Goal: Task Accomplishment & Management: Manage account settings

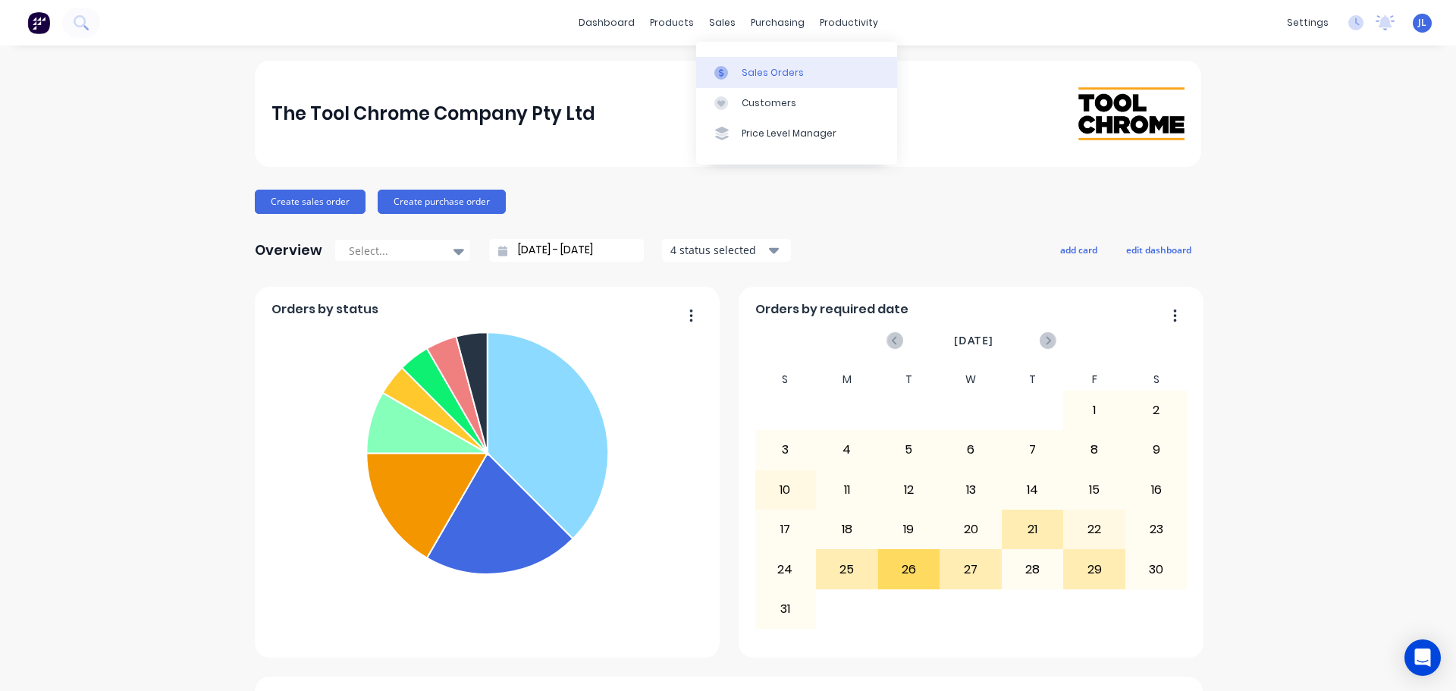
click at [727, 76] on icon at bounding box center [722, 73] width 14 height 14
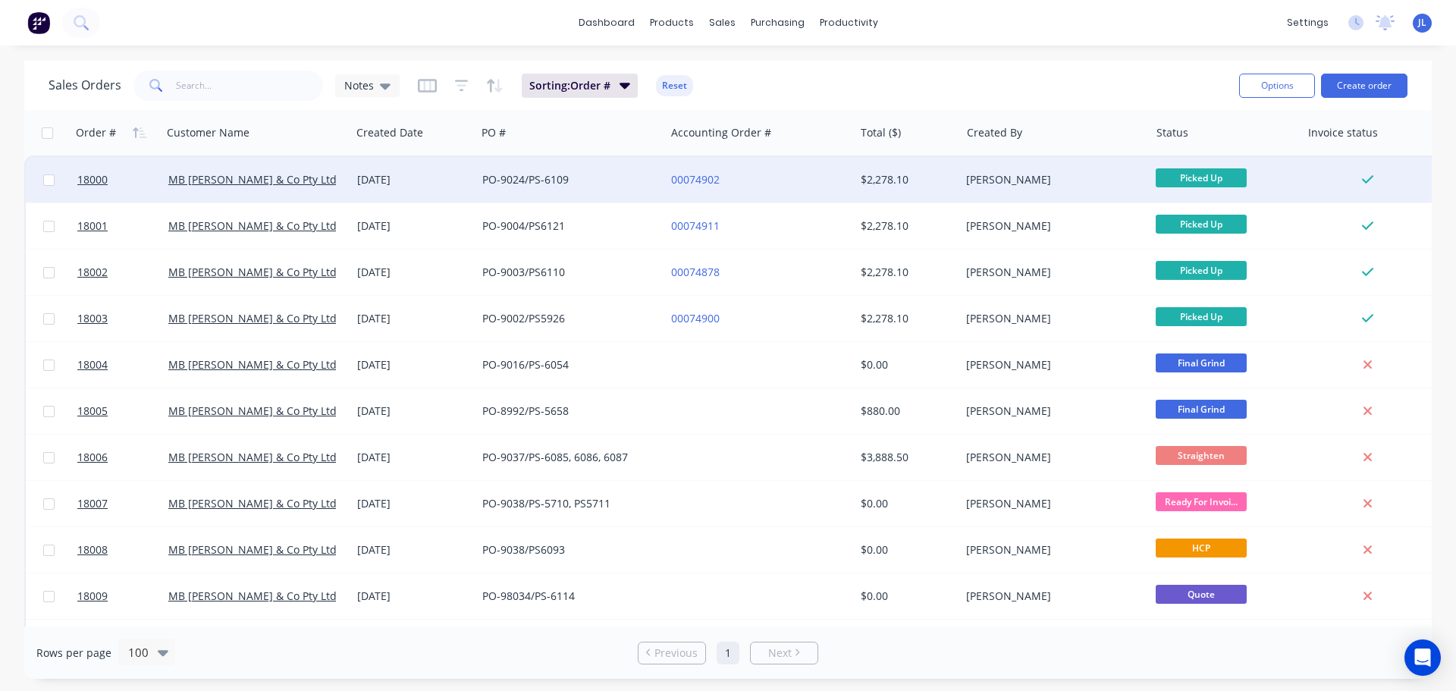
click at [752, 180] on div "00074902" at bounding box center [755, 179] width 168 height 15
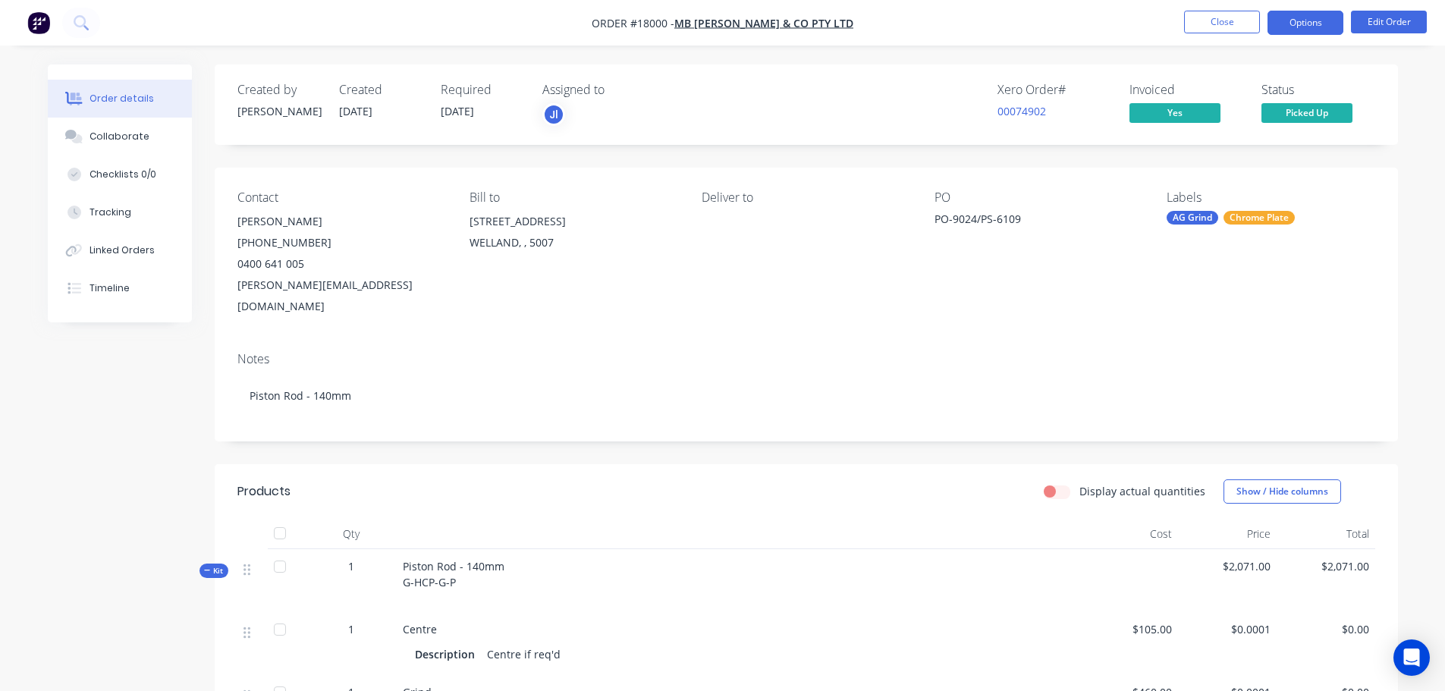
click at [1304, 17] on button "Options" at bounding box center [1305, 23] width 76 height 24
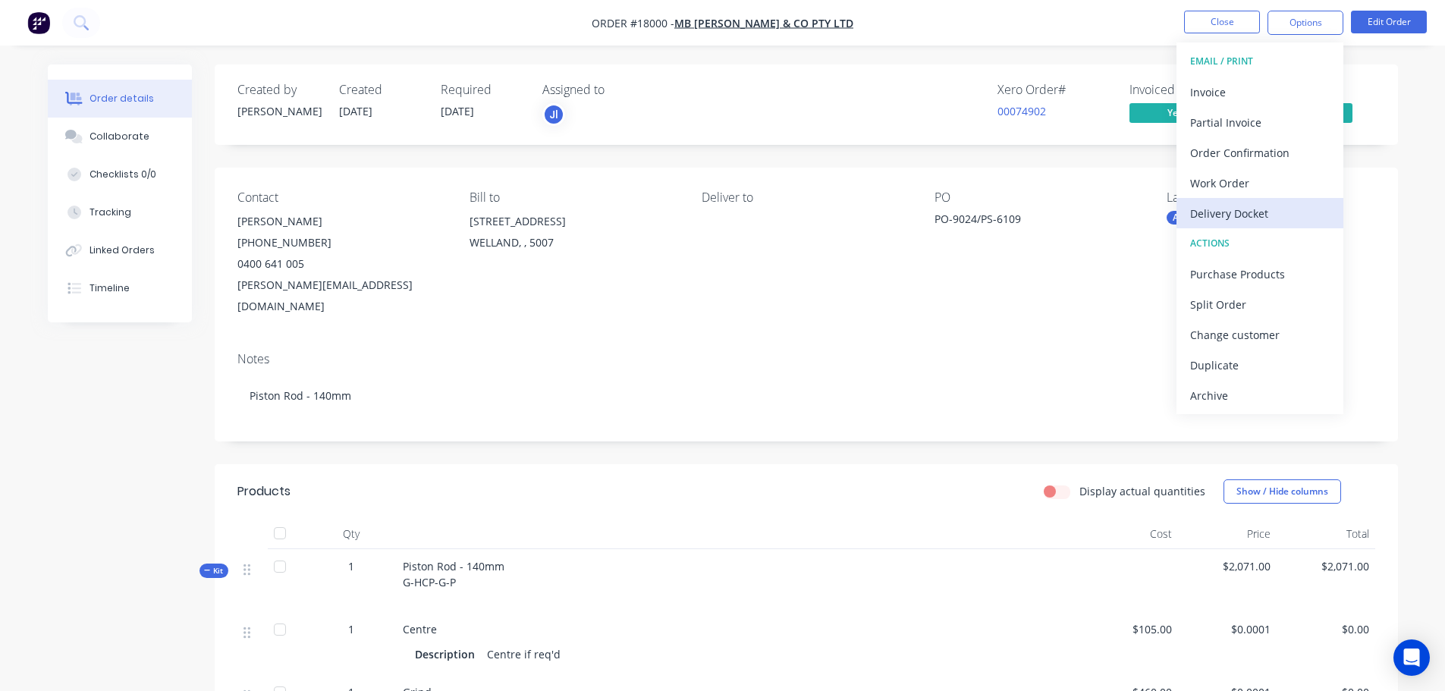
click at [1258, 215] on div "Delivery Docket" at bounding box center [1260, 214] width 140 height 22
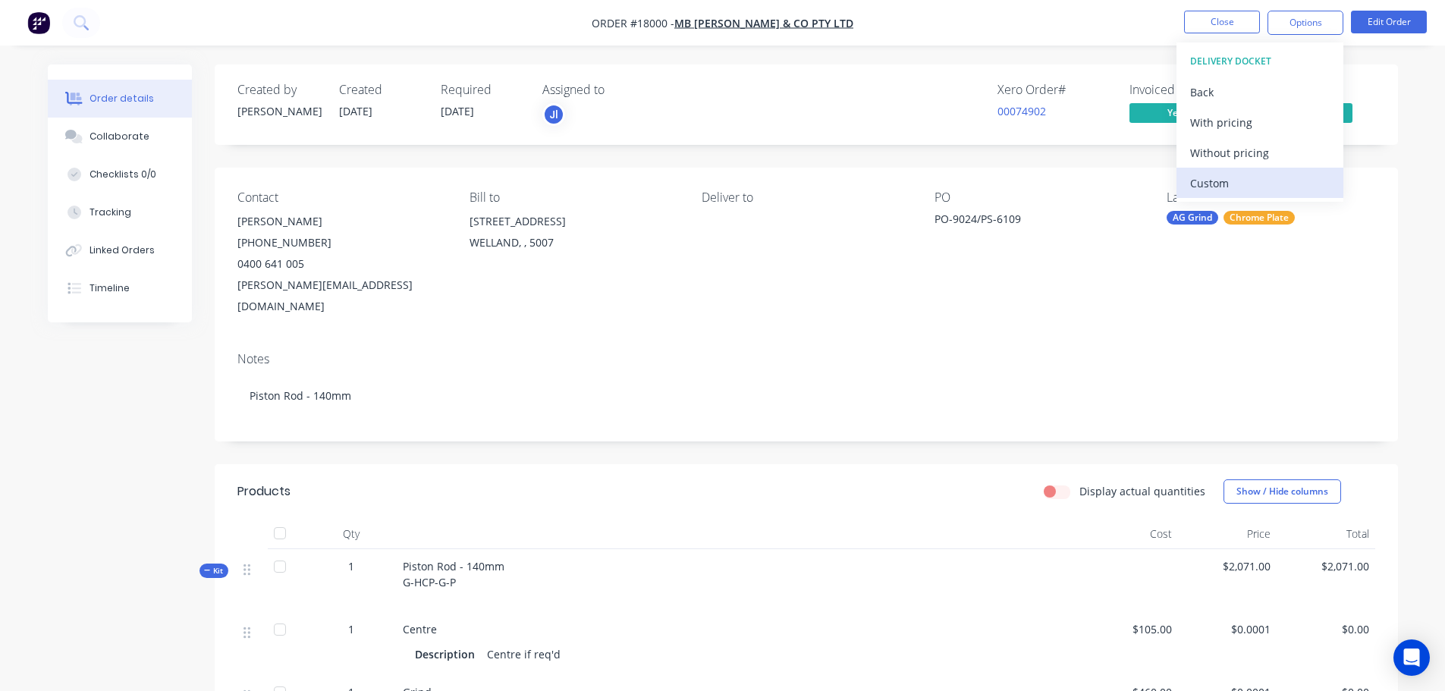
click at [1214, 186] on div "Custom" at bounding box center [1260, 183] width 140 height 22
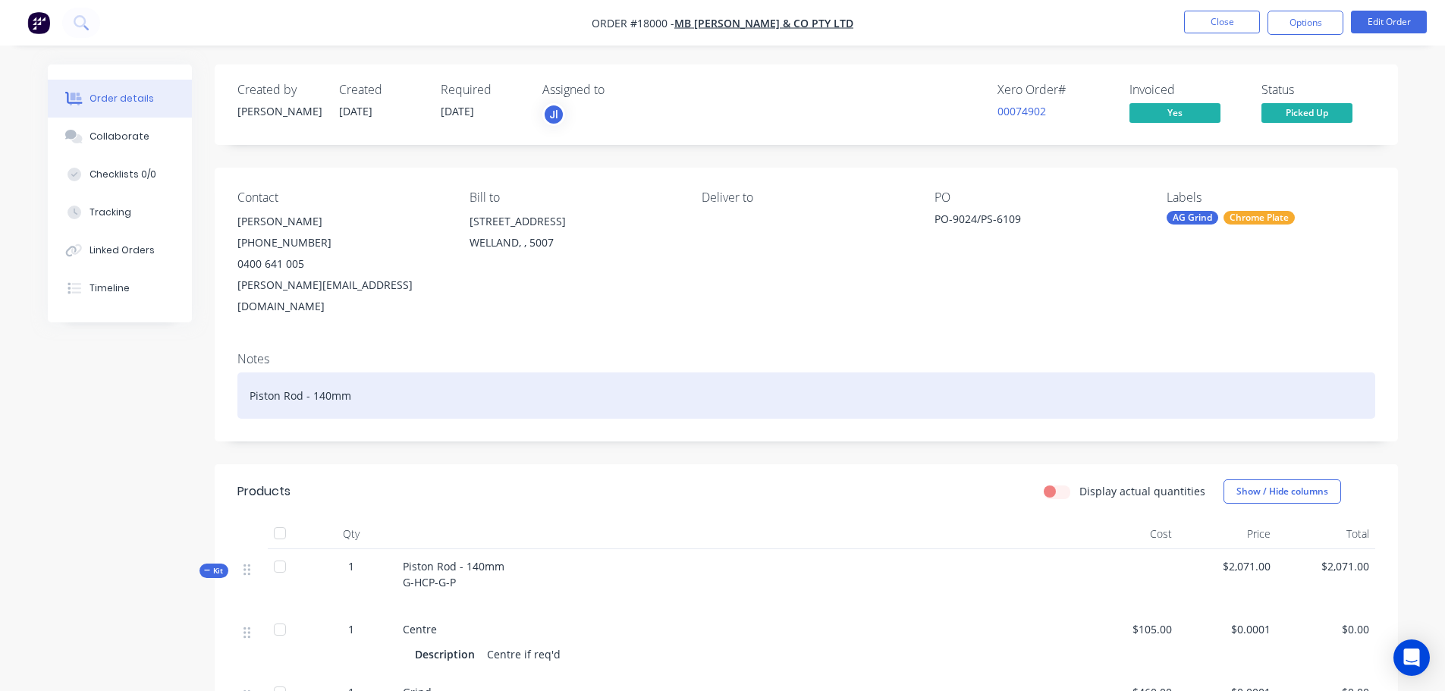
click at [975, 383] on div "Piston Rod - 140mm" at bounding box center [806, 395] width 1138 height 46
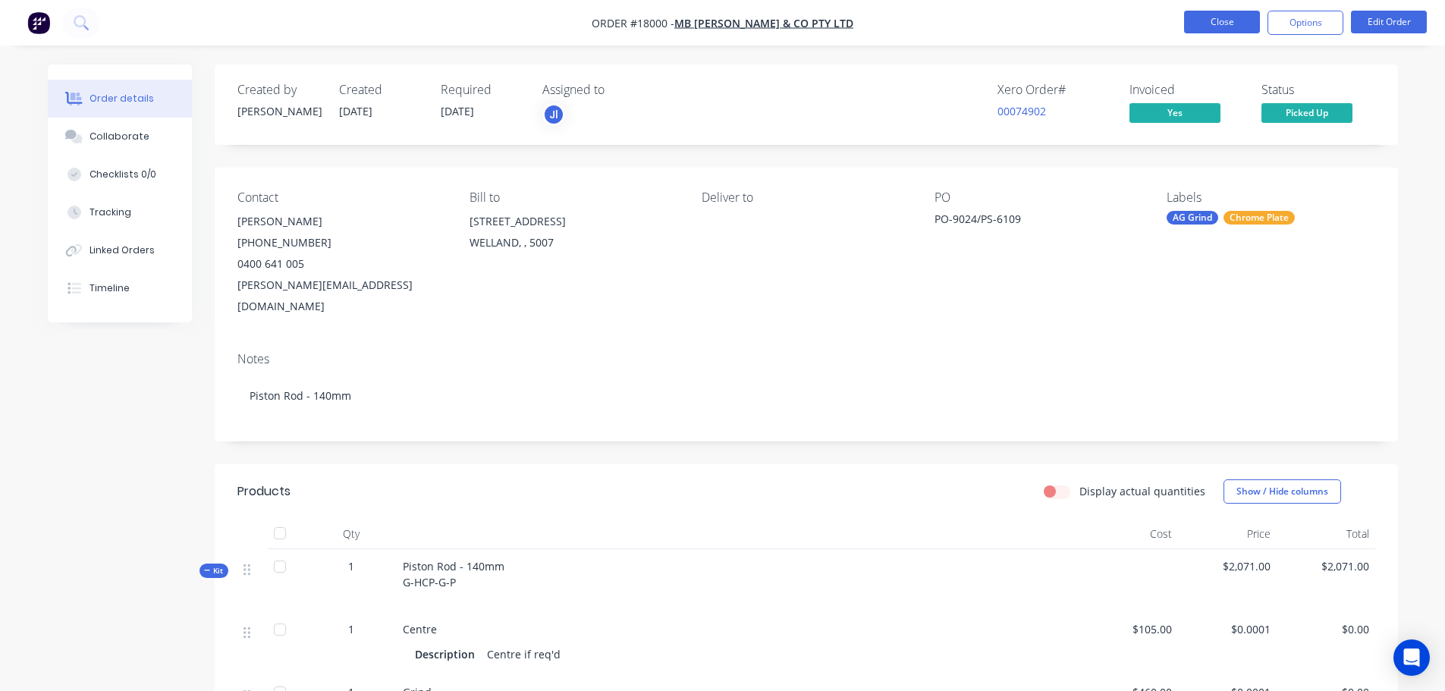
click at [1223, 19] on button "Close" at bounding box center [1222, 22] width 76 height 23
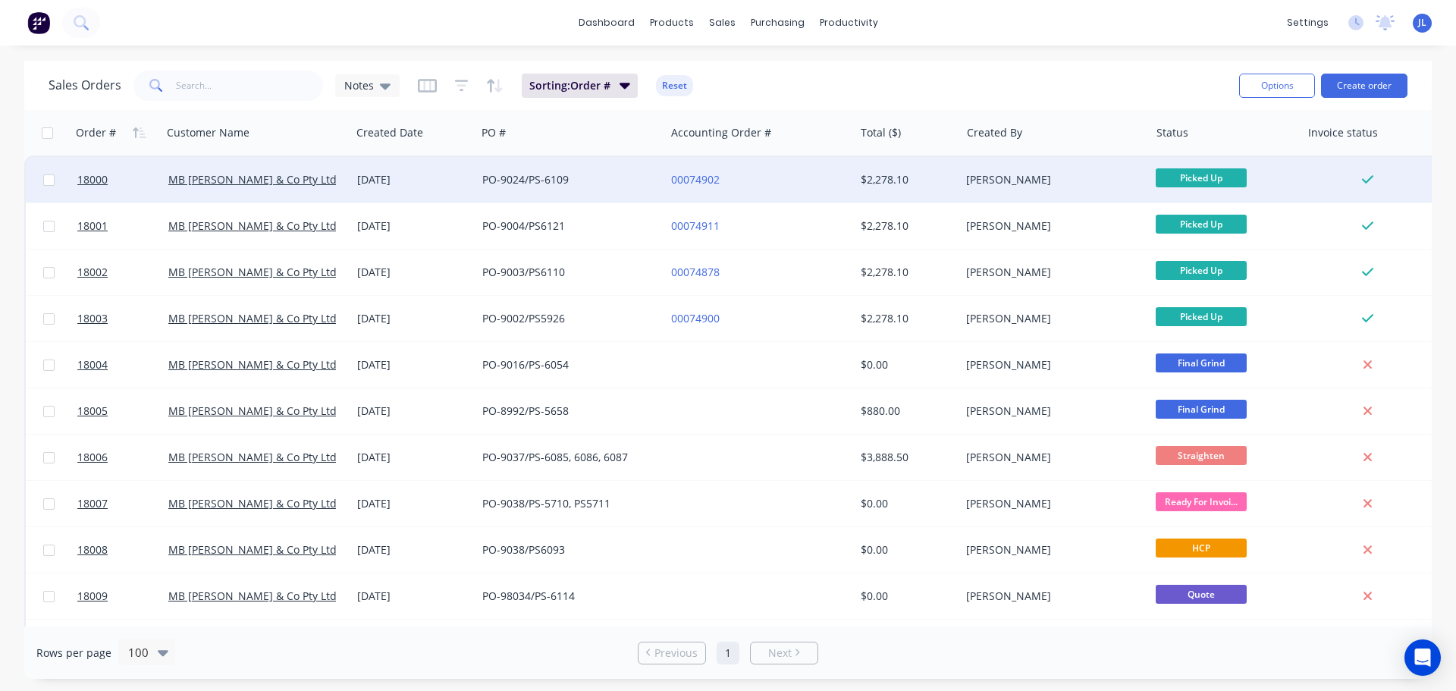
click at [579, 191] on div "PO-9024/PS-6109" at bounding box center [570, 180] width 189 height 46
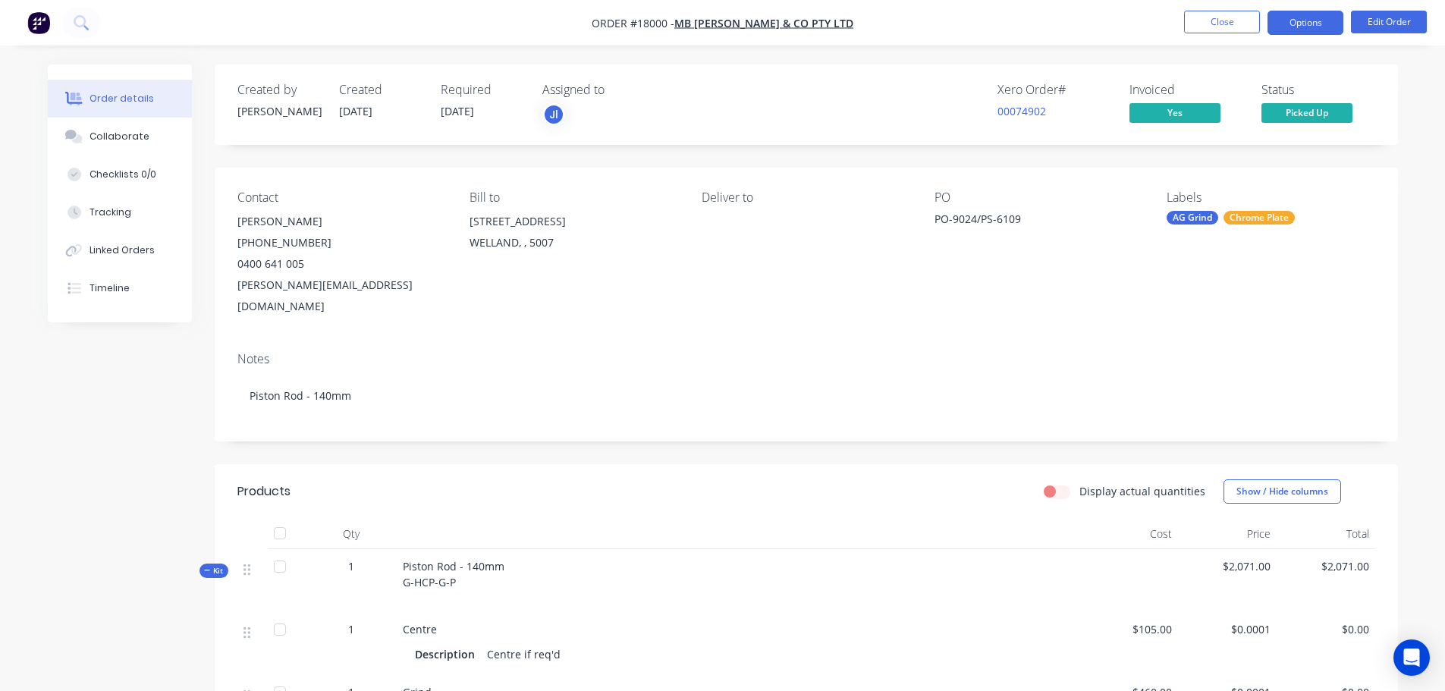
click at [1299, 15] on button "Options" at bounding box center [1305, 23] width 76 height 24
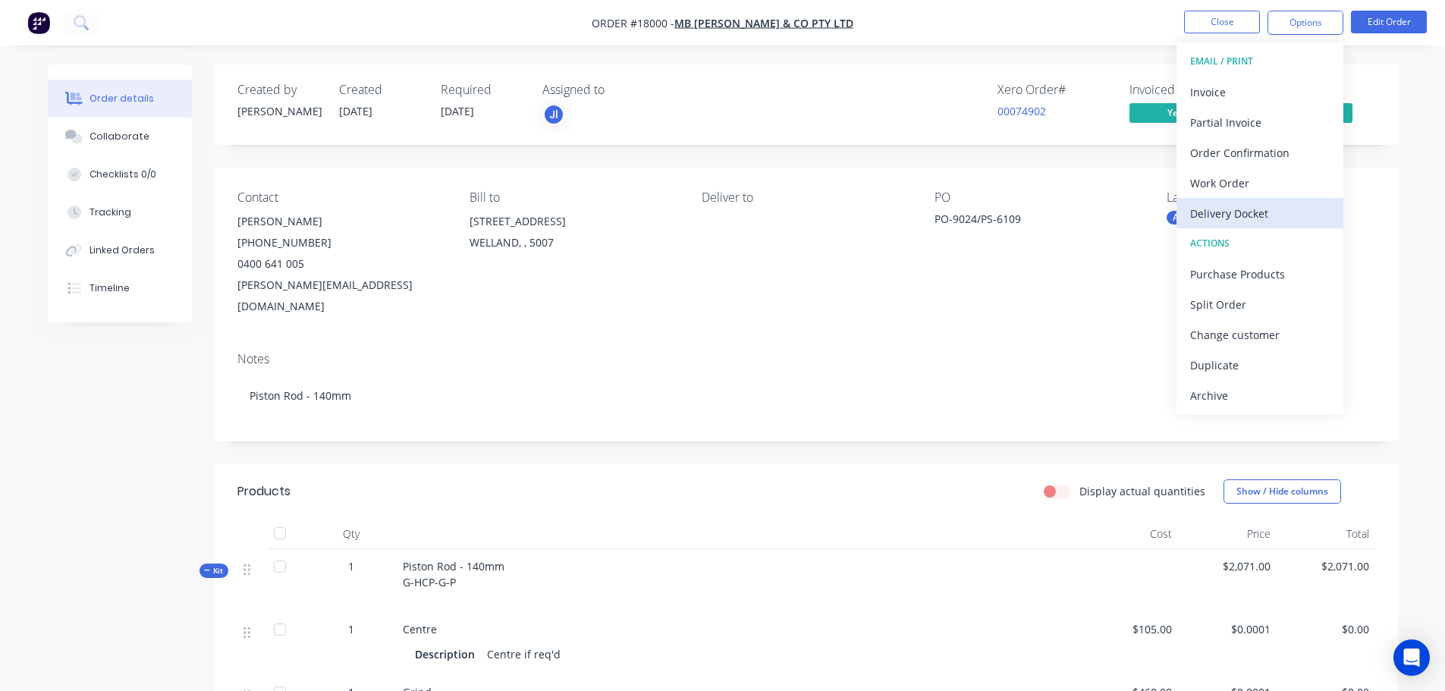
click at [1238, 209] on div "Delivery Docket" at bounding box center [1260, 214] width 140 height 22
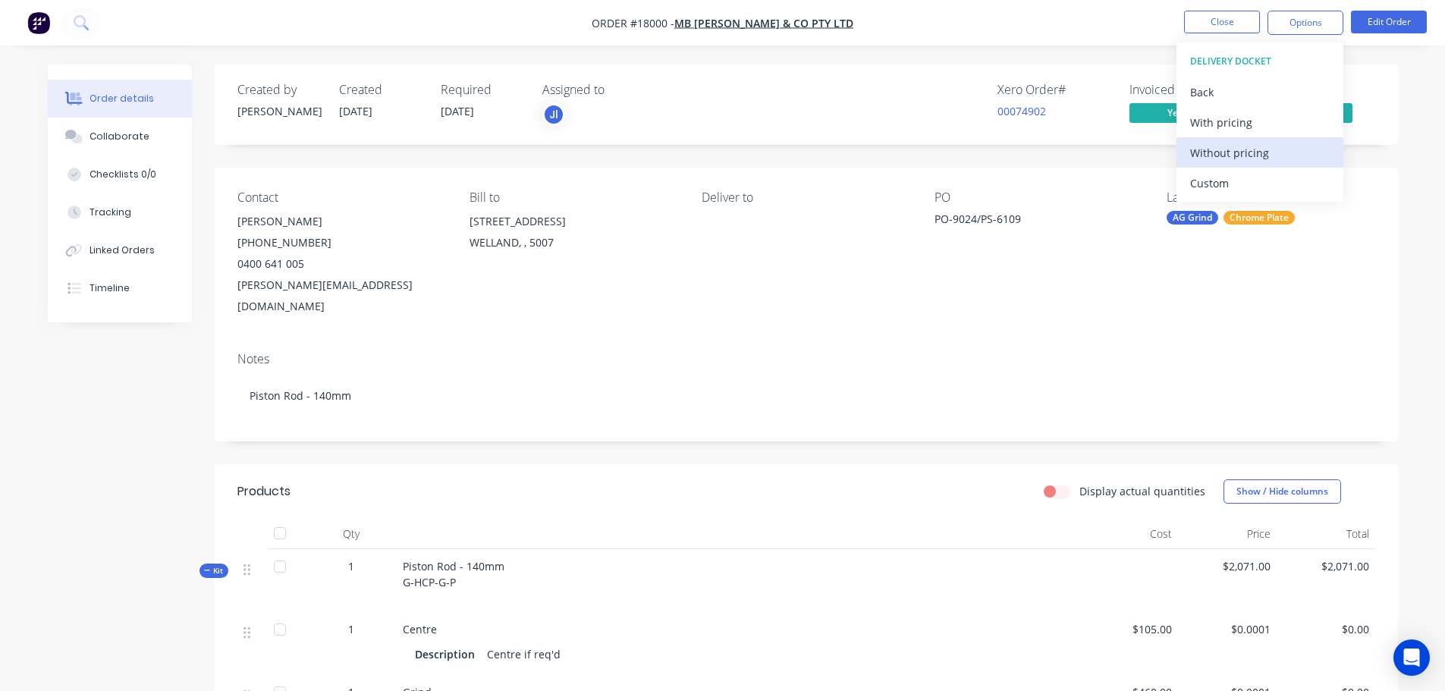
click at [1219, 147] on div "Without pricing" at bounding box center [1260, 153] width 140 height 22
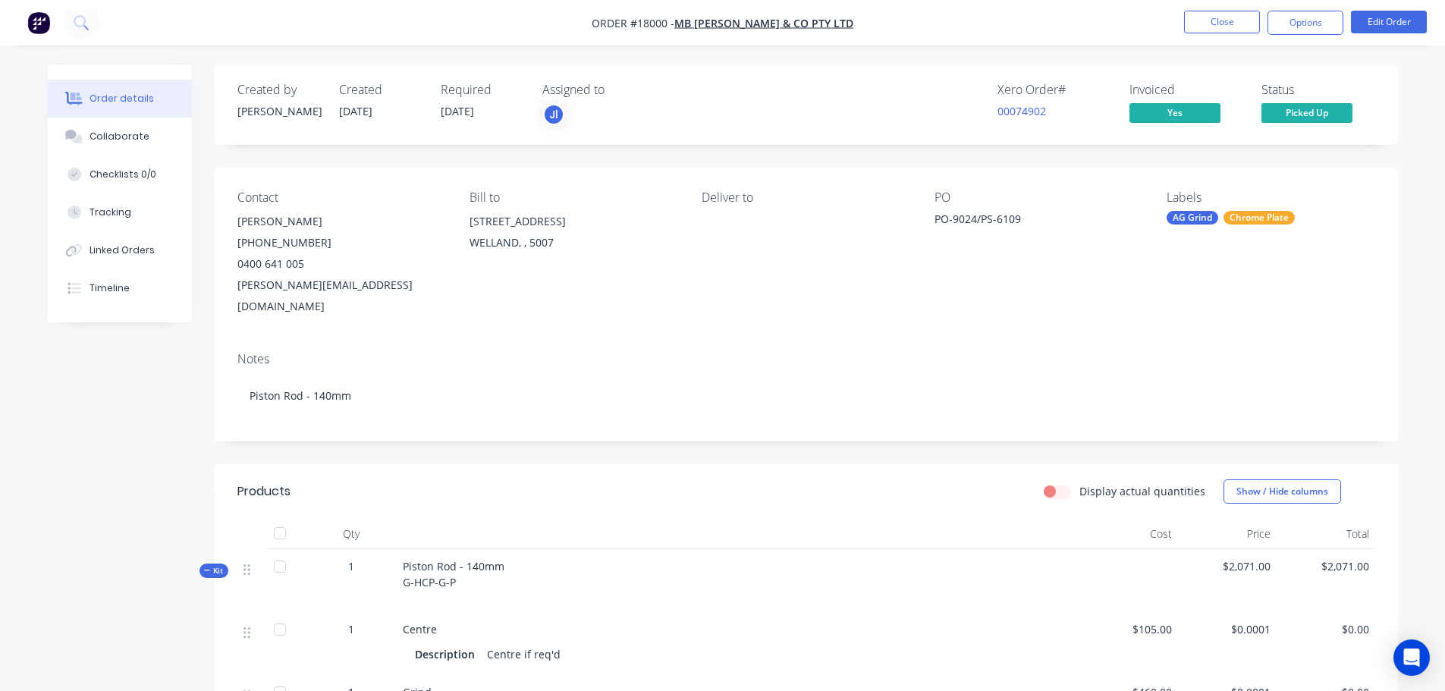
click at [1052, 26] on nav "Order #18000 - MB Butterfield & Co Pty Ltd Close Options Edit Order" at bounding box center [722, 23] width 1445 height 46
click at [1208, 28] on button "Close" at bounding box center [1222, 22] width 76 height 23
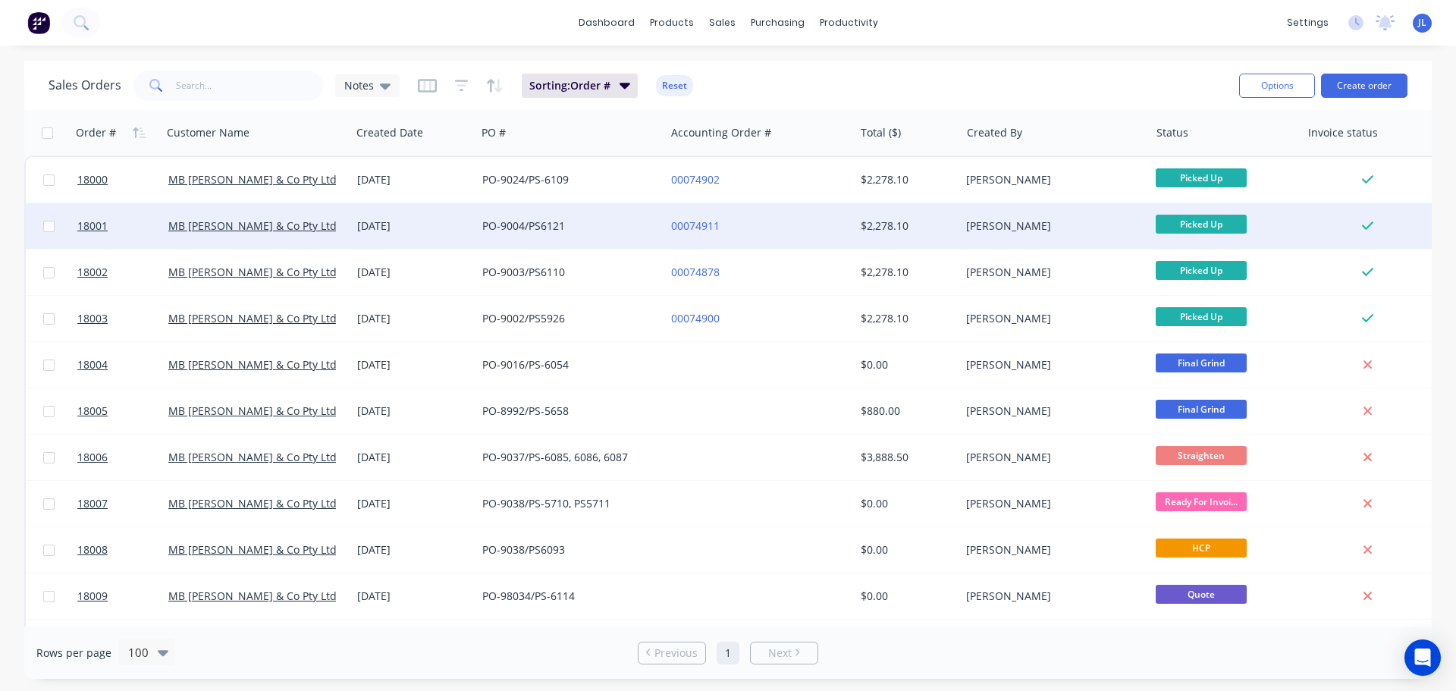
click at [516, 223] on div "PO-9004/PS6121" at bounding box center [566, 225] width 168 height 15
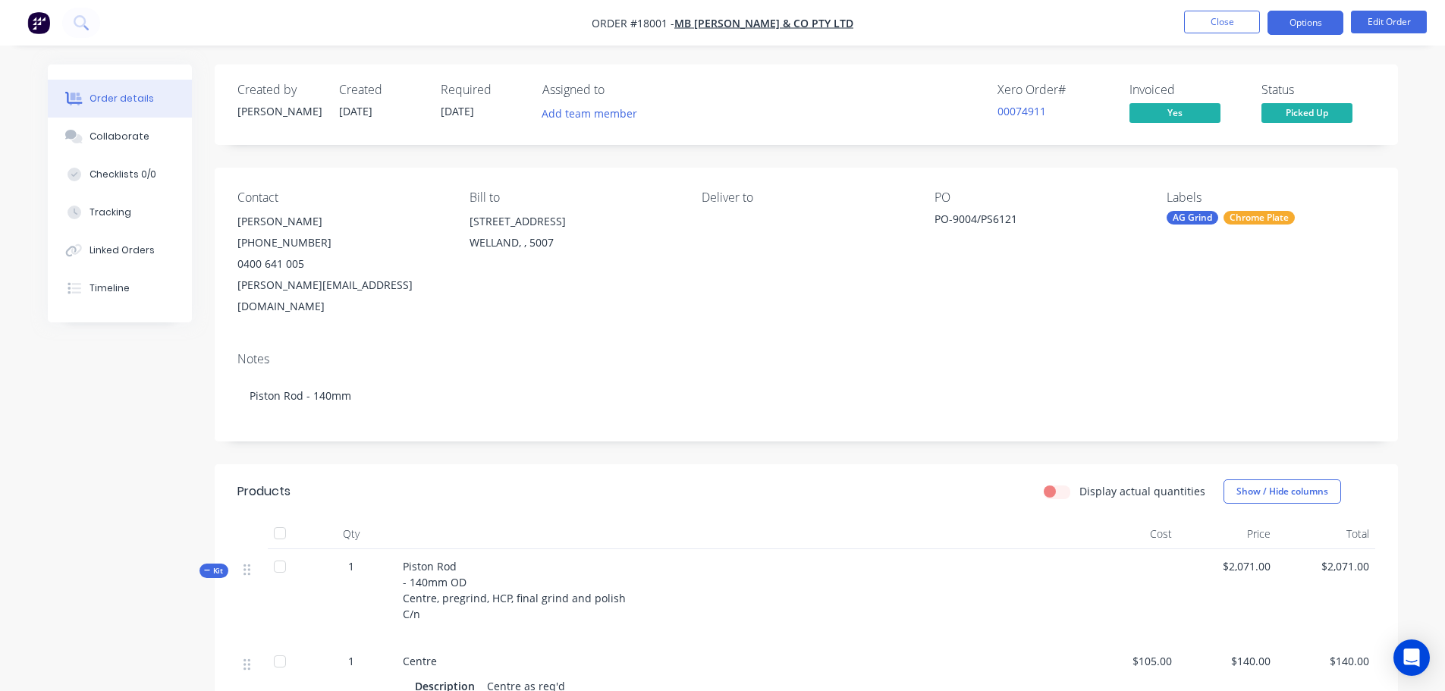
click at [1294, 31] on button "Options" at bounding box center [1305, 23] width 76 height 24
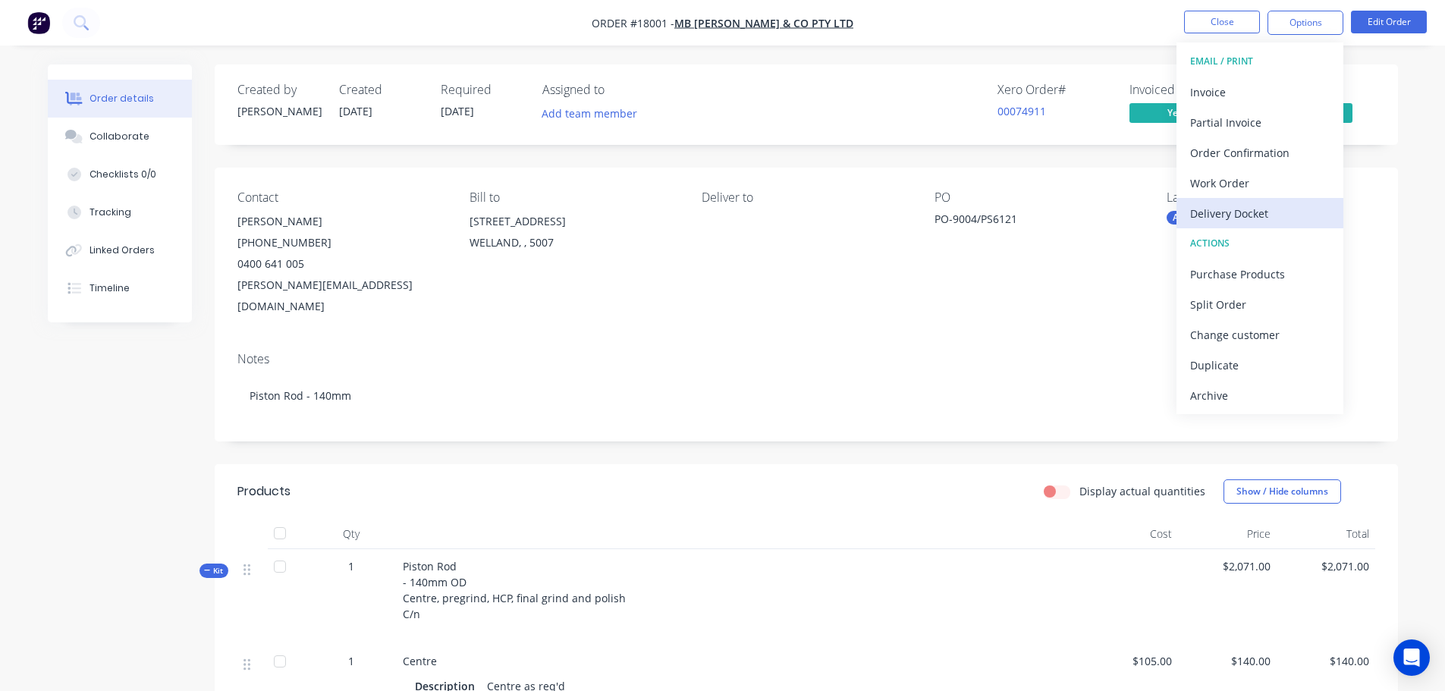
click at [1210, 217] on div "Delivery Docket" at bounding box center [1260, 214] width 140 height 22
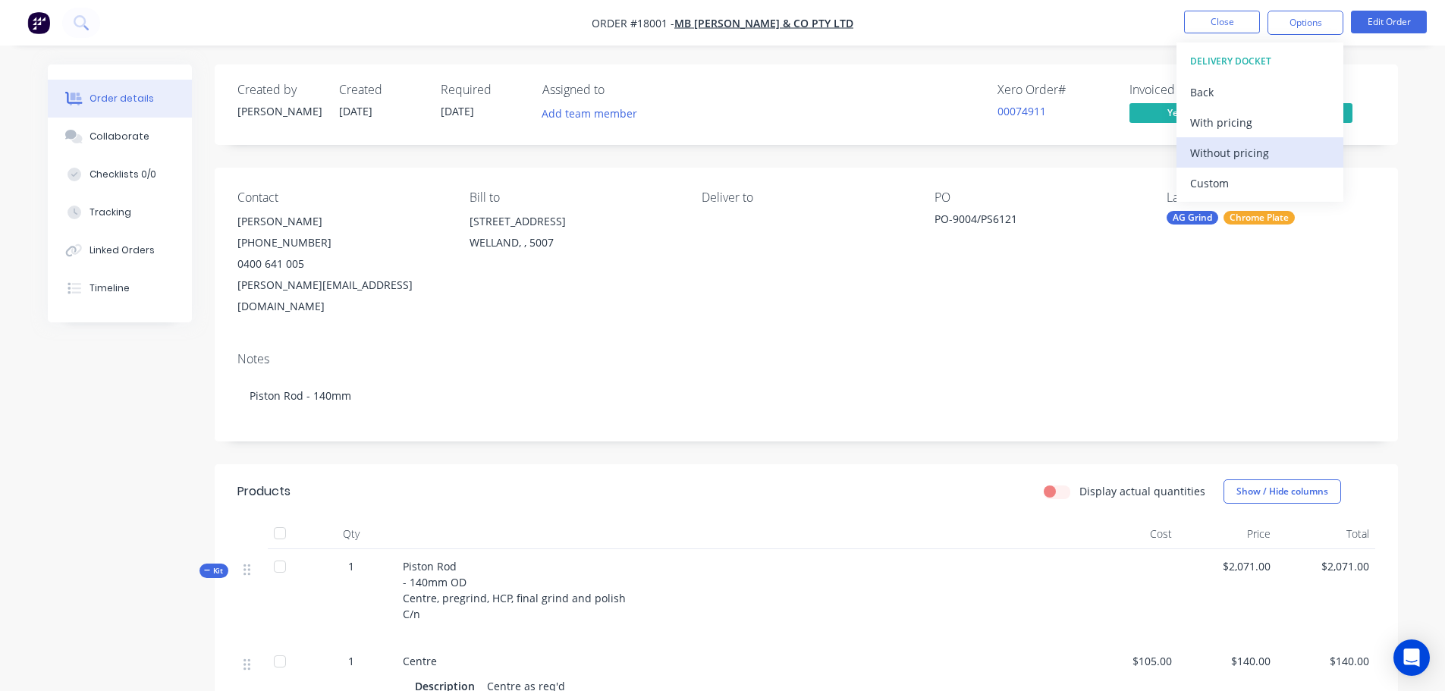
click at [1223, 154] on div "Without pricing" at bounding box center [1260, 153] width 140 height 22
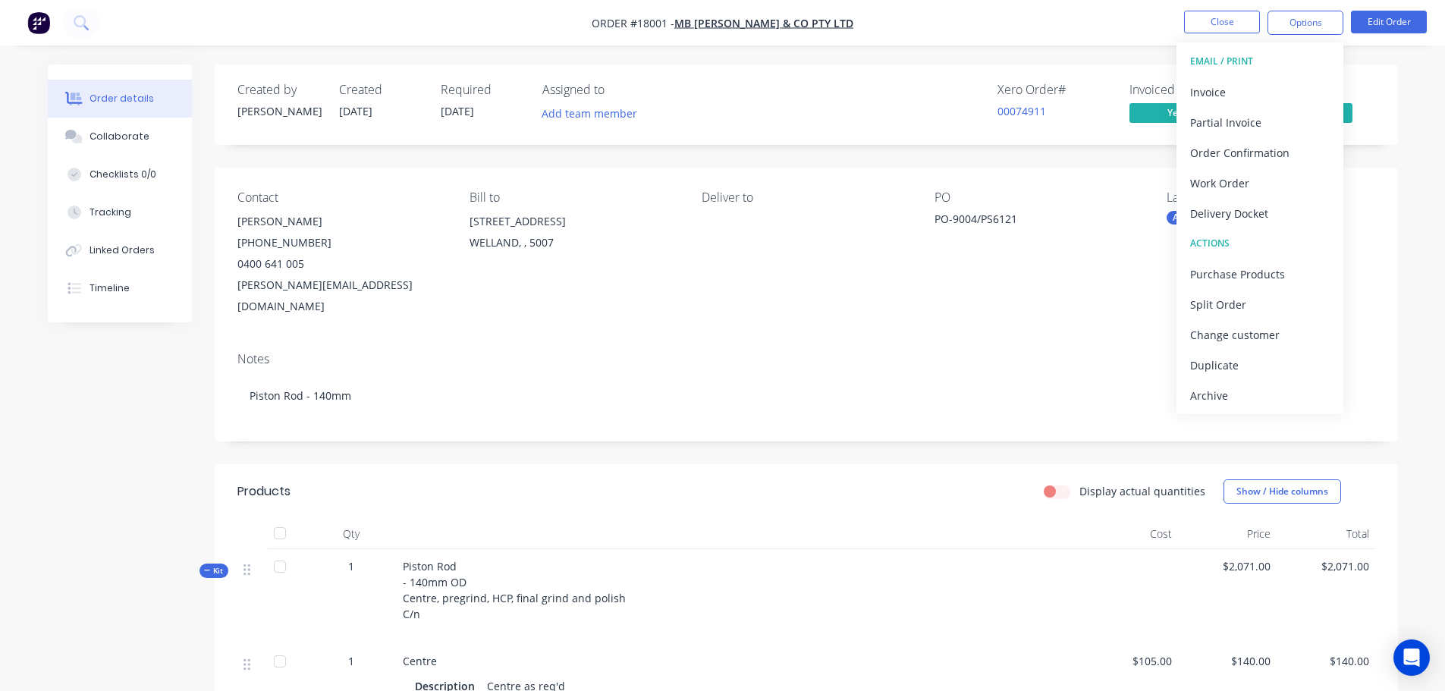
click at [1182, 24] on ul "Close Options EMAIL / PRINT Invoice Partial Invoice Order Confirmation Work Ord…" at bounding box center [1305, 23] width 279 height 24
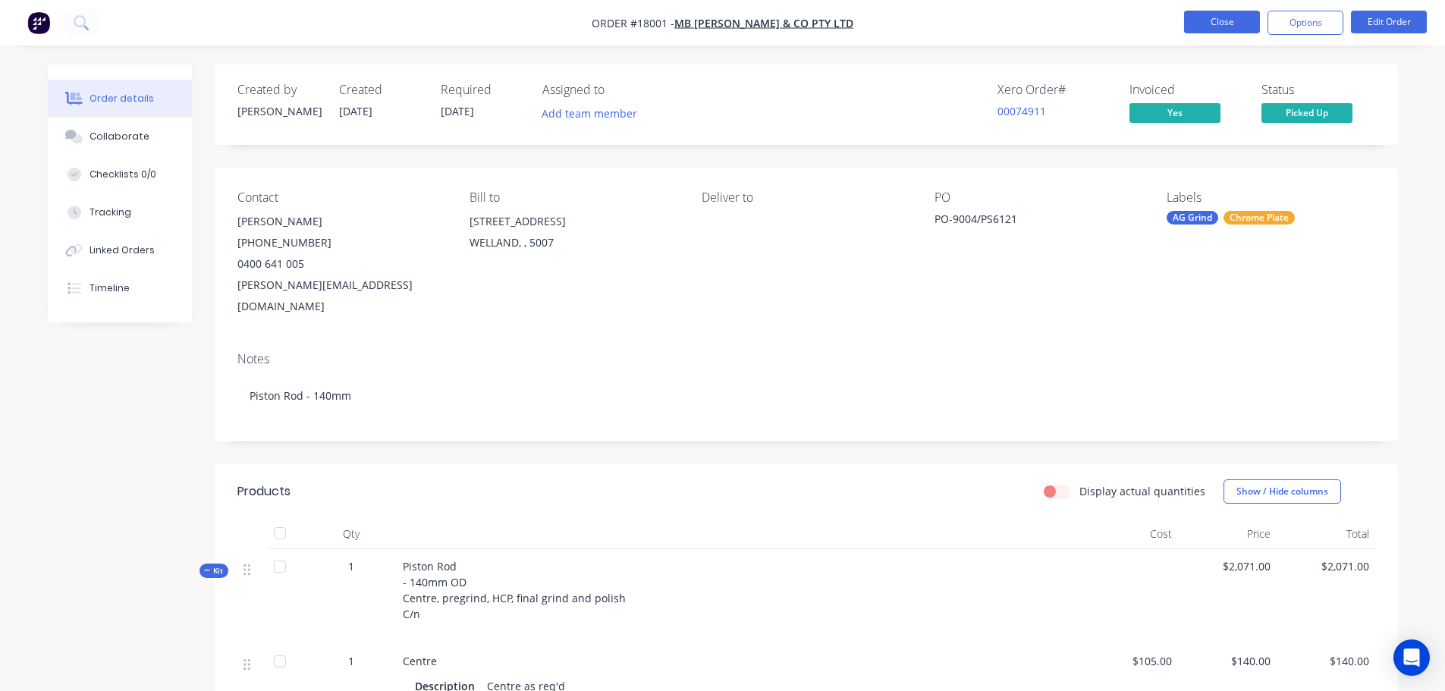
click at [1193, 20] on button "Close" at bounding box center [1222, 22] width 76 height 23
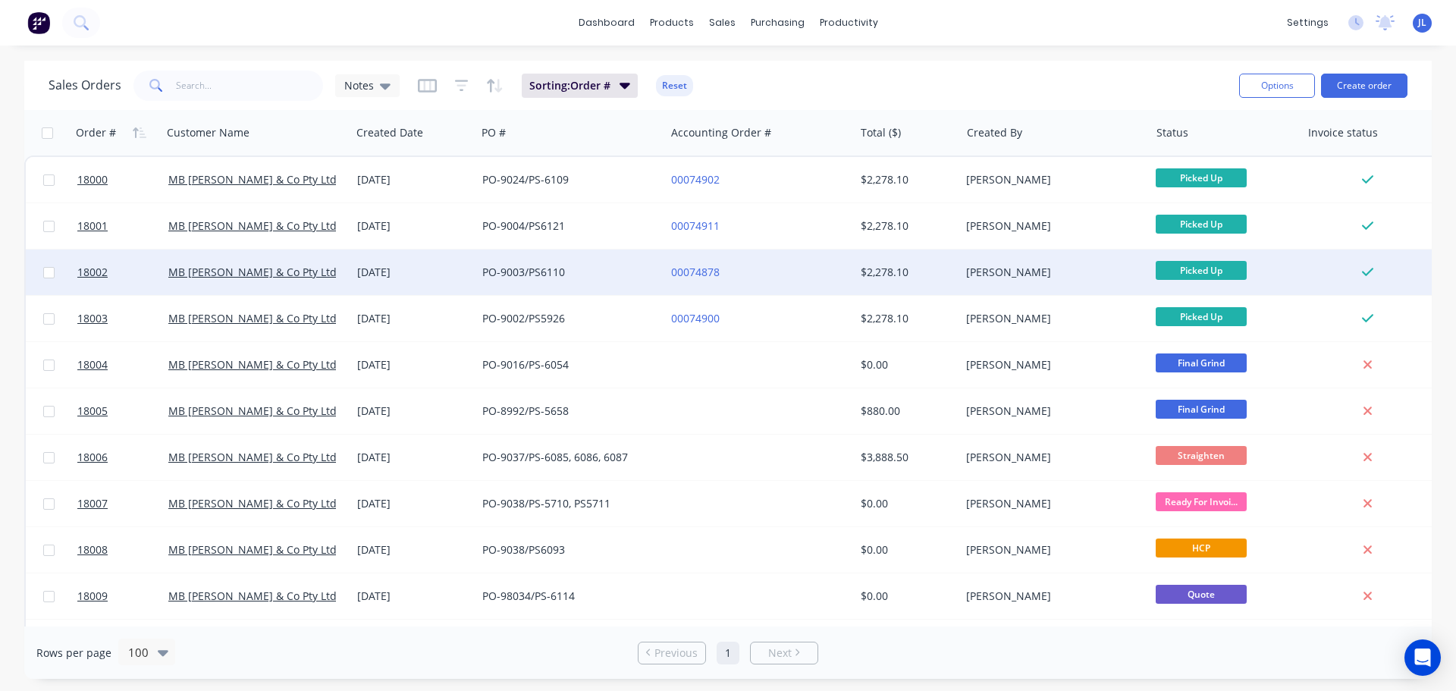
click at [1027, 265] on div "[PERSON_NAME]" at bounding box center [1050, 272] width 168 height 15
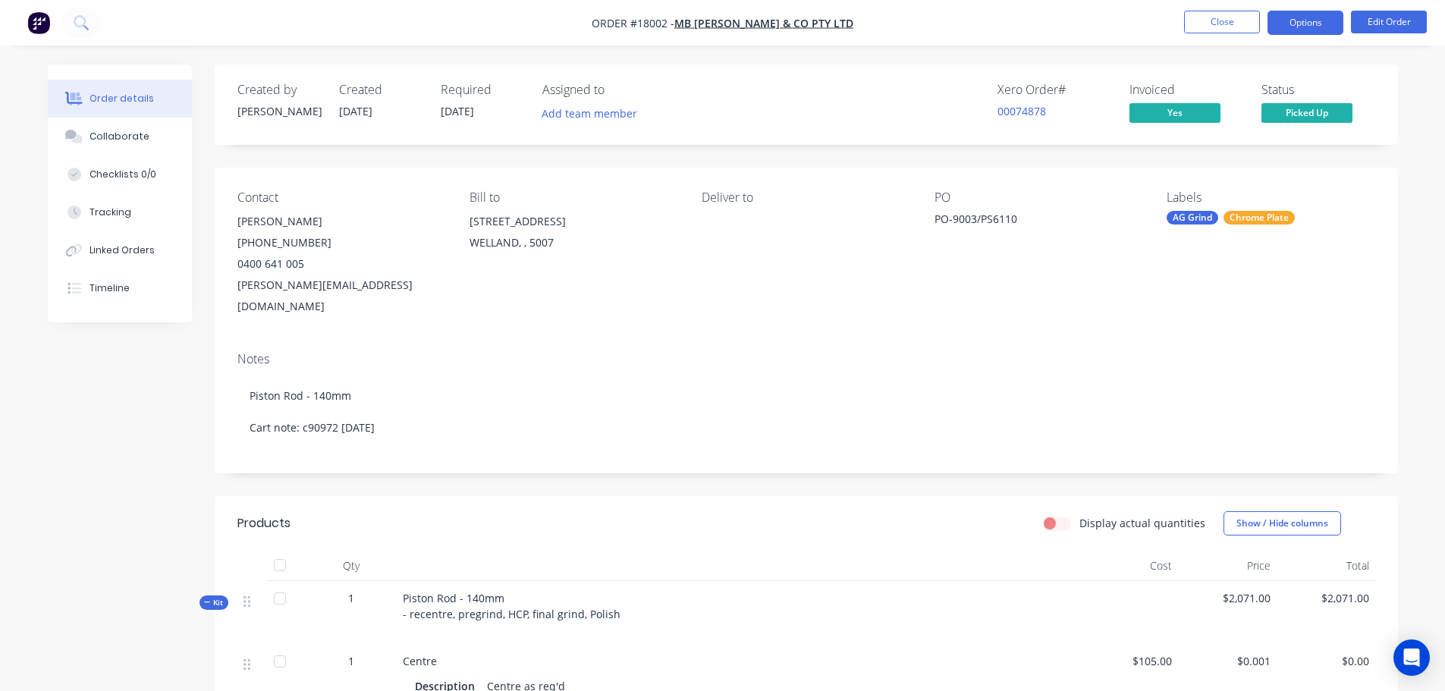
click at [1291, 30] on button "Options" at bounding box center [1305, 23] width 76 height 24
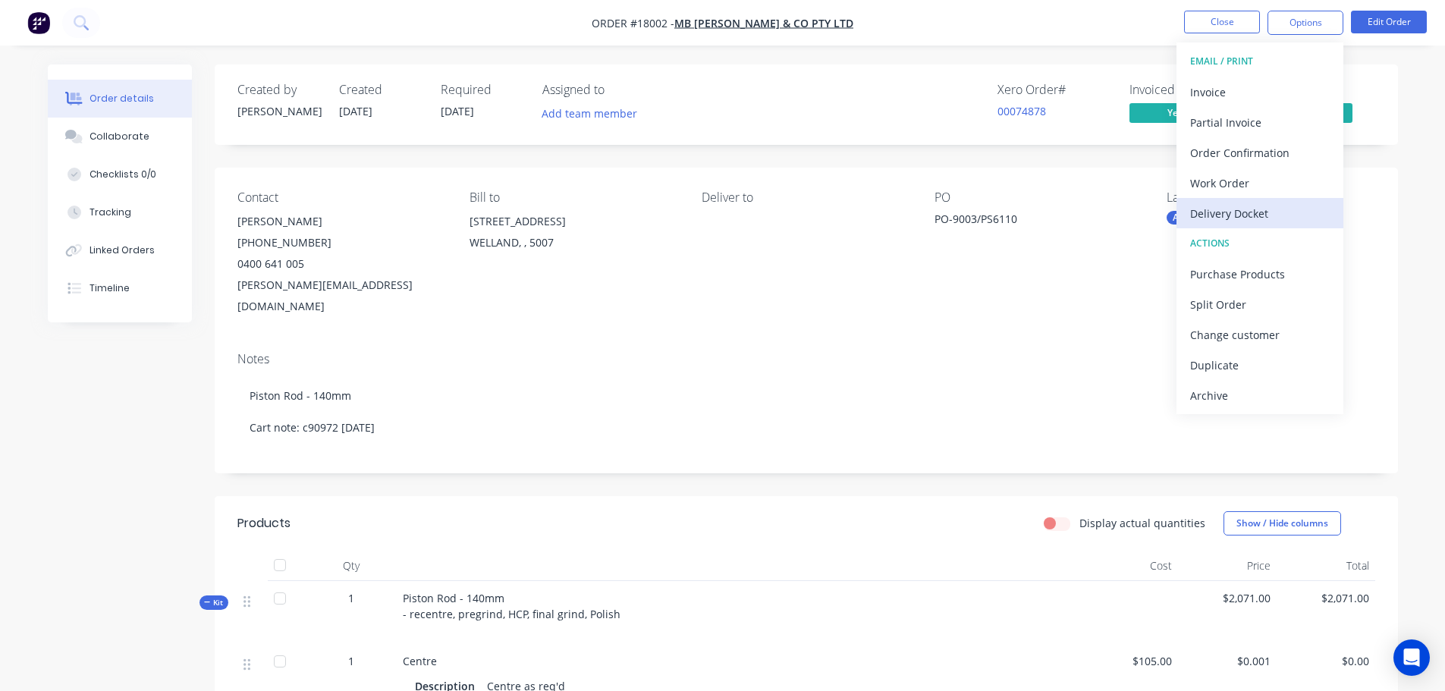
click at [1239, 214] on div "Delivery Docket" at bounding box center [1260, 214] width 140 height 22
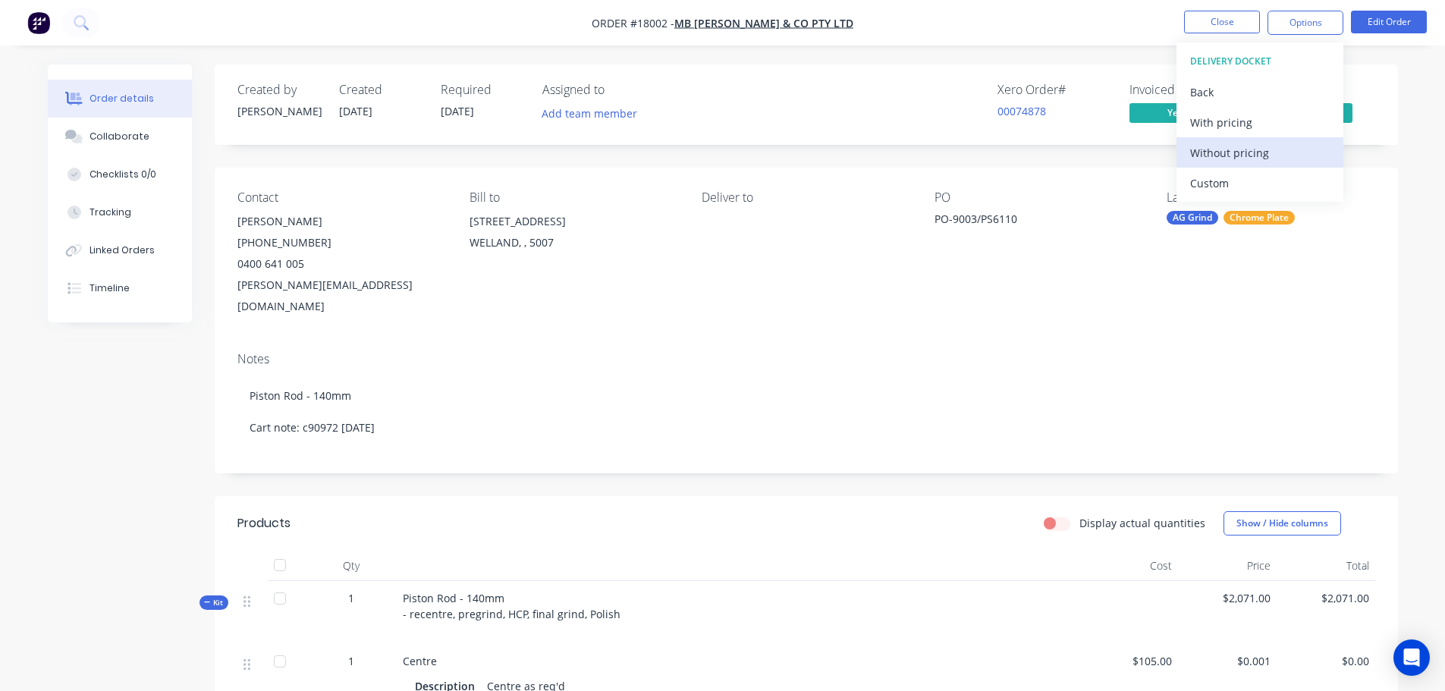
click at [1215, 152] on div "Without pricing" at bounding box center [1260, 153] width 140 height 22
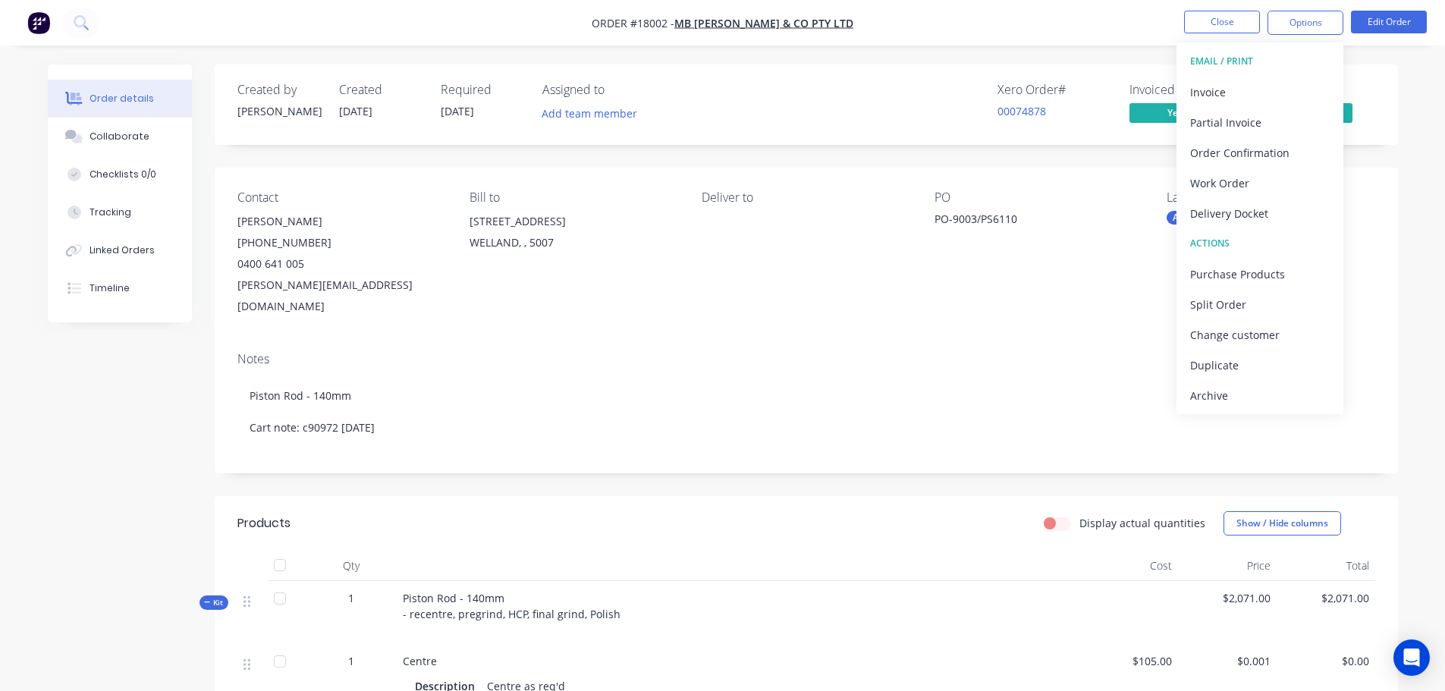
click at [1085, 149] on div "Created by Jarred Created 21/08/25 Required 26/08/25 Assigned to Add team membe…" at bounding box center [806, 674] width 1183 height 1221
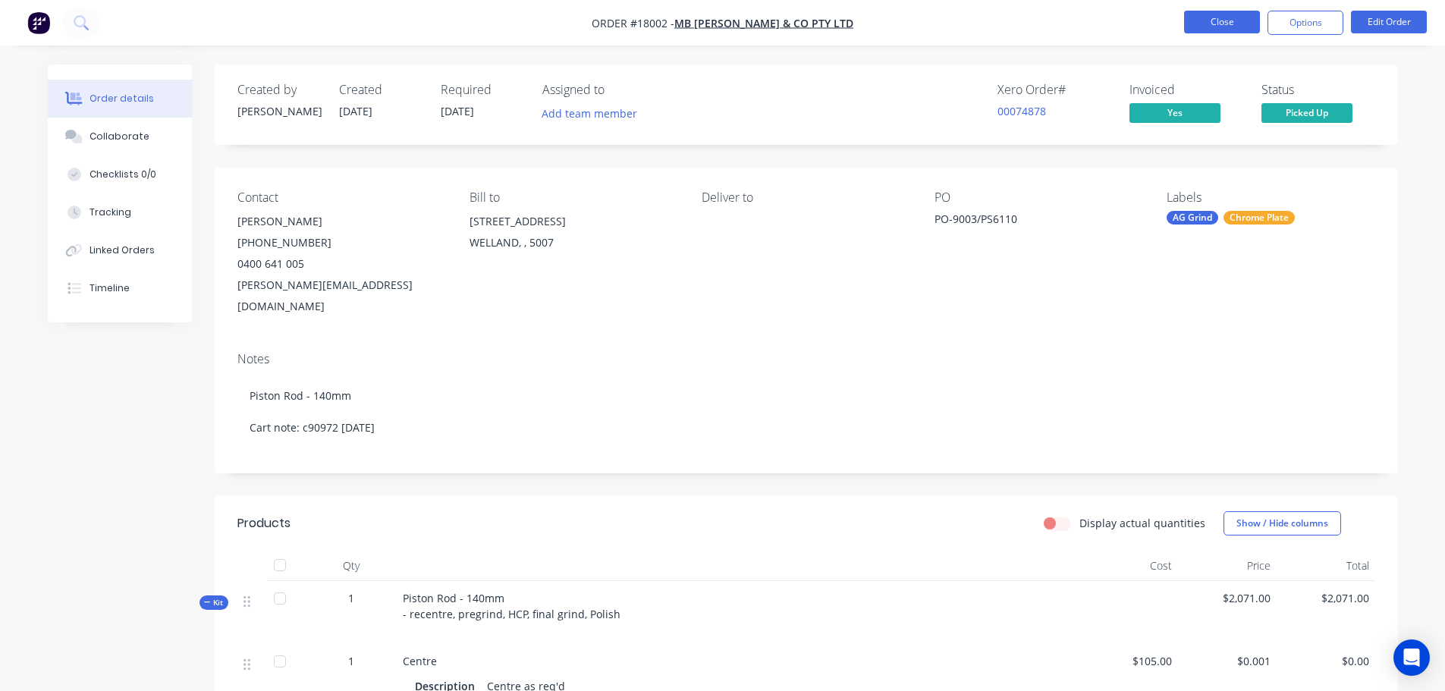
click at [1233, 21] on button "Close" at bounding box center [1222, 22] width 76 height 23
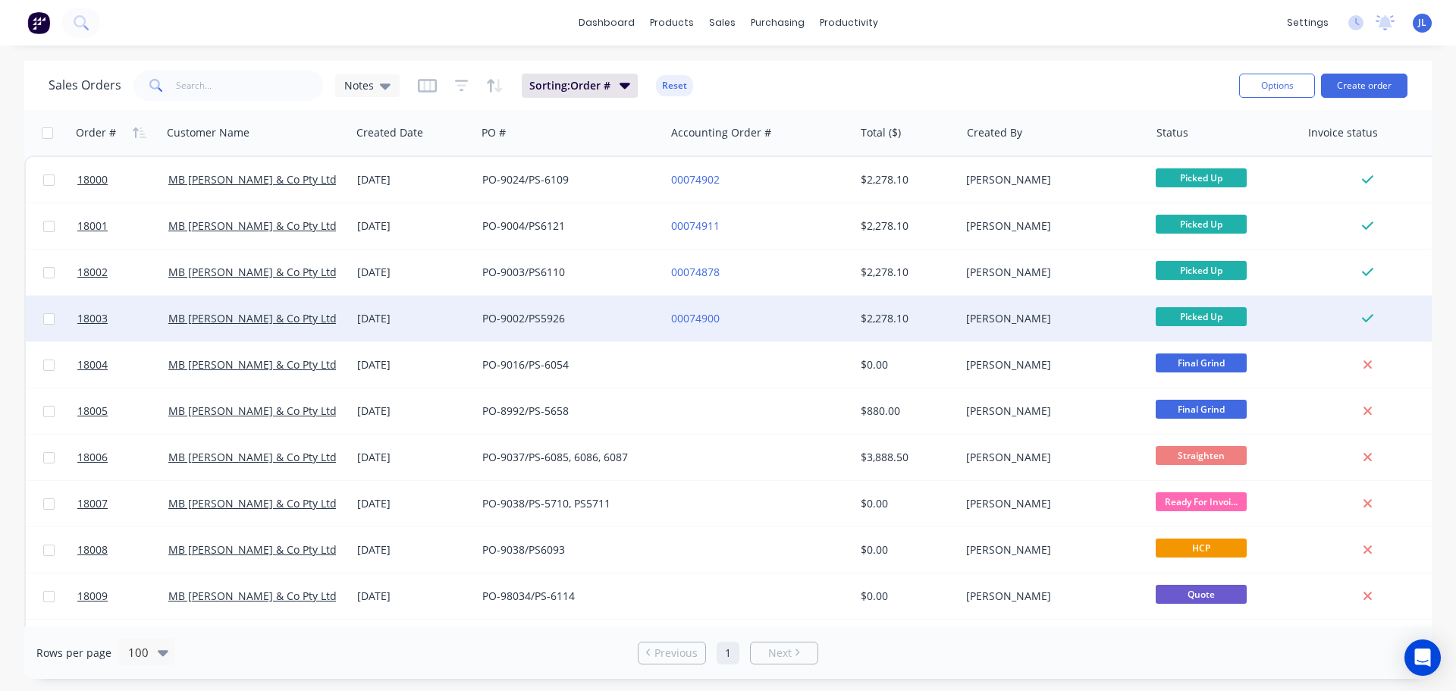
click at [1092, 307] on div "[PERSON_NAME]" at bounding box center [1054, 319] width 189 height 46
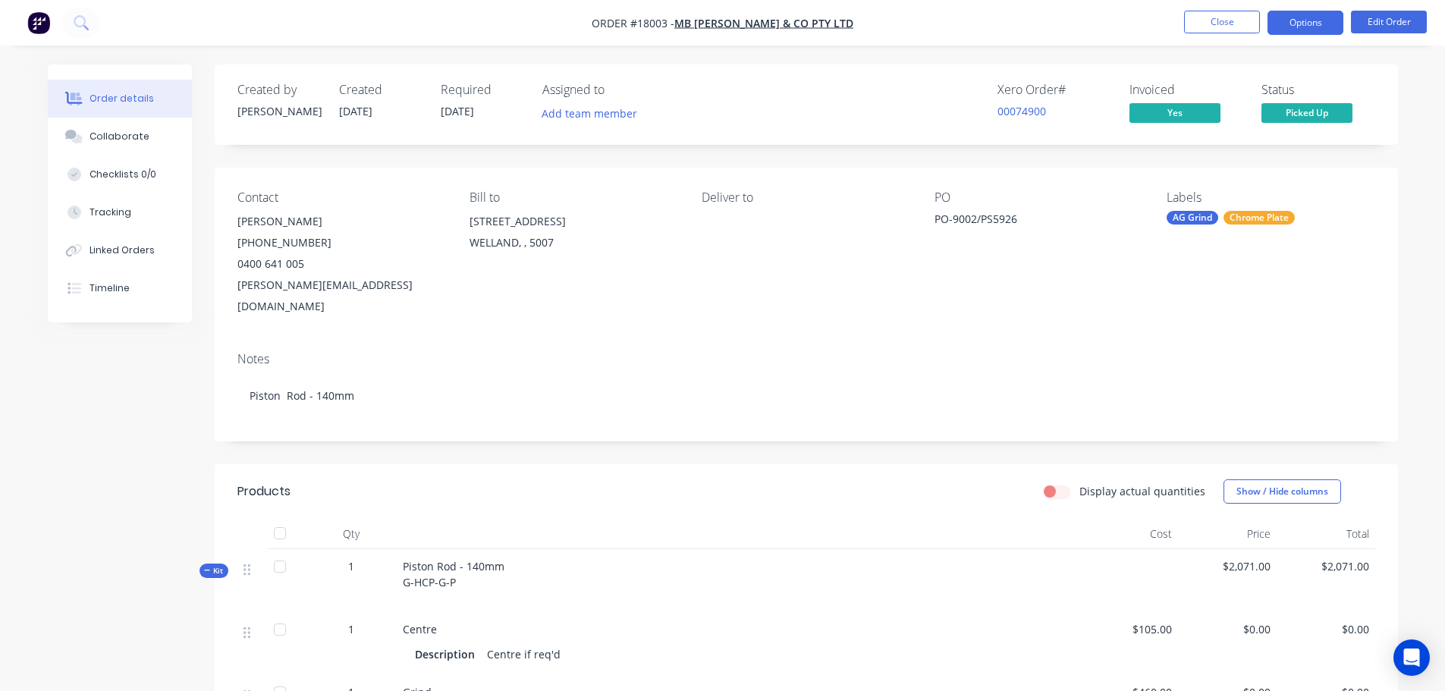
click at [1289, 12] on button "Options" at bounding box center [1305, 23] width 76 height 24
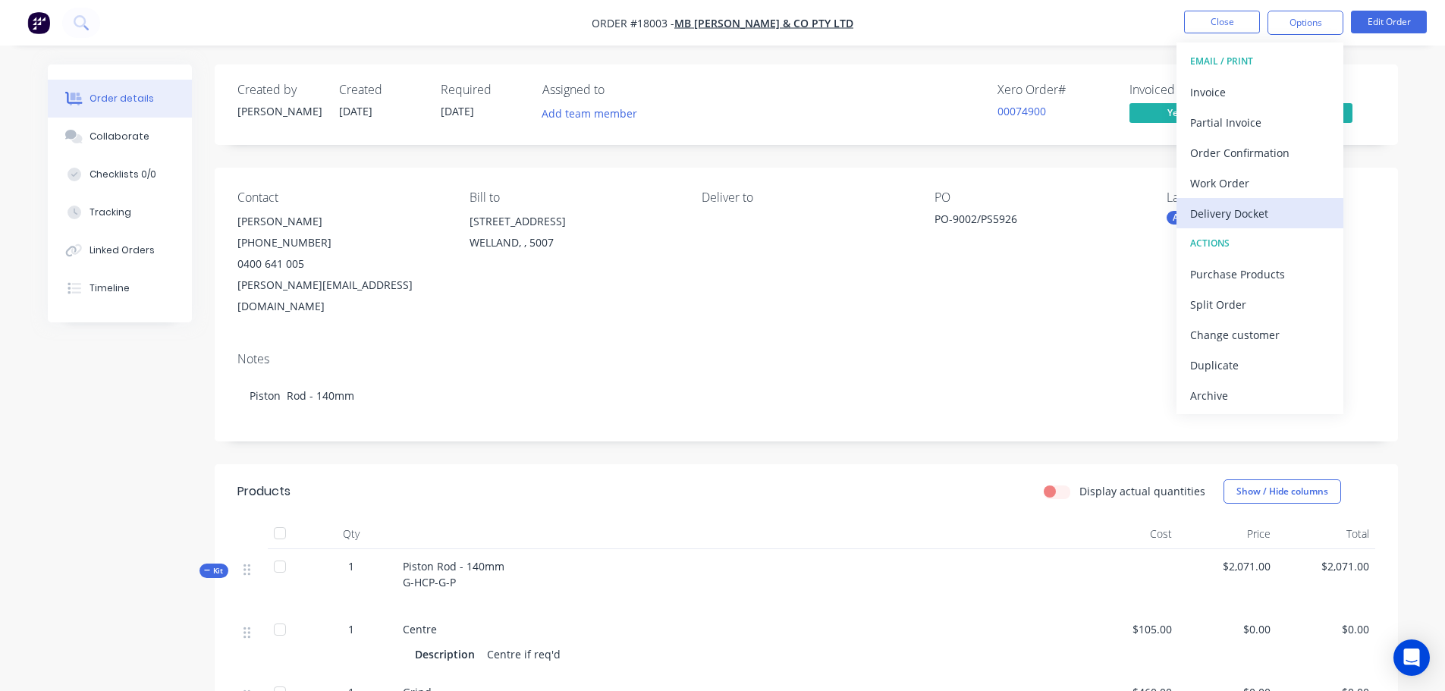
click at [1236, 217] on div "Delivery Docket" at bounding box center [1260, 214] width 140 height 22
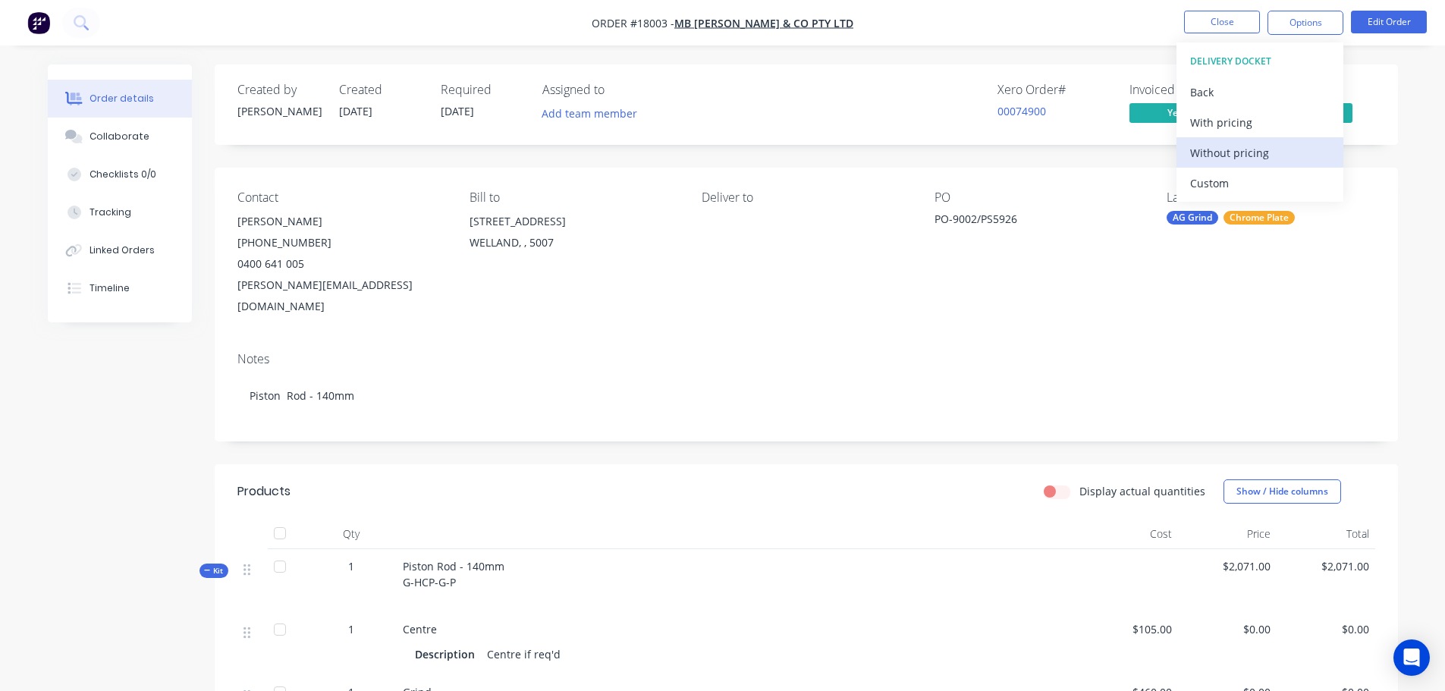
click at [1242, 157] on div "Without pricing" at bounding box center [1260, 153] width 140 height 22
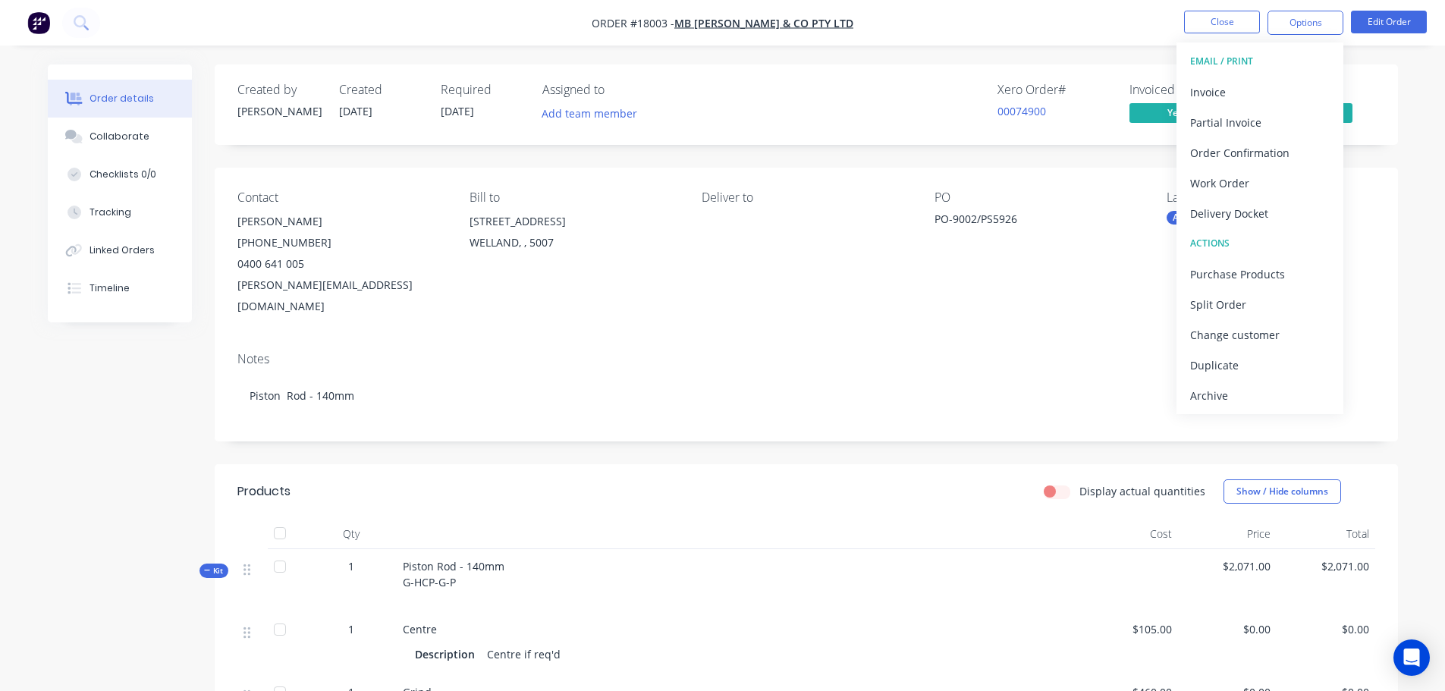
click at [28, 28] on img "button" at bounding box center [38, 22] width 23 height 23
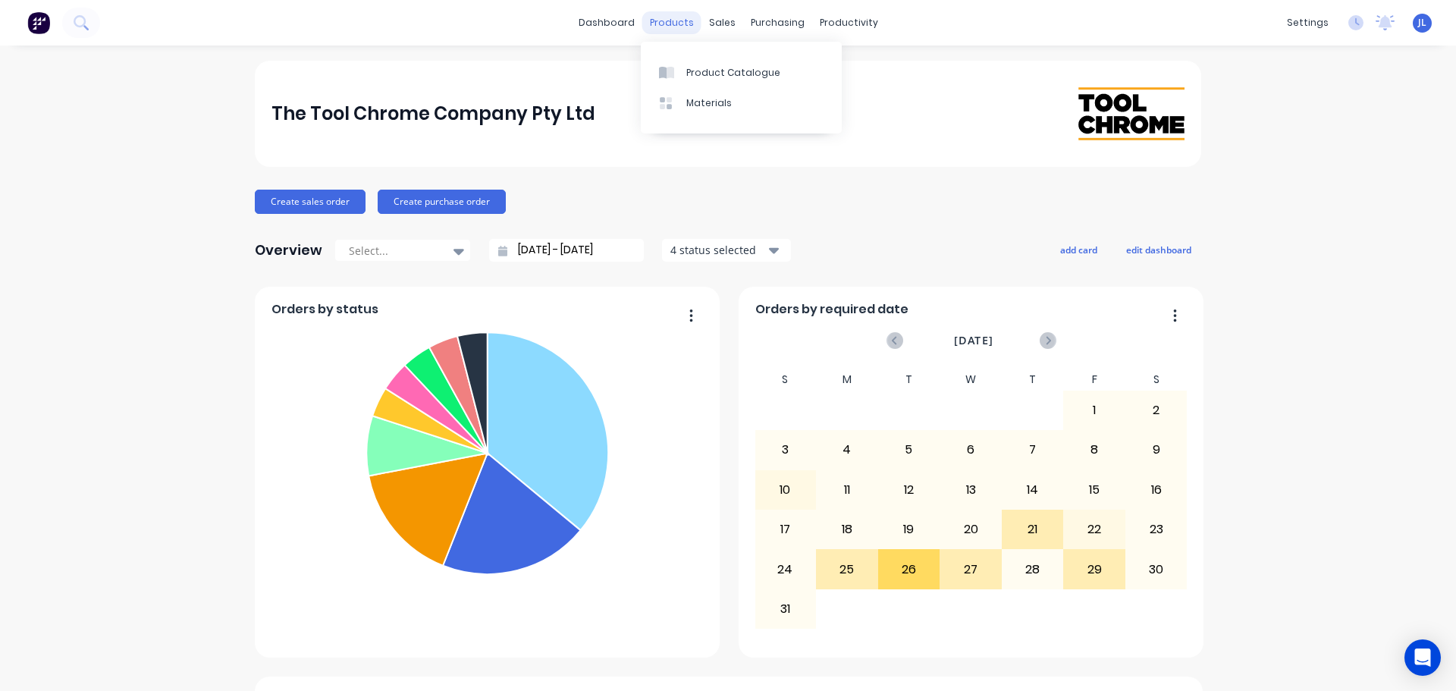
click at [675, 32] on div "products" at bounding box center [671, 22] width 59 height 23
click at [683, 68] on link "Product Catalogue" at bounding box center [741, 72] width 201 height 30
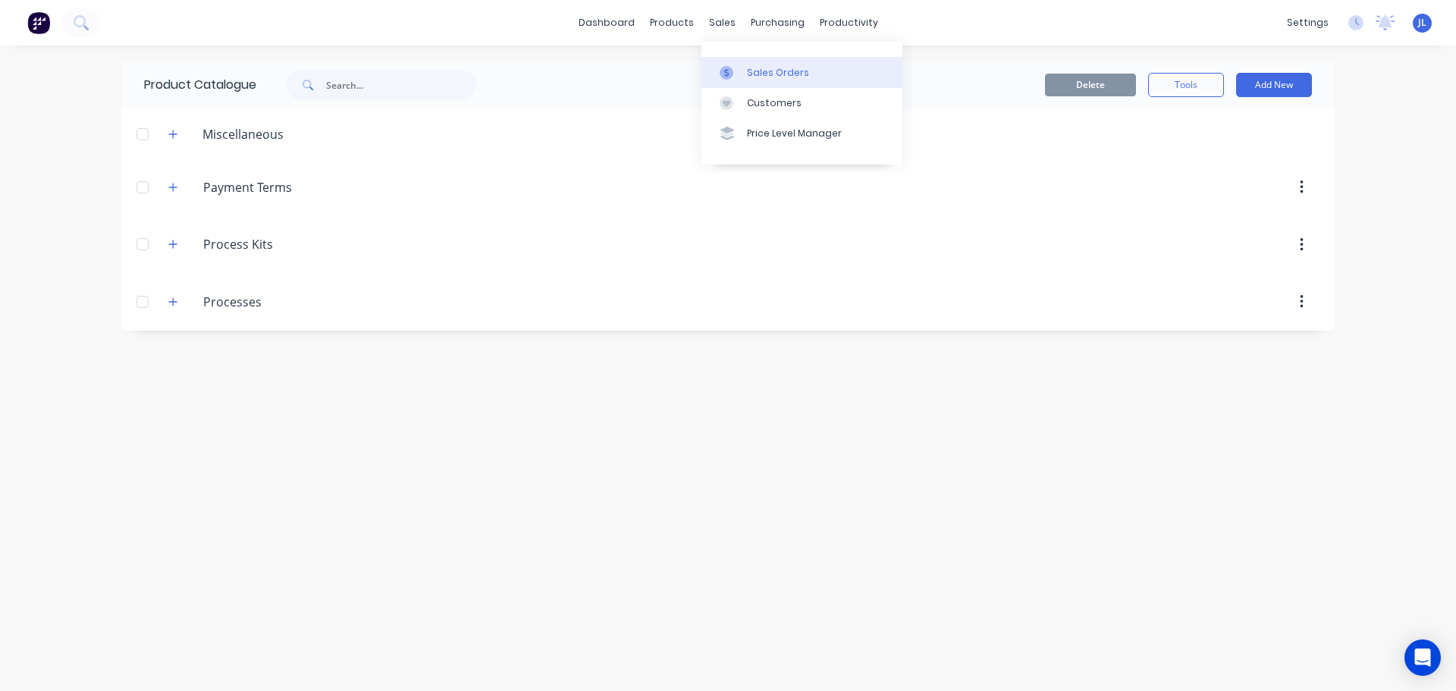
click at [728, 66] on icon at bounding box center [727, 73] width 14 height 14
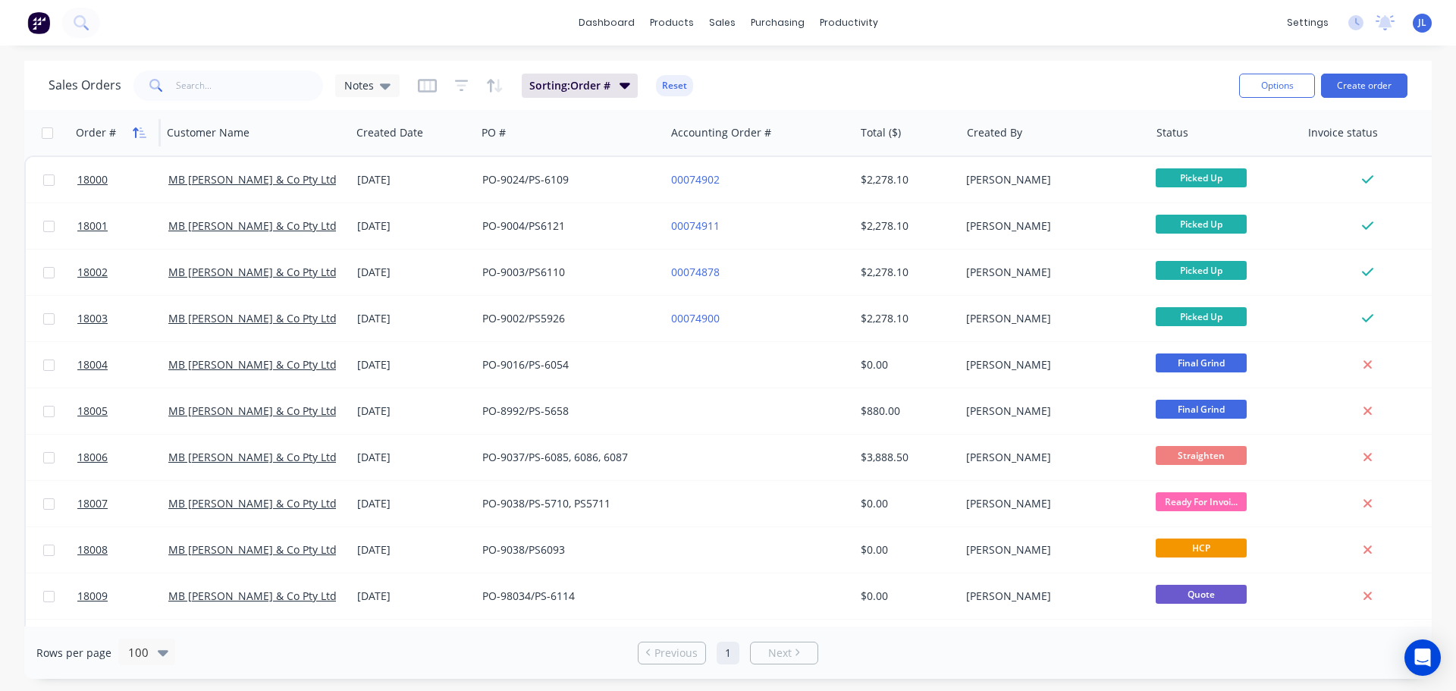
click at [140, 135] on icon "button" at bounding box center [140, 133] width 14 height 12
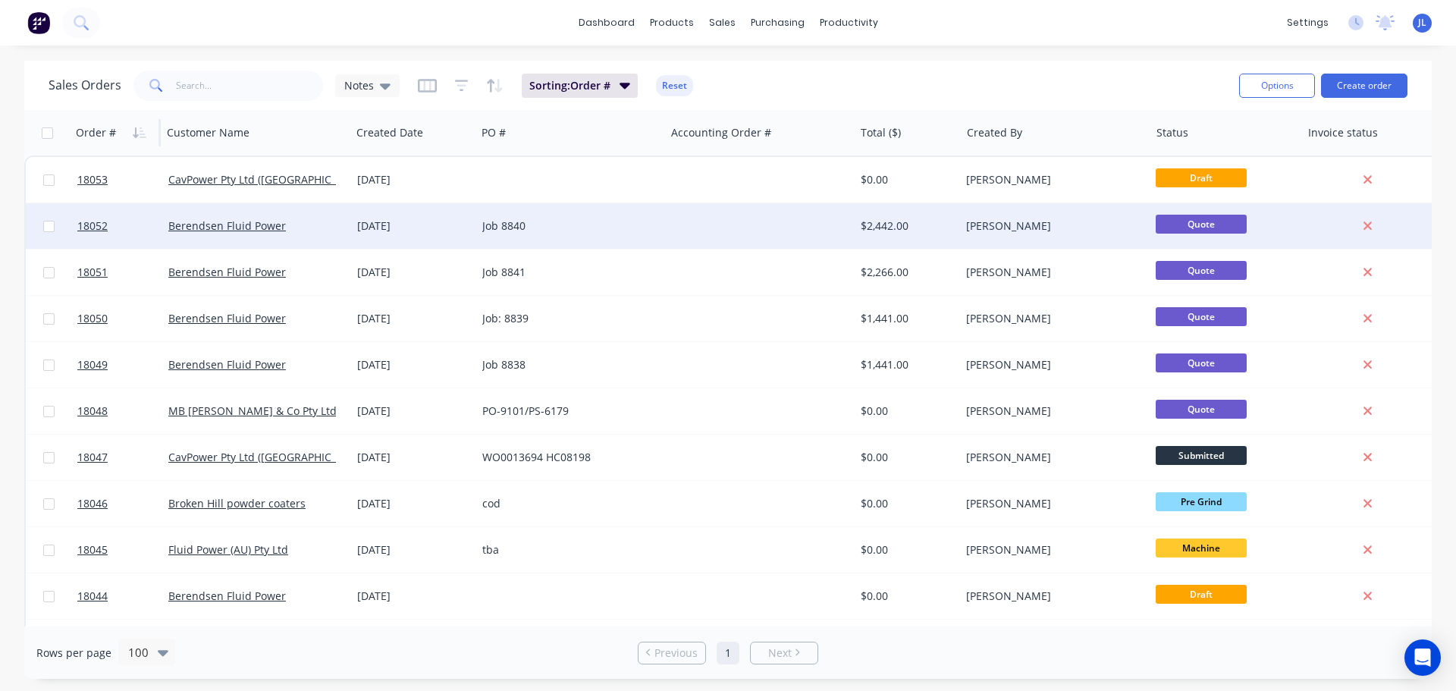
click at [560, 218] on div "Job 8840" at bounding box center [566, 225] width 168 height 15
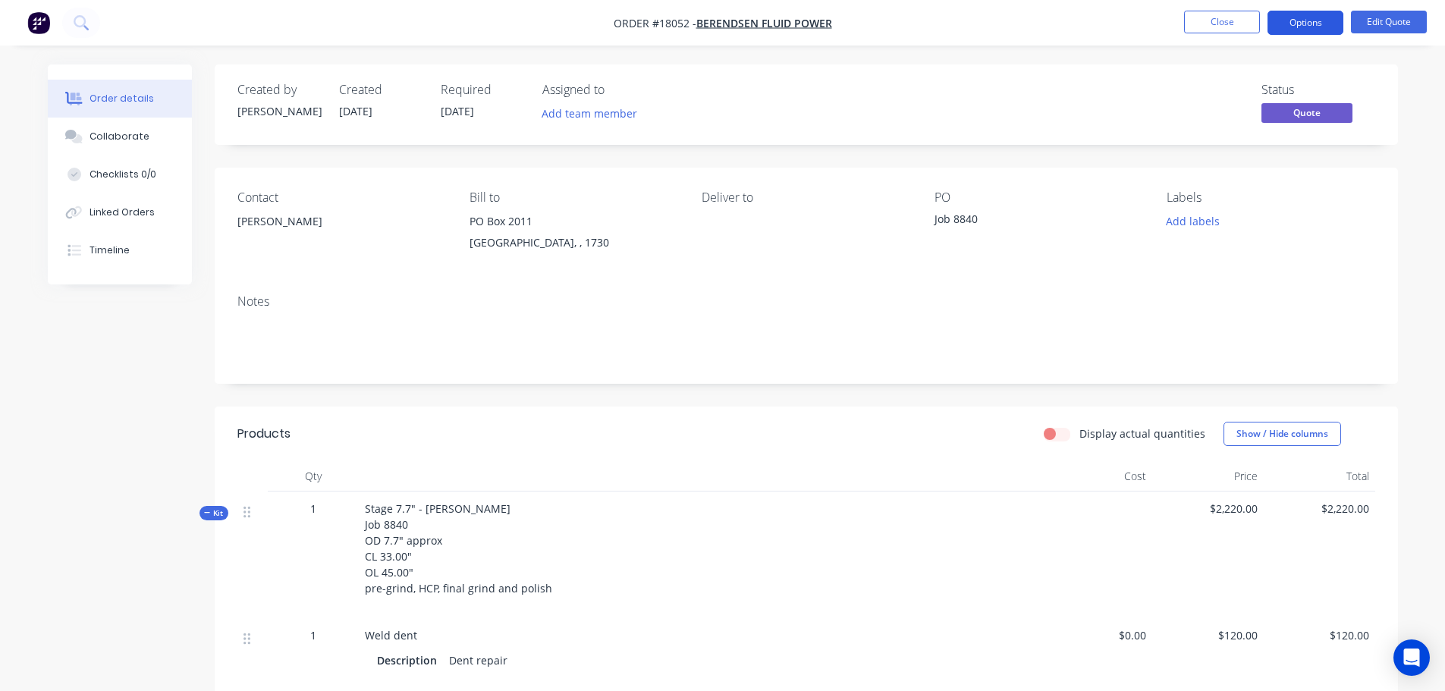
click at [1313, 26] on button "Options" at bounding box center [1305, 23] width 76 height 24
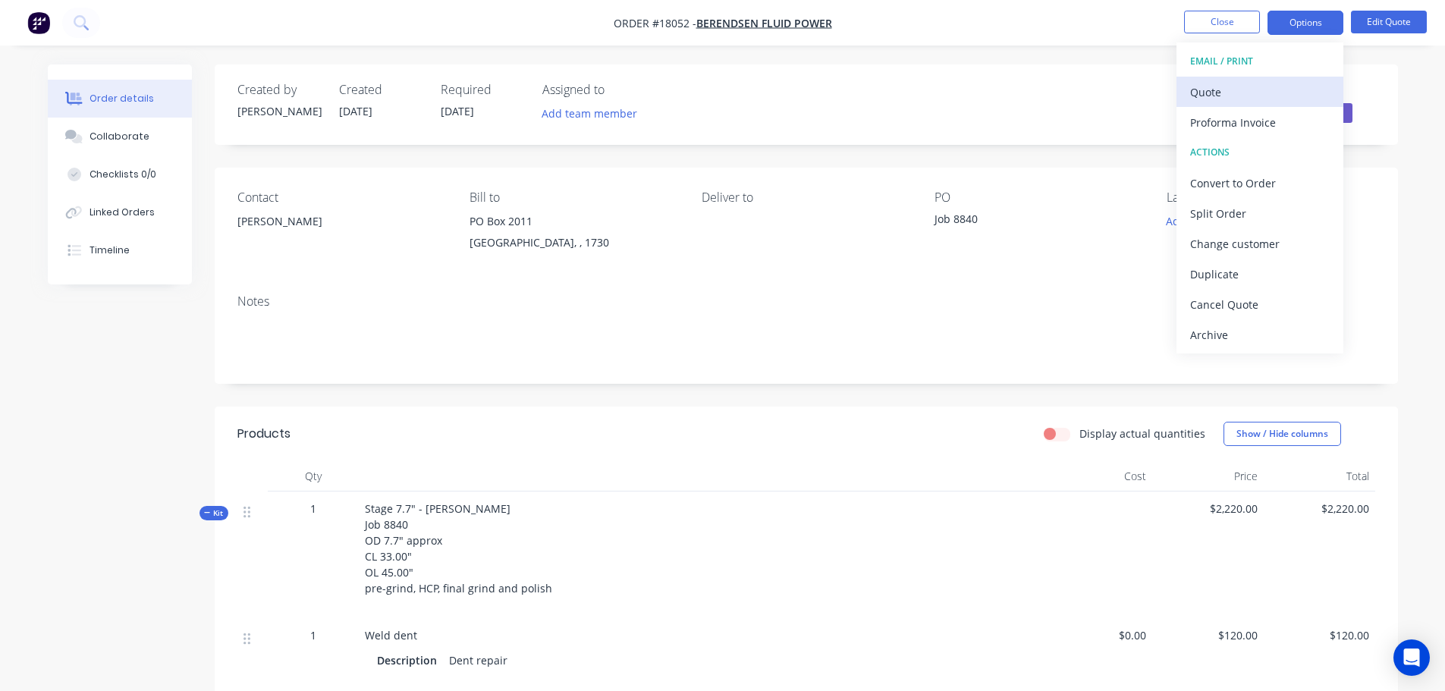
click at [1264, 96] on div "Quote" at bounding box center [1260, 92] width 140 height 22
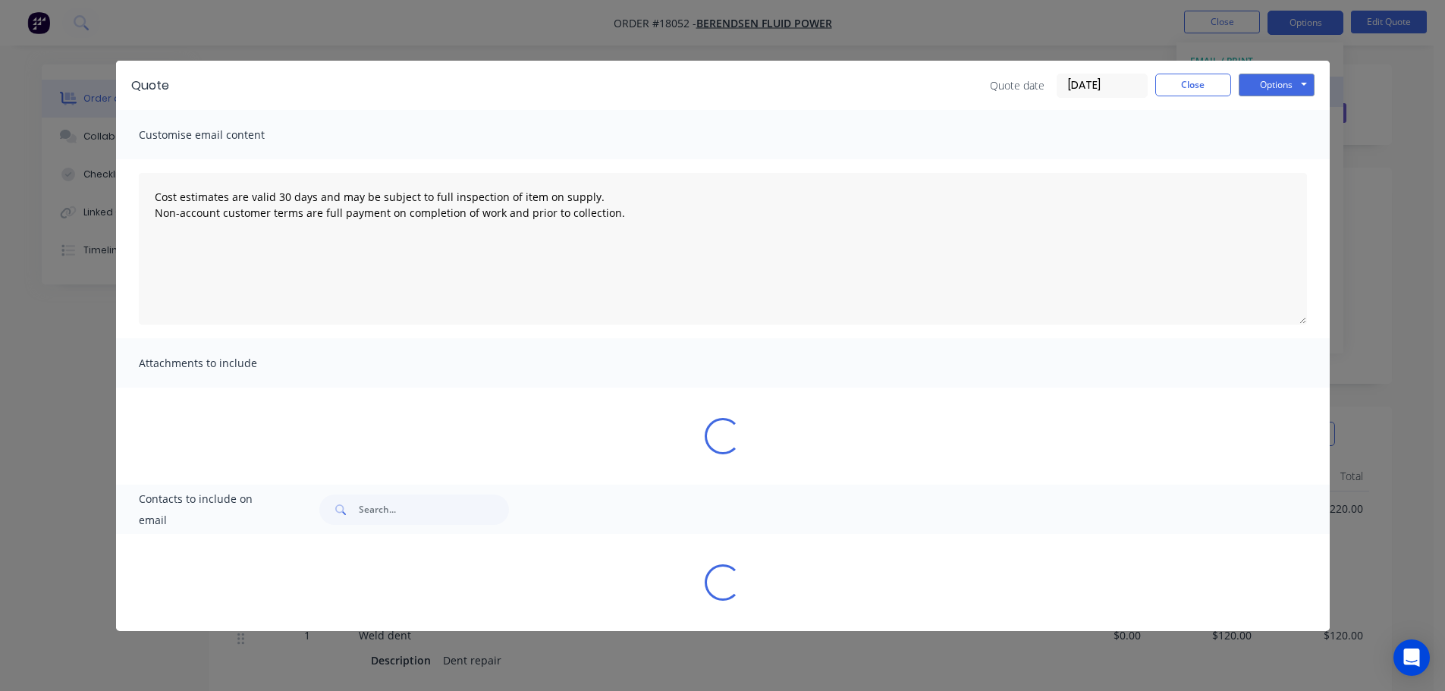
type textarea "Cost estimates are valid 30 days and may be subject to full inspection of item …"
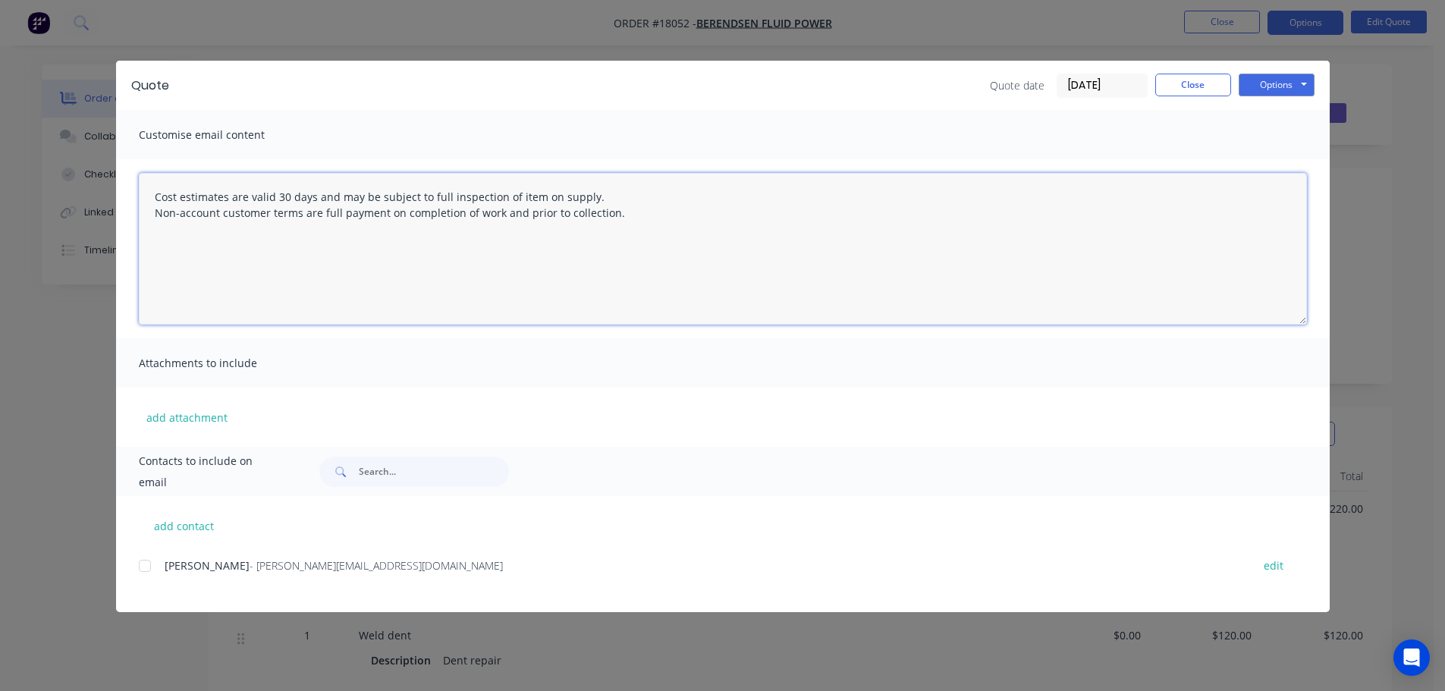
drag, startPoint x: 155, startPoint y: 195, endPoint x: 643, endPoint y: 218, distance: 488.3
click at [643, 218] on textarea "Cost estimates are valid 30 days and may be subject to full inspection of item …" at bounding box center [723, 249] width 1168 height 152
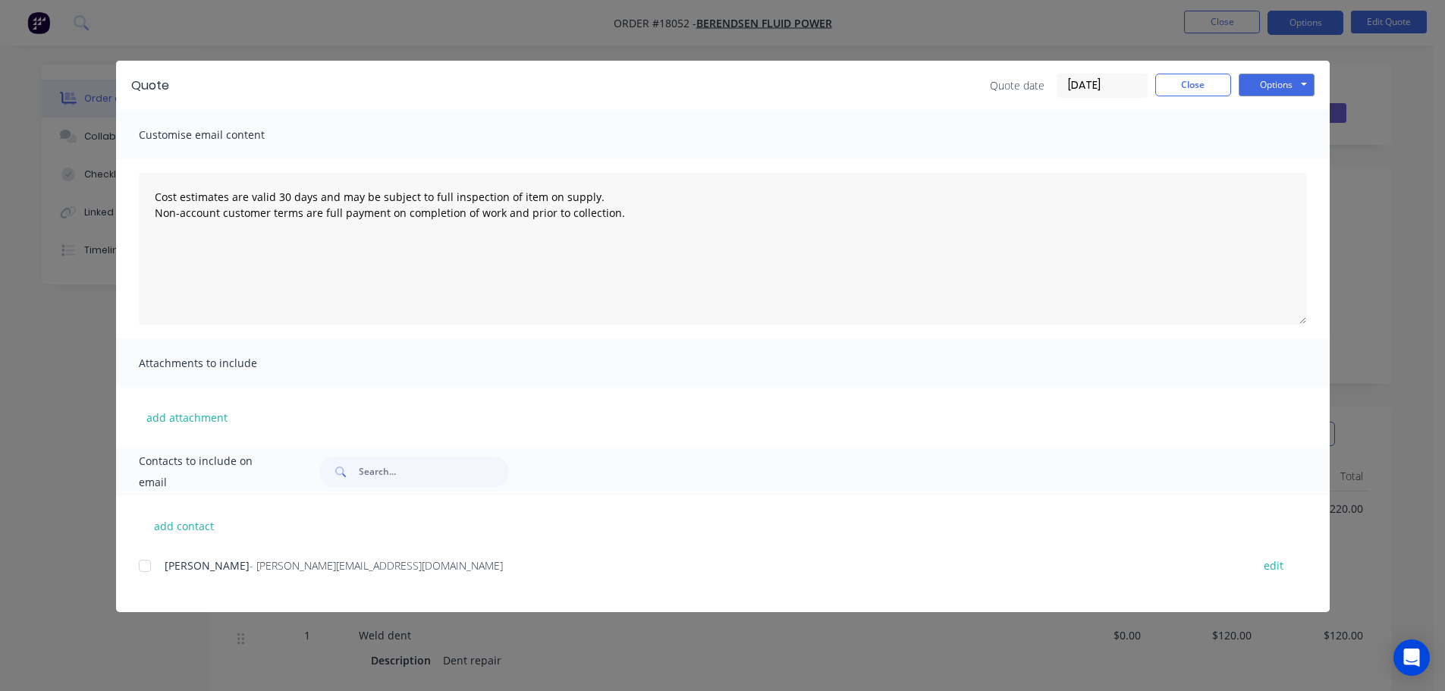
click at [29, 447] on div "Quote Quote date 26/08/25 Close Options Preview Print Email Customise email con…" at bounding box center [722, 345] width 1445 height 691
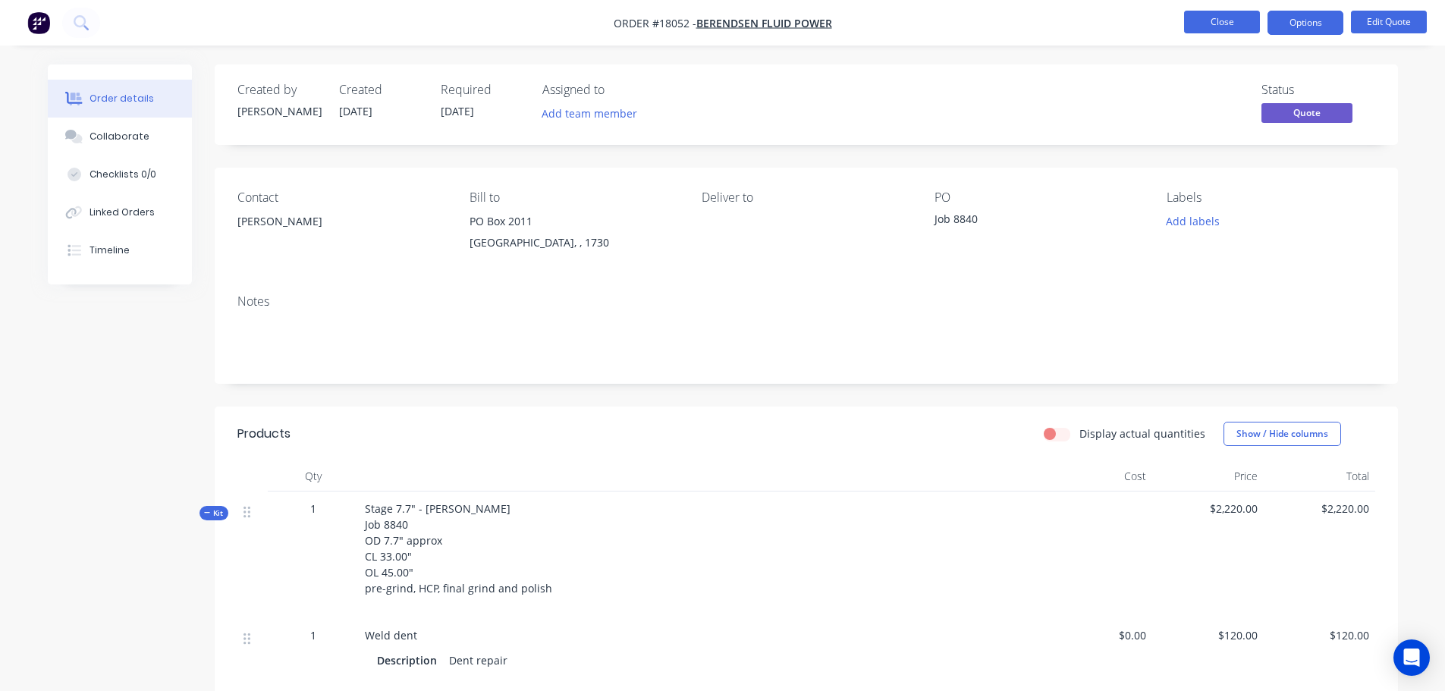
click at [1206, 26] on button "Close" at bounding box center [1222, 22] width 76 height 23
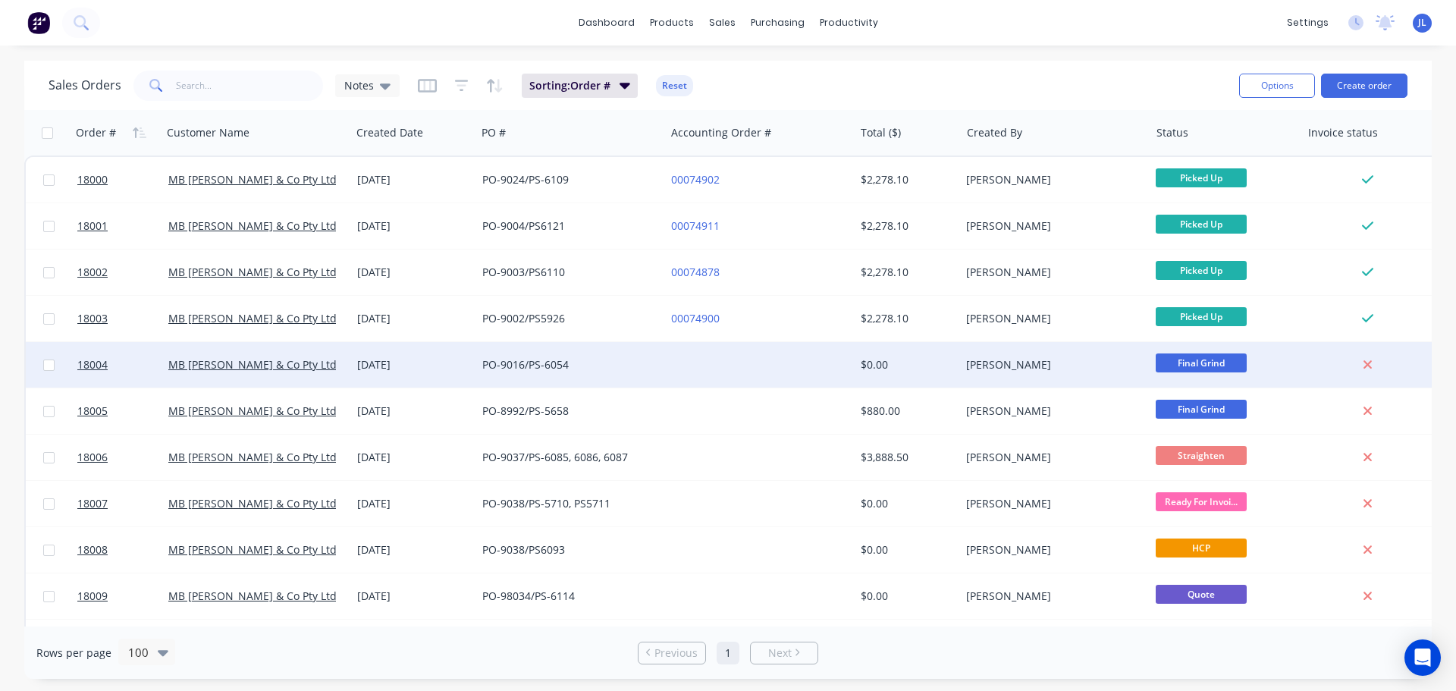
click at [433, 362] on div "[DATE]" at bounding box center [413, 364] width 113 height 15
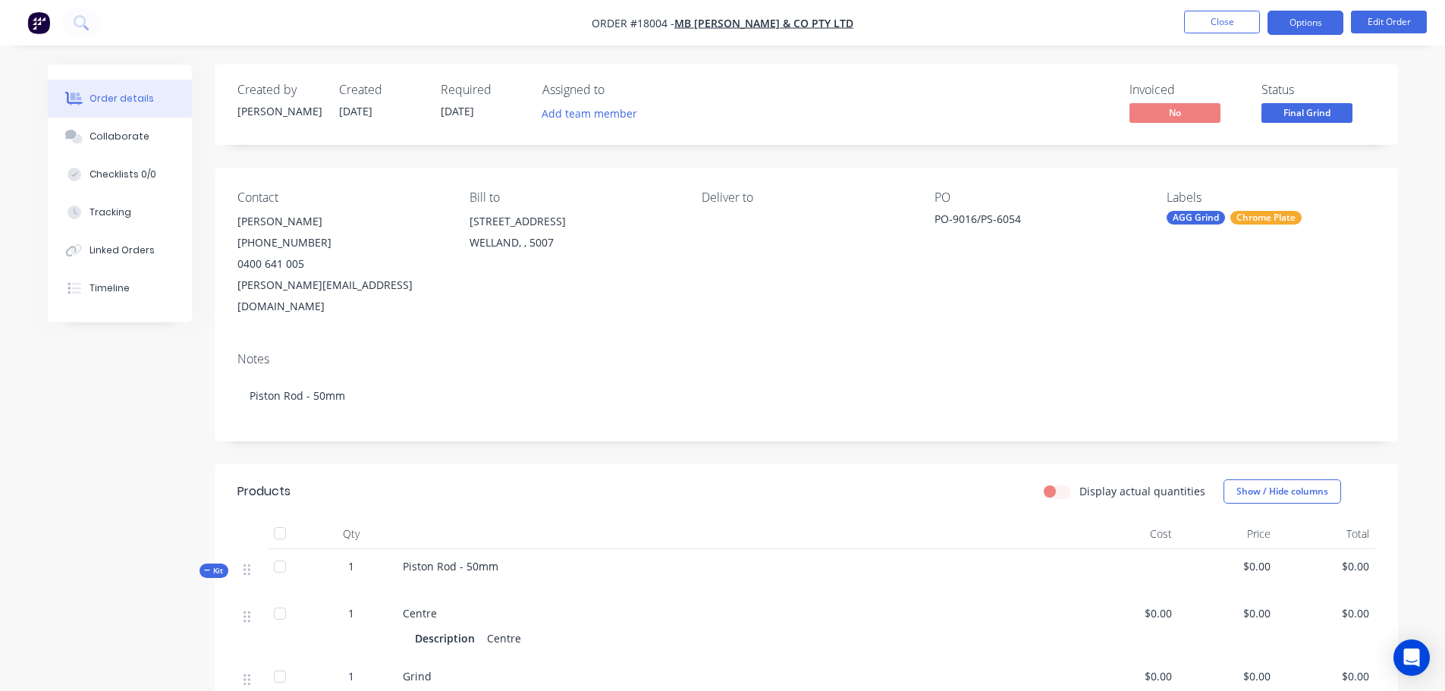
click at [1298, 30] on button "Options" at bounding box center [1305, 23] width 76 height 24
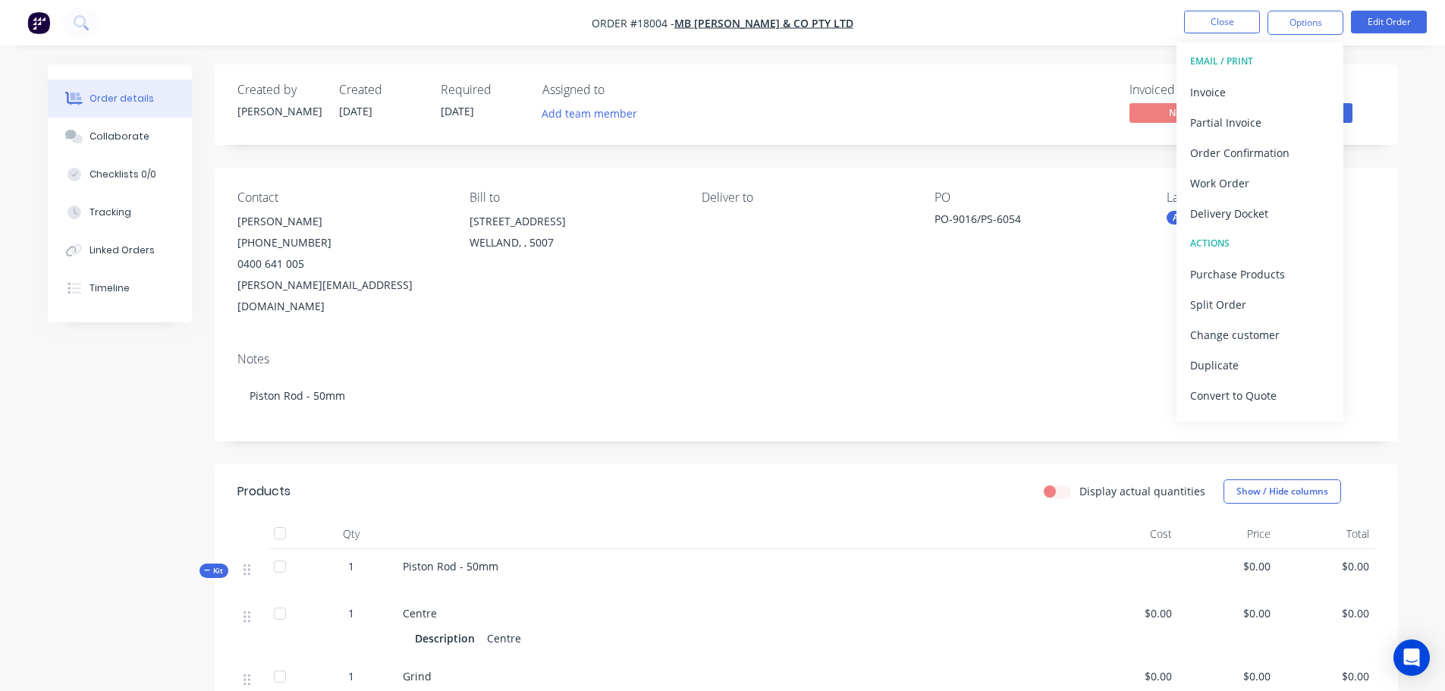
click at [154, 379] on div "Created by Jarred Created 13/08/25 Required 26/08/25 Assigned to Add team membe…" at bounding box center [723, 662] width 1350 height 1196
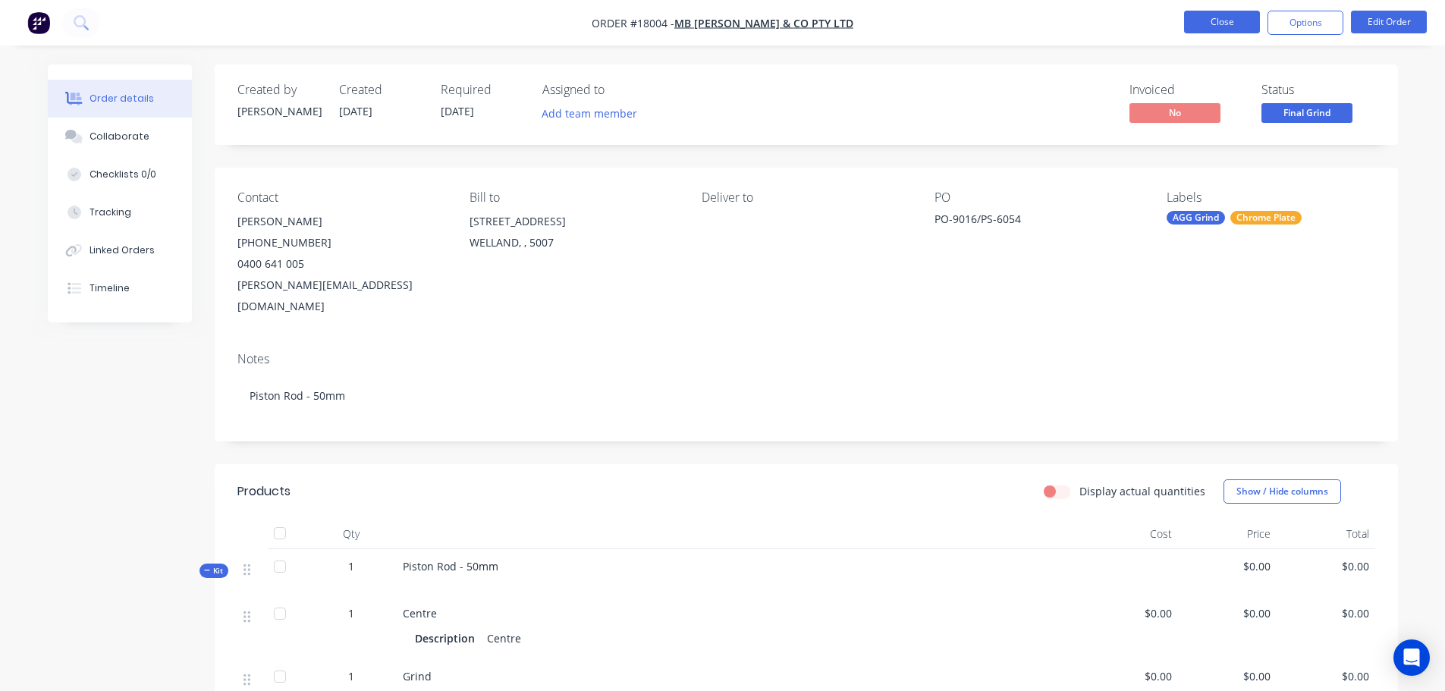
click at [1209, 17] on button "Close" at bounding box center [1222, 22] width 76 height 23
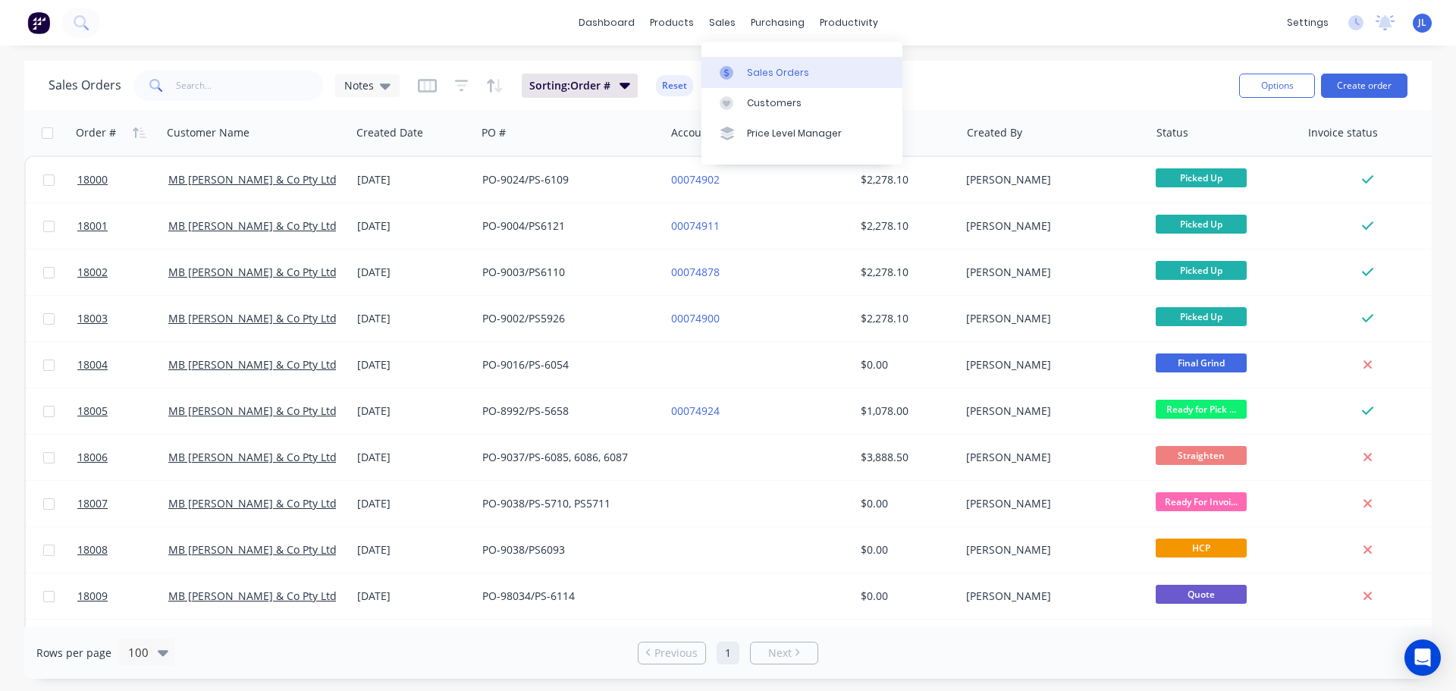
click at [733, 63] on link "Sales Orders" at bounding box center [802, 72] width 201 height 30
click at [760, 84] on link "Sales Orders" at bounding box center [802, 72] width 201 height 30
click at [449, 136] on icon "button" at bounding box center [448, 132] width 5 height 11
click at [450, 128] on icon "button" at bounding box center [453, 133] width 14 height 12
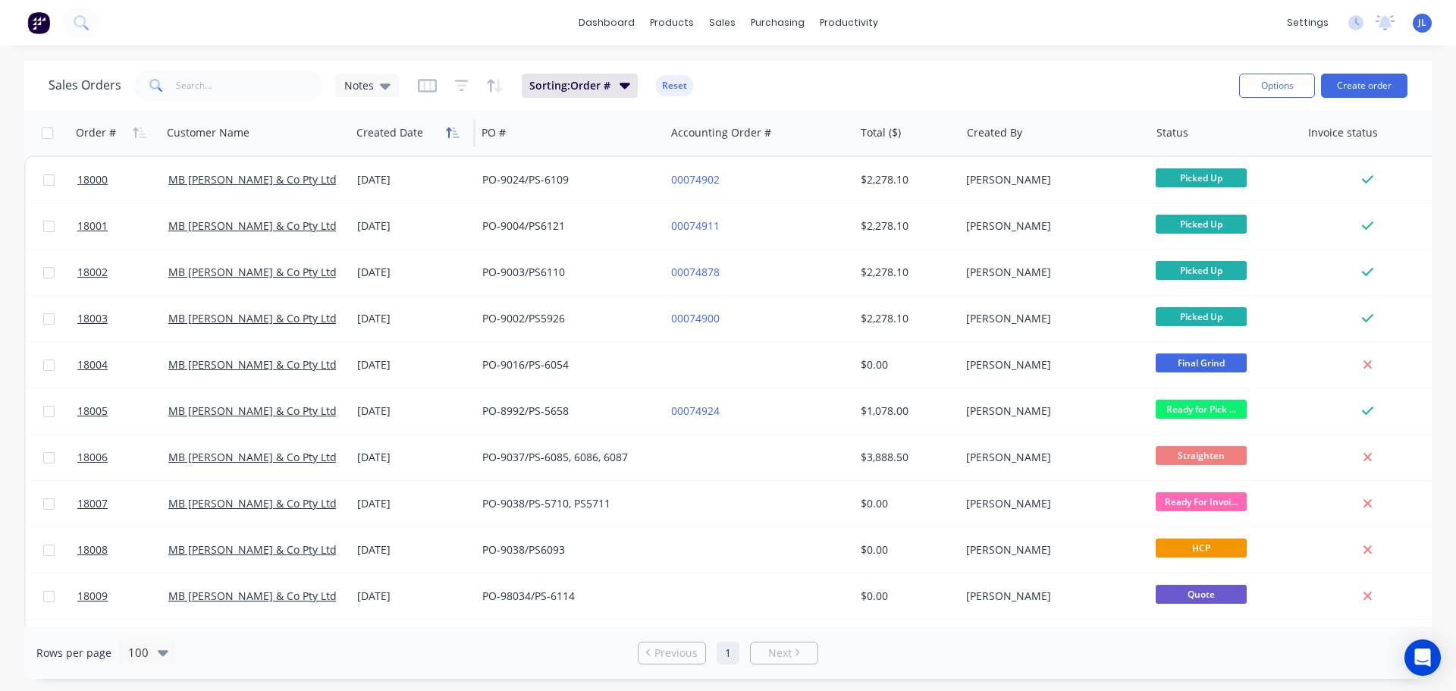
click at [444, 137] on button "button" at bounding box center [452, 132] width 23 height 23
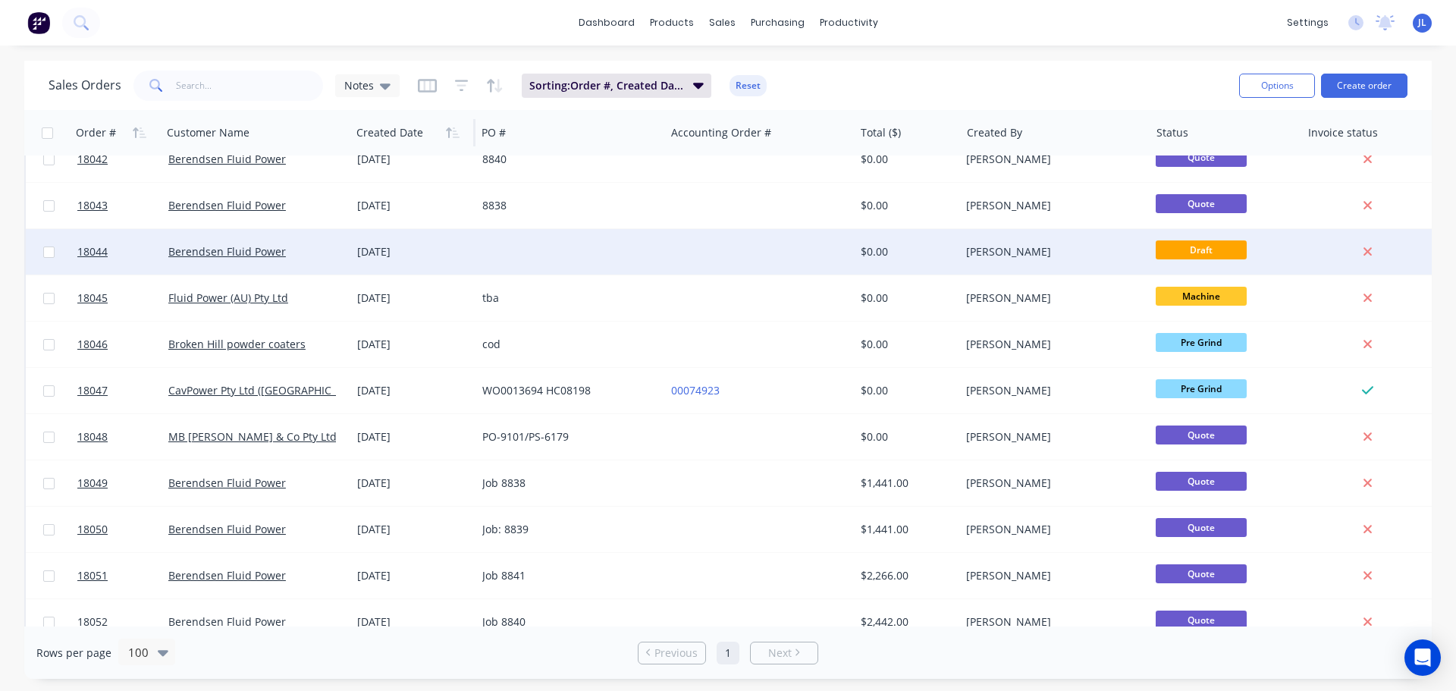
scroll to position [1943, 0]
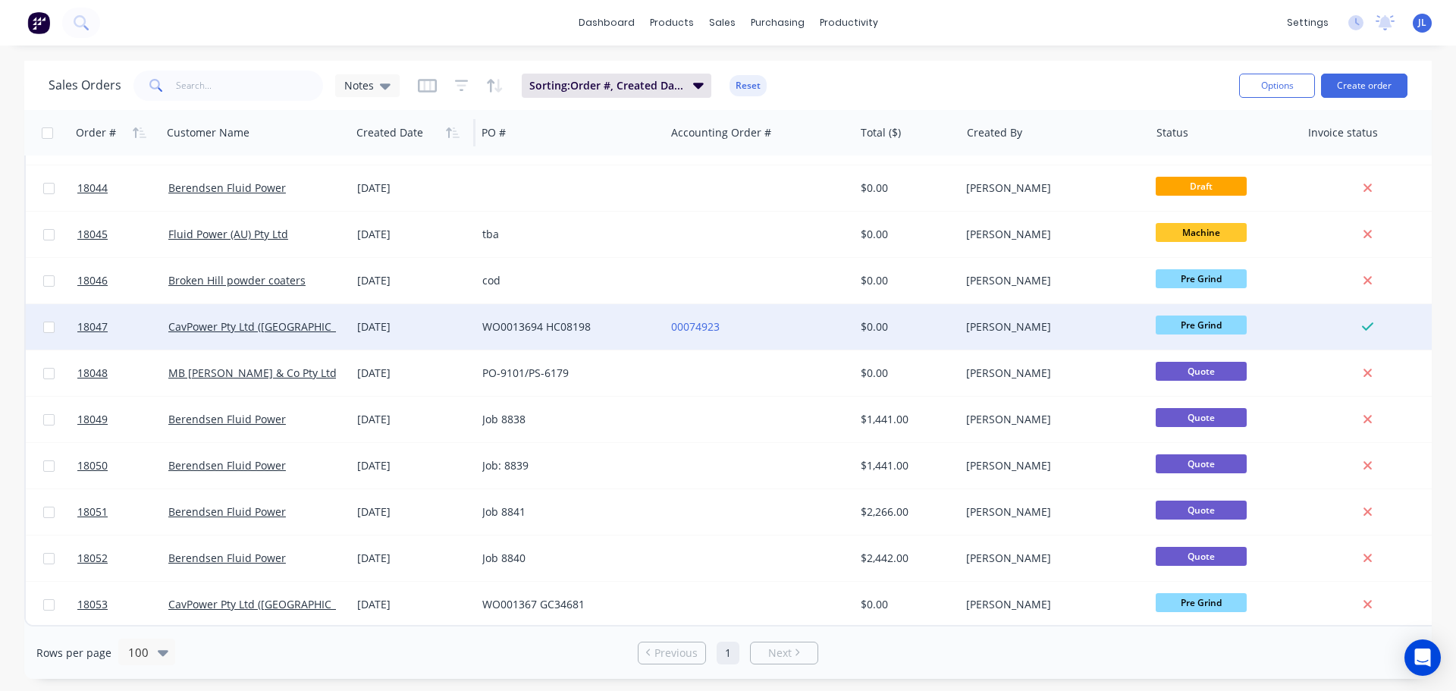
click at [620, 319] on div "WO0013694 HC08198" at bounding box center [566, 326] width 168 height 15
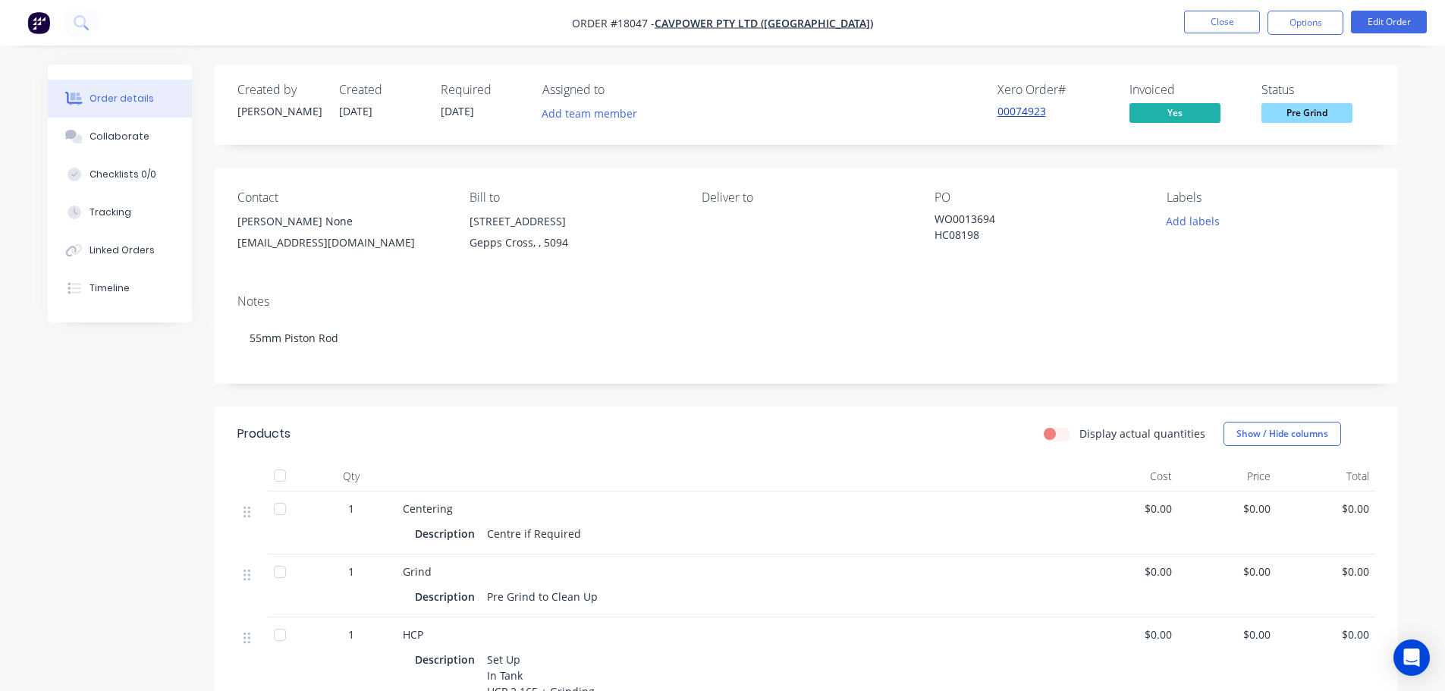
click at [1038, 116] on link "00074923" at bounding box center [1021, 111] width 49 height 14
click at [1211, 30] on button "Close" at bounding box center [1222, 22] width 76 height 23
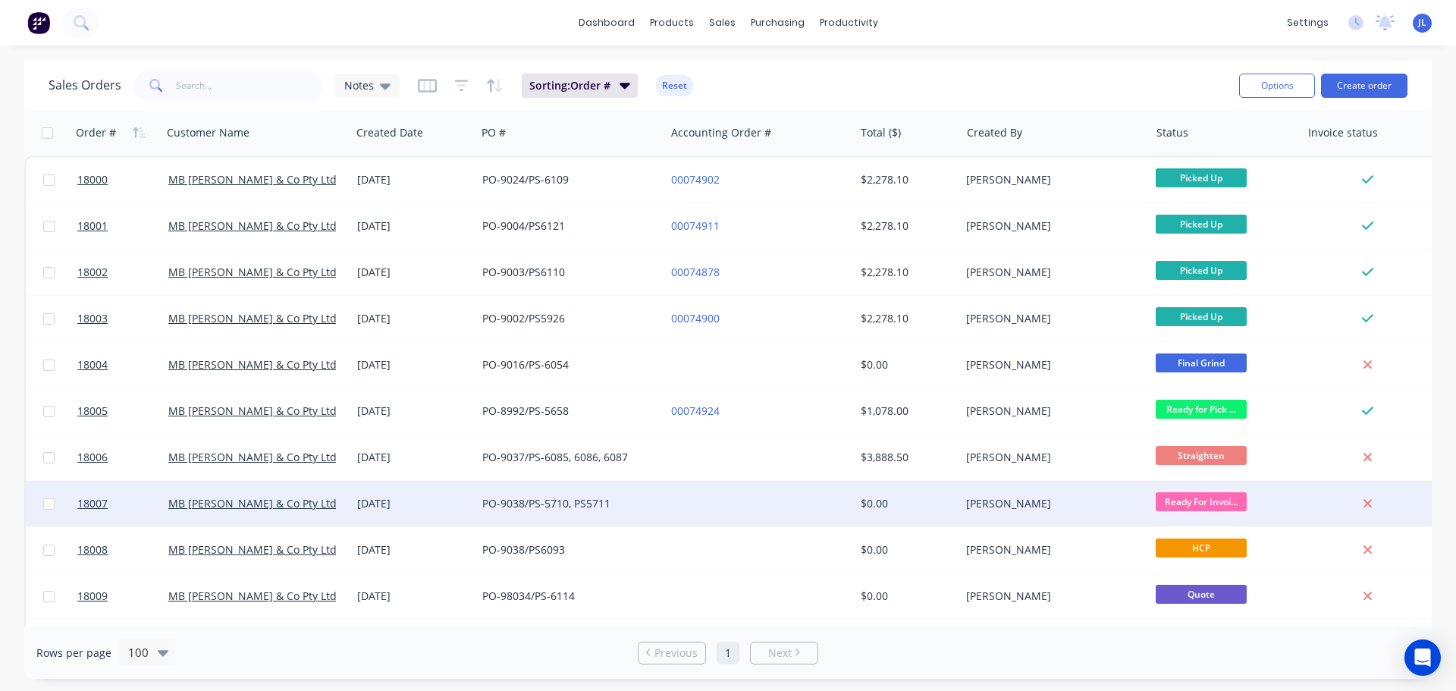
click at [572, 501] on div "PO-9038/PS-5710, PS5711" at bounding box center [566, 503] width 168 height 15
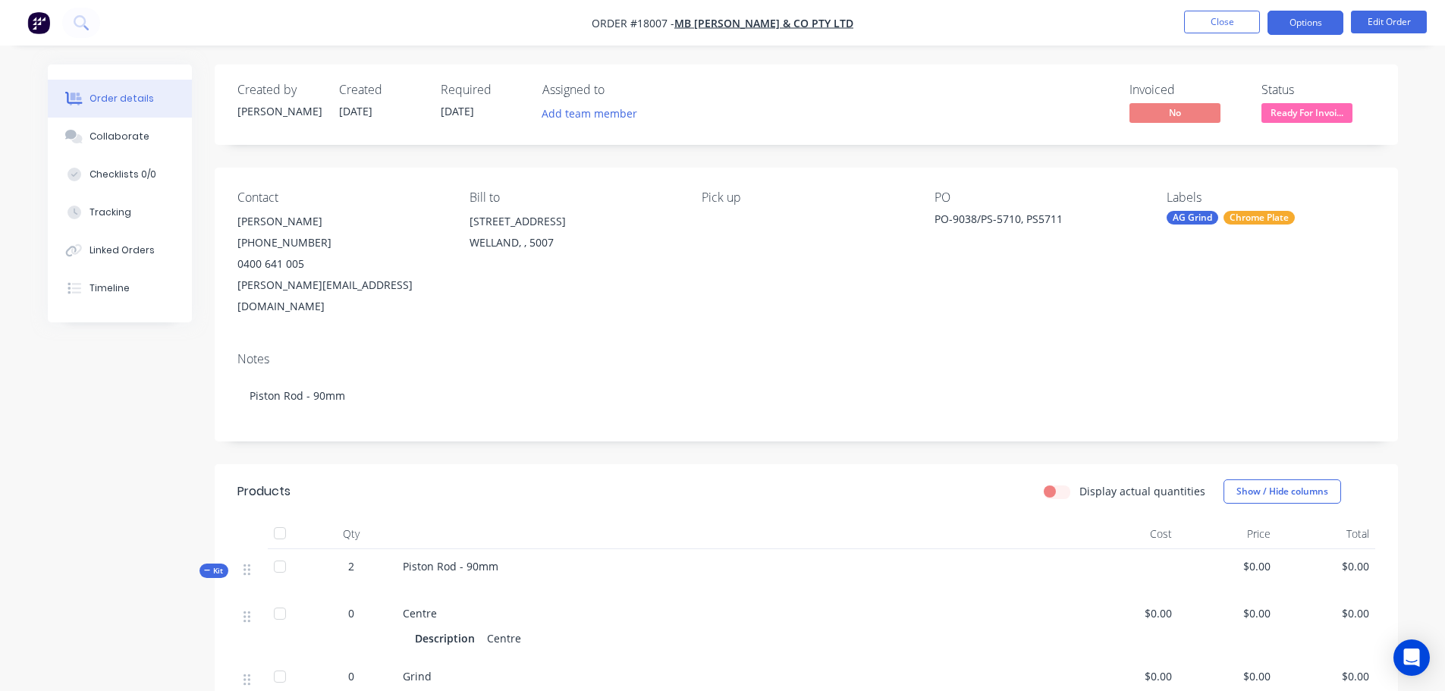
click at [1307, 24] on button "Options" at bounding box center [1305, 23] width 76 height 24
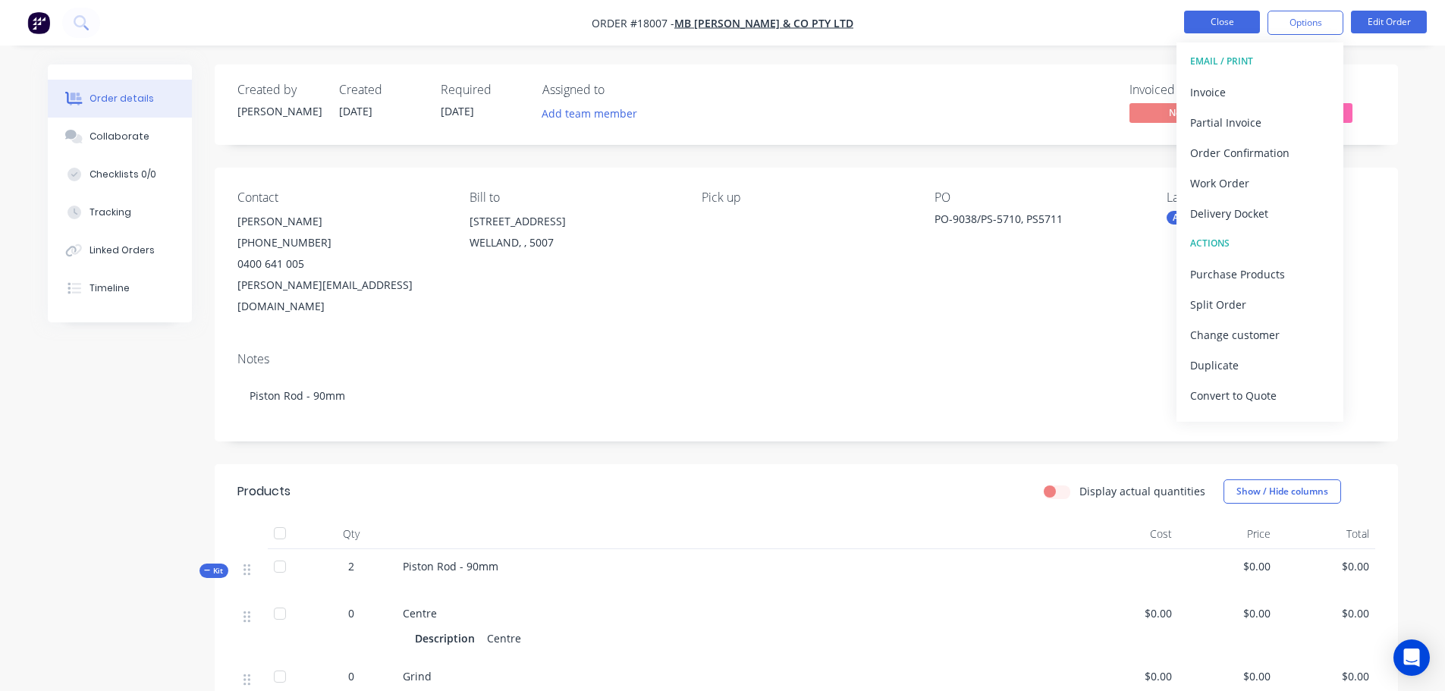
click at [1213, 19] on button "Close" at bounding box center [1222, 22] width 76 height 23
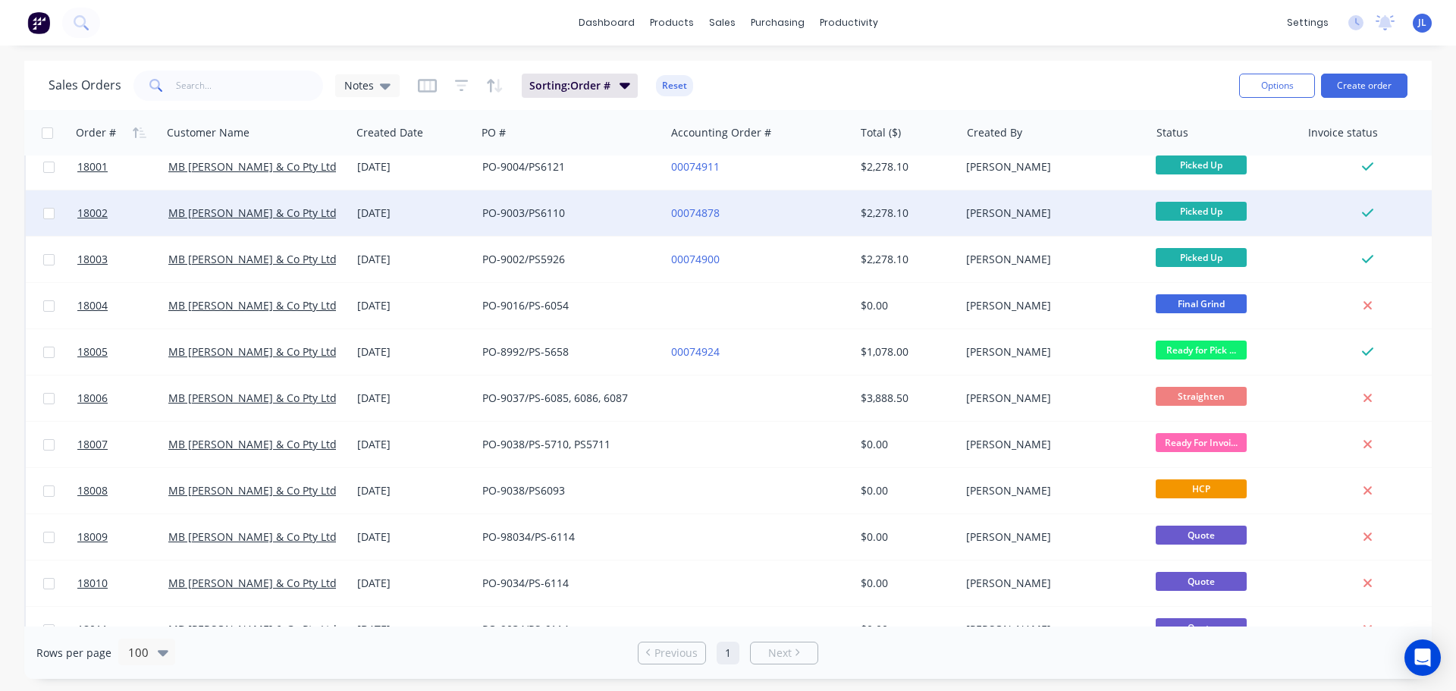
scroll to position [228, 0]
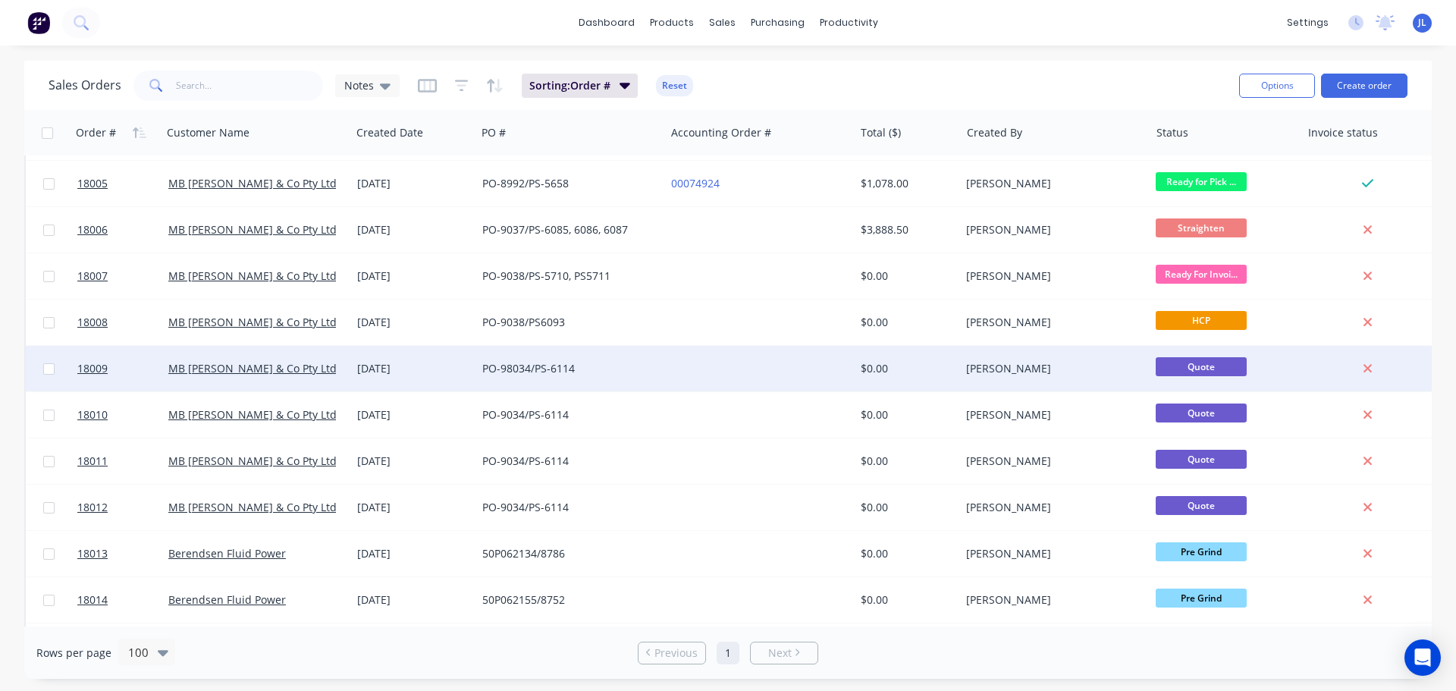
click at [650, 375] on div "PO-98034/PS-6114" at bounding box center [570, 369] width 189 height 46
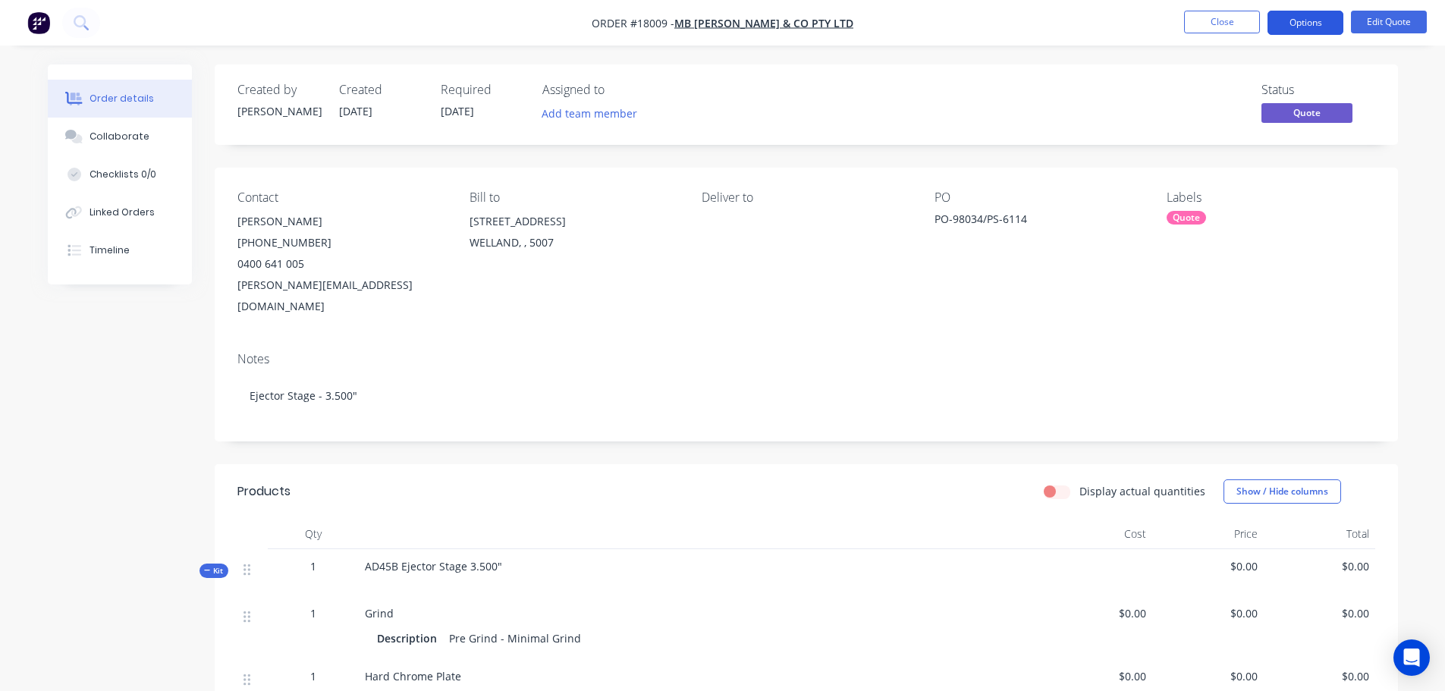
click at [1302, 19] on button "Options" at bounding box center [1305, 23] width 76 height 24
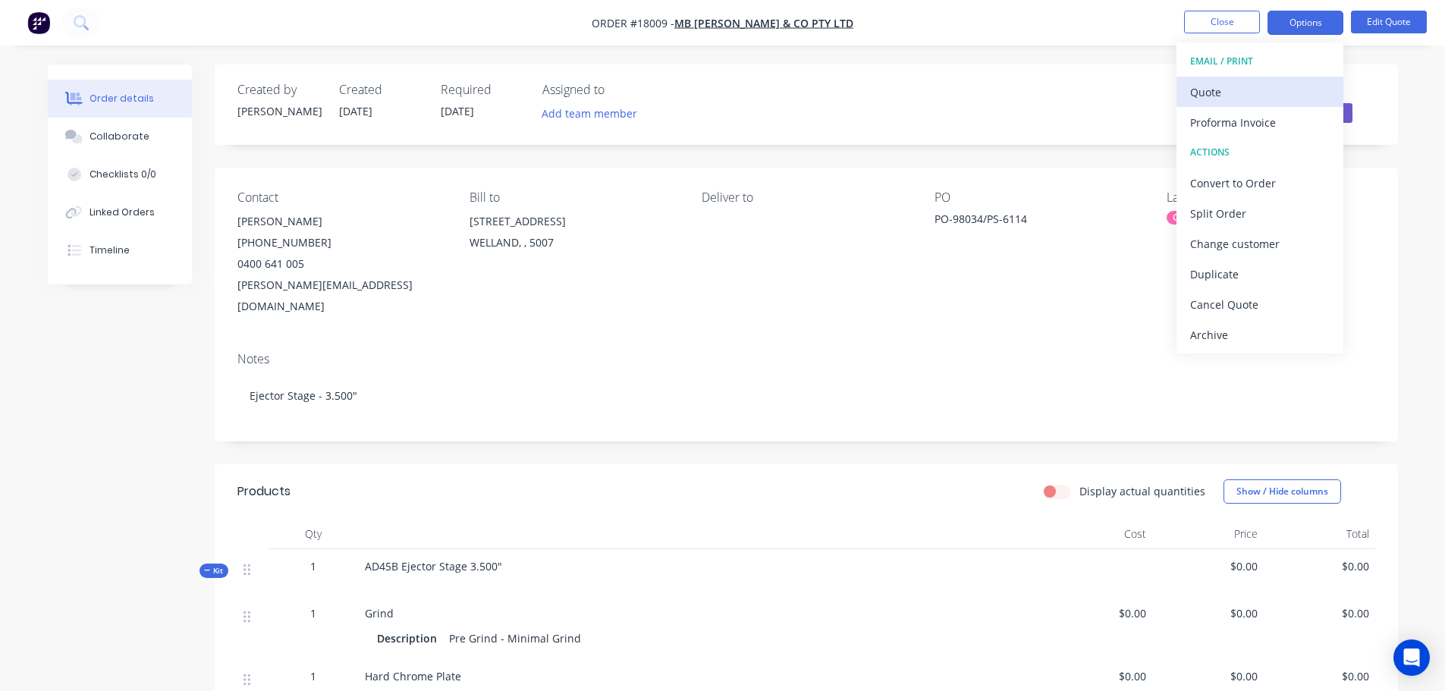
click at [1261, 86] on div "Quote" at bounding box center [1260, 92] width 140 height 22
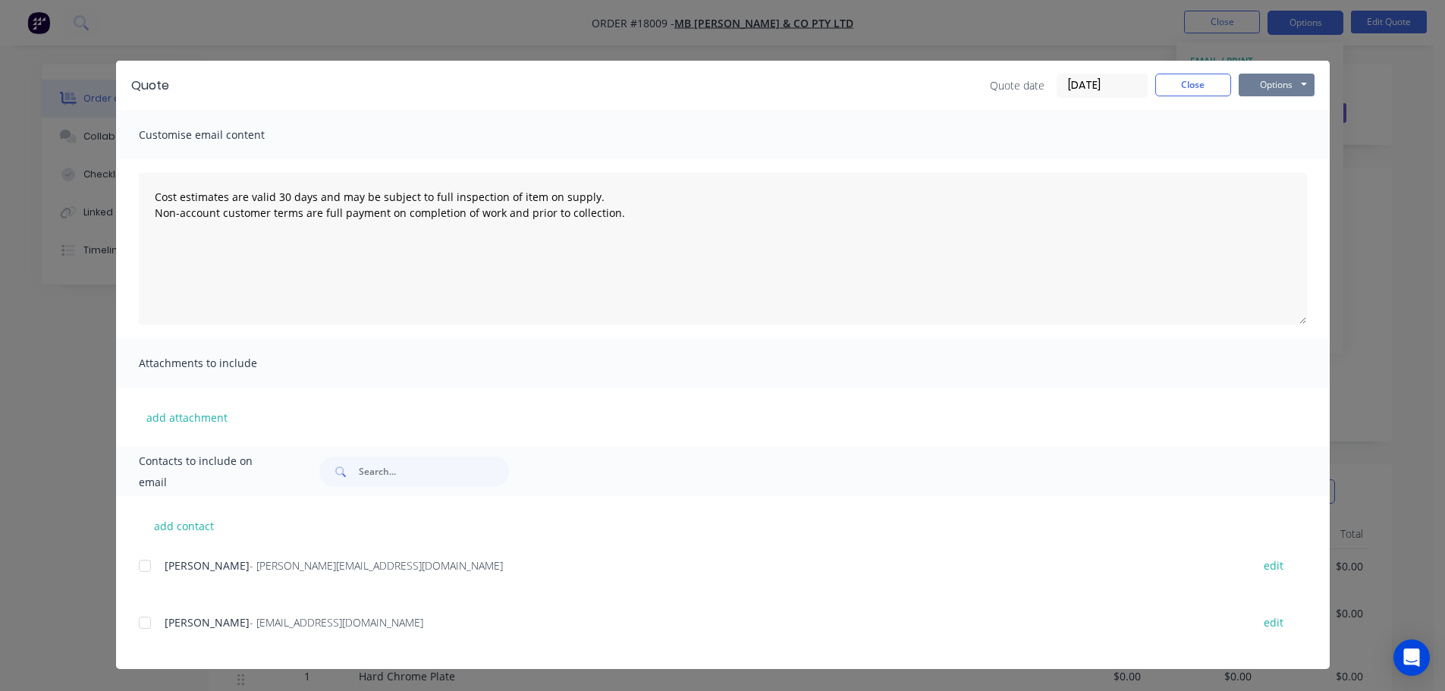
click at [1271, 85] on button "Options" at bounding box center [1277, 85] width 76 height 23
click at [1273, 105] on button "Preview" at bounding box center [1287, 111] width 97 height 25
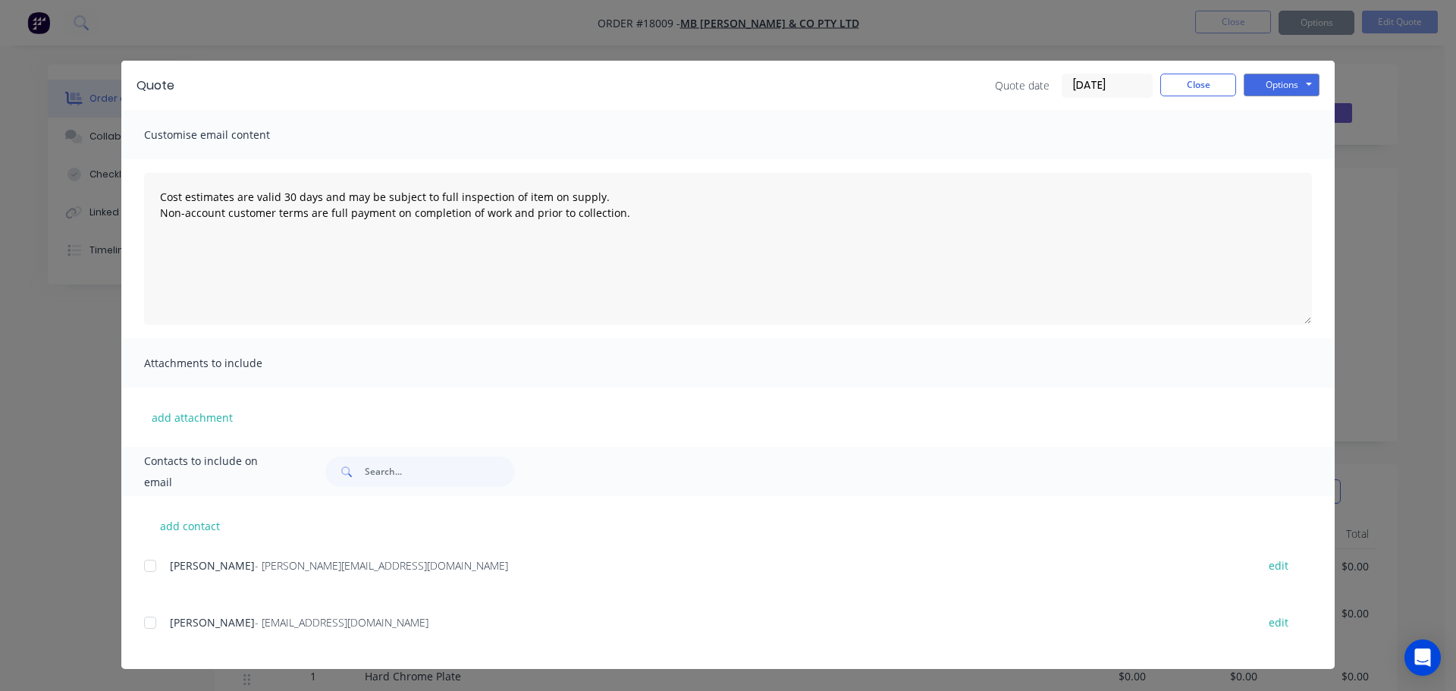
type textarea "Cost estimates are valid 30 days and may be subject to full inspection of item …"
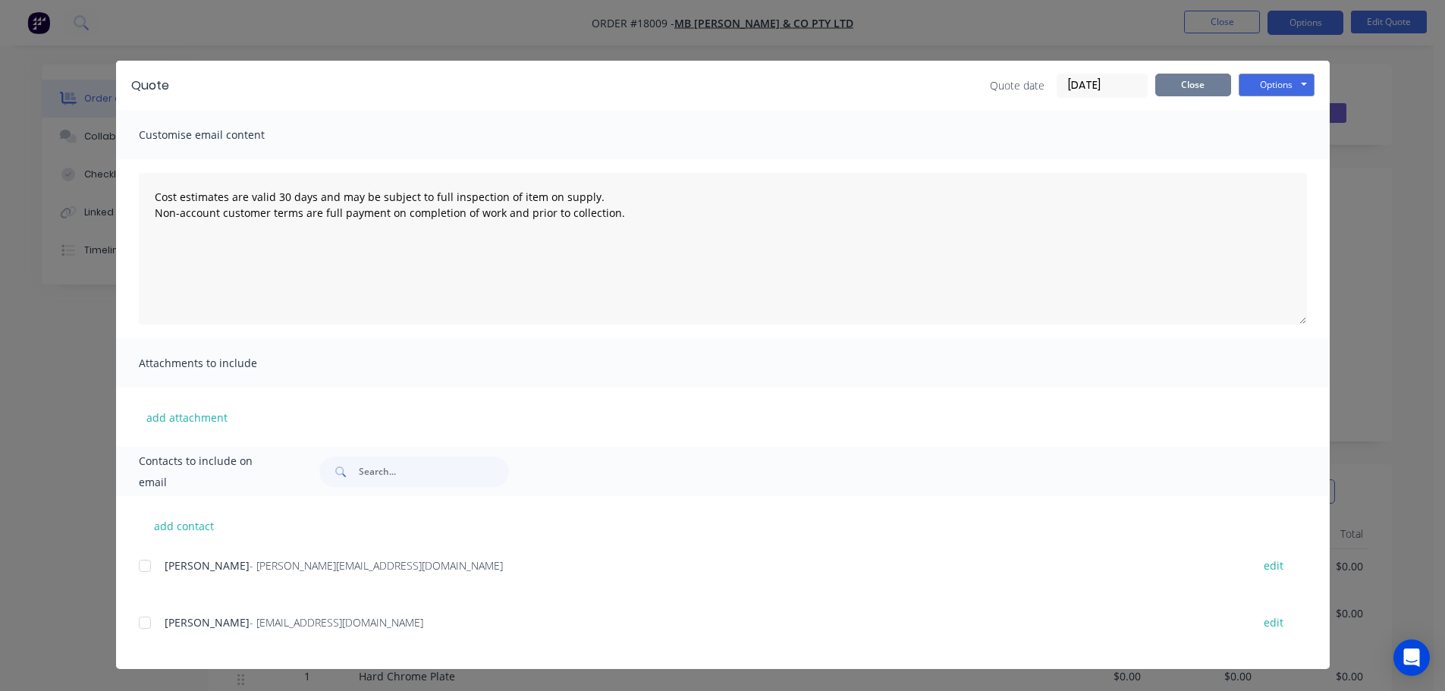
click at [1205, 86] on button "Close" at bounding box center [1193, 85] width 76 height 23
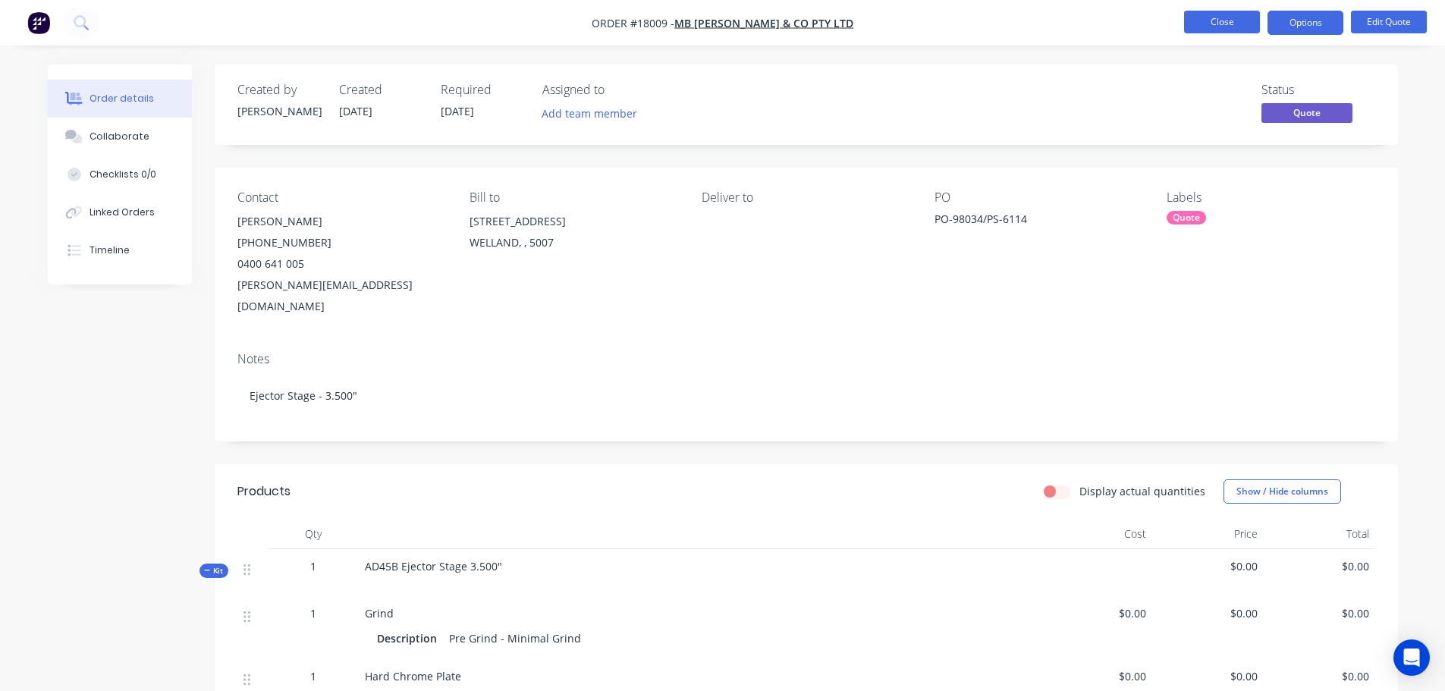
click at [1217, 14] on button "Close" at bounding box center [1222, 22] width 76 height 23
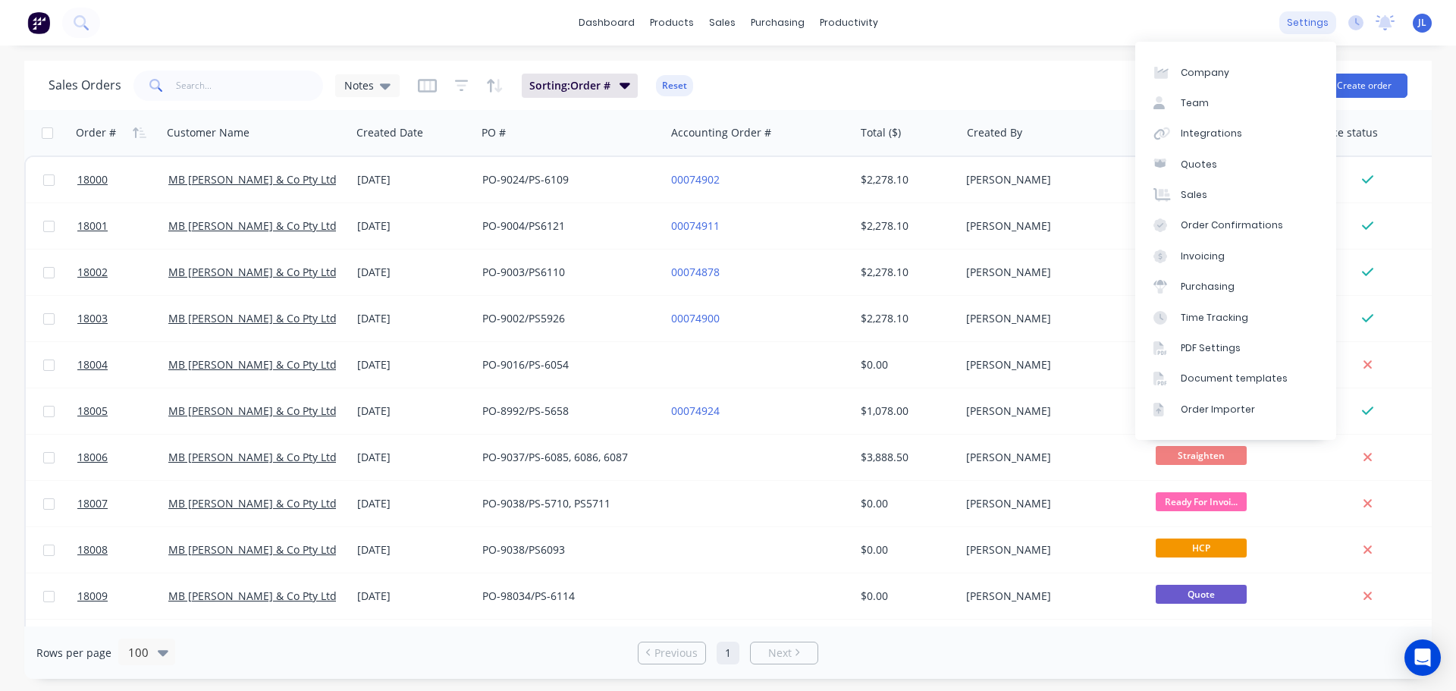
click at [1305, 17] on div "settings" at bounding box center [1308, 22] width 57 height 23
click at [1227, 376] on div "Document templates" at bounding box center [1234, 379] width 107 height 14
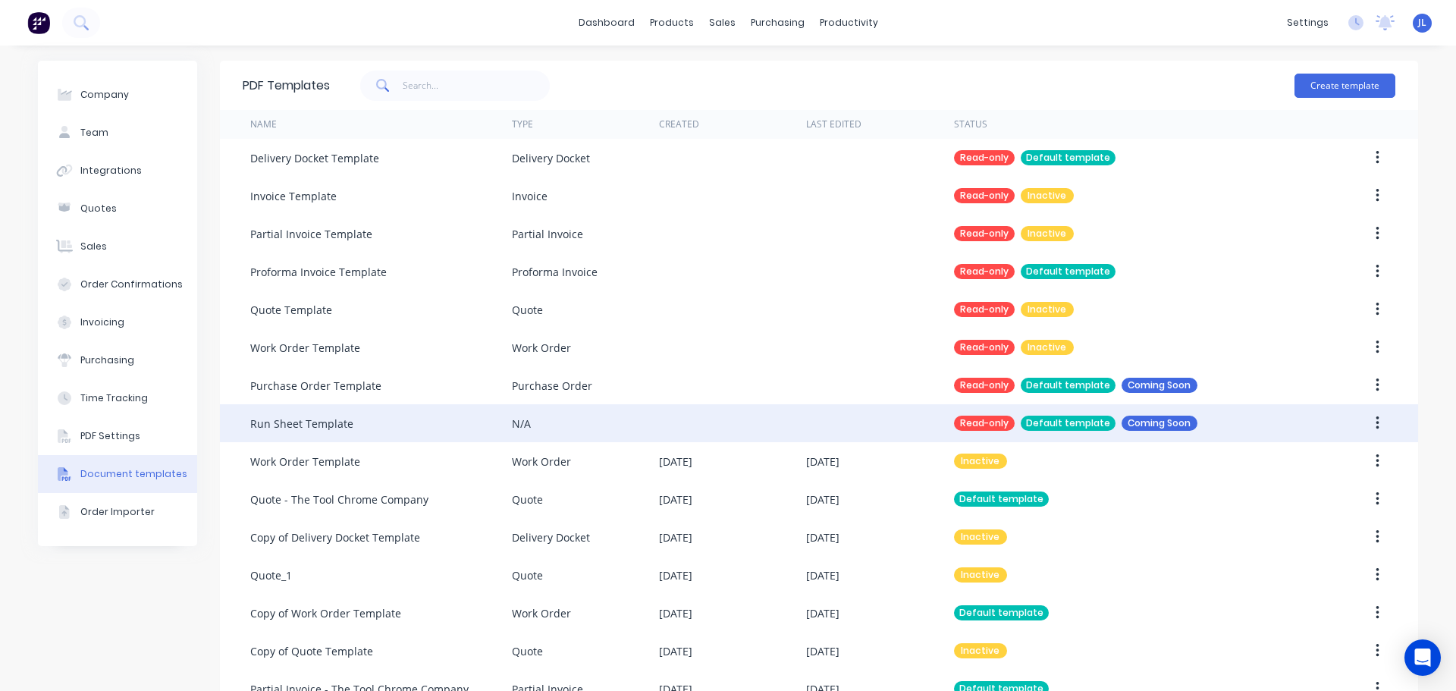
scroll to position [76, 0]
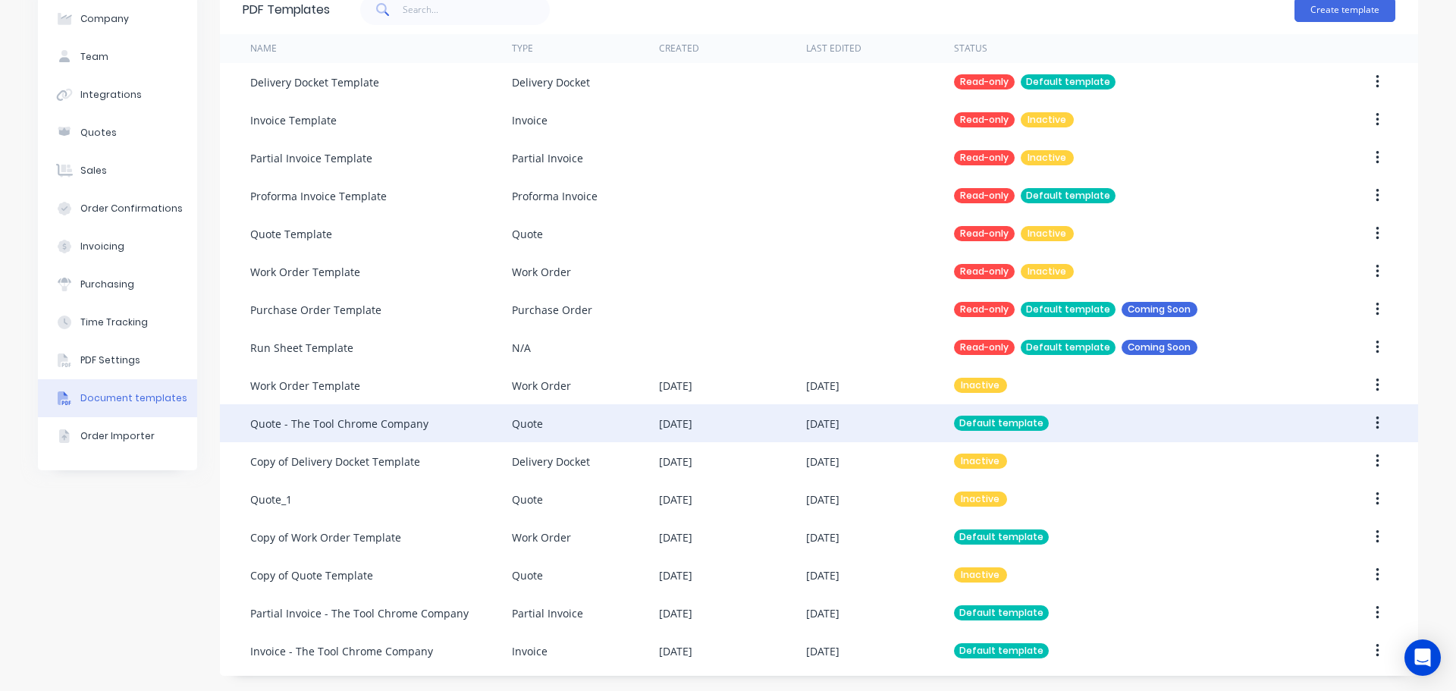
click at [361, 422] on div "Quote - The Tool Chrome Company" at bounding box center [339, 424] width 178 height 16
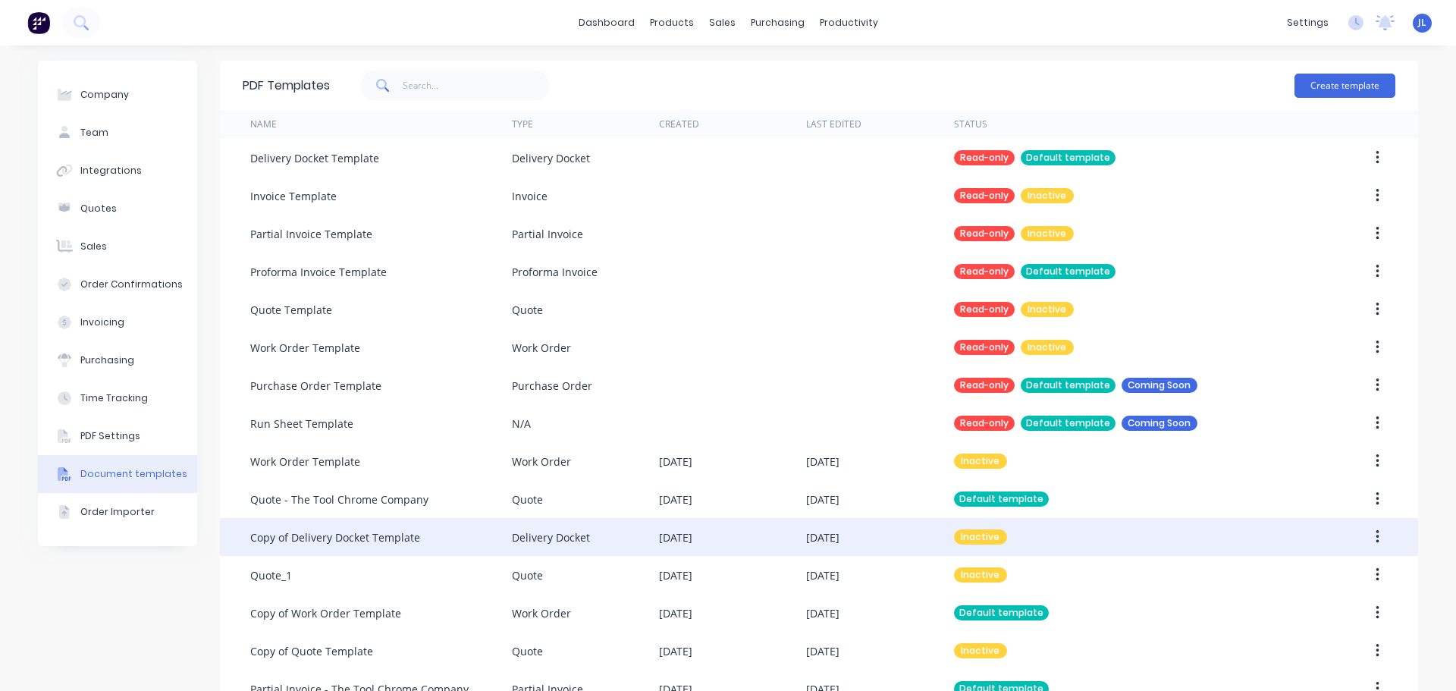
scroll to position [76, 0]
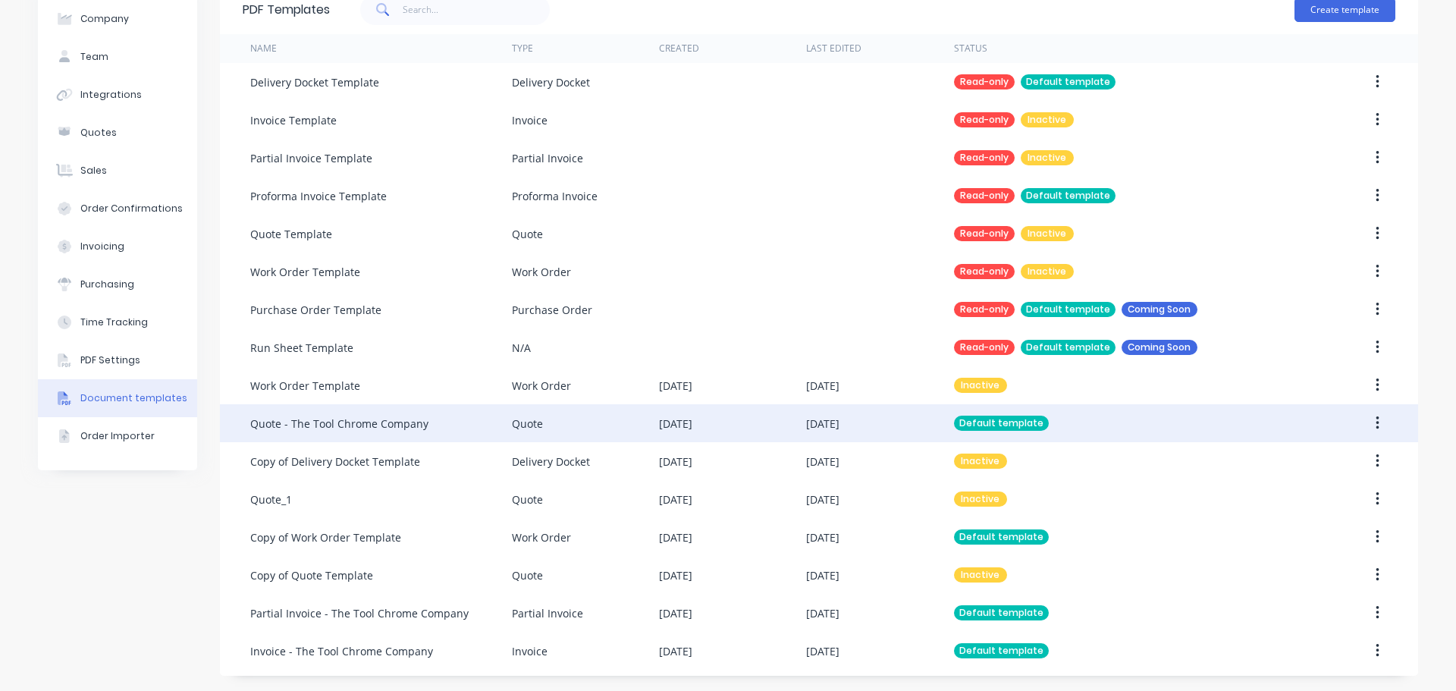
click at [400, 419] on div "Quote - The Tool Chrome Company" at bounding box center [339, 424] width 178 height 16
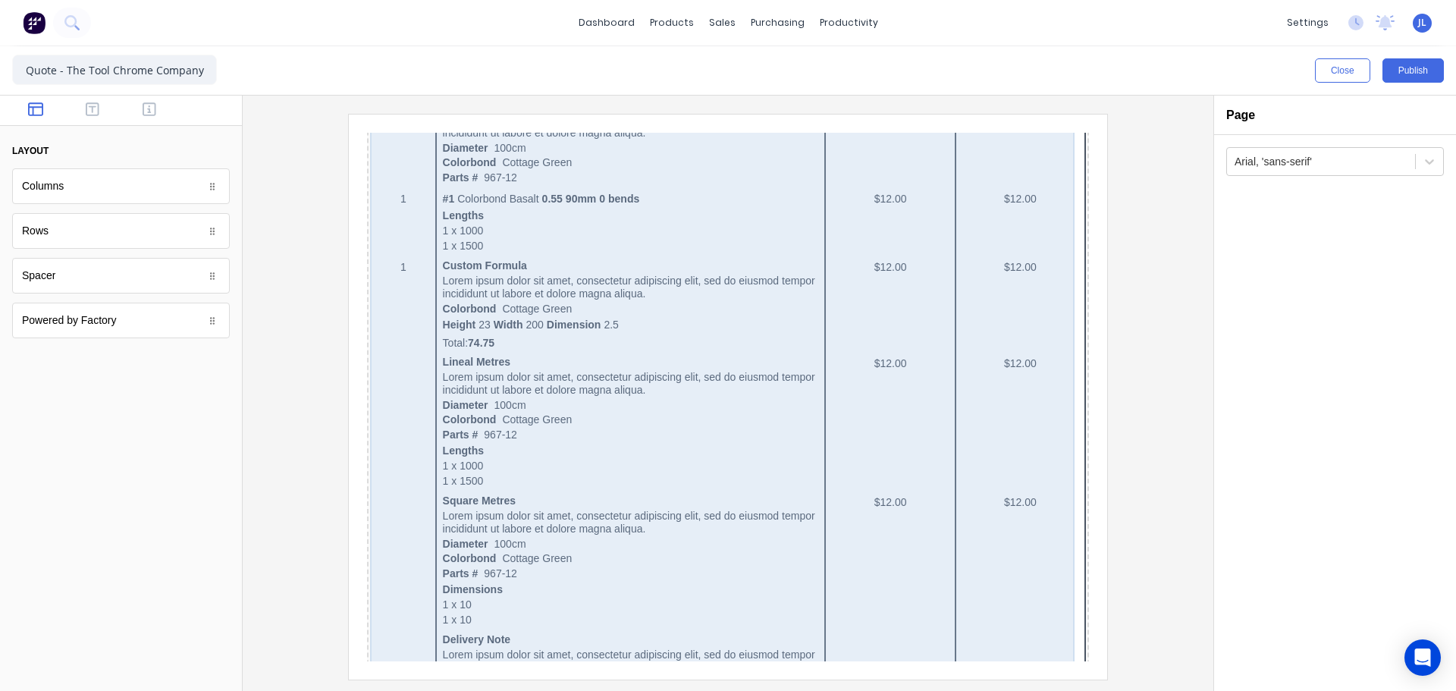
scroll to position [683, 0]
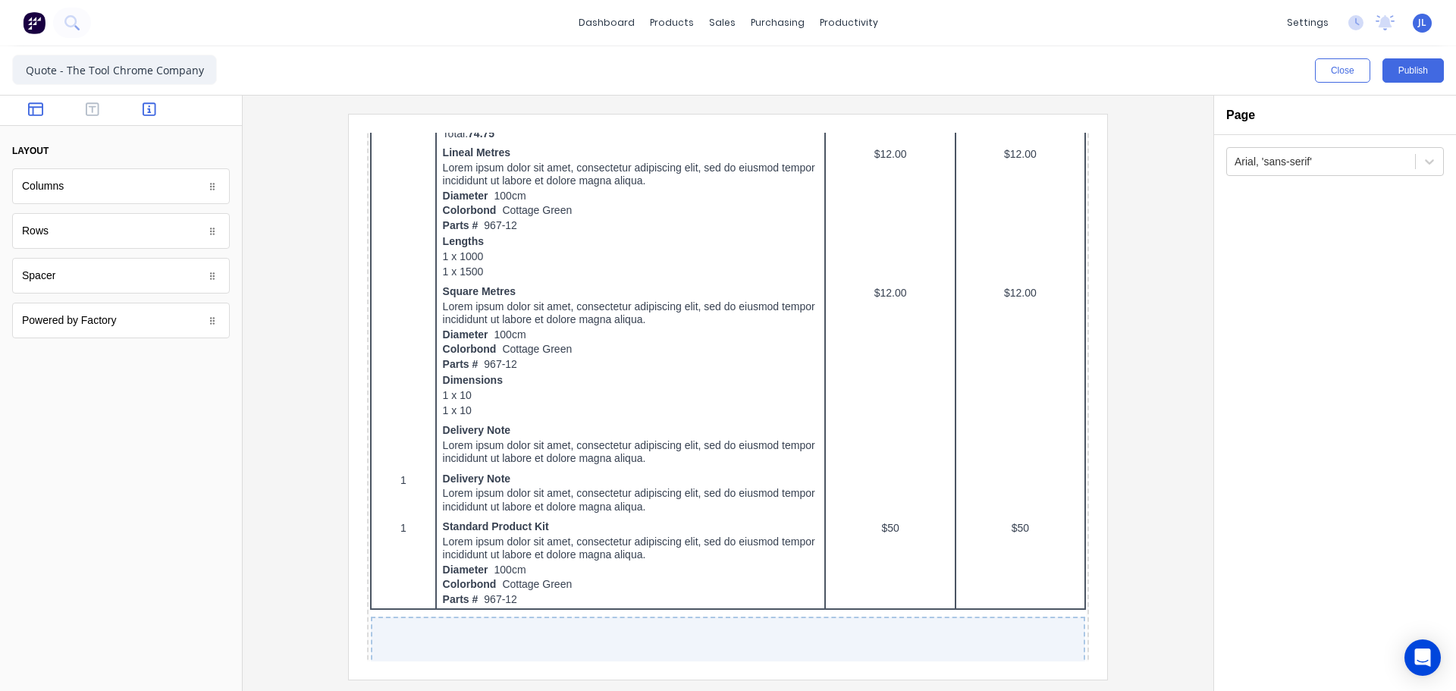
click at [143, 111] on icon "button" at bounding box center [150, 109] width 14 height 15
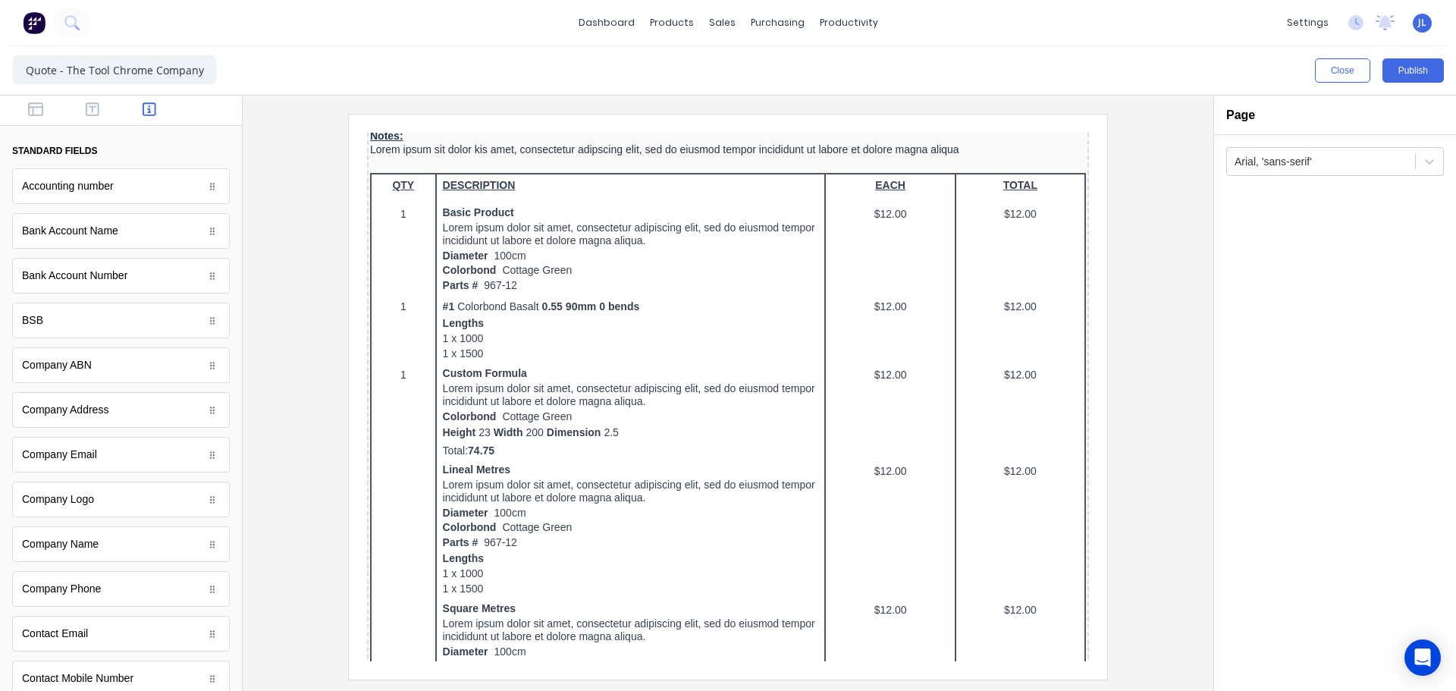
scroll to position [379, 0]
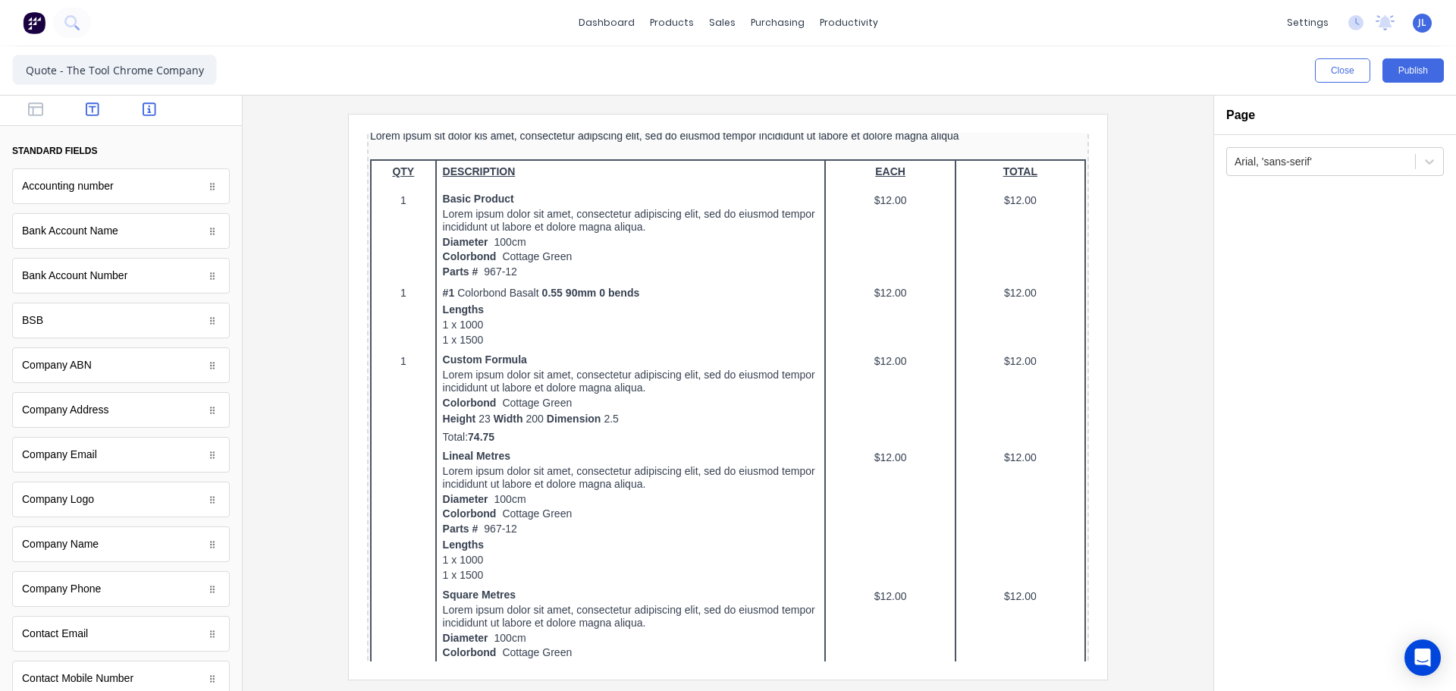
click at [92, 104] on icon "button" at bounding box center [93, 109] width 14 height 14
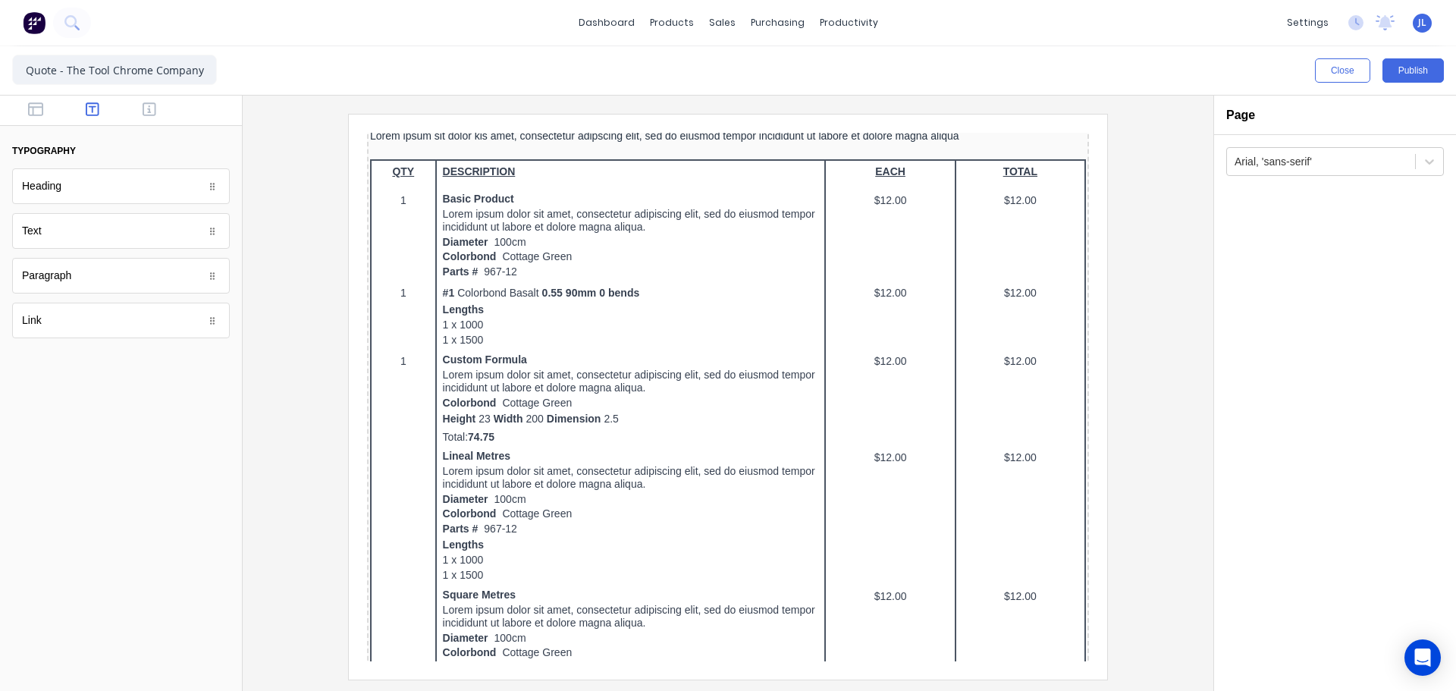
click at [149, 239] on div "Text" at bounding box center [121, 231] width 218 height 36
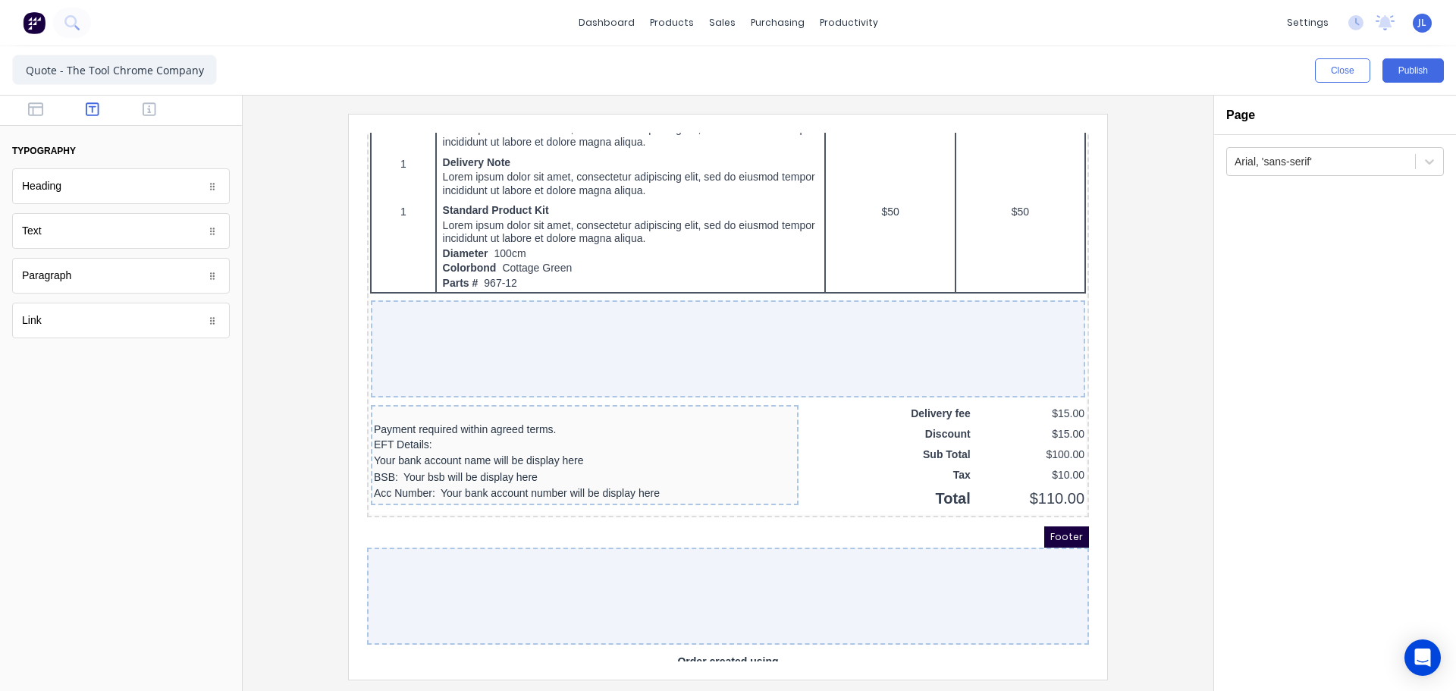
scroll to position [1039, 0]
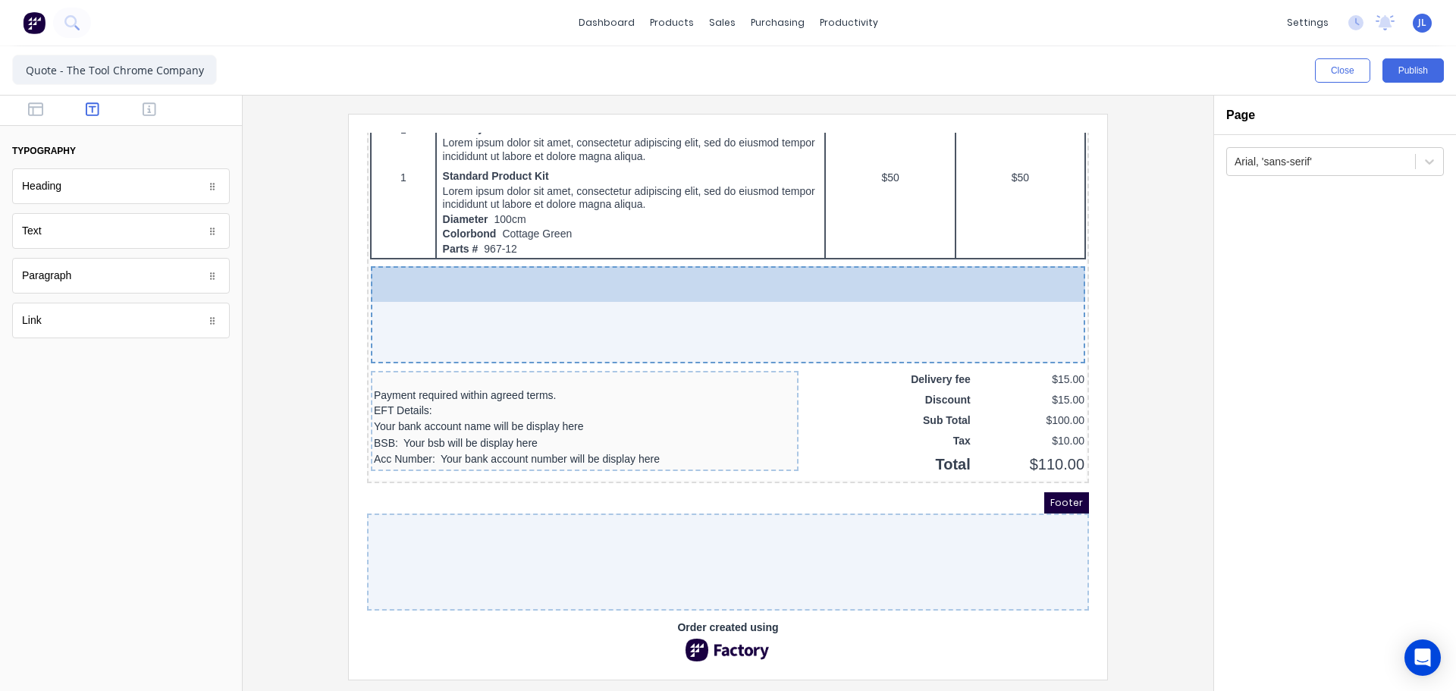
drag, startPoint x: 91, startPoint y: 229, endPoint x: 259, endPoint y: 161, distance: 181.7
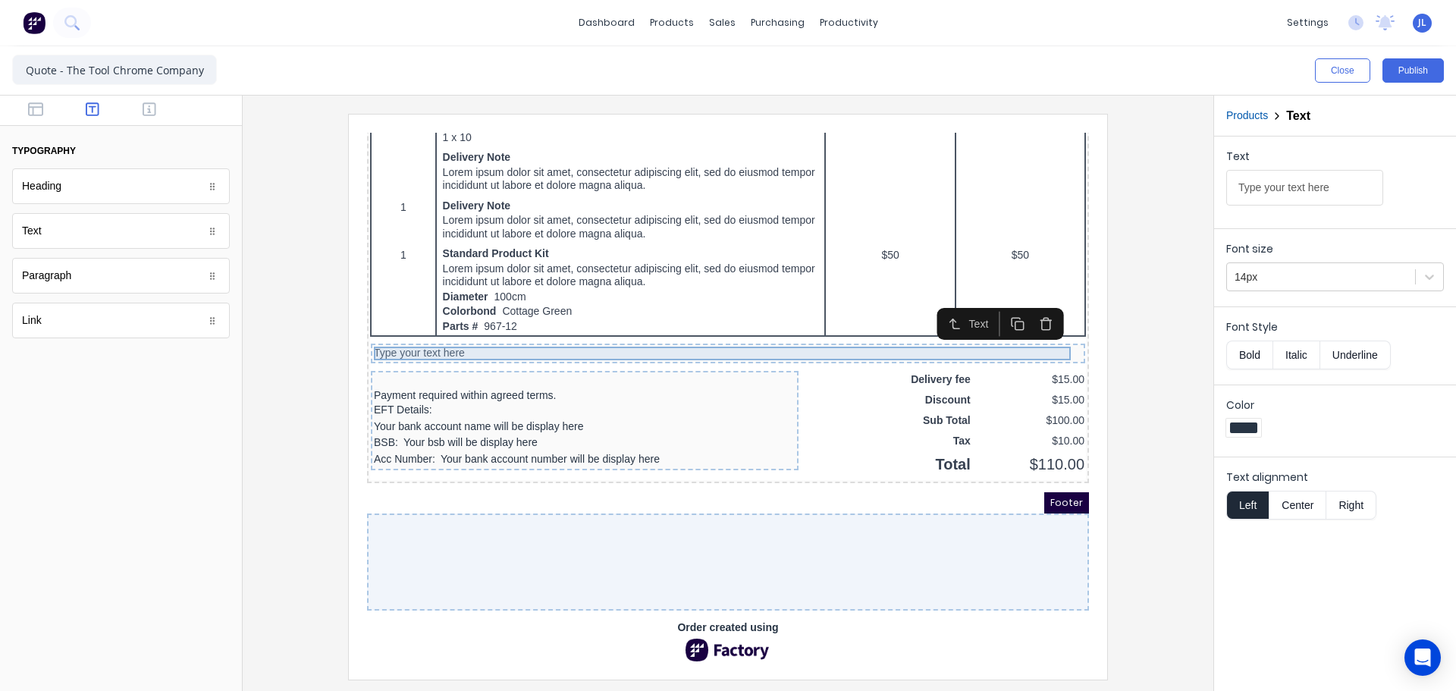
click at [518, 328] on div "Type your text here" at bounding box center [710, 335] width 708 height 14
click at [504, 331] on div "Type your text here" at bounding box center [710, 335] width 708 height 14
click at [505, 331] on div "Type your text here" at bounding box center [710, 335] width 708 height 14
drag, startPoint x: 507, startPoint y: 328, endPoint x: 922, endPoint y: 300, distance: 416.6
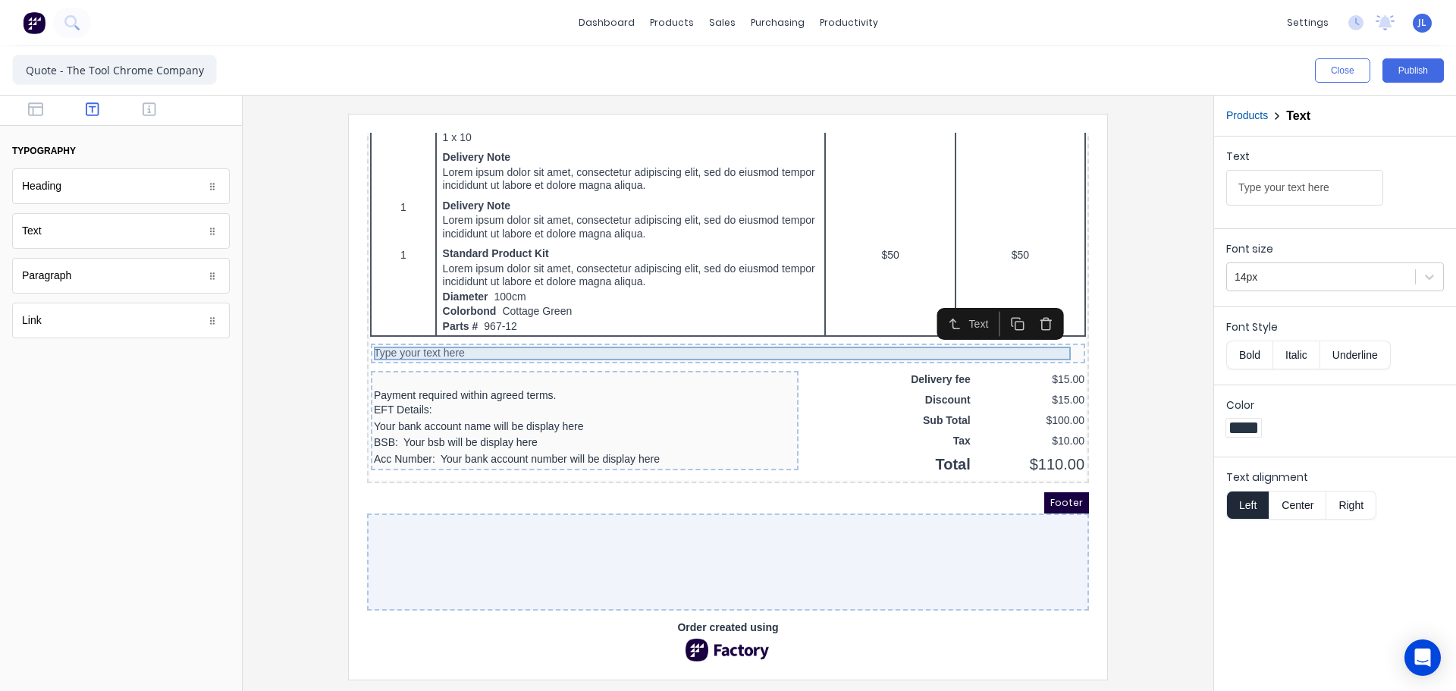
click at [952, 299] on div "Text" at bounding box center [964, 305] width 27 height 16
click at [377, 331] on div "Type your text here" at bounding box center [710, 335] width 708 height 14
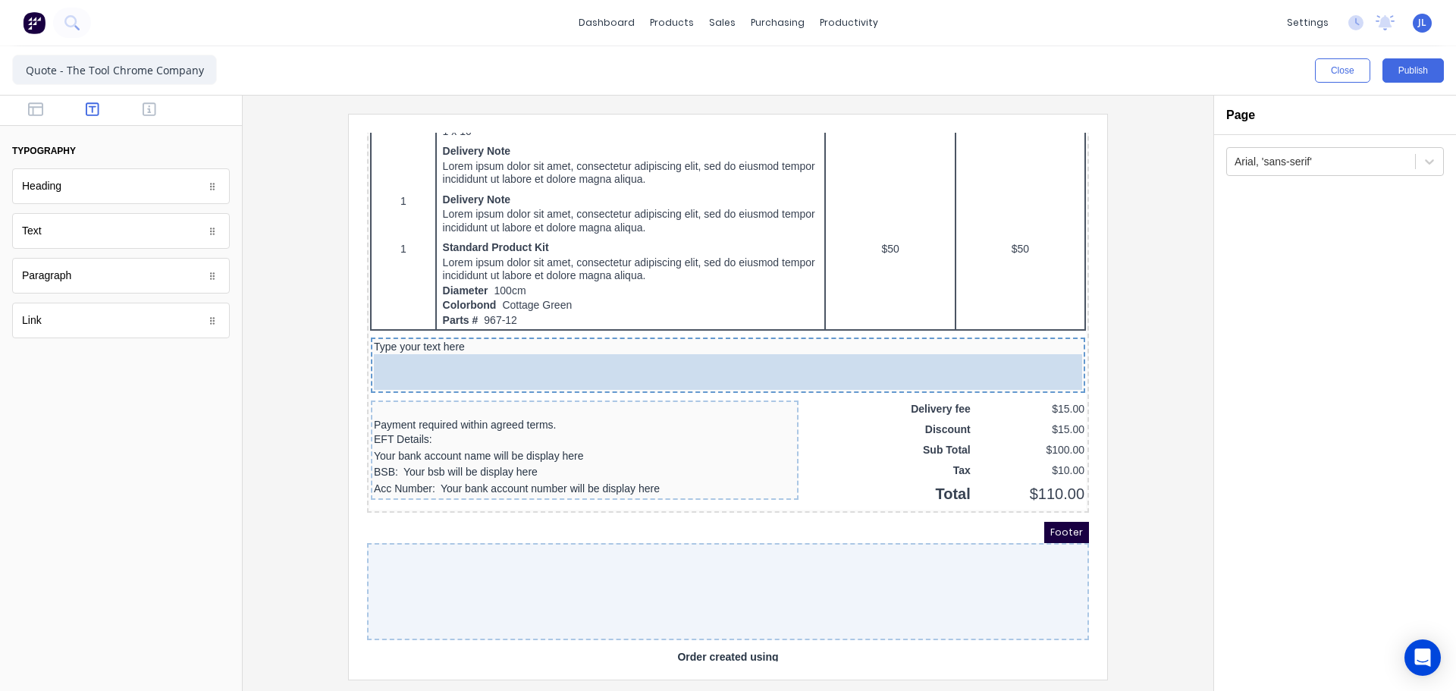
drag, startPoint x: 455, startPoint y: 392, endPoint x: 545, endPoint y: 379, distance: 91.2
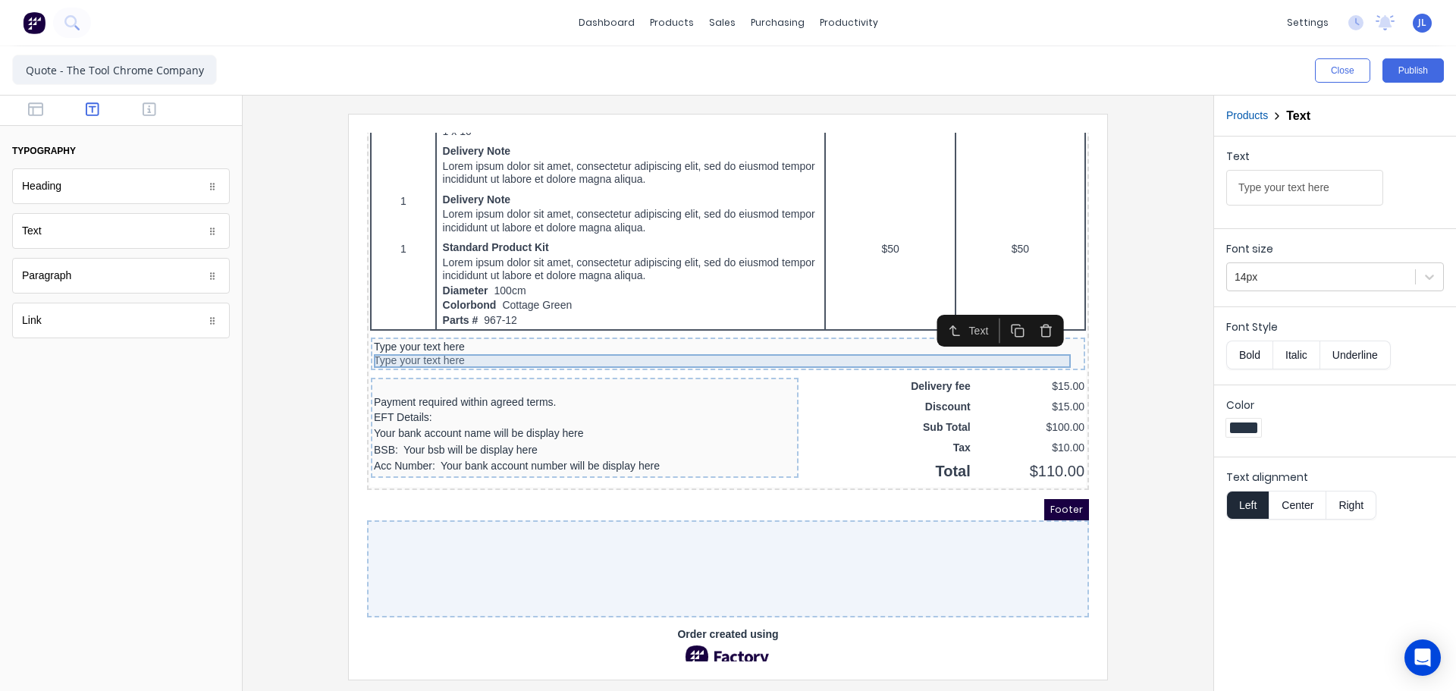
click at [438, 342] on div "Type your text here" at bounding box center [710, 343] width 708 height 14
click at [1035, 317] on icon "button" at bounding box center [1028, 313] width 14 height 14
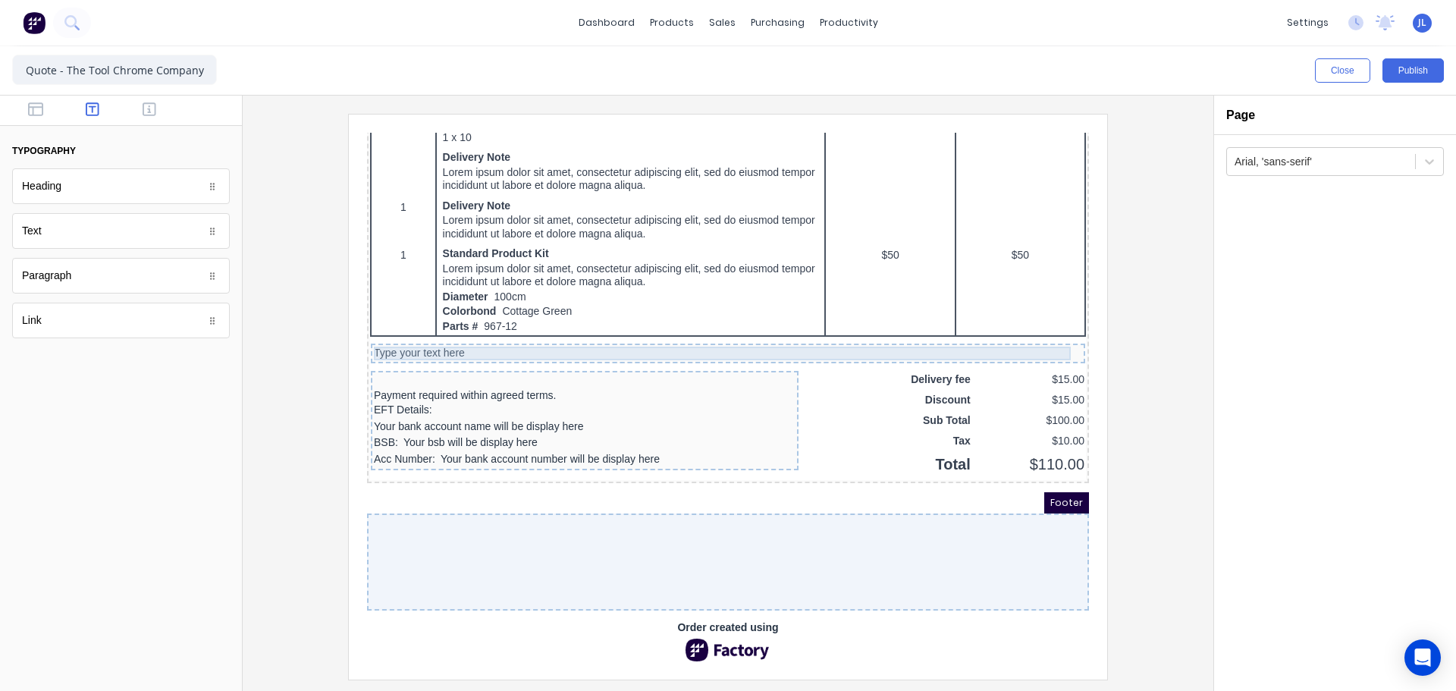
click at [448, 328] on div "Type your text here" at bounding box center [710, 335] width 708 height 14
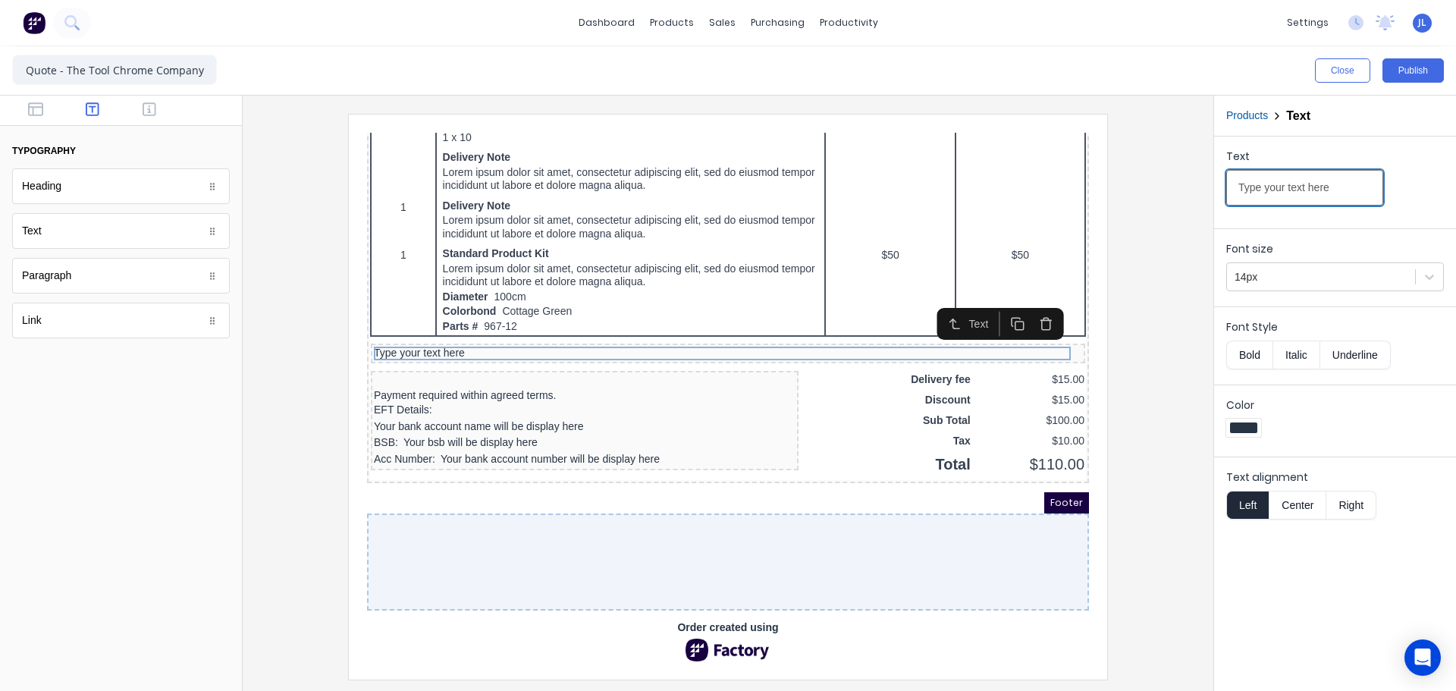
click at [1335, 188] on input "Type your text here" at bounding box center [1305, 188] width 157 height 36
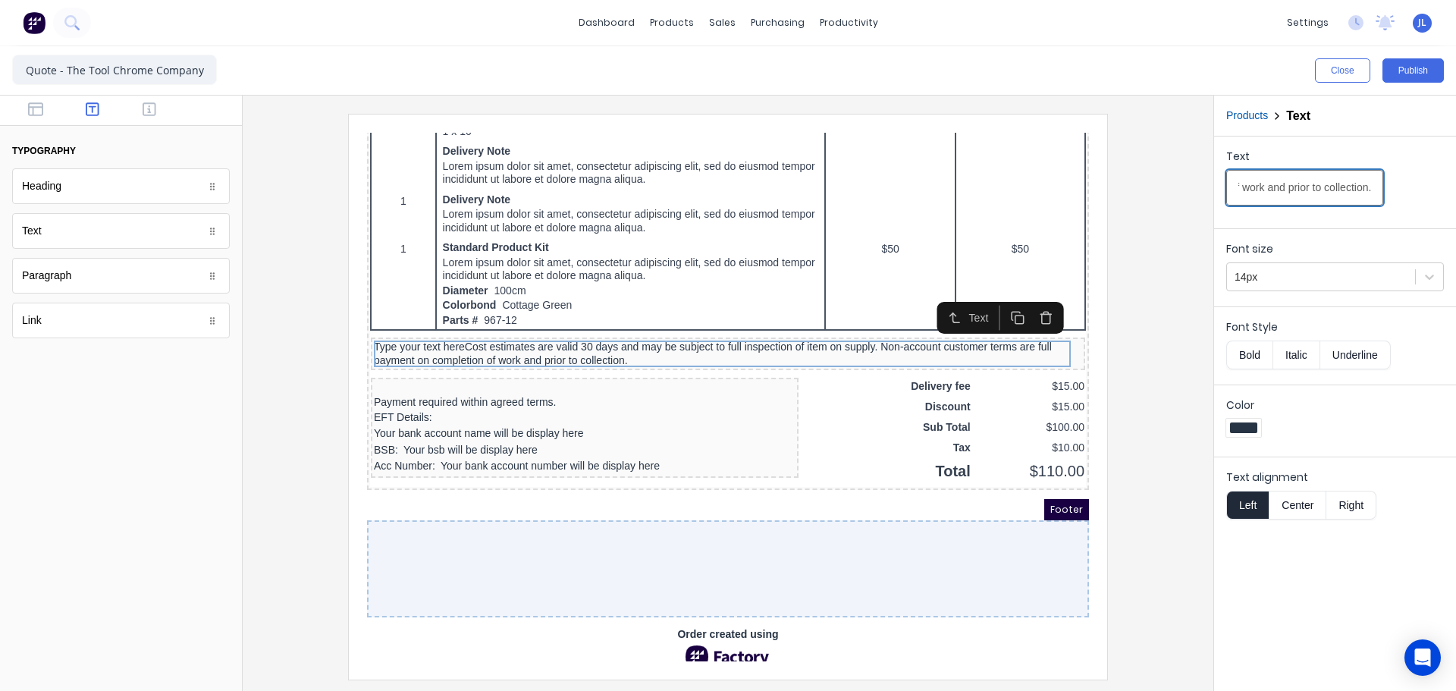
scroll to position [0, 0]
drag, startPoint x: 1332, startPoint y: 183, endPoint x: 1113, endPoint y: 185, distance: 219.2
click at [1113, 185] on div "Close Publish Components typography Heading Heading Text Text Paragraph Paragra…" at bounding box center [728, 368] width 1456 height 645
click at [1333, 184] on input "Type your text hereCost estimates are valid 30 days and may be subject to full …" at bounding box center [1305, 188] width 157 height 36
drag, startPoint x: 1329, startPoint y: 184, endPoint x: 1106, endPoint y: 168, distance: 223.6
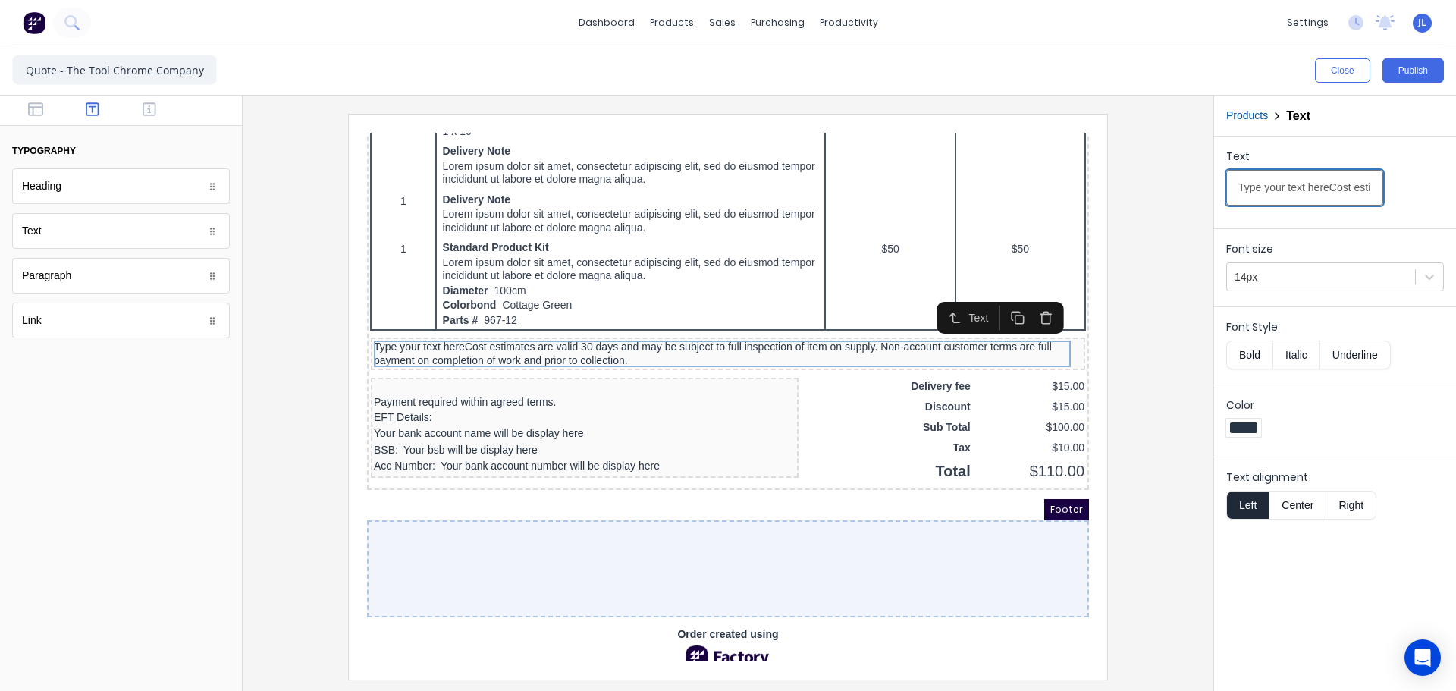
click at [1106, 171] on div "Close Publish Components typography Heading Heading Text Text Paragraph Paragra…" at bounding box center [728, 368] width 1456 height 645
drag, startPoint x: 1270, startPoint y: 190, endPoint x: 1391, endPoint y: 184, distance: 121.5
click at [1391, 184] on div "Text Cost estimates are valid 30 days and may be subject to full inspection of …" at bounding box center [1336, 181] width 218 height 64
click at [1293, 186] on input "Cost estimates are valid 30 days and may be subject to full inspection of item …" at bounding box center [1305, 188] width 157 height 36
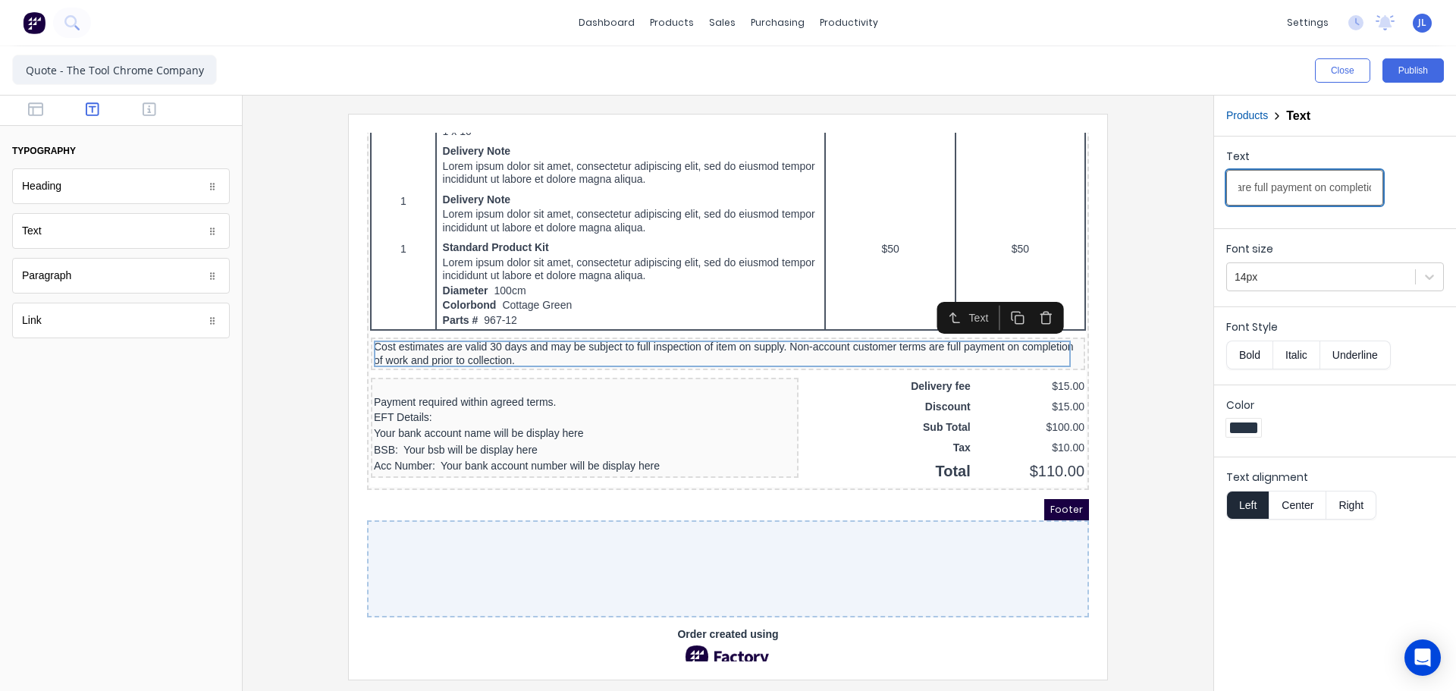
scroll to position [0, 557]
drag, startPoint x: 1306, startPoint y: 191, endPoint x: 1256, endPoint y: 190, distance: 50.1
click at [1256, 190] on input "Cost estimates are valid 30 days and may be subject to full inspection of item …" at bounding box center [1305, 188] width 157 height 36
click at [1252, 190] on input "Cost estimates are valid 30 days and may be subject to full inspection of item …" at bounding box center [1305, 188] width 157 height 36
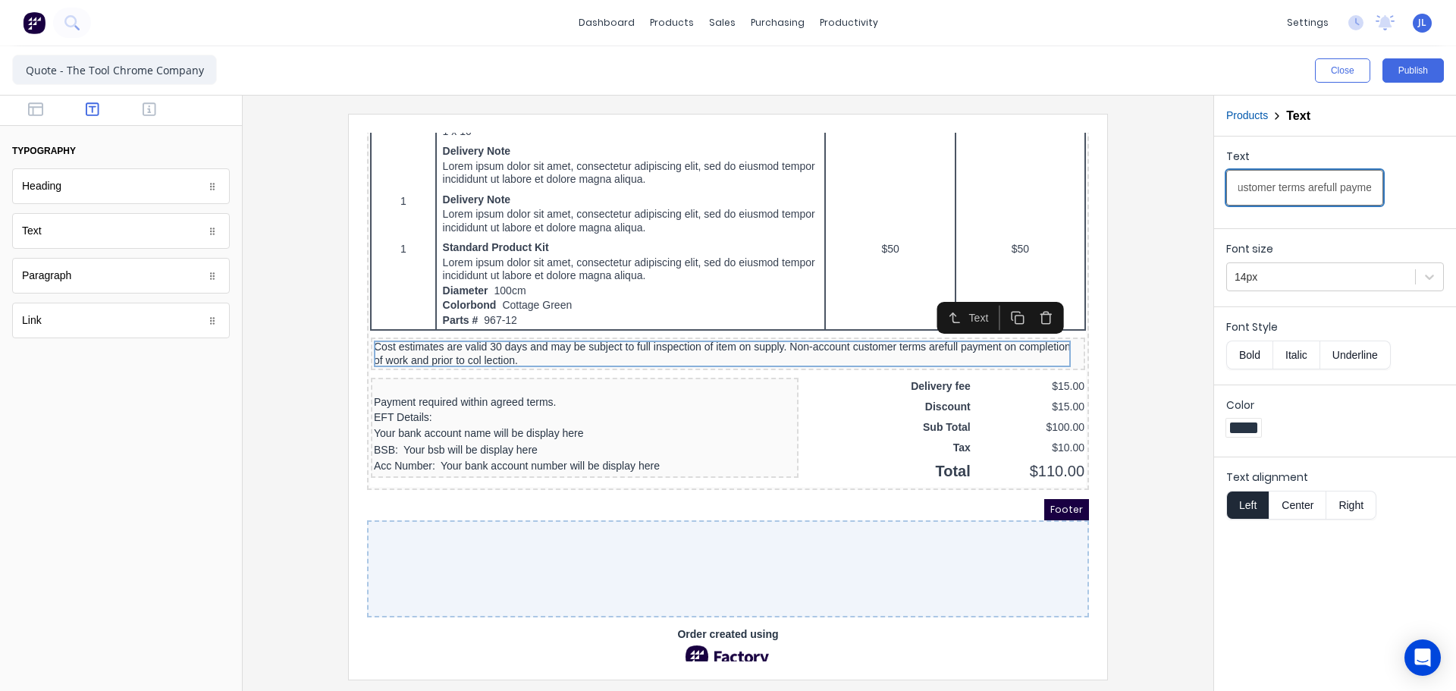
click at [1264, 188] on input "Cost estimates are valid 30 days and may be subject to full inspection of item …" at bounding box center [1305, 188] width 157 height 36
click at [1308, 188] on input "Cost estimates are valid 30 days and may be subject to full inspection of item …" at bounding box center [1305, 188] width 157 height 36
click at [1323, 188] on input "Cost estimates are valid 30 days and may be subject to full inspection of item …" at bounding box center [1305, 188] width 157 height 36
drag, startPoint x: 1271, startPoint y: 187, endPoint x: 1252, endPoint y: 187, distance: 19.7
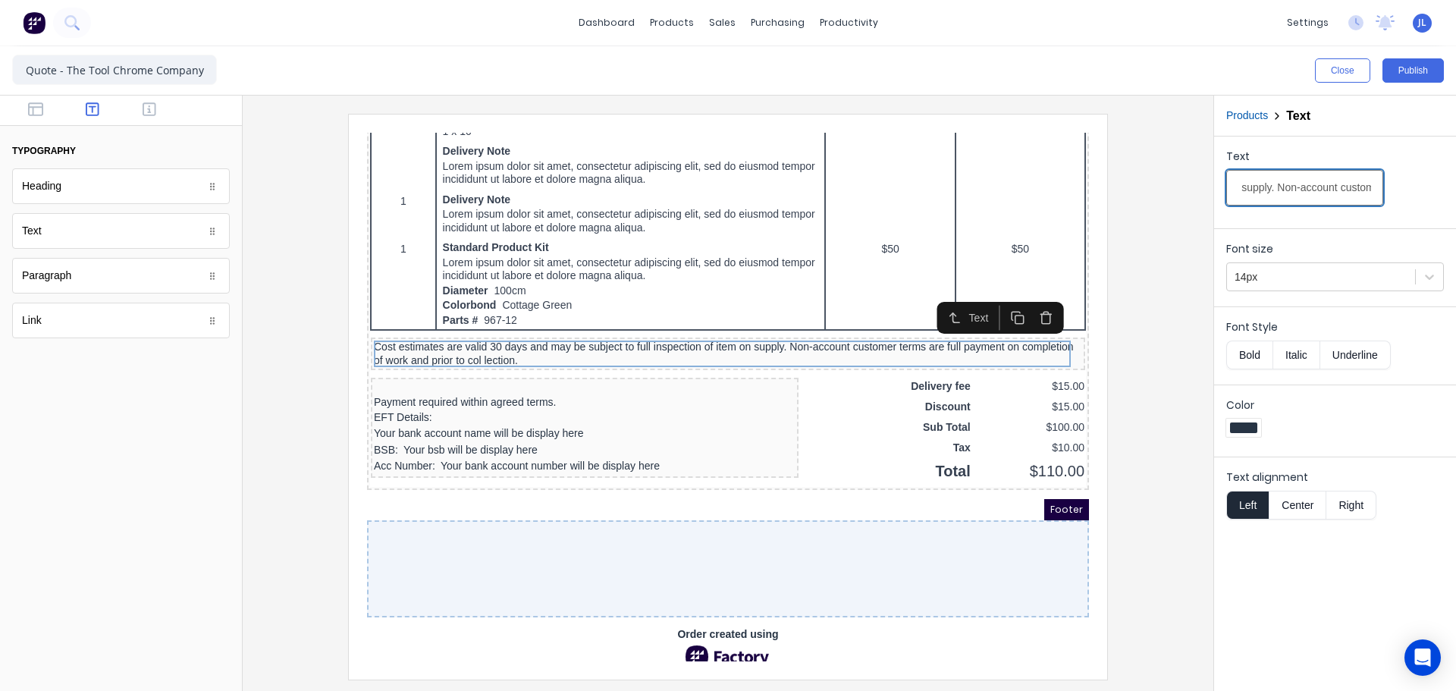
click at [1252, 187] on input "Cost estimates are valid 30 days and may be subject to full inspection of item …" at bounding box center [1305, 188] width 157 height 36
click at [1282, 190] on input "Cost estimates are valid 30 days and may be subject to full inspection of item …" at bounding box center [1305, 188] width 157 height 36
click at [1279, 190] on input "Cost estimates are valid 30 days and may be subject to full inspection of item …" at bounding box center [1305, 188] width 157 height 36
drag, startPoint x: 1294, startPoint y: 192, endPoint x: 1398, endPoint y: 194, distance: 103.9
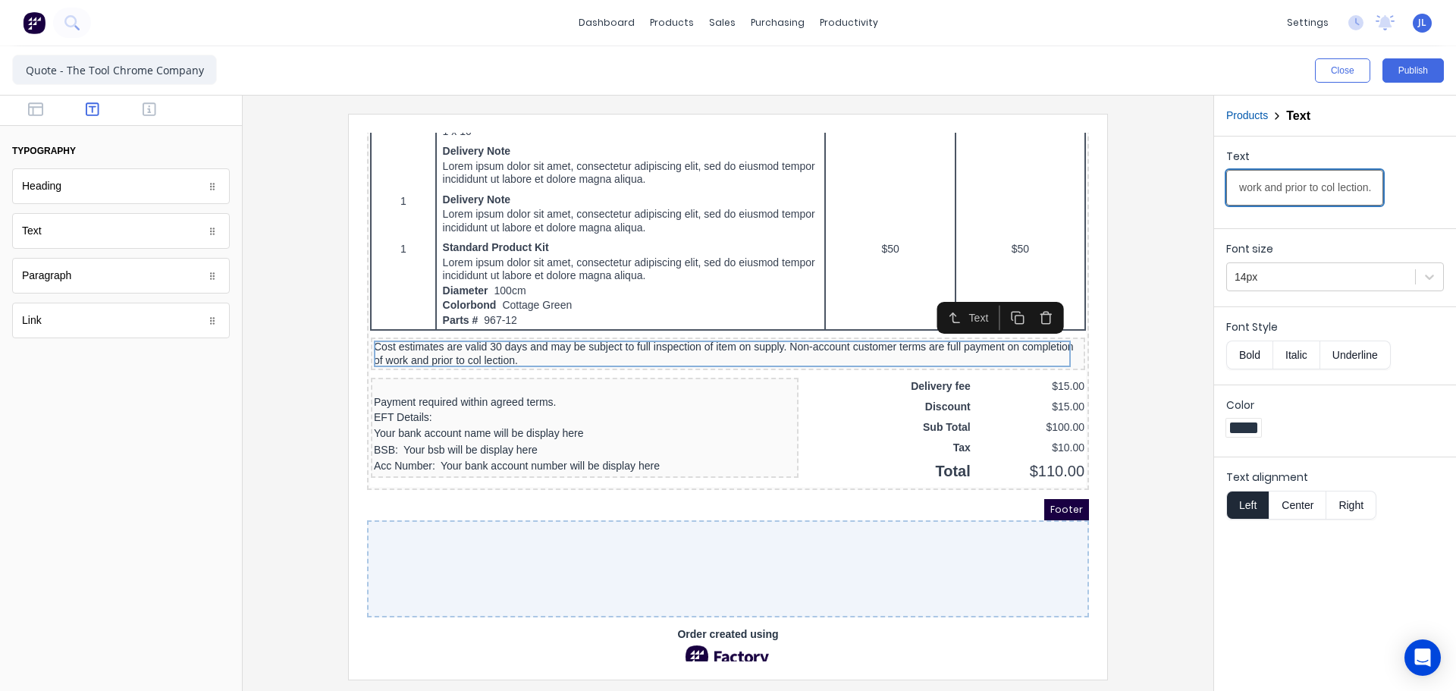
click at [1398, 194] on div "Text Cost estimates are valid 30 days and may be subject to full inspection of …" at bounding box center [1336, 181] width 218 height 64
click at [1336, 185] on input "Cost estimates are valid 30 days and may be subject to full inspection of item …" at bounding box center [1305, 188] width 157 height 36
click at [1325, 185] on input "Cost estimates are valid 30 days and may be subject to full inspection of item …" at bounding box center [1305, 188] width 157 height 36
drag, startPoint x: 1359, startPoint y: 190, endPoint x: 1302, endPoint y: 187, distance: 56.9
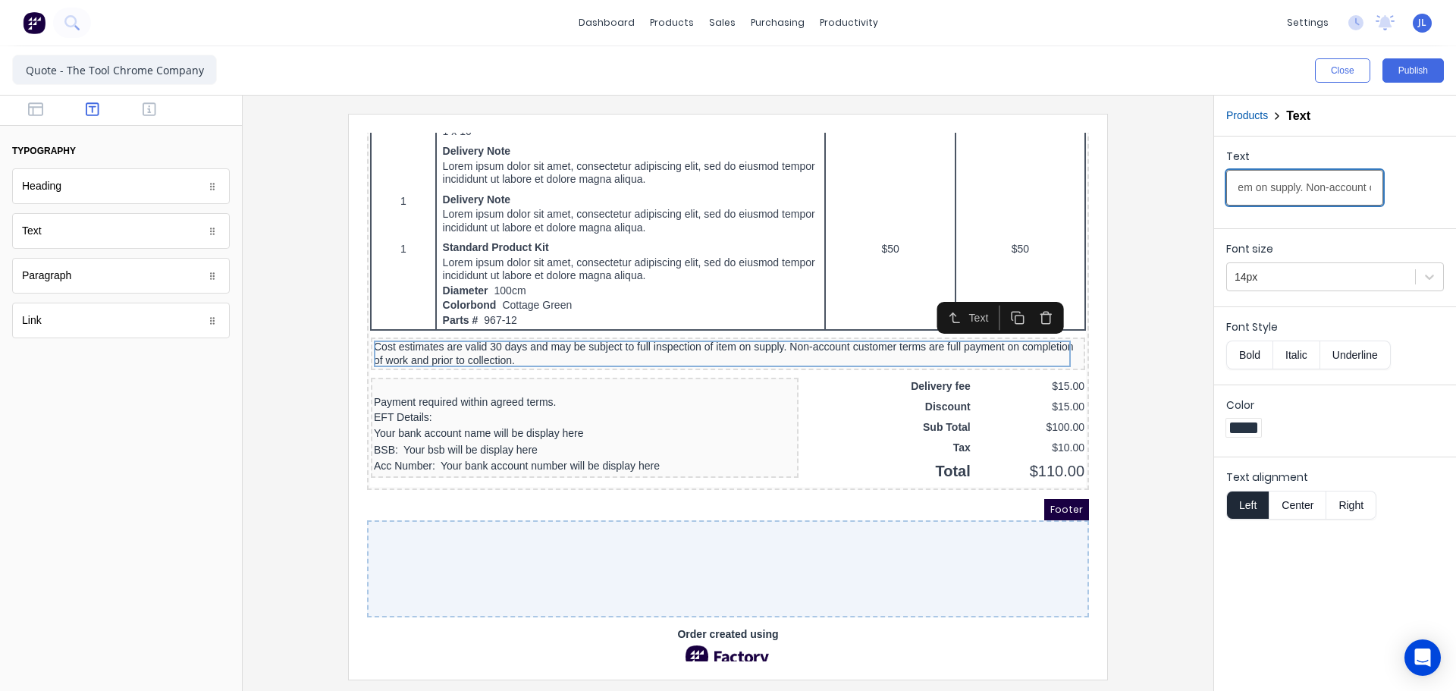
click at [1302, 187] on input "Cost estimates are valid 30 days and may be subject to full inspection of item …" at bounding box center [1305, 188] width 157 height 36
type input "Cost estimates are valid 30 days and may be subject to full inspection of item …"
click at [280, 517] on div at bounding box center [728, 396] width 947 height 565
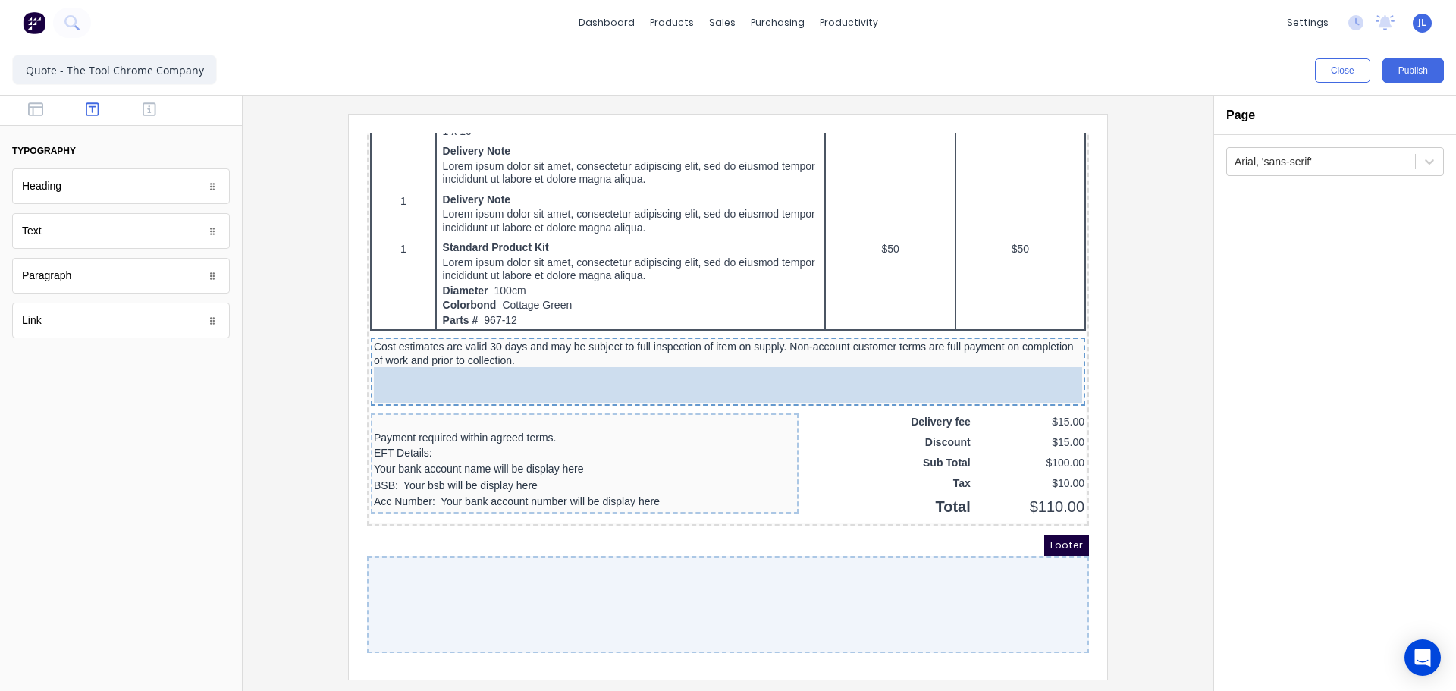
drag, startPoint x: 130, startPoint y: 240, endPoint x: 228, endPoint y: 237, distance: 98.6
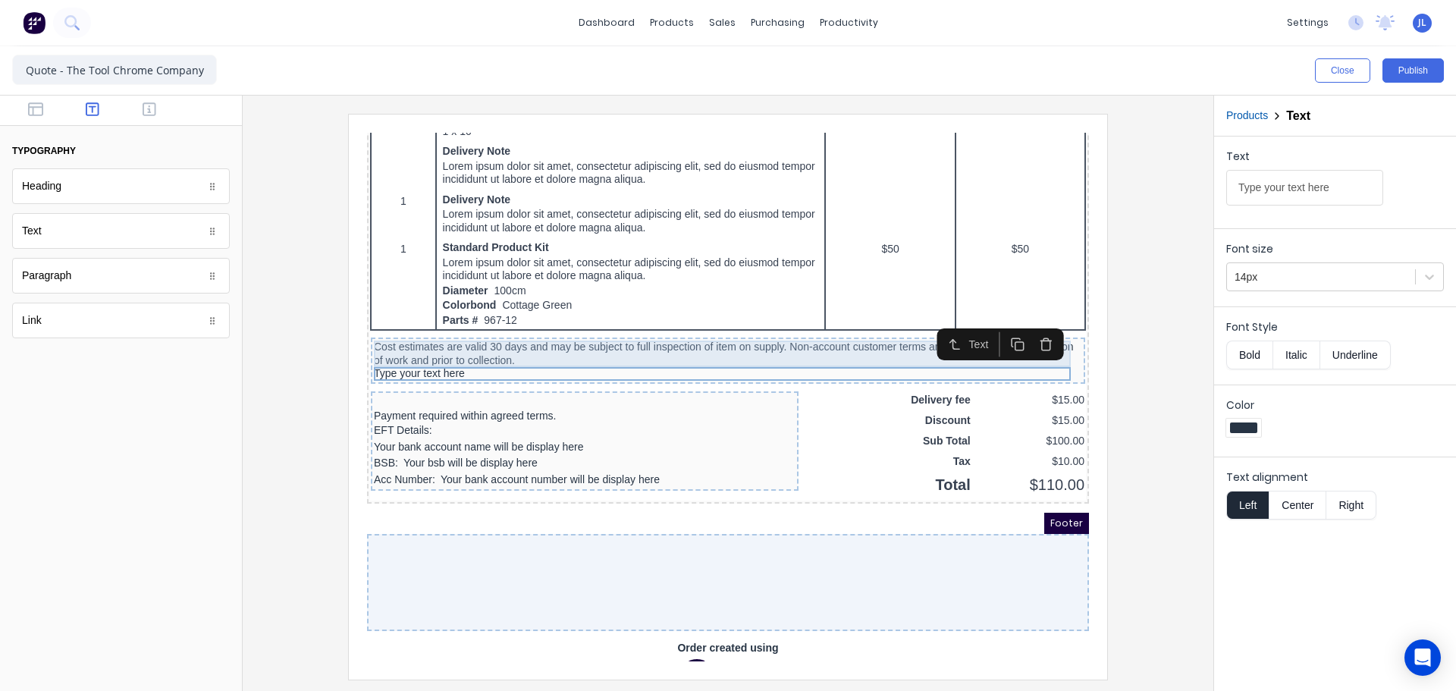
click at [793, 326] on div "Cost estimates are valid 30 days and may be subject to full inspection of item …" at bounding box center [710, 335] width 708 height 27
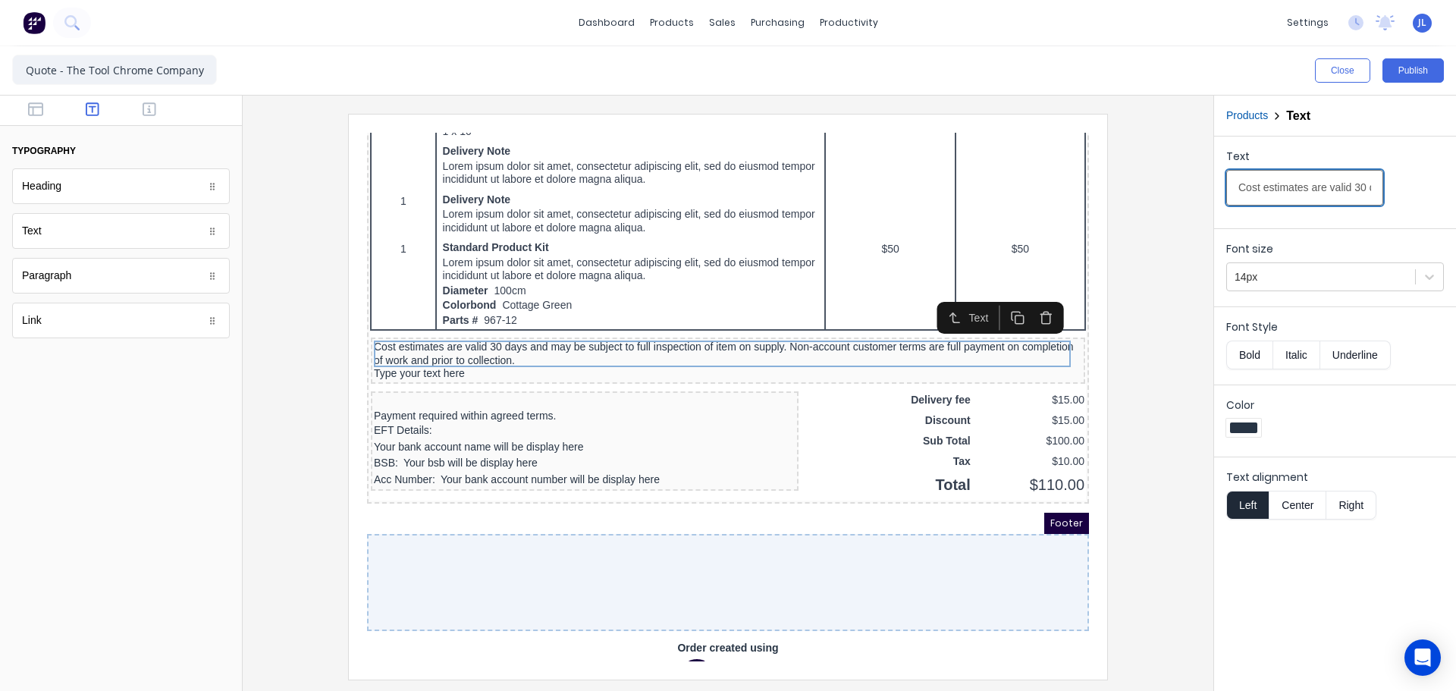
drag, startPoint x: 1298, startPoint y: 186, endPoint x: 1310, endPoint y: 185, distance: 12.2
click at [1310, 185] on input "Cost estimates are valid 30 days and may be subject to full inspection of item …" at bounding box center [1305, 188] width 157 height 36
click at [1298, 186] on input "Cost estimates are valid 30 days and may be subject to full inspection of item …" at bounding box center [1305, 188] width 157 height 36
drag, startPoint x: 1275, startPoint y: 186, endPoint x: 1408, endPoint y: 188, distance: 132.8
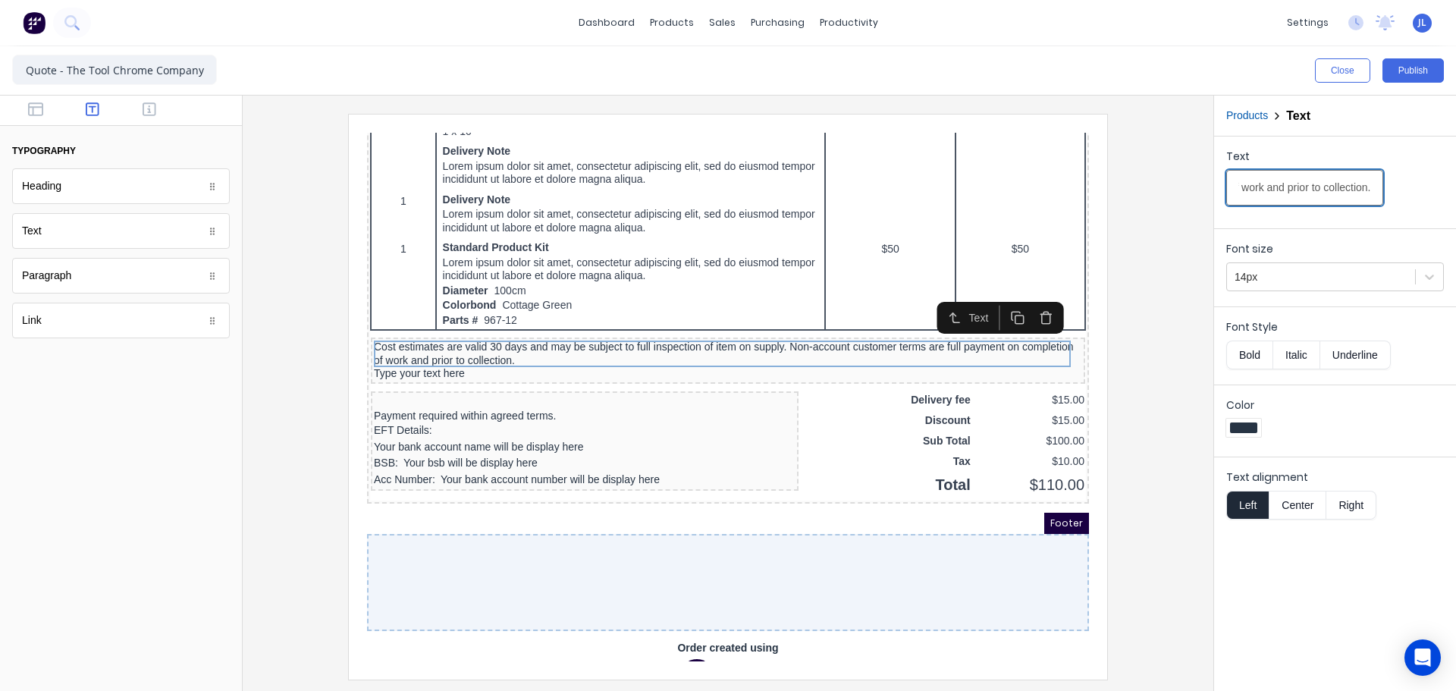
click at [1408, 188] on div "Text Cost estimates are valid 30 days and may be subject to full inspection of …" at bounding box center [1336, 181] width 218 height 64
click at [1333, 190] on input "Cost estimates are valid 30 days and may be subject to full inspection of item …" at bounding box center [1305, 188] width 157 height 36
drag, startPoint x: 1359, startPoint y: 189, endPoint x: 1286, endPoint y: 190, distance: 72.1
click at [1286, 190] on input "Cost estimates are valid 30 days and may be subject to full inspection of item …" at bounding box center [1305, 188] width 157 height 36
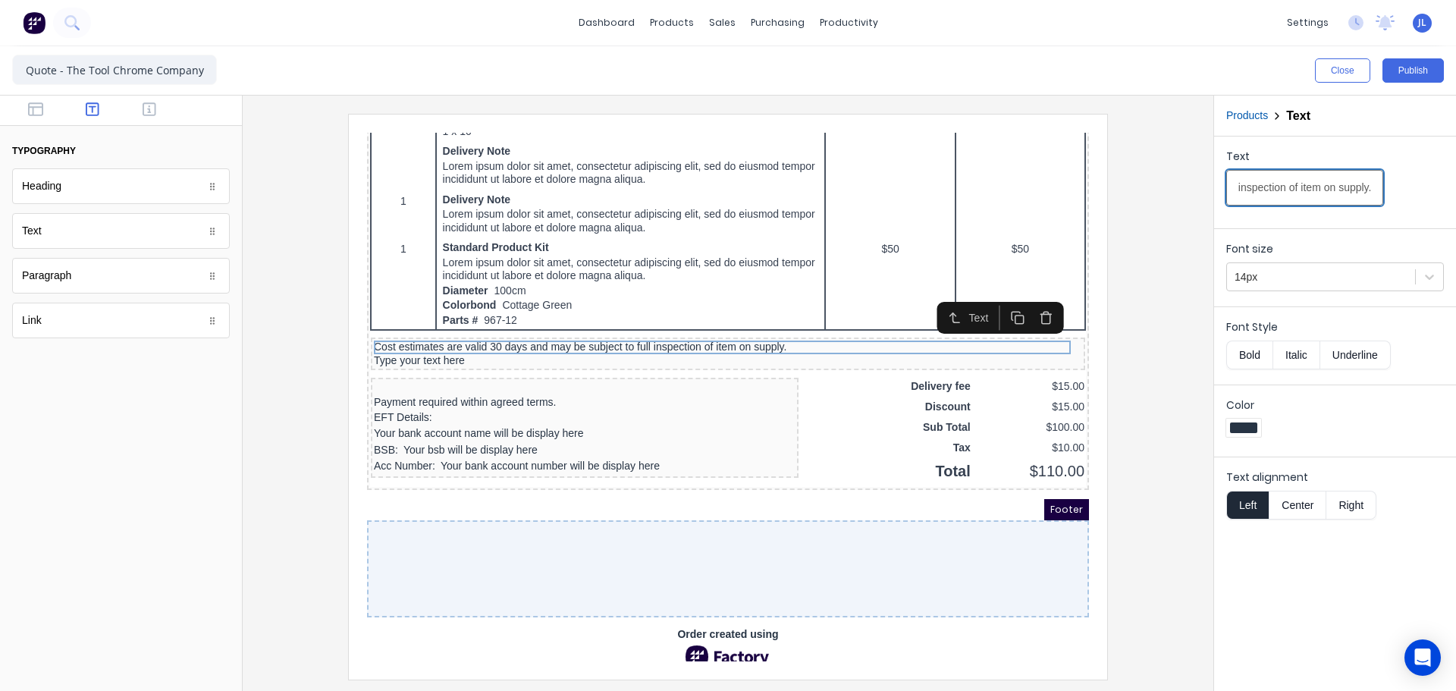
scroll to position [0, 291]
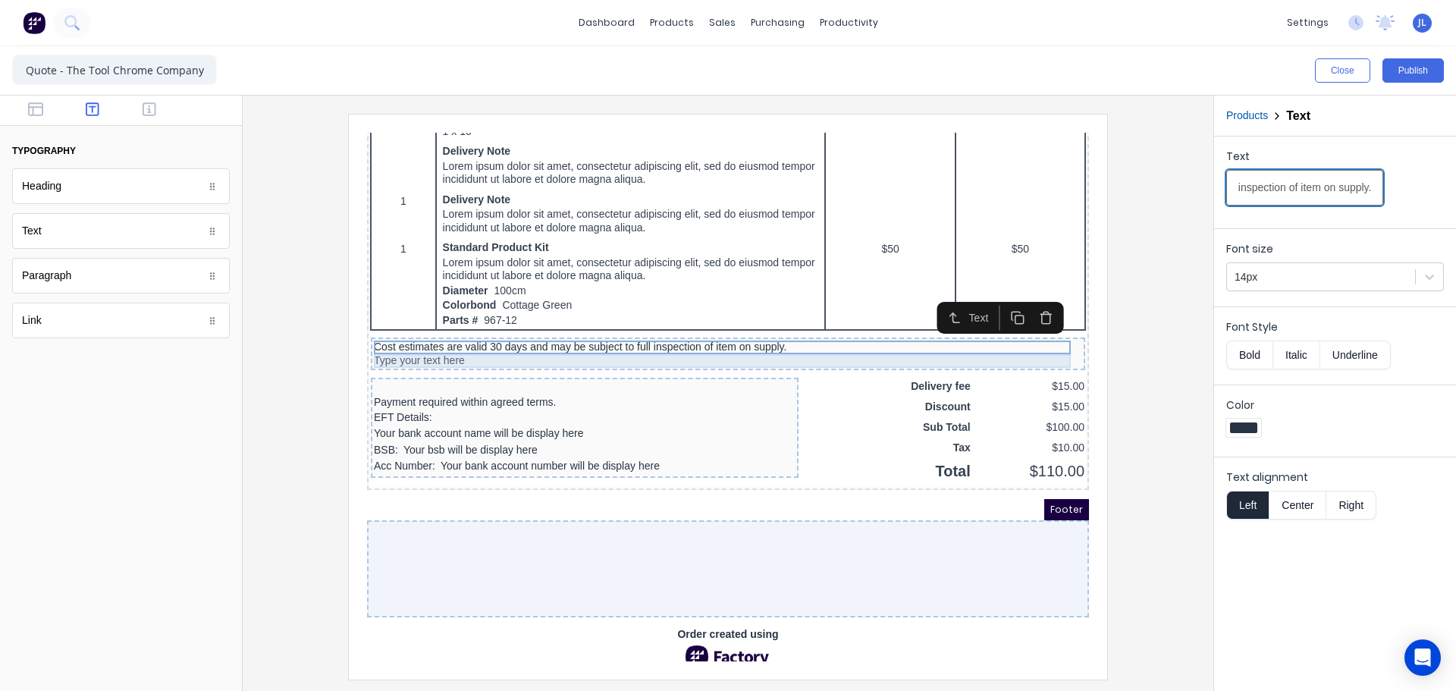
type input "Cost estimates are valid 30 days and may be subject to full inspection of item …"
click at [564, 341] on div "Type your text here" at bounding box center [710, 343] width 708 height 14
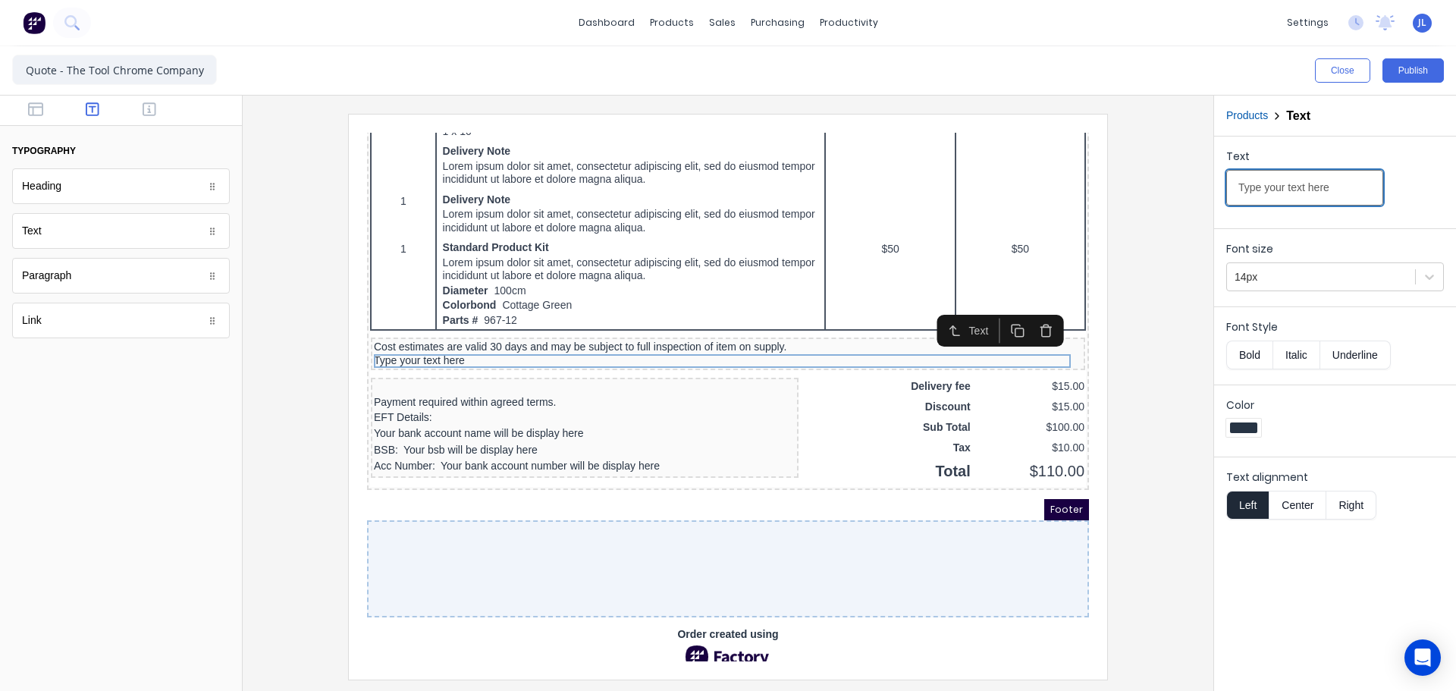
click at [1270, 191] on input "Type your text here" at bounding box center [1305, 188] width 157 height 36
click at [1346, 190] on input "Type yNon-account customer terms are full payment on completion of work and pri…" at bounding box center [1305, 188] width 157 height 36
drag, startPoint x: 1342, startPoint y: 189, endPoint x: 1359, endPoint y: 186, distance: 17.7
click at [1359, 186] on input "Type yNon-account customer terms are full payment on completion of work and pri…" at bounding box center [1305, 188] width 157 height 36
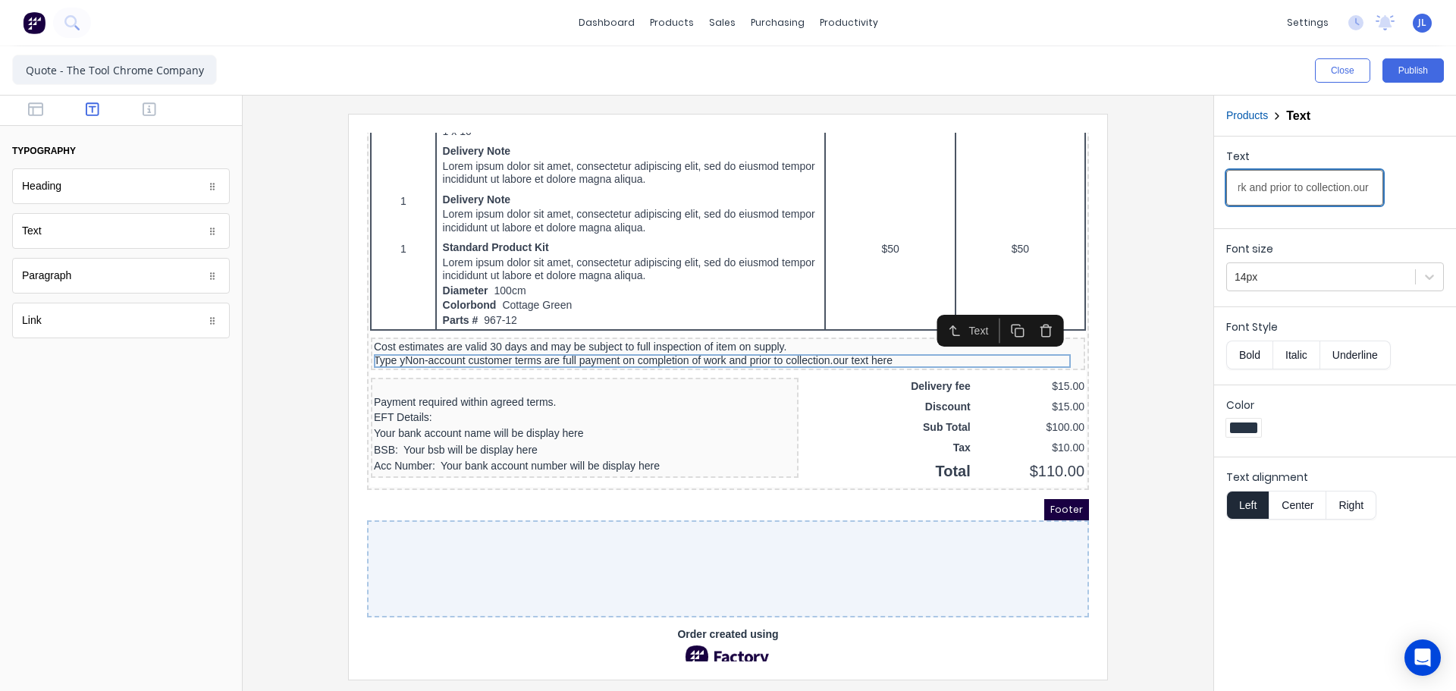
click at [1333, 190] on input "Type yNon-account customer terms are full payment on completion of work and pri…" at bounding box center [1305, 188] width 157 height 36
drag, startPoint x: 1327, startPoint y: 189, endPoint x: 1200, endPoint y: 192, distance: 126.7
click at [1200, 192] on div "Close Publish Components typography Heading Heading Text Text Paragraph Paragra…" at bounding box center [728, 368] width 1456 height 645
click at [1305, 181] on input "Type yNon-account customer terms are full payment on completion of work and pri…" at bounding box center [1305, 188] width 157 height 36
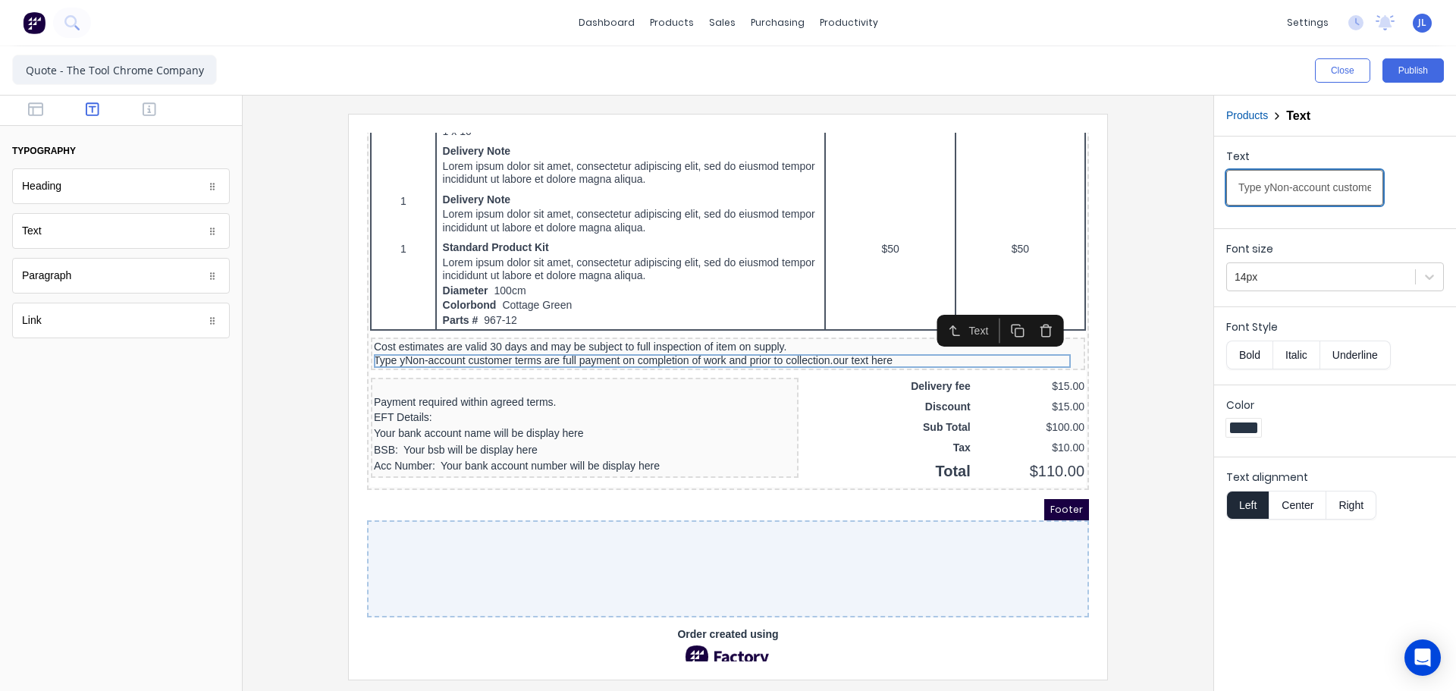
drag, startPoint x: 1267, startPoint y: 188, endPoint x: 1204, endPoint y: 189, distance: 63.7
click at [1204, 189] on div "Close Publish Components typography Heading Heading Text Text Paragraph Paragra…" at bounding box center [728, 368] width 1456 height 645
drag, startPoint x: 1250, startPoint y: 188, endPoint x: 1431, endPoint y: 190, distance: 180.5
click at [1431, 190] on div "Text Non-account customer terms are full payment on completion of work and prio…" at bounding box center [1336, 181] width 218 height 64
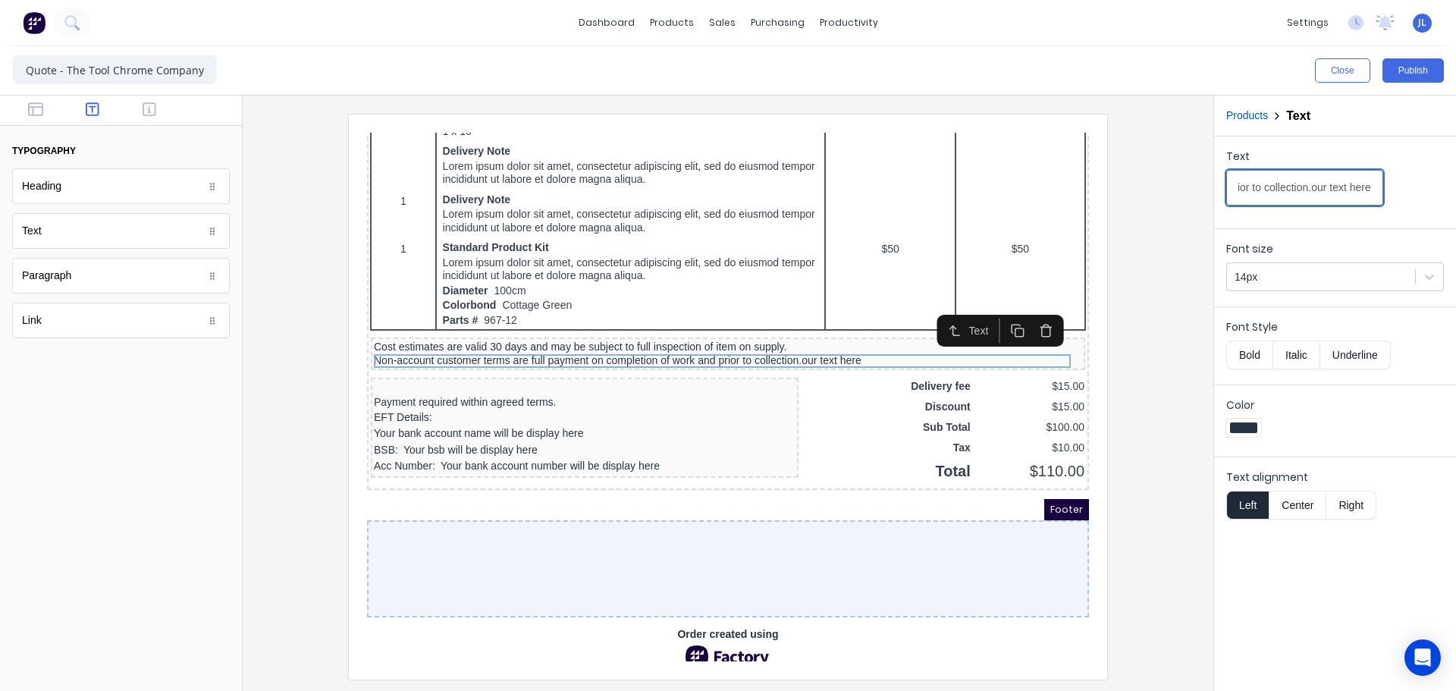
click at [1337, 193] on input "Non-account customer terms are full payment on completion of work and prior to …" at bounding box center [1305, 188] width 157 height 36
drag, startPoint x: 1302, startPoint y: 189, endPoint x: 1412, endPoint y: 190, distance: 110.0
click at [1412, 190] on div "Text Non-account customer terms are full payment on completion of work and prio…" at bounding box center [1336, 181] width 218 height 64
type input "Non-account customer terms are full payment on completion of work and prior to …"
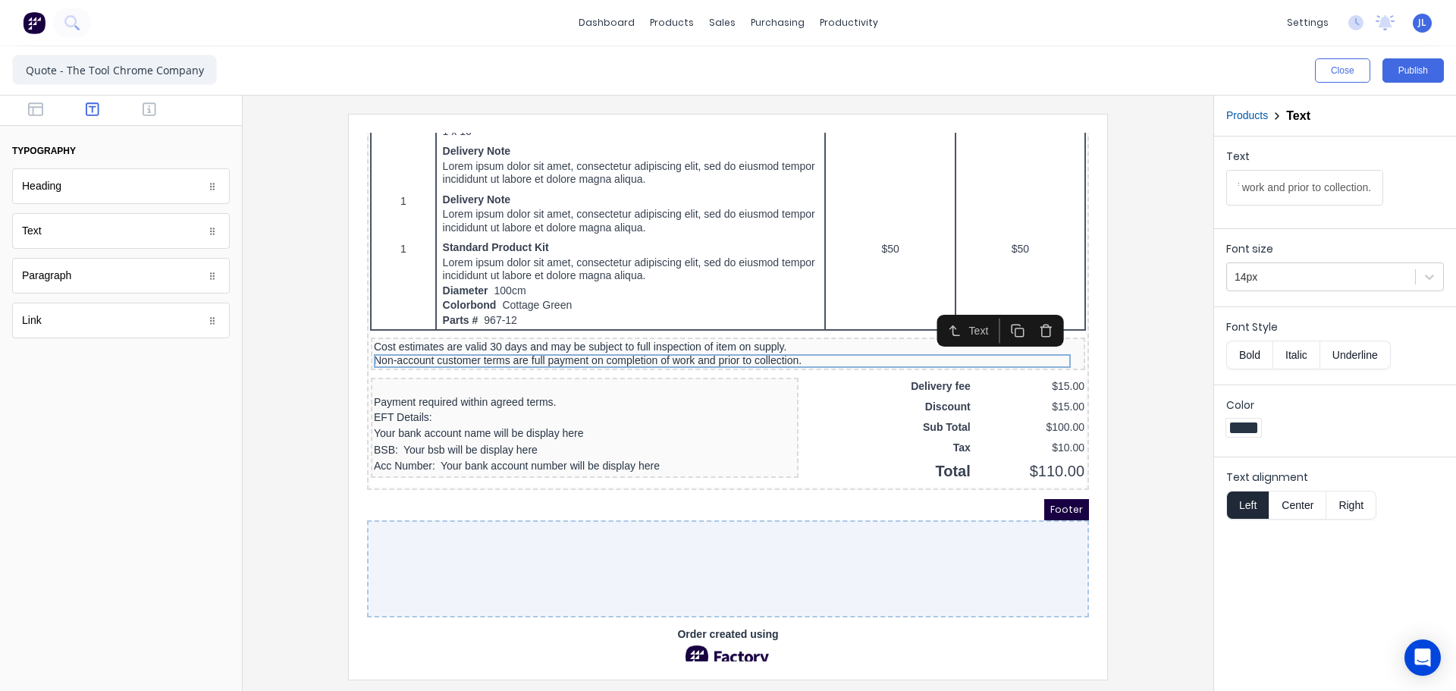
scroll to position [0, 0]
click at [1287, 600] on div "Text Non-account customer terms are full payment on completion of work and prio…" at bounding box center [1335, 414] width 242 height 554
click at [1392, 78] on button "Publish" at bounding box center [1413, 70] width 61 height 24
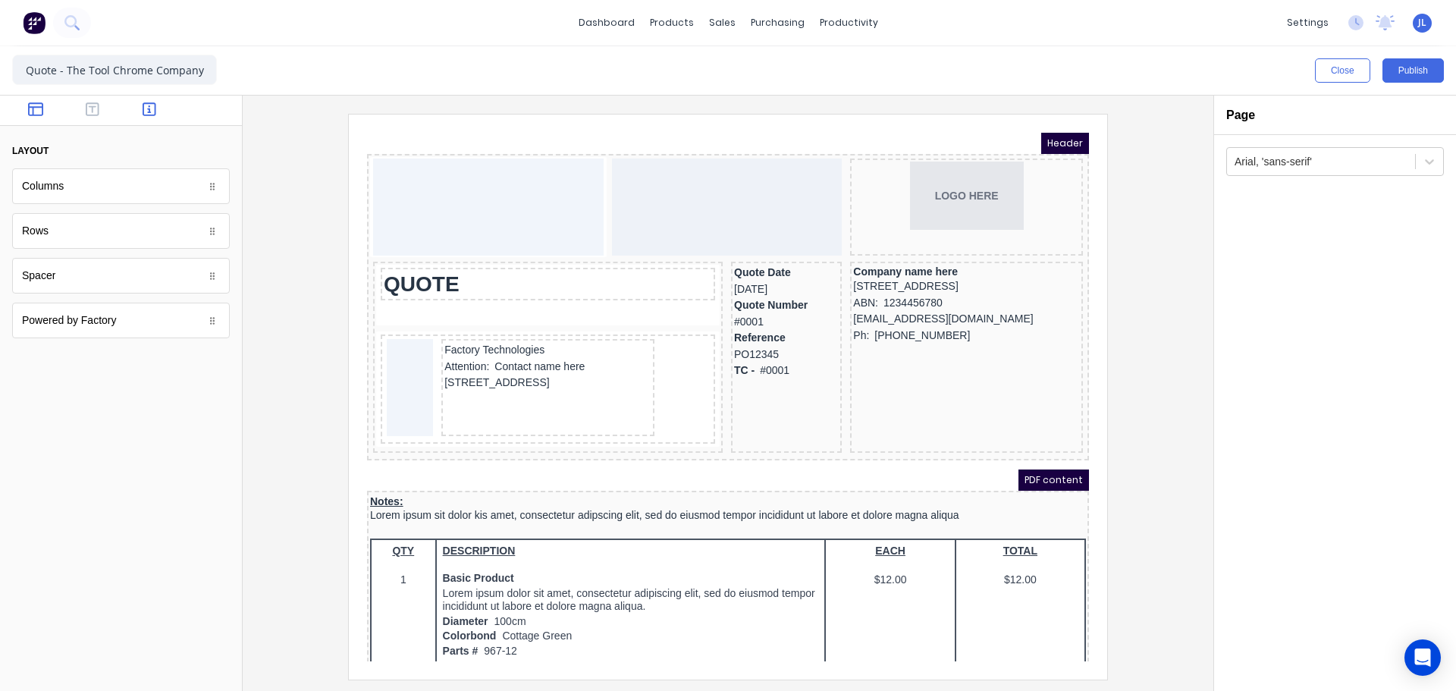
click at [146, 107] on icon "button" at bounding box center [150, 109] width 14 height 15
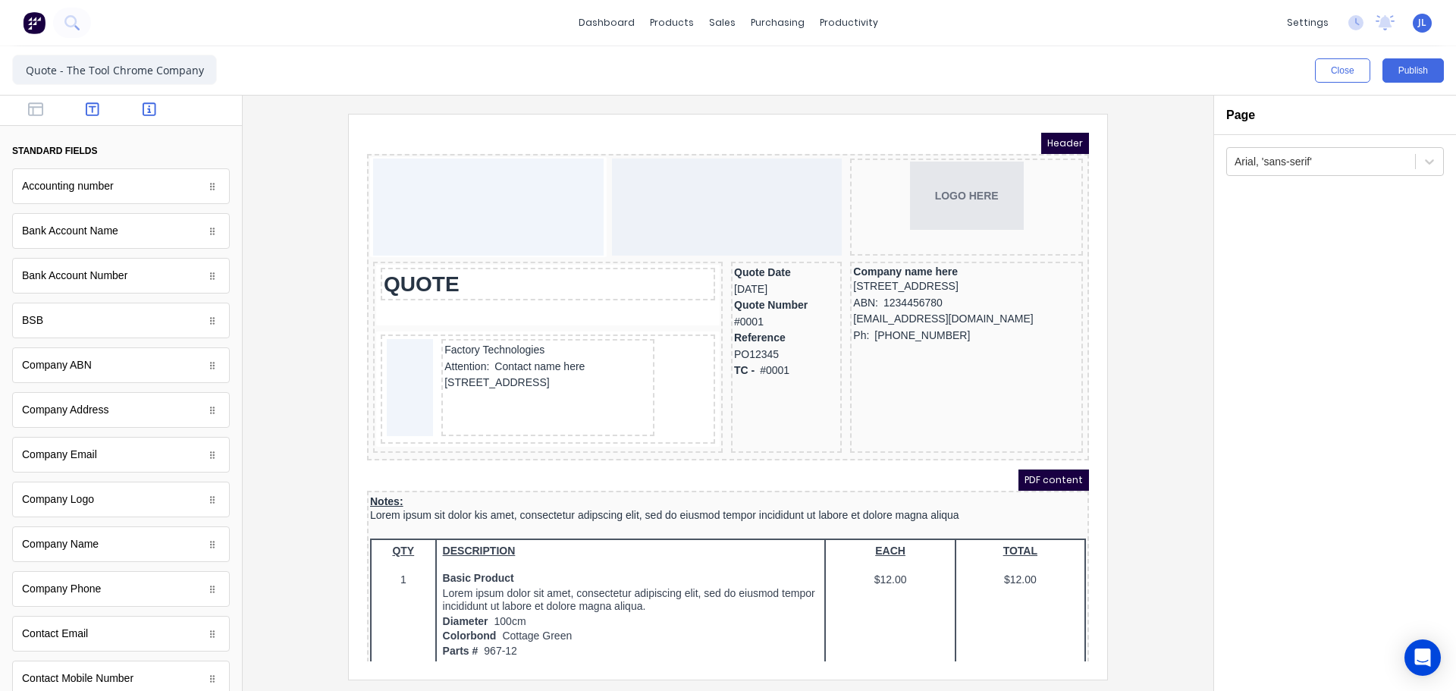
click at [95, 110] on icon "button" at bounding box center [93, 109] width 14 height 14
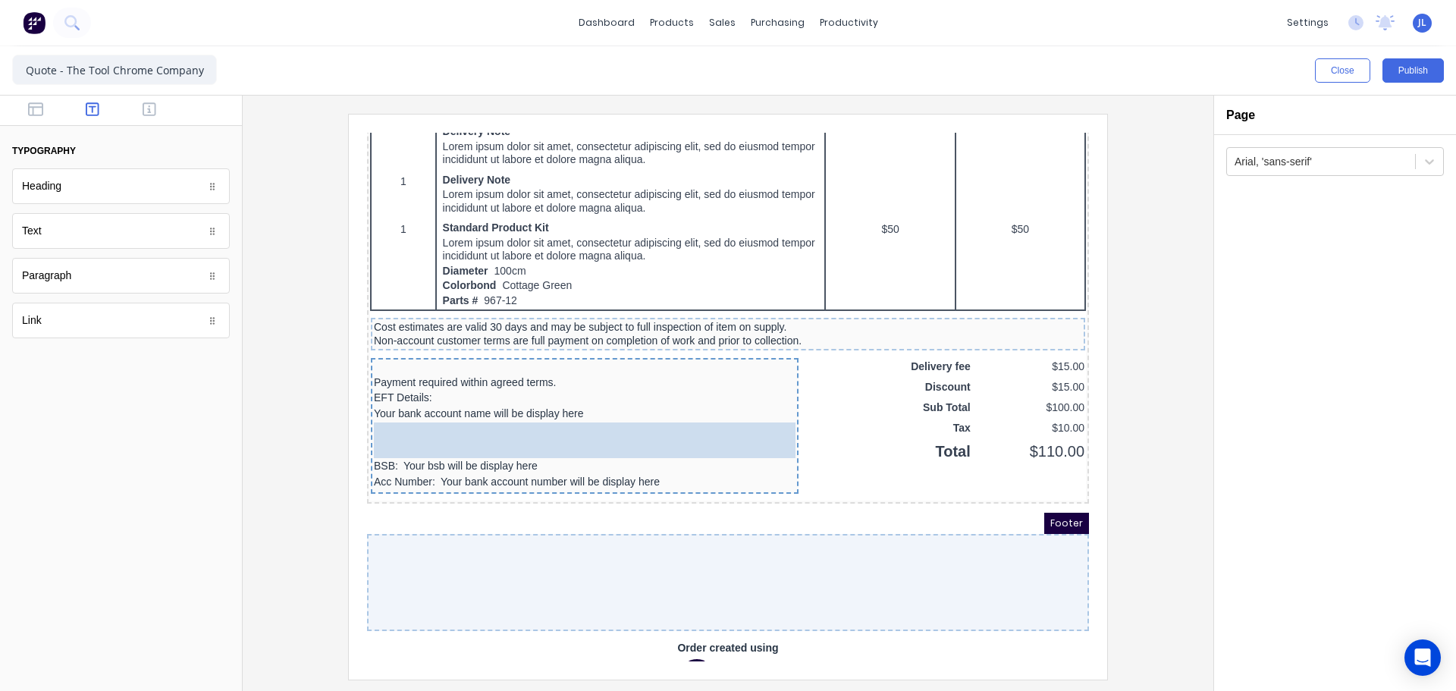
scroll to position [975, 0]
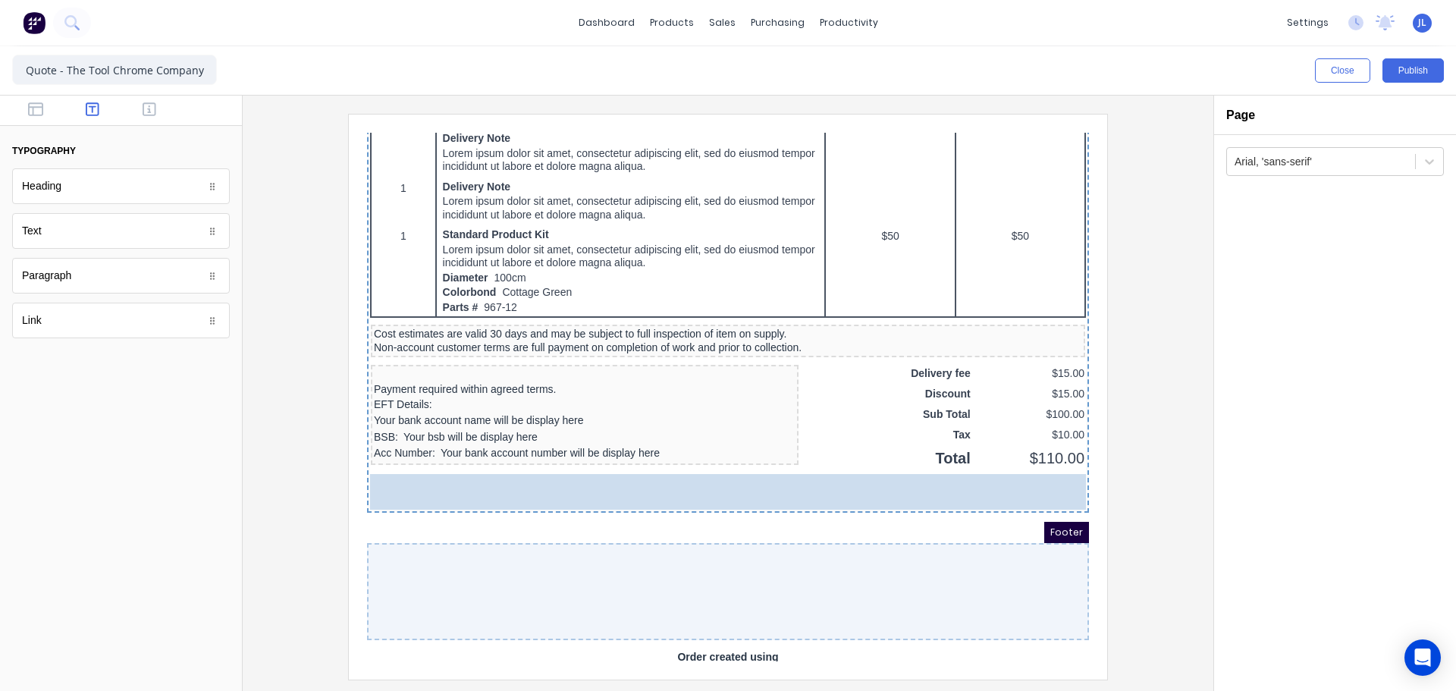
drag, startPoint x: 184, startPoint y: 226, endPoint x: 149, endPoint y: 409, distance: 186.1
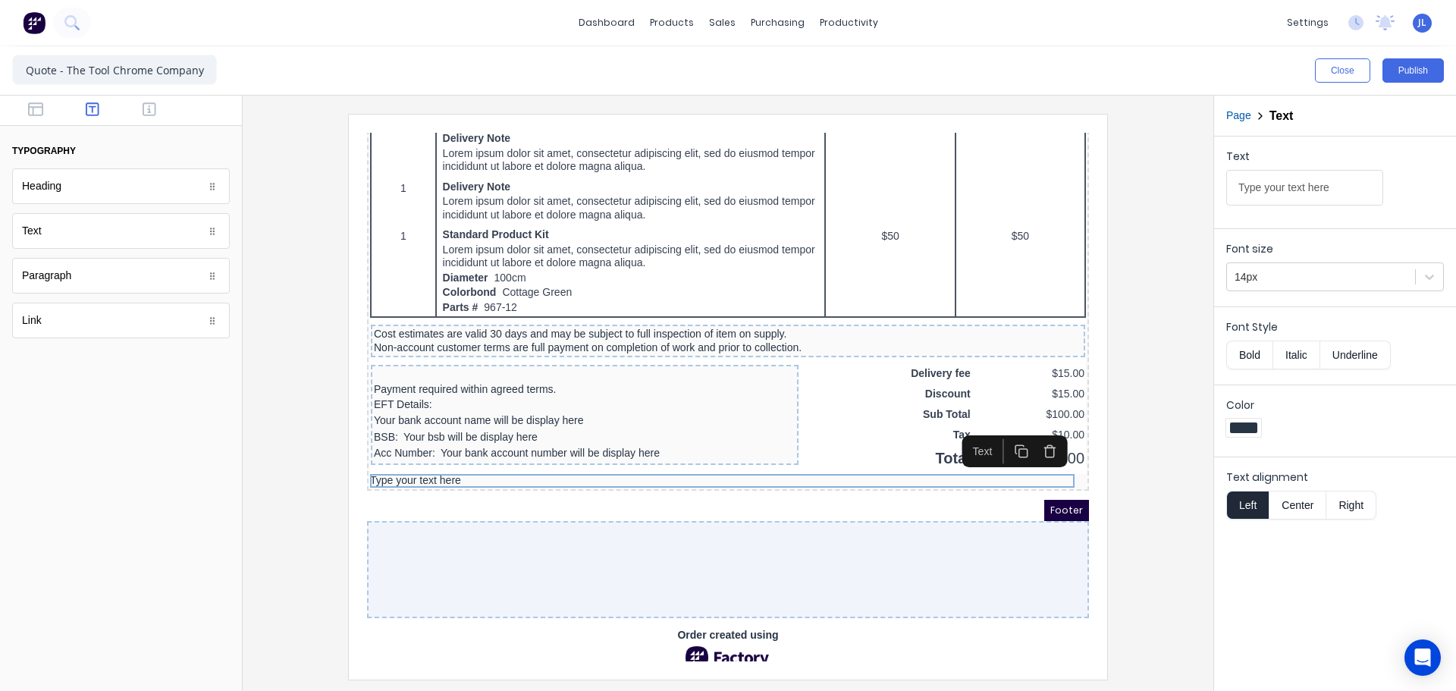
click at [1031, 433] on icon "button" at bounding box center [1032, 433] width 14 height 14
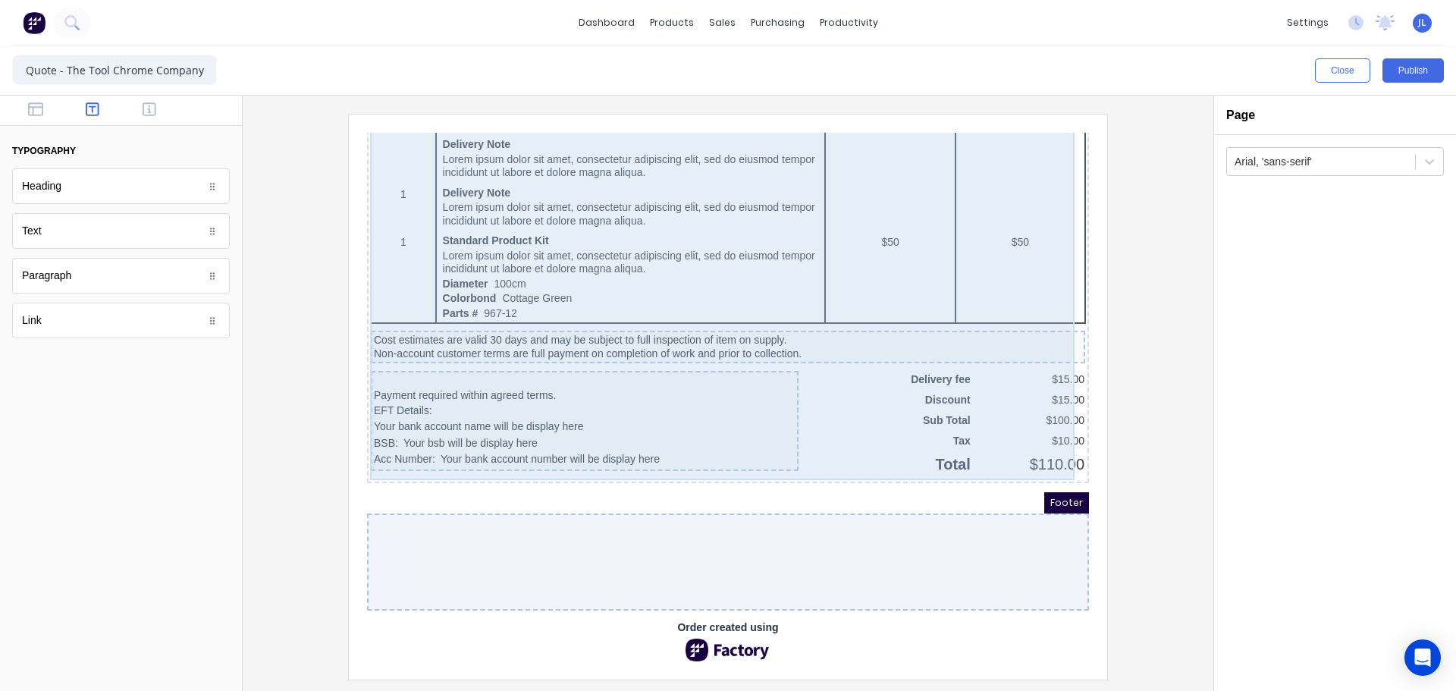
click at [811, 313] on div "Cost estimates are valid 30 days and may be subject to full inspection of item …" at bounding box center [710, 329] width 715 height 33
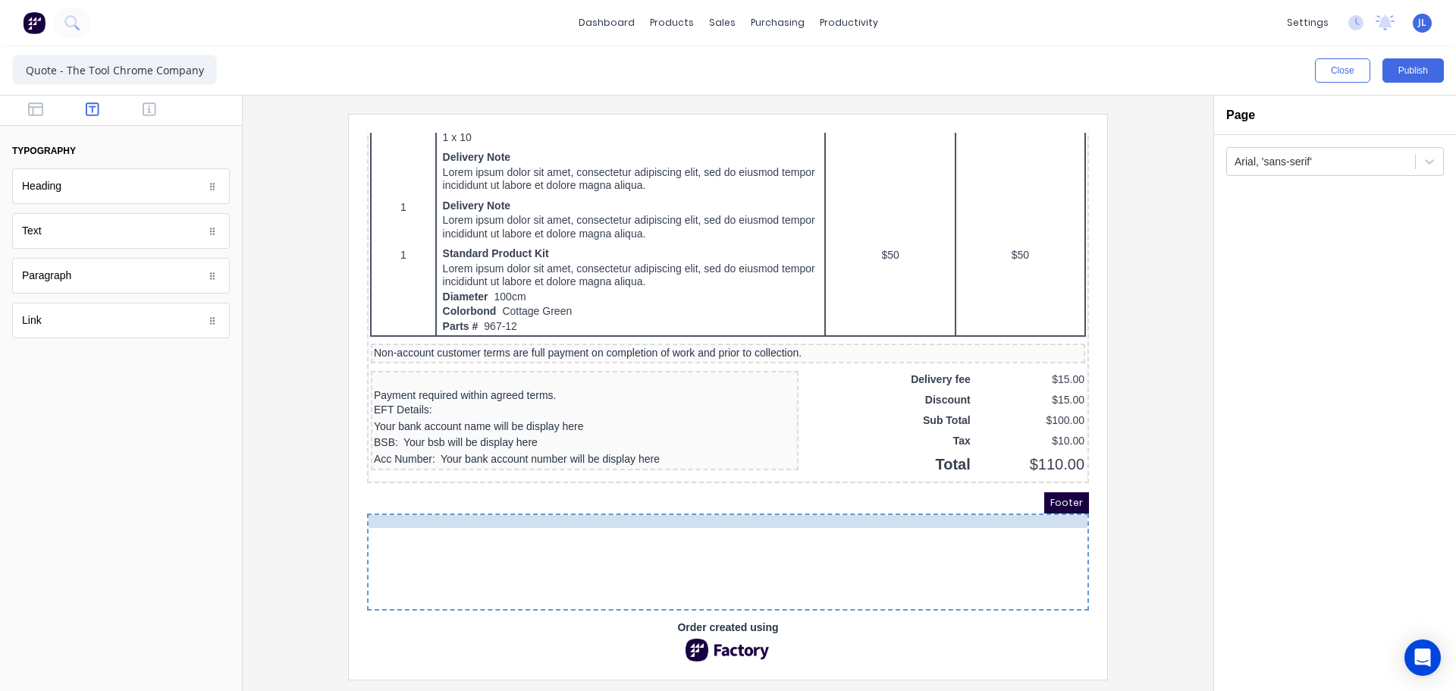
scroll to position [962, 0]
drag, startPoint x: 812, startPoint y: 311, endPoint x: 799, endPoint y: 517, distance: 206.0
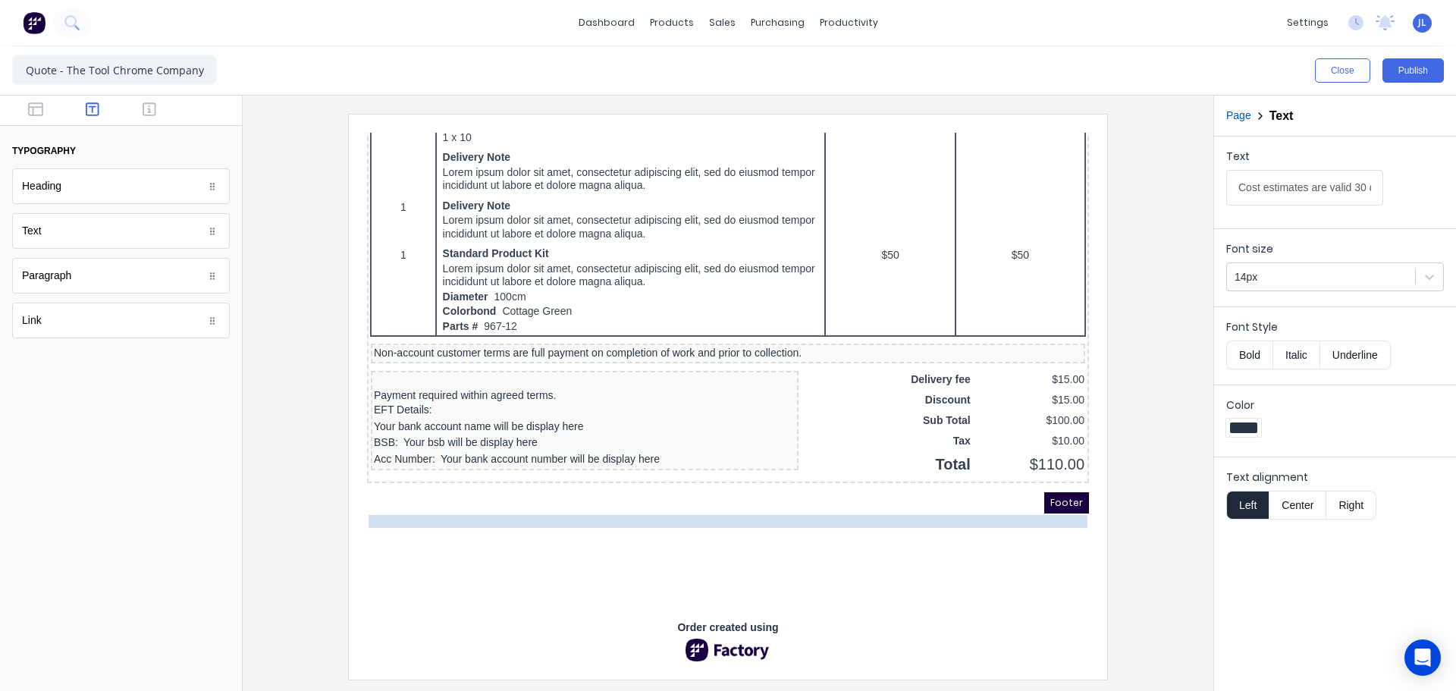
scroll to position [884, 0]
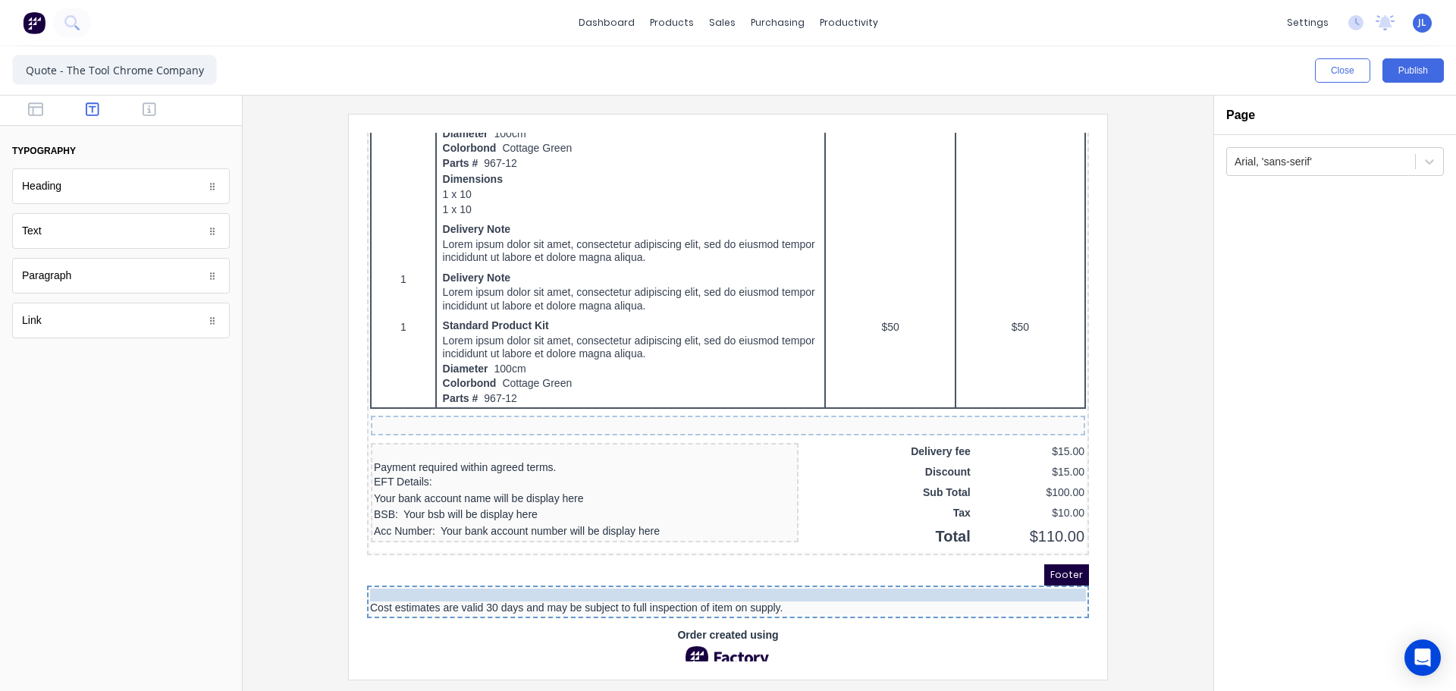
drag, startPoint x: 645, startPoint y: 407, endPoint x: 644, endPoint y: 573, distance: 166.9
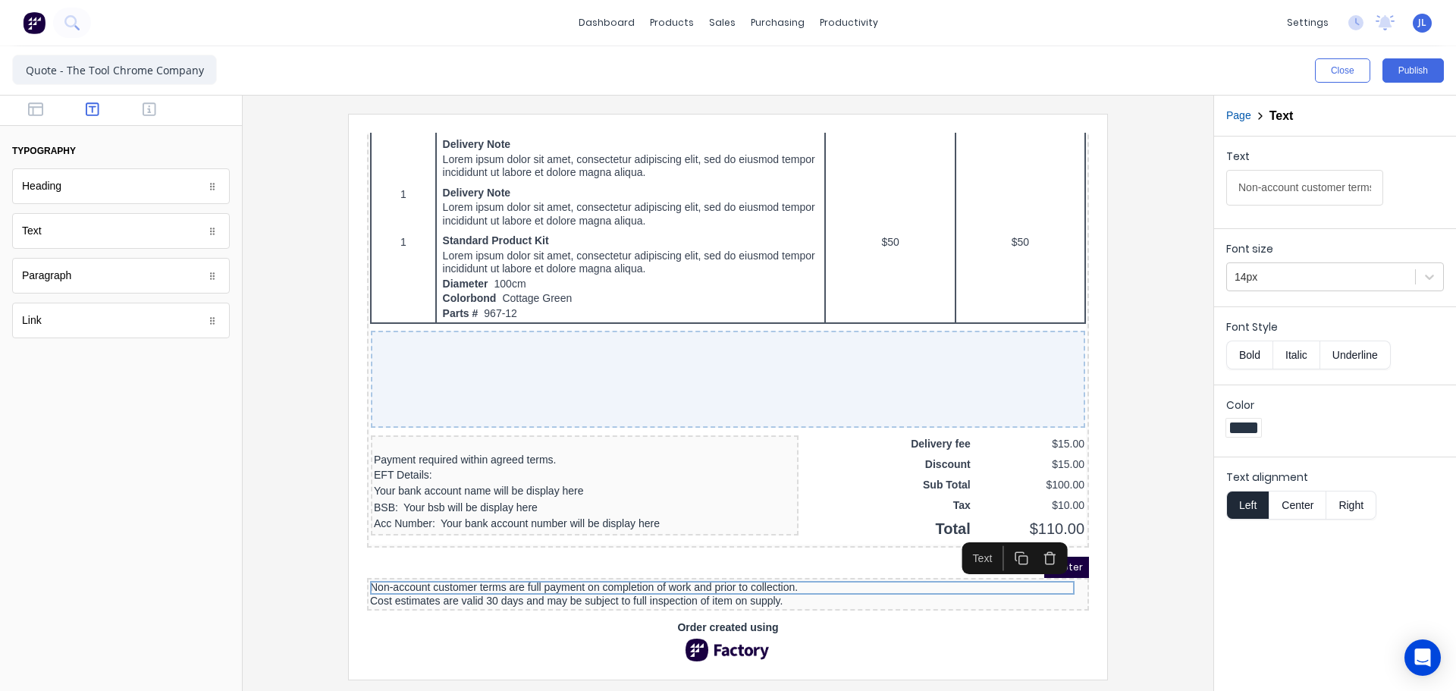
scroll to position [975, 0]
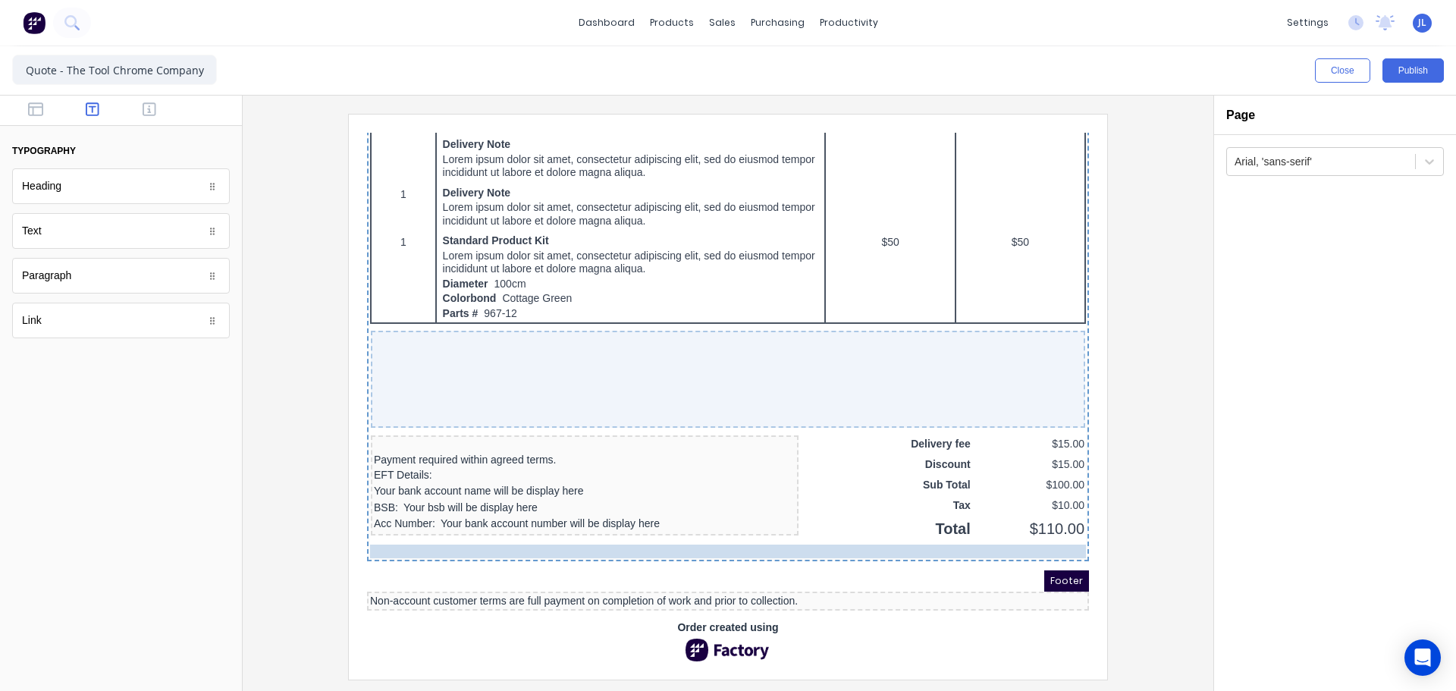
drag, startPoint x: 430, startPoint y: 576, endPoint x: 432, endPoint y: 531, distance: 45.6
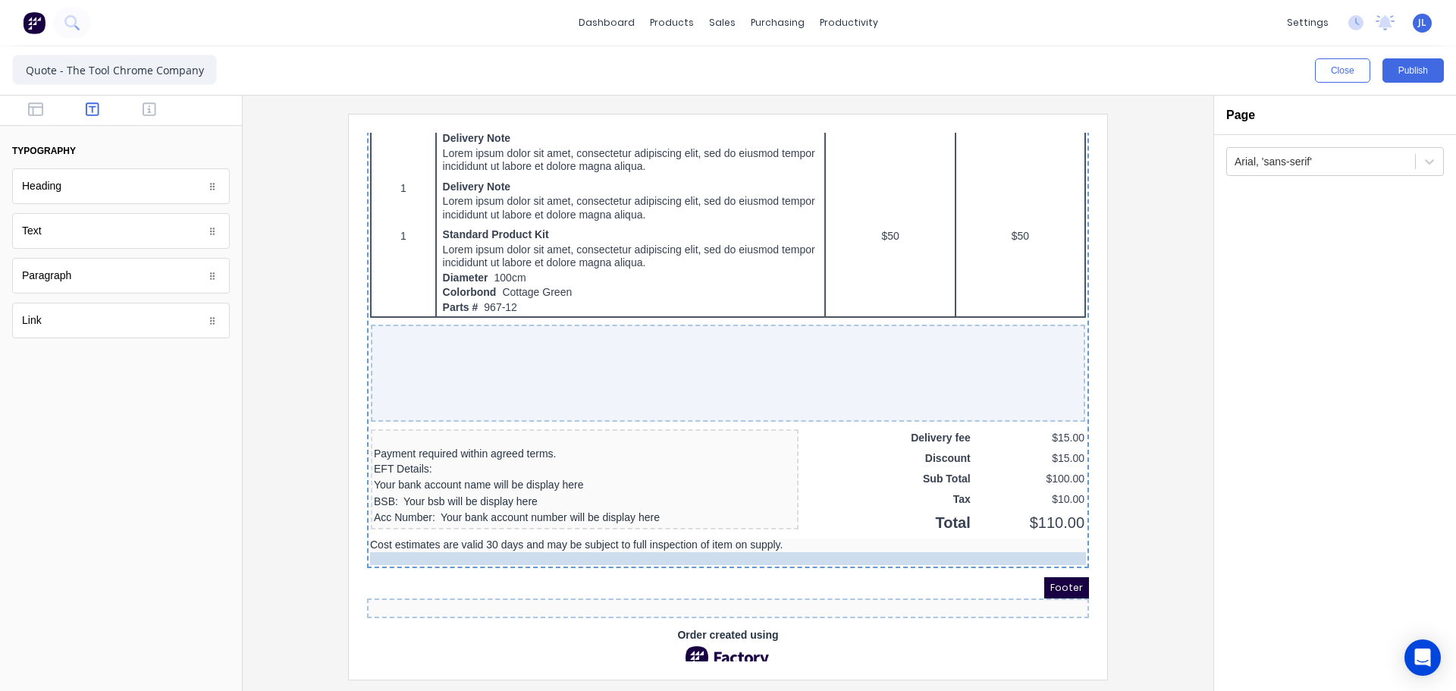
drag, startPoint x: 416, startPoint y: 577, endPoint x: 419, endPoint y: 545, distance: 32.8
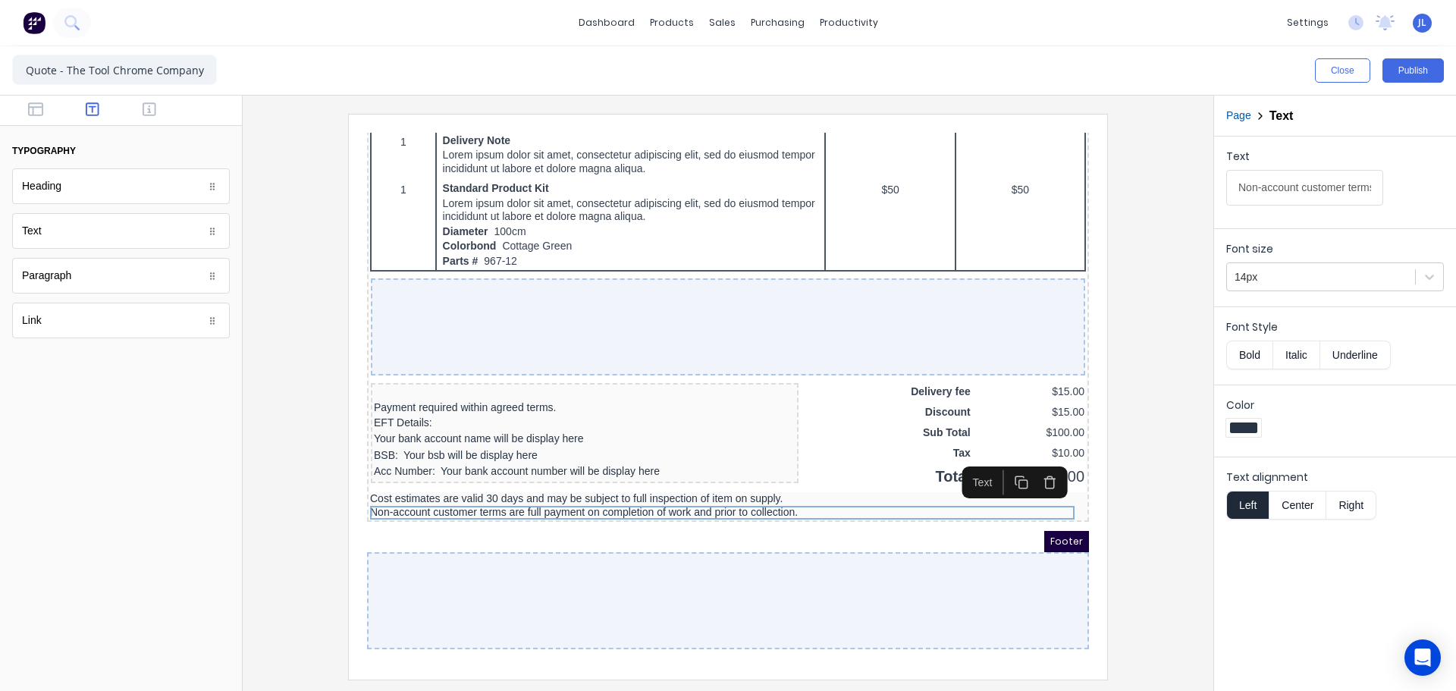
scroll to position [1066, 0]
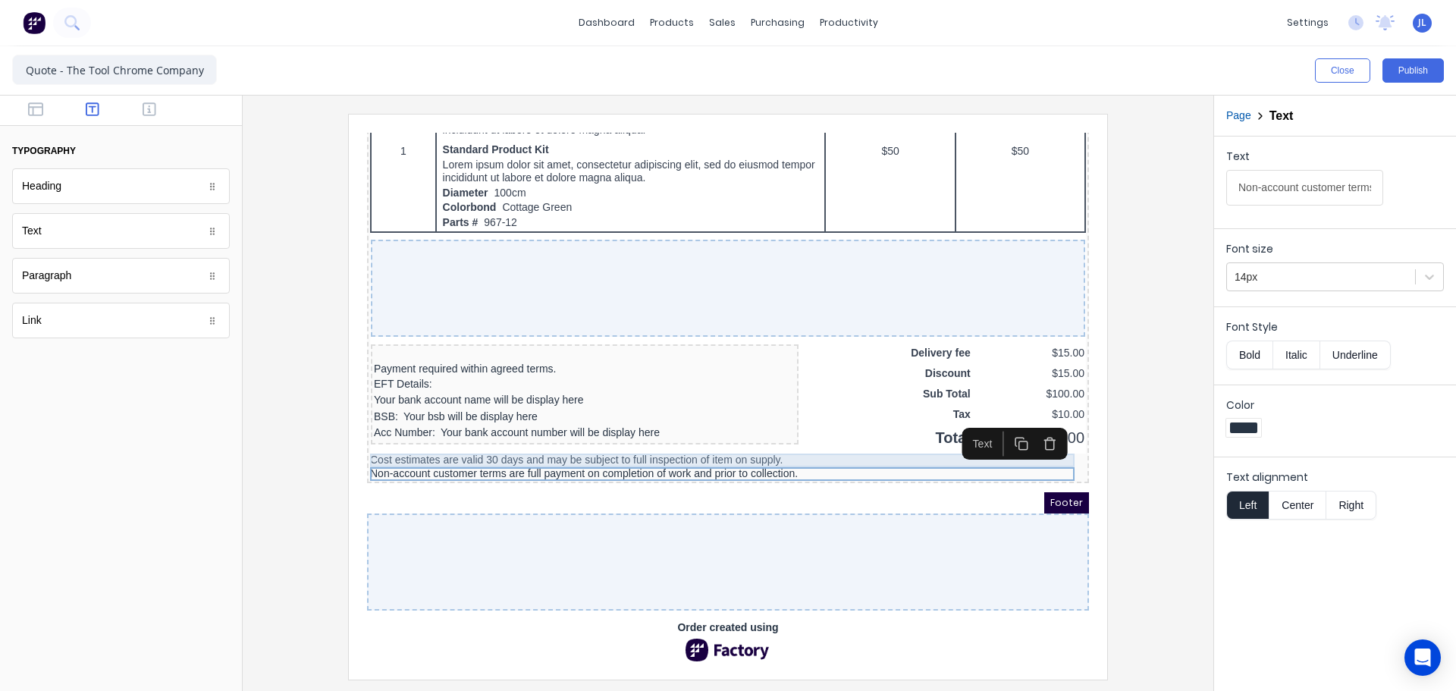
click at [510, 435] on div "Cost estimates are valid 30 days and may be subject to full inspection of item …" at bounding box center [710, 442] width 716 height 14
click at [510, 449] on div "Non-account customer terms are full payment on completion of work and prior to …" at bounding box center [710, 456] width 716 height 14
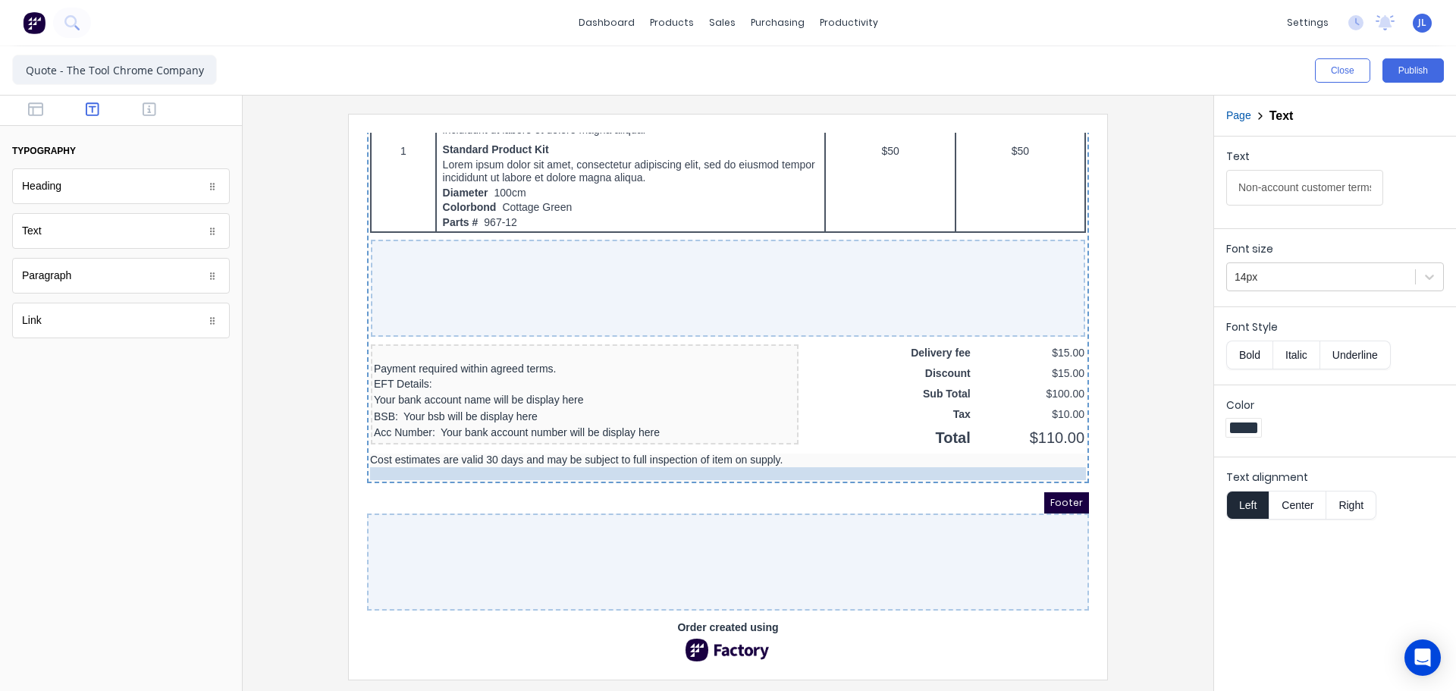
scroll to position [1053, 0]
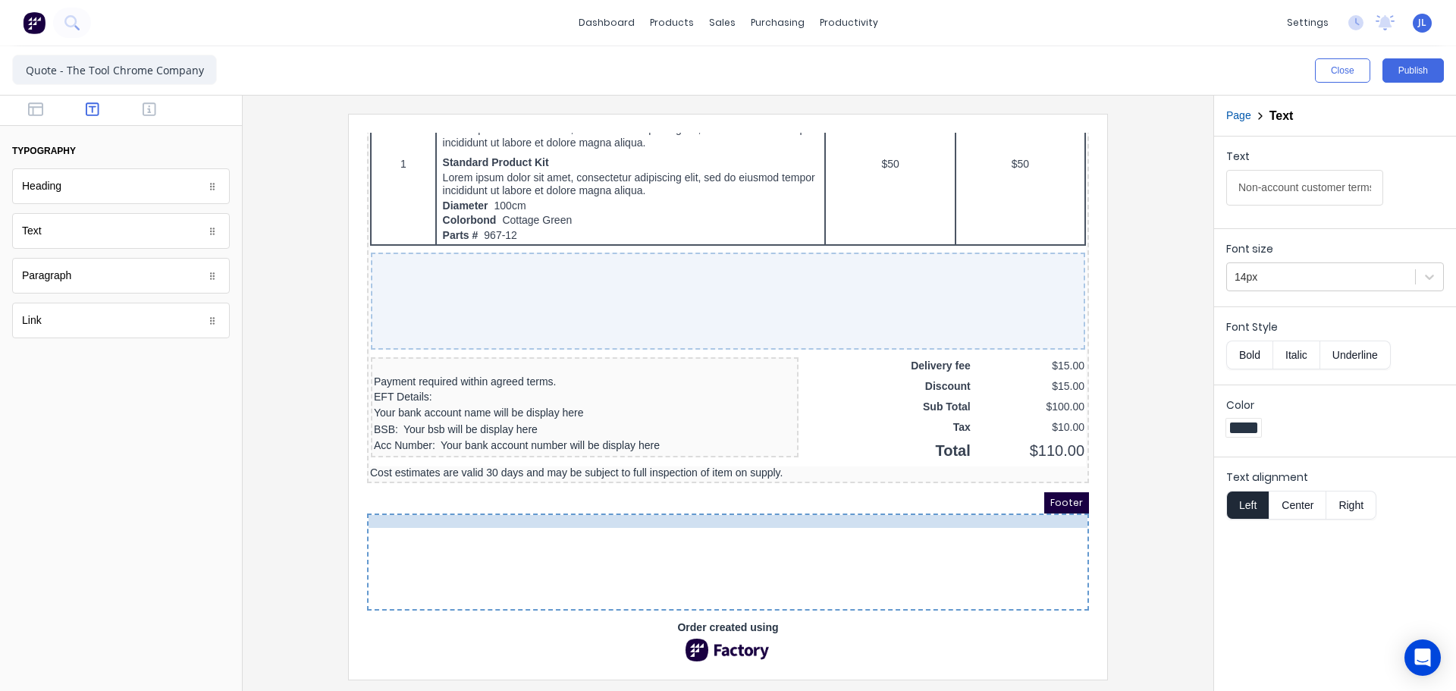
drag, startPoint x: 509, startPoint y: 446, endPoint x: 484, endPoint y: 534, distance: 91.5
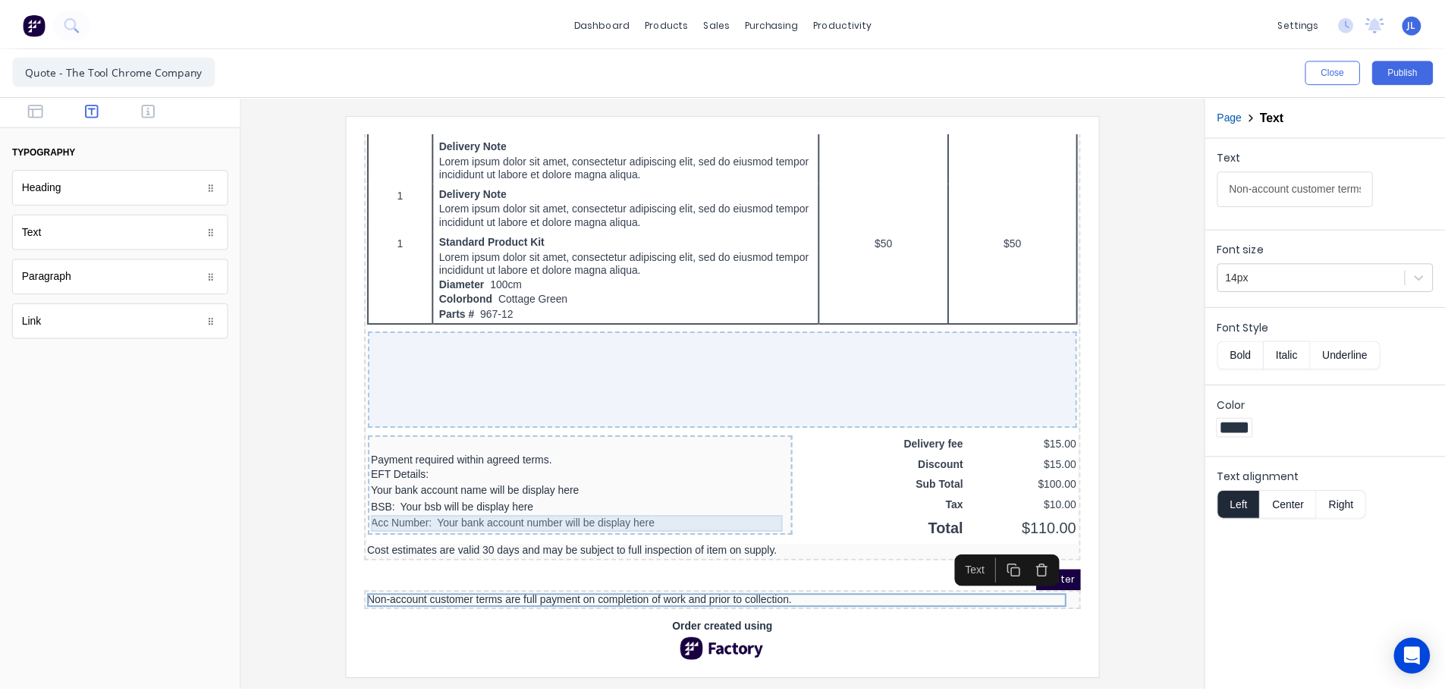
scroll to position [975, 0]
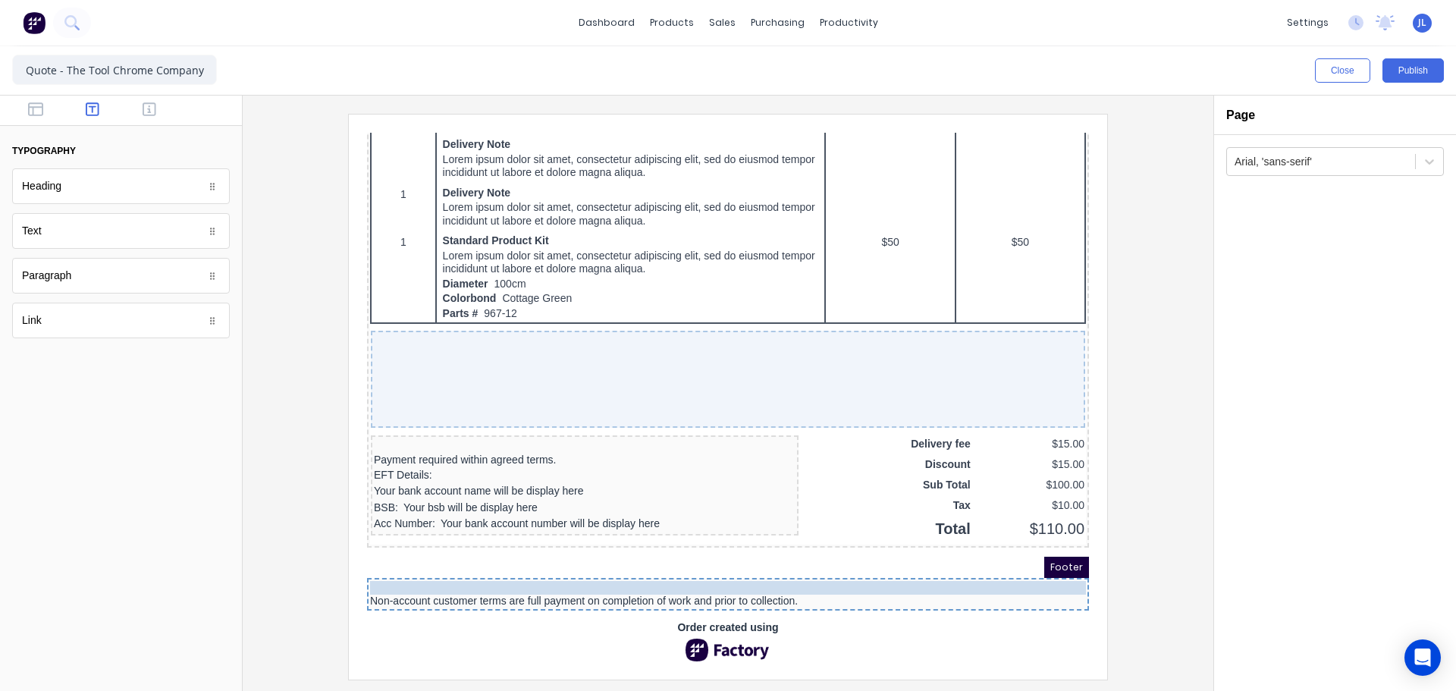
drag, startPoint x: 470, startPoint y: 526, endPoint x: 467, endPoint y: 560, distance: 33.5
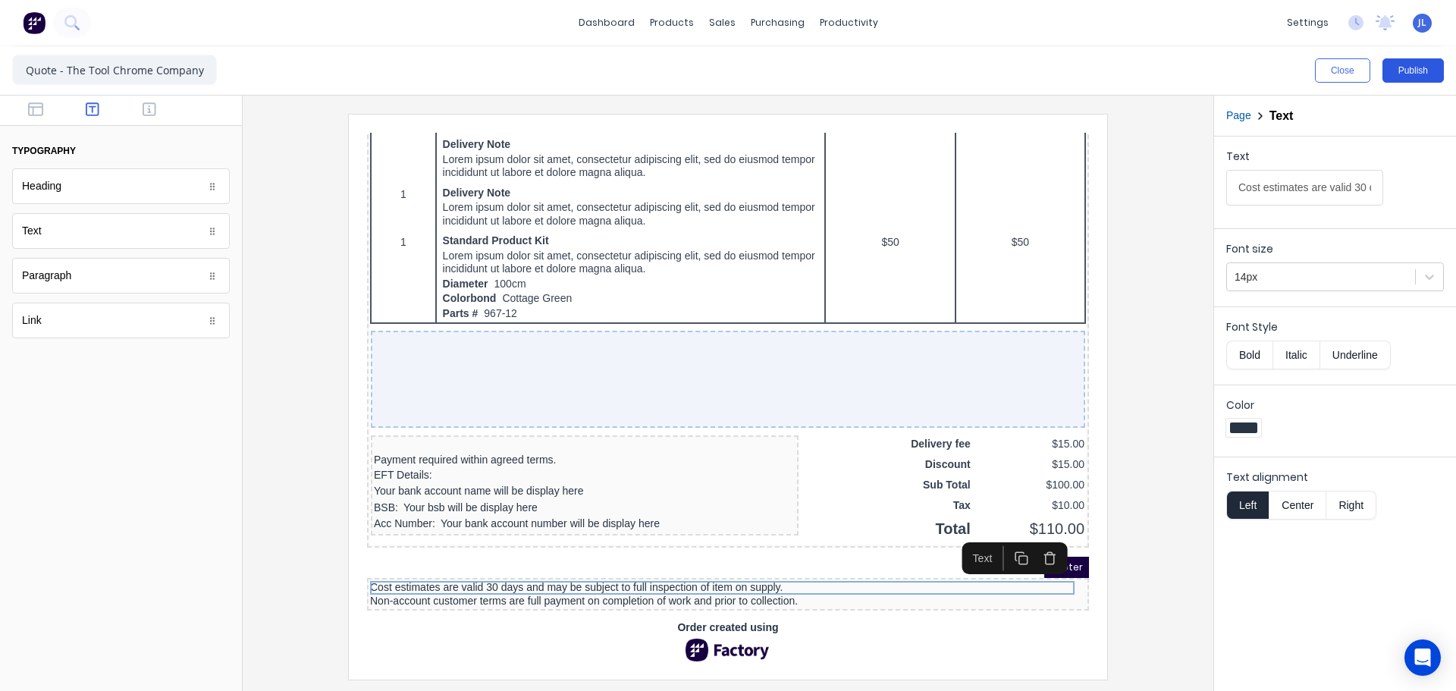
click at [1411, 77] on button "Publish" at bounding box center [1413, 70] width 61 height 24
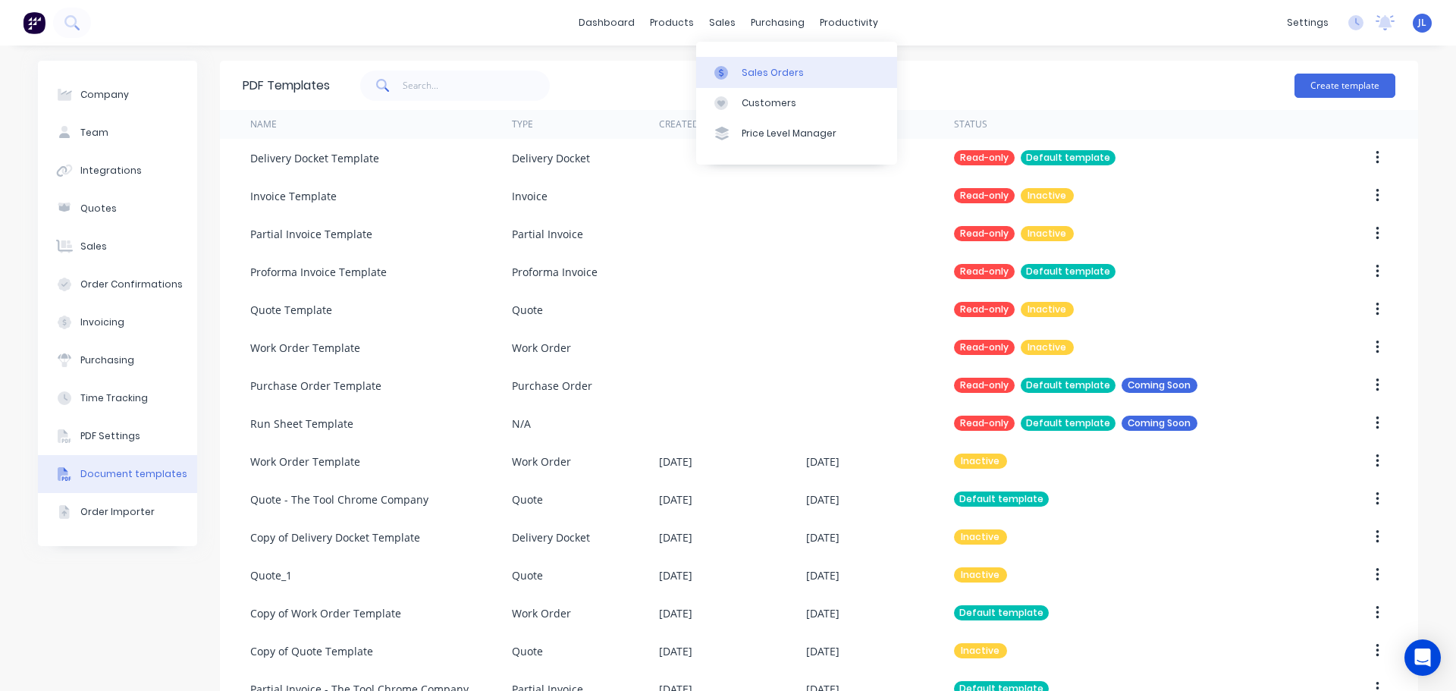
click at [734, 69] on div at bounding box center [726, 73] width 23 height 14
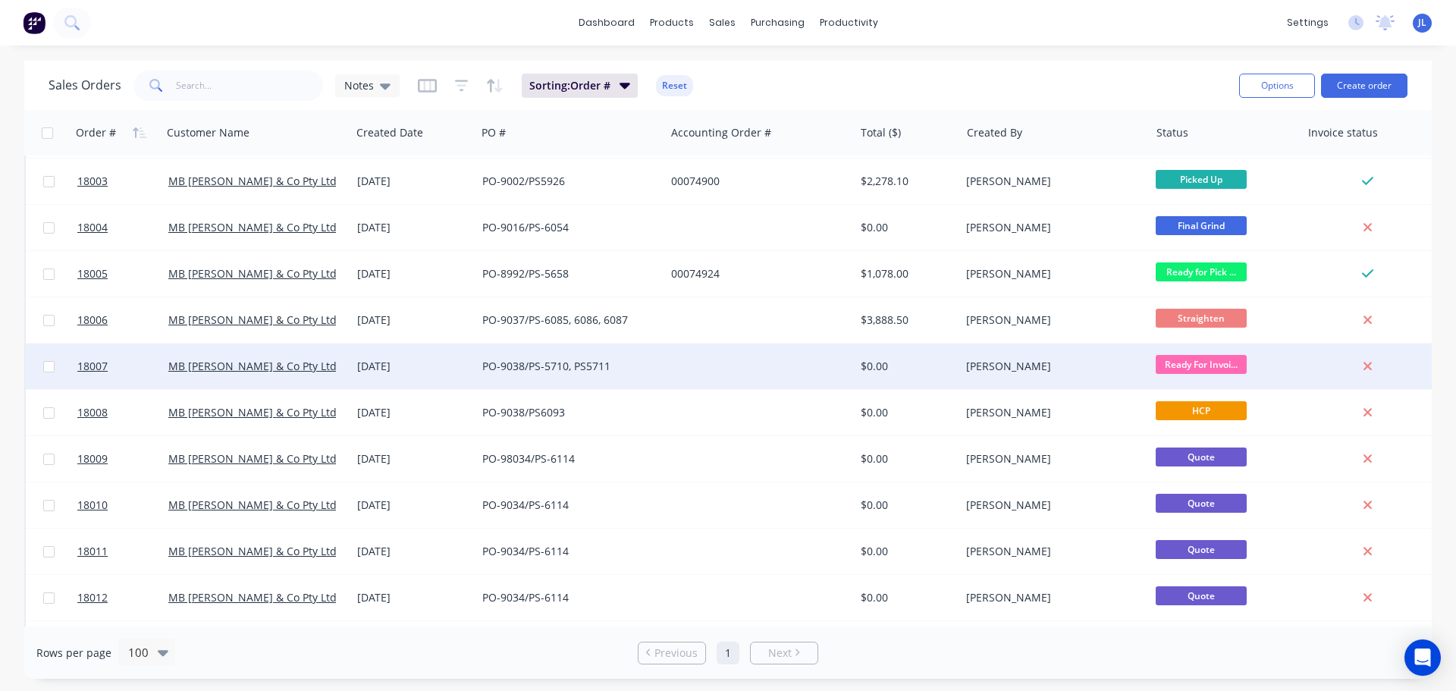
scroll to position [379, 0]
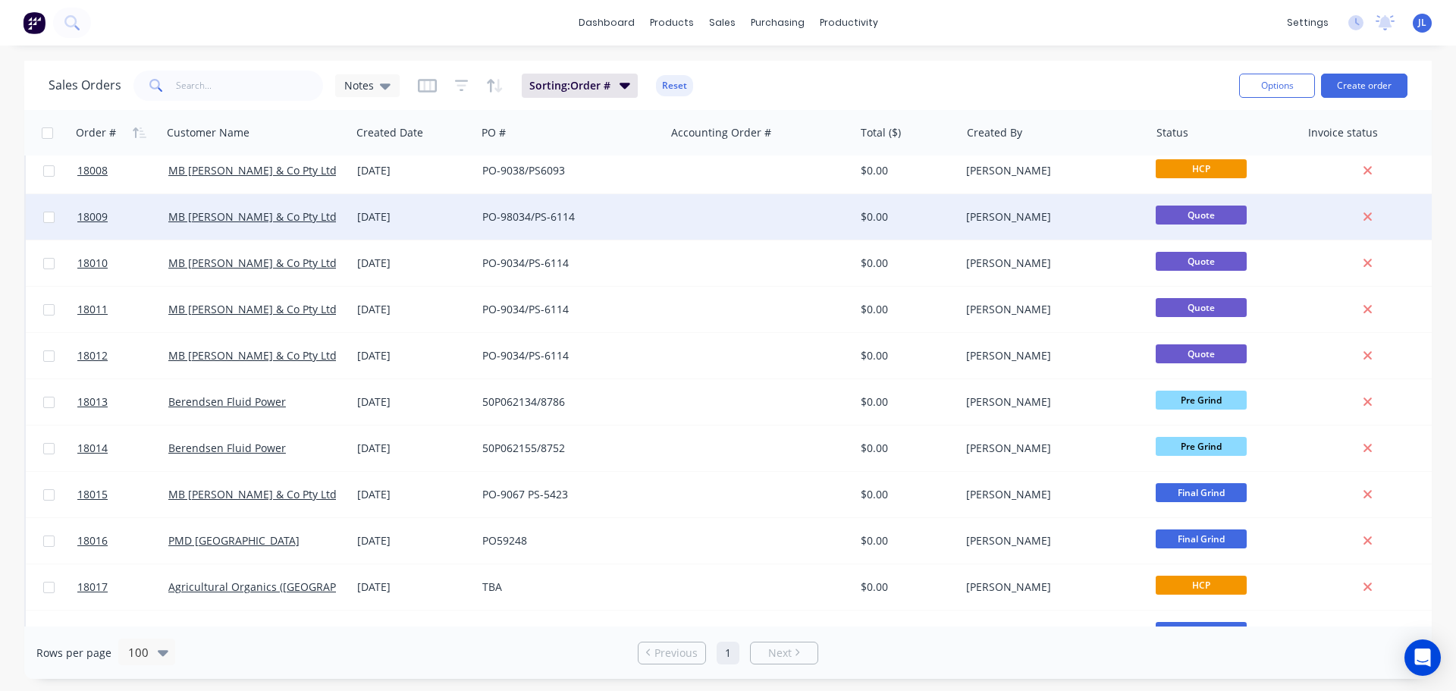
click at [613, 221] on div "PO-98034/PS-6114" at bounding box center [566, 216] width 168 height 15
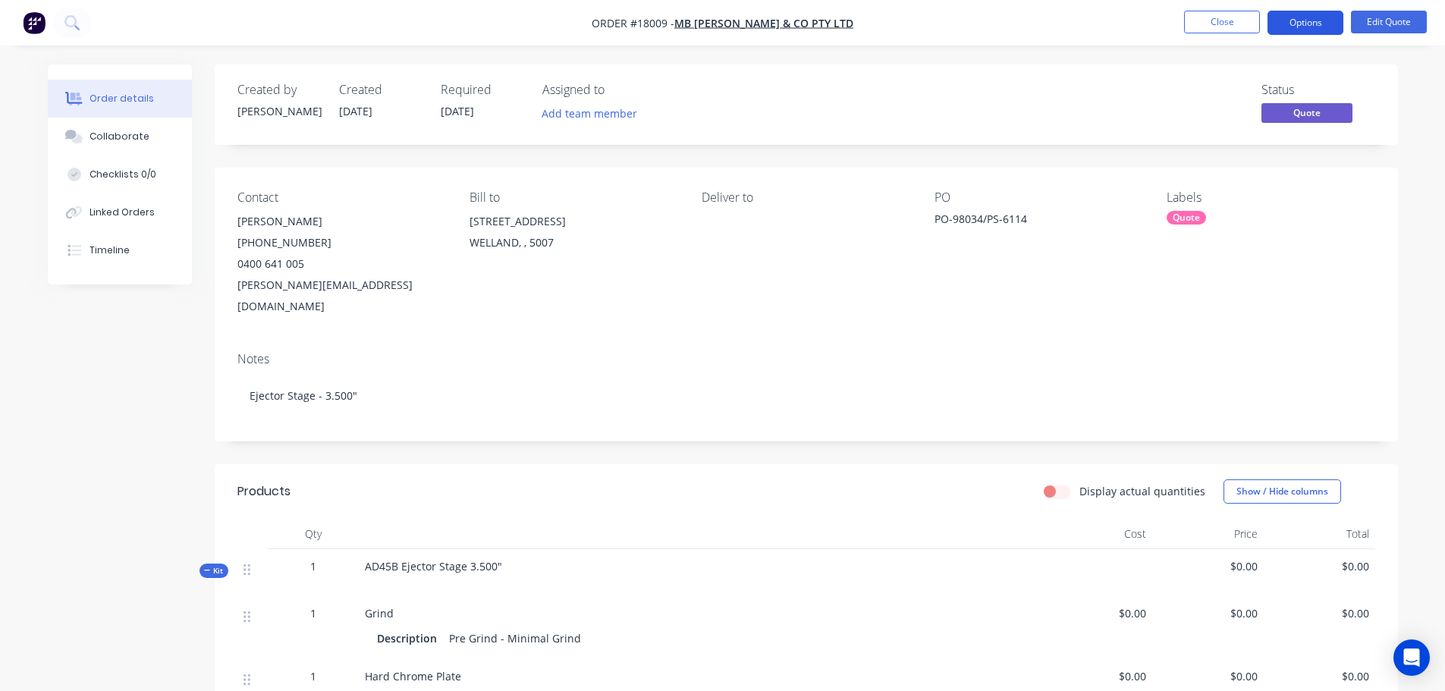
click at [1293, 28] on button "Options" at bounding box center [1305, 23] width 76 height 24
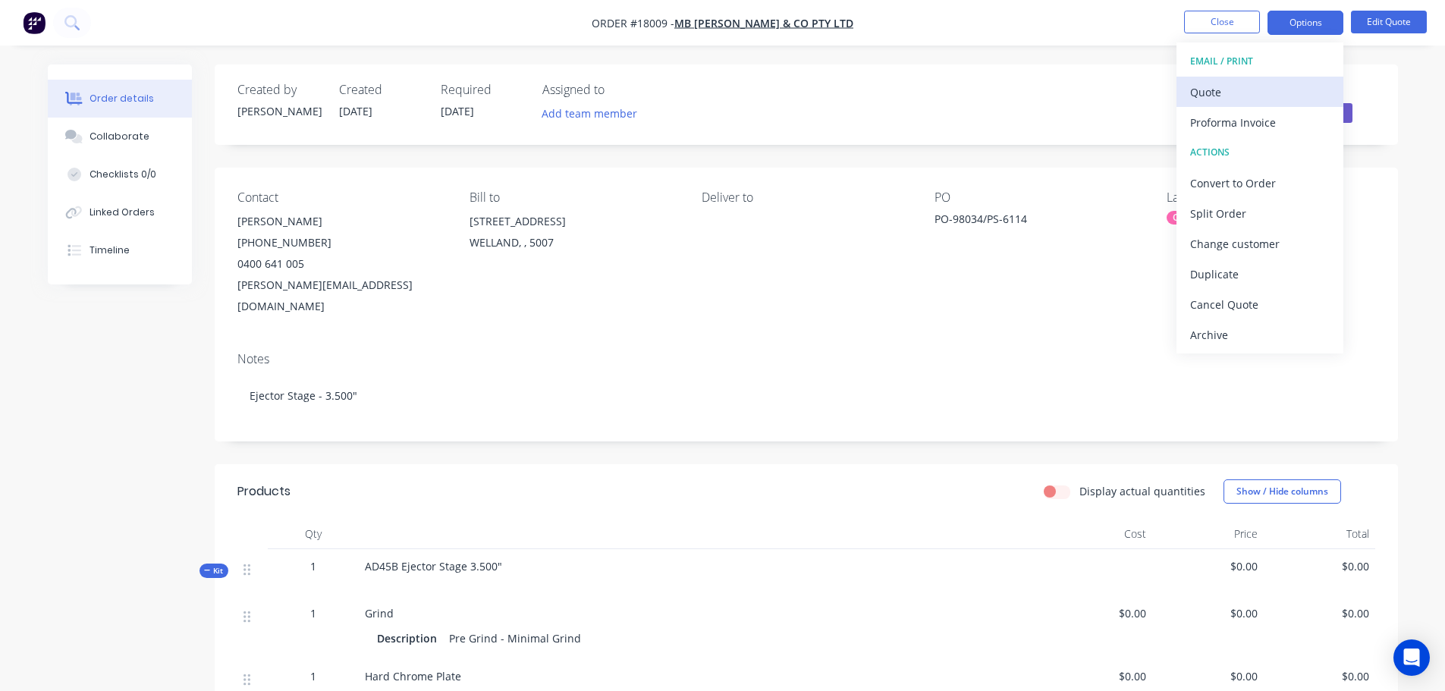
click at [1238, 96] on div "Quote" at bounding box center [1260, 92] width 140 height 22
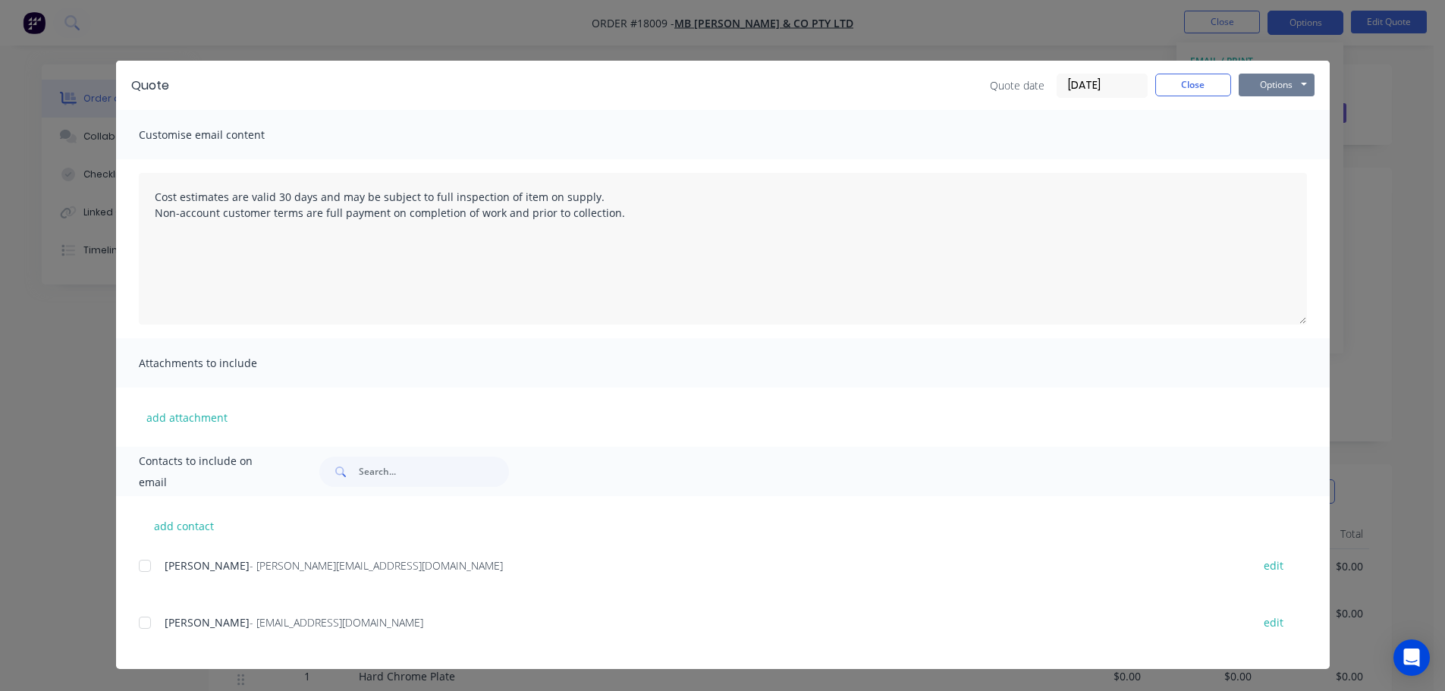
click at [1293, 93] on button "Options" at bounding box center [1277, 85] width 76 height 23
click at [1294, 105] on button "Preview" at bounding box center [1287, 111] width 97 height 25
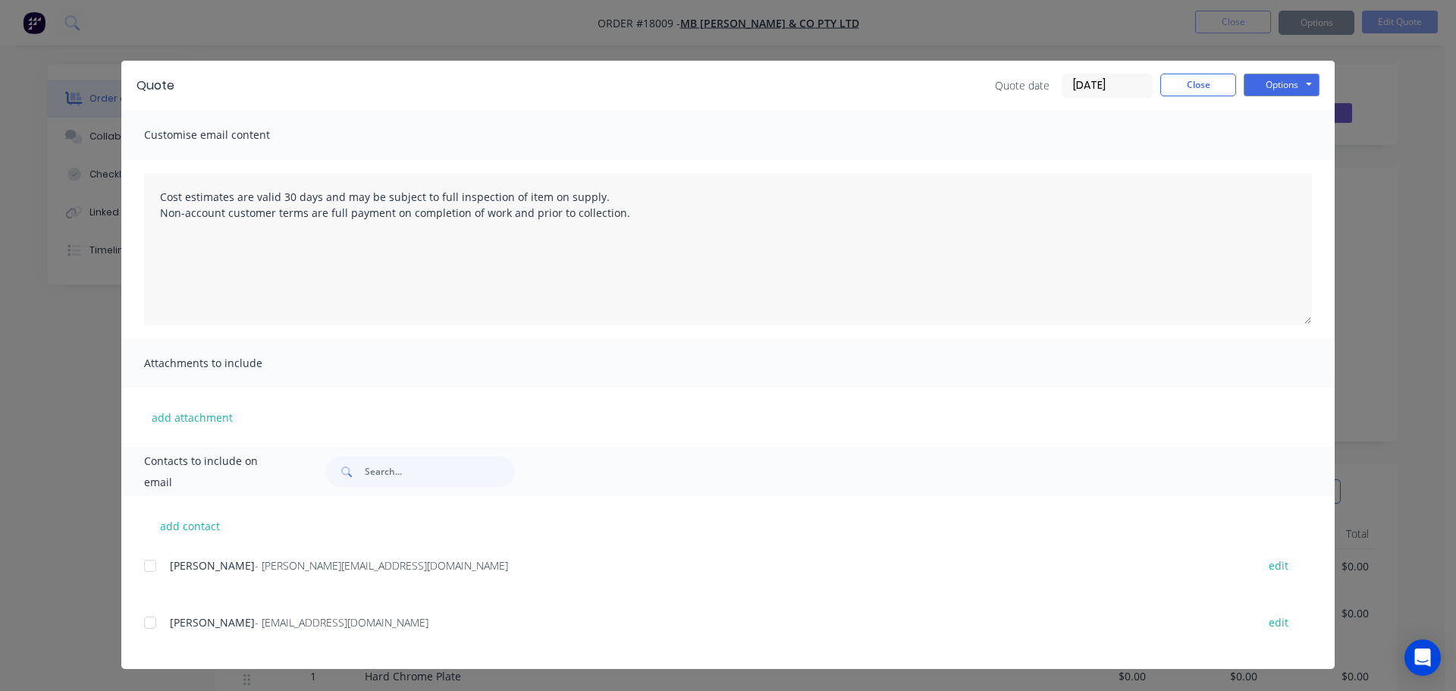
type textarea "Cost estimates are valid 30 days and may be subject to full inspection of item …"
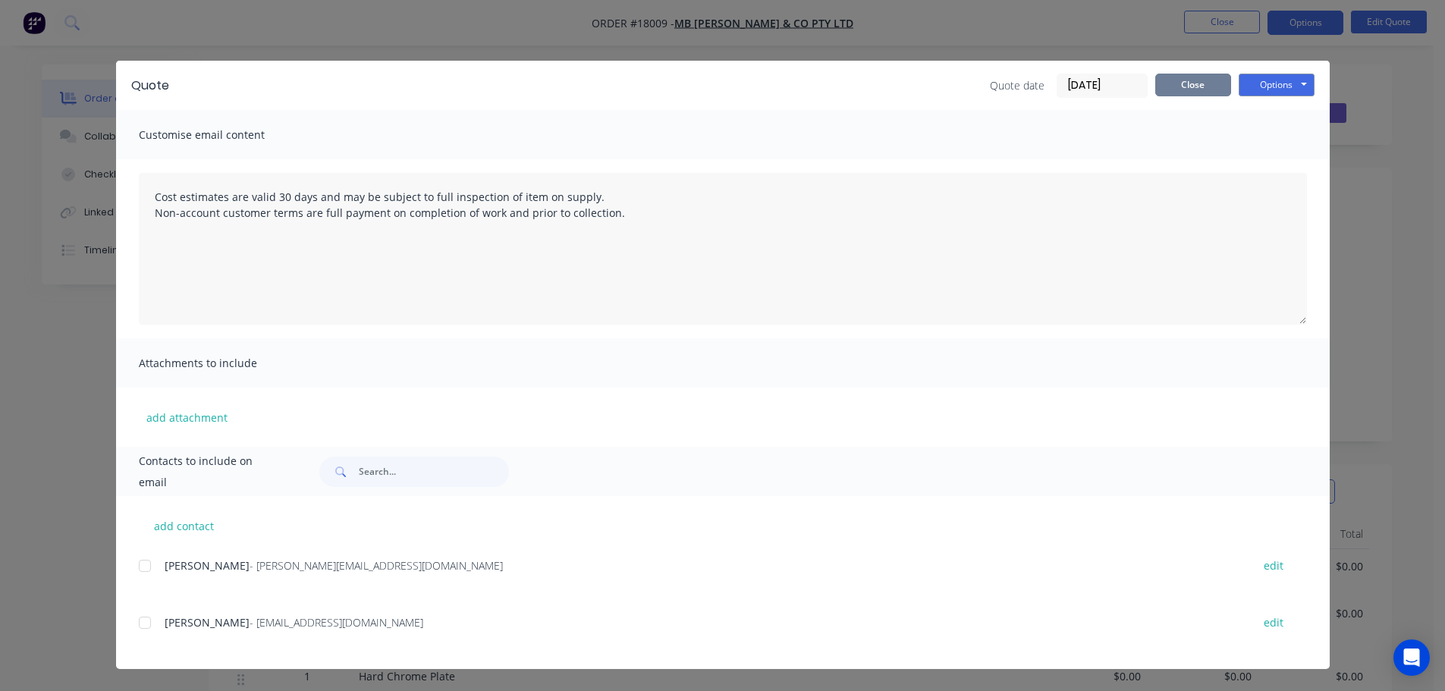
click at [1183, 80] on button "Close" at bounding box center [1193, 85] width 76 height 23
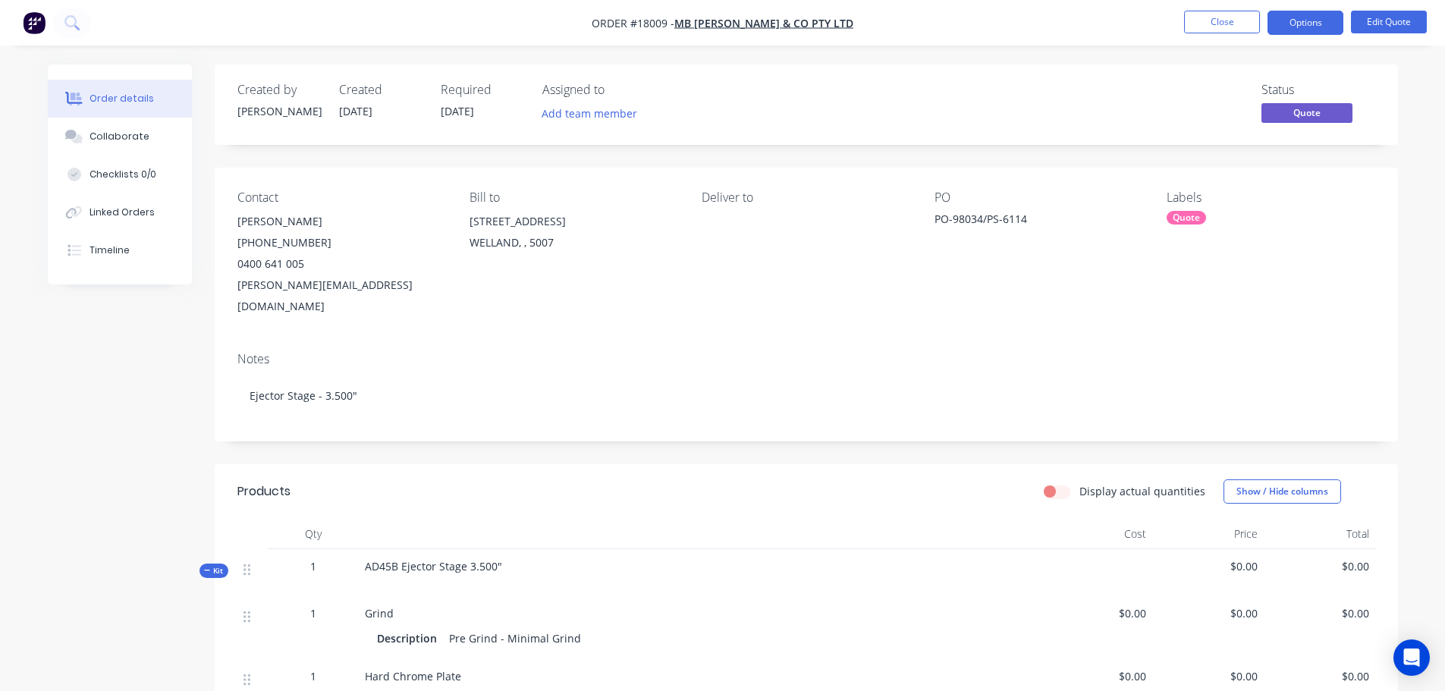
click at [25, 26] on img "button" at bounding box center [34, 22] width 23 height 23
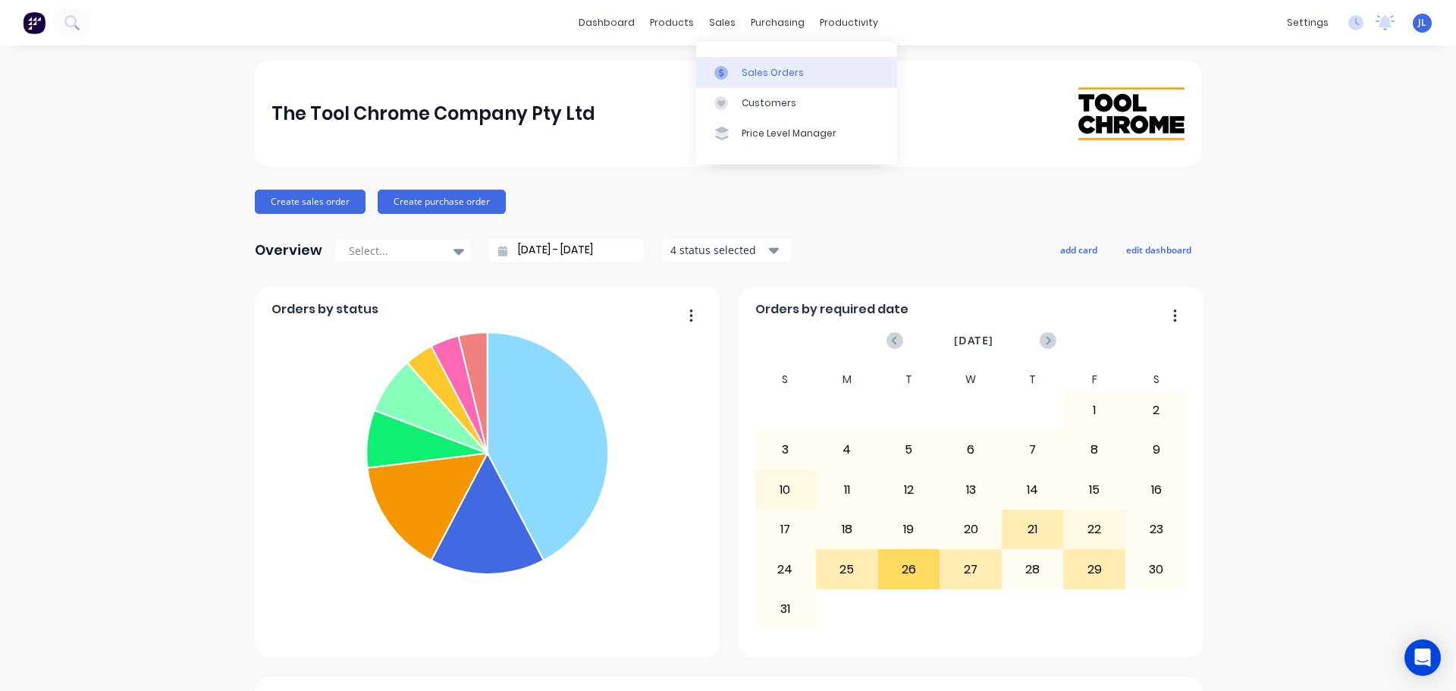
click at [742, 66] on div "Sales Orders" at bounding box center [773, 73] width 62 height 14
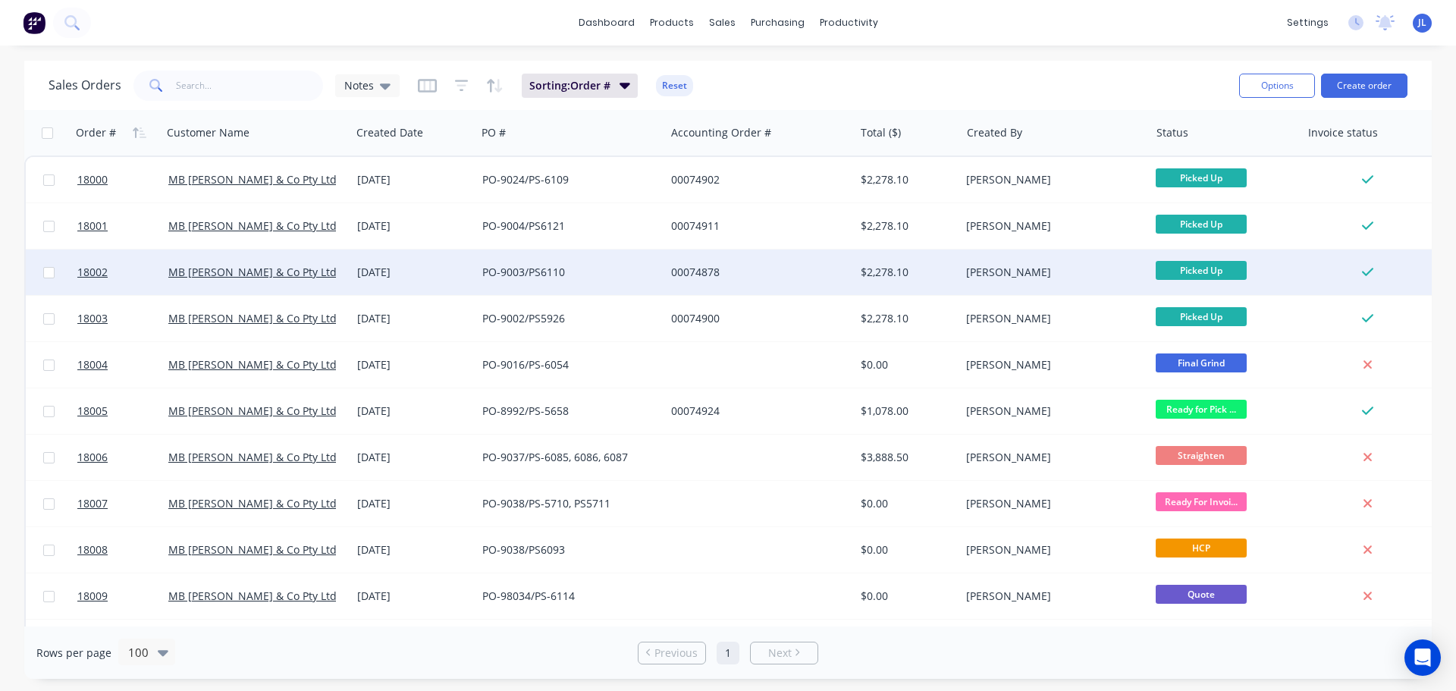
scroll to position [228, 0]
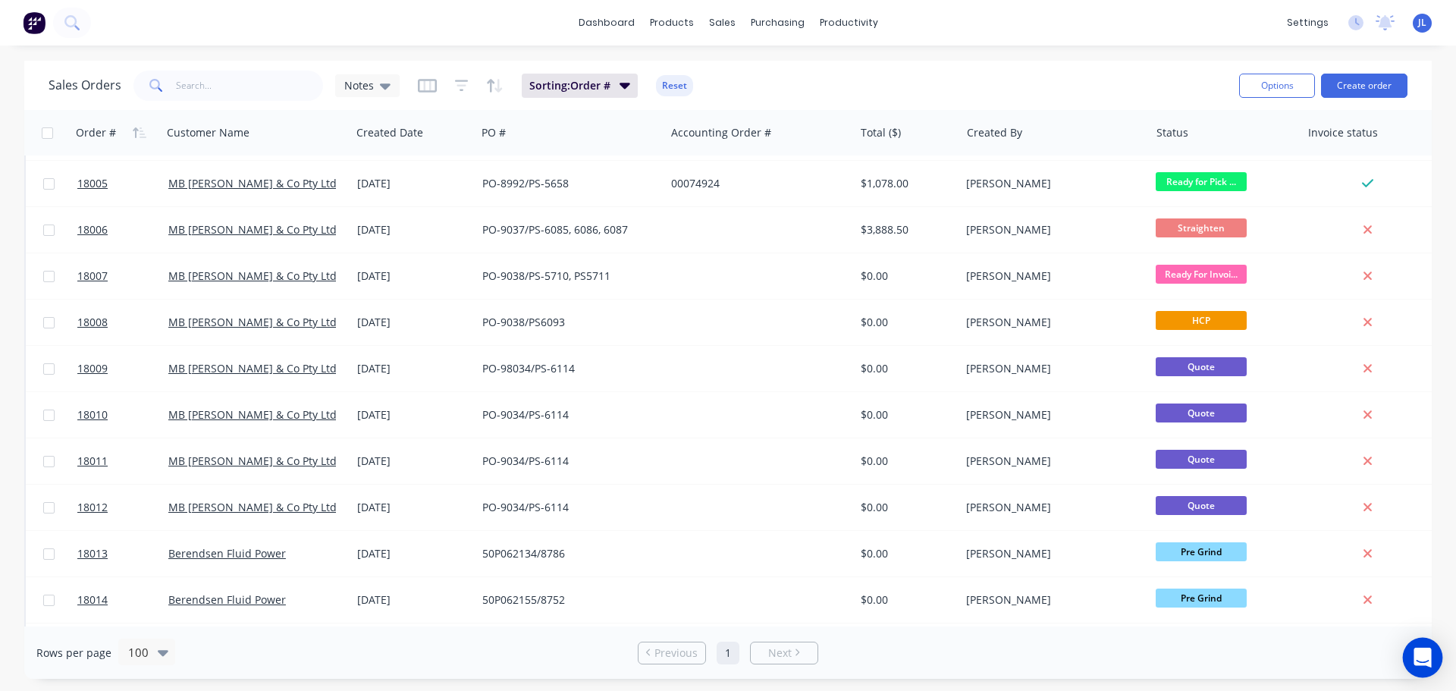
click at [1418, 653] on icon "Open Intercom Messenger" at bounding box center [1422, 658] width 17 height 20
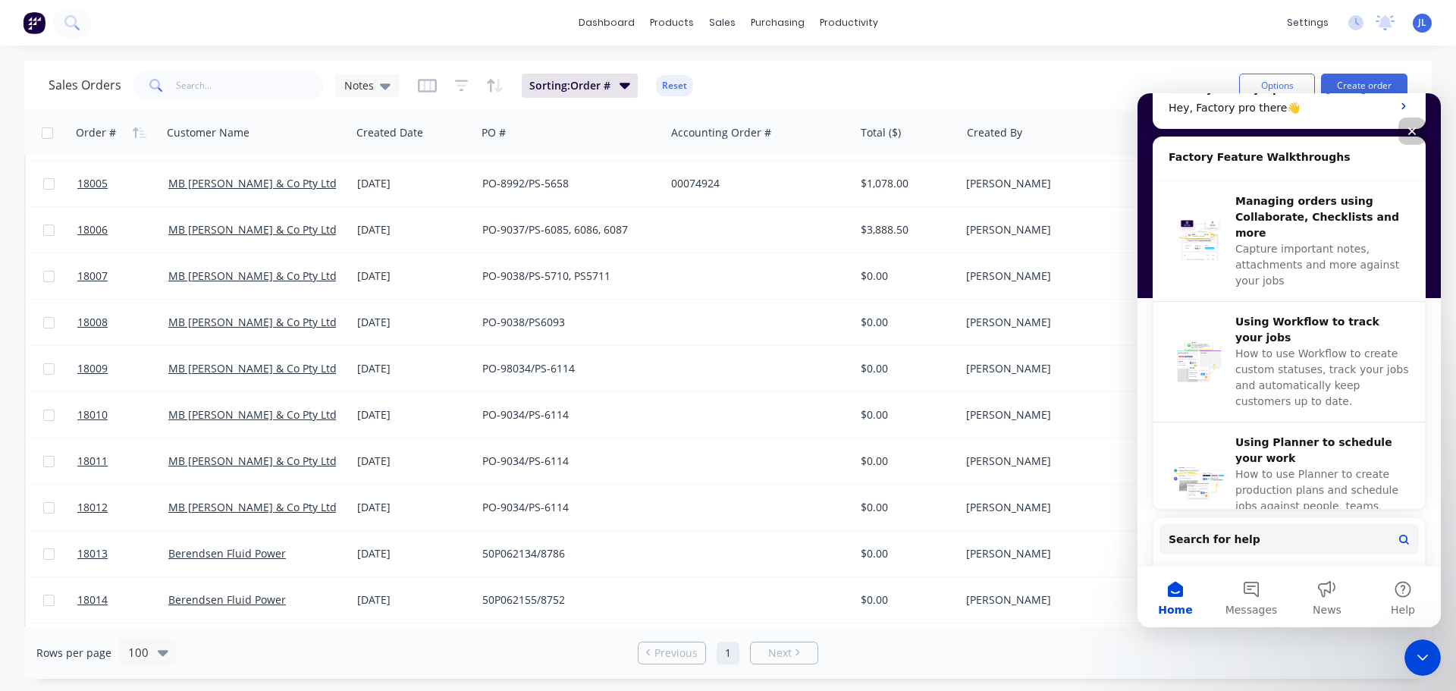
scroll to position [455, 0]
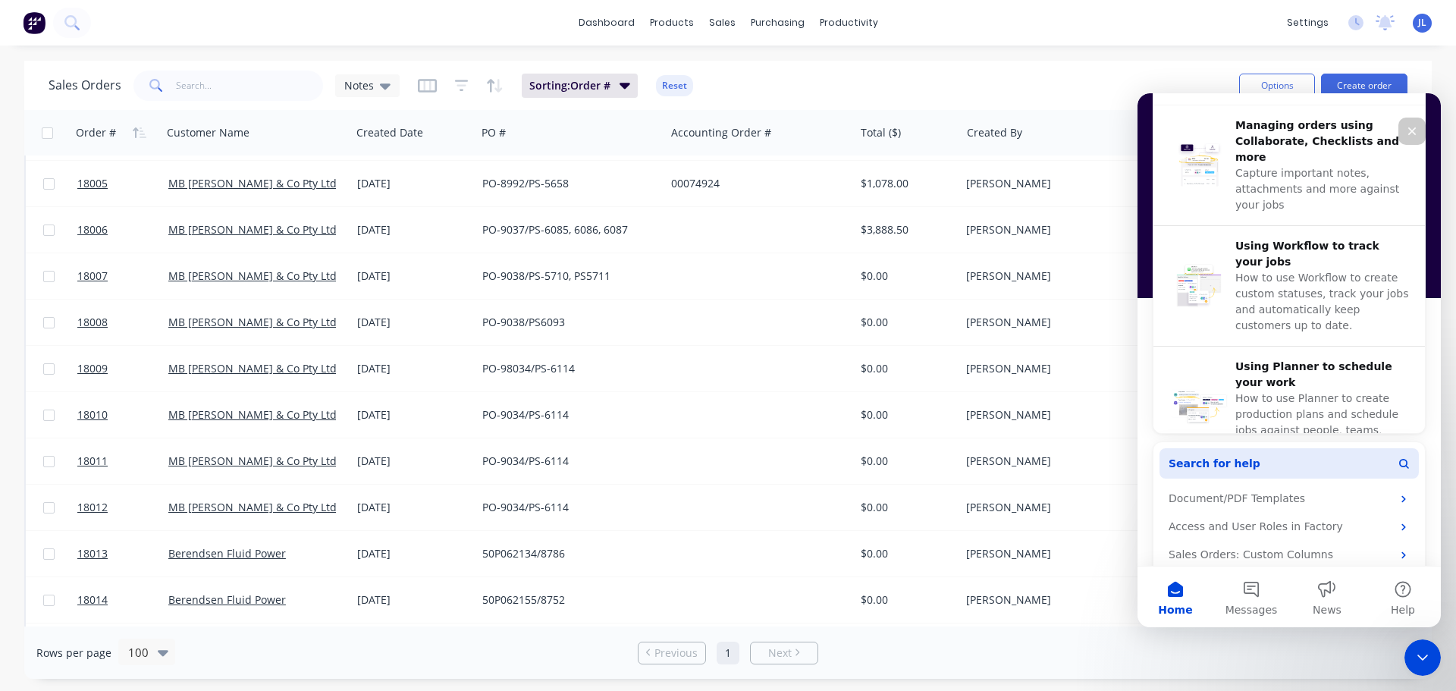
click at [1271, 460] on button "Search for help" at bounding box center [1289, 463] width 259 height 30
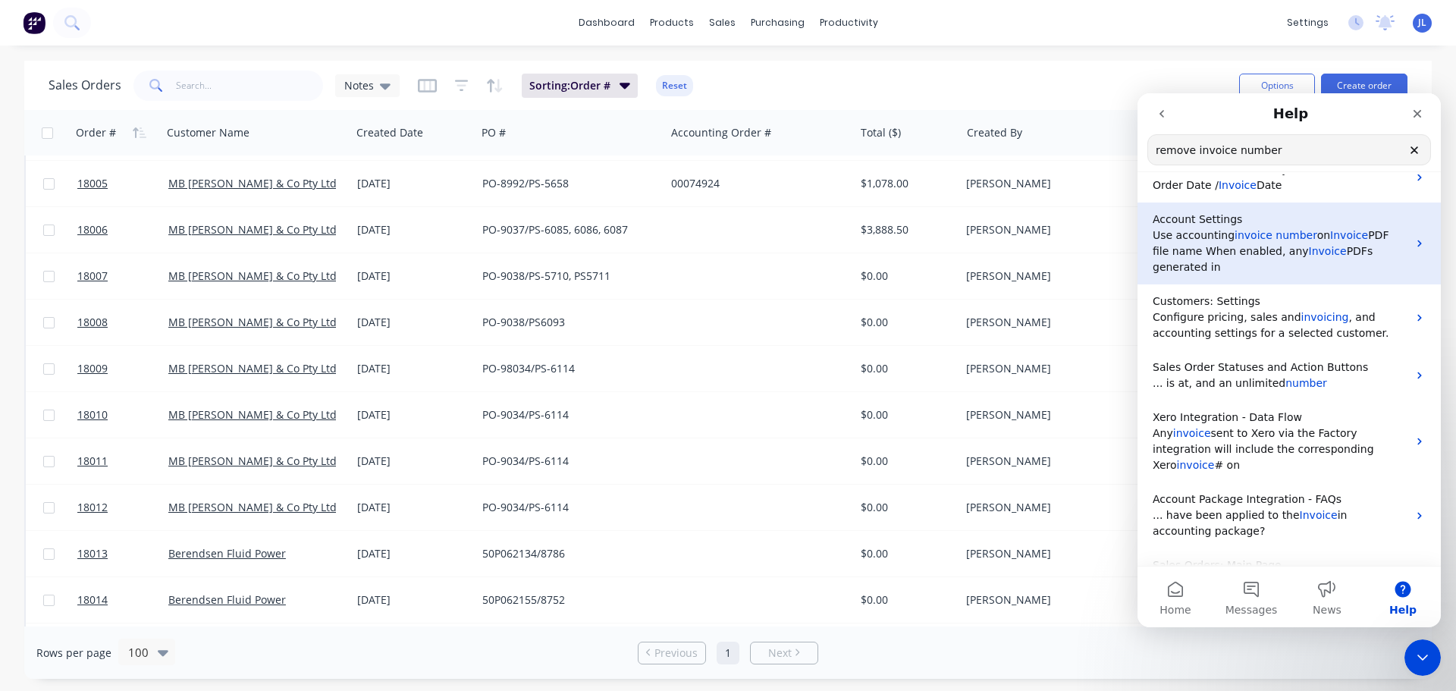
scroll to position [152, 0]
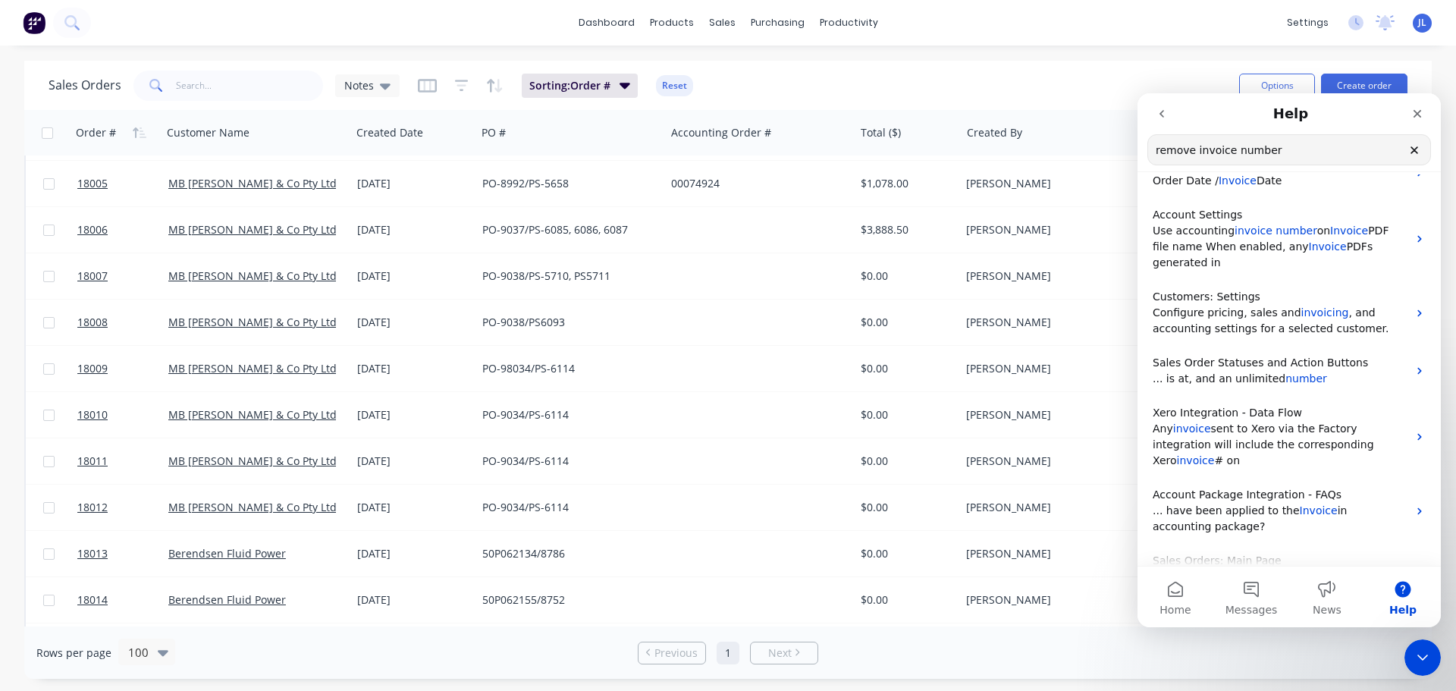
type input "remove invoice number"
click at [189, 35] on div "dashboard products sales purchasing productivity dashboard products Product Cat…" at bounding box center [728, 23] width 1456 height 46
click at [36, 25] on img at bounding box center [34, 22] width 23 height 23
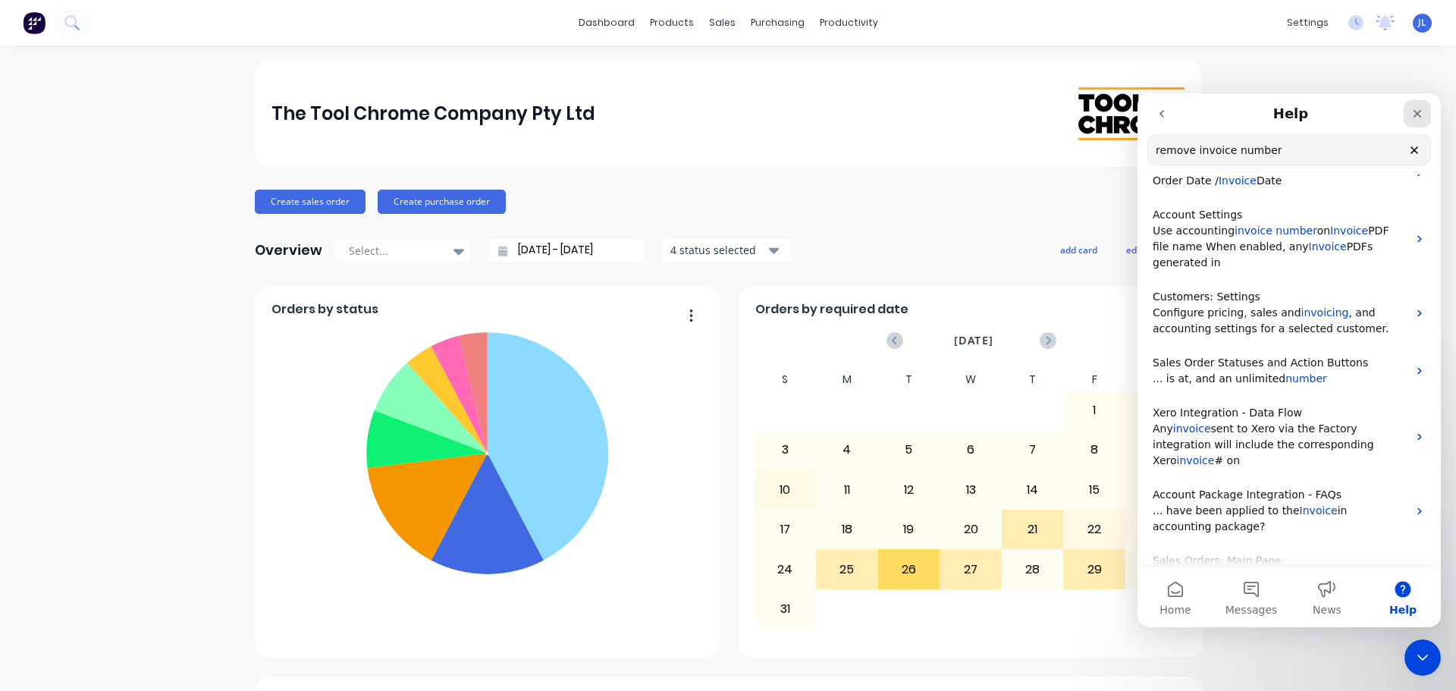
click at [1419, 124] on div "Close" at bounding box center [1417, 113] width 27 height 27
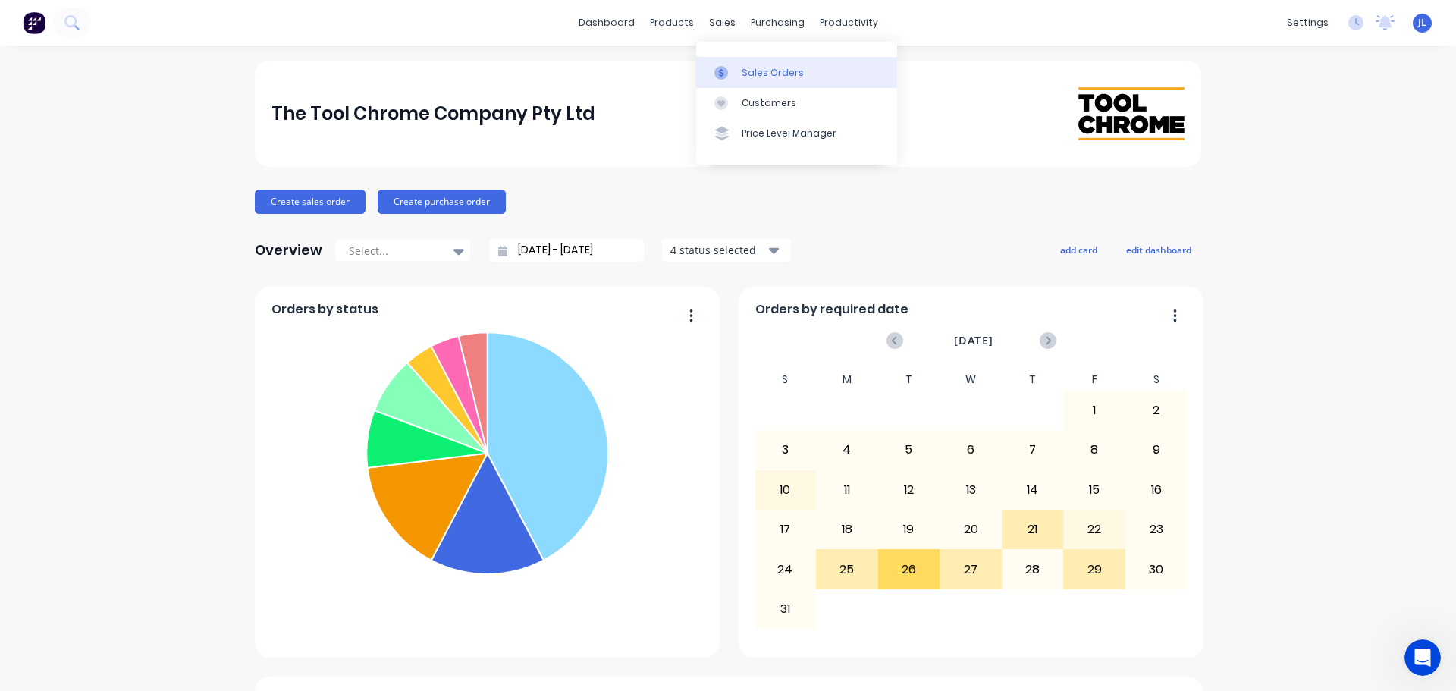
click at [744, 73] on div "Sales Orders" at bounding box center [773, 73] width 62 height 14
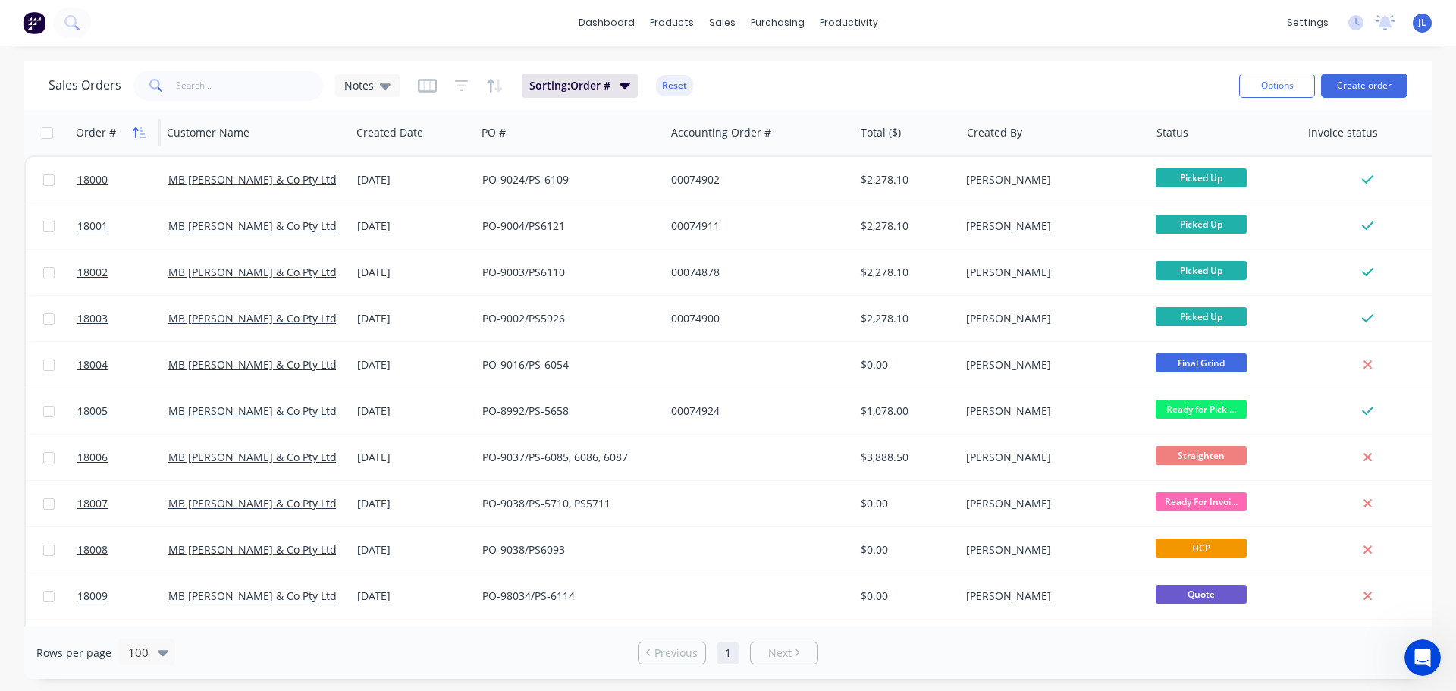
click at [133, 133] on icon "button" at bounding box center [140, 133] width 14 height 12
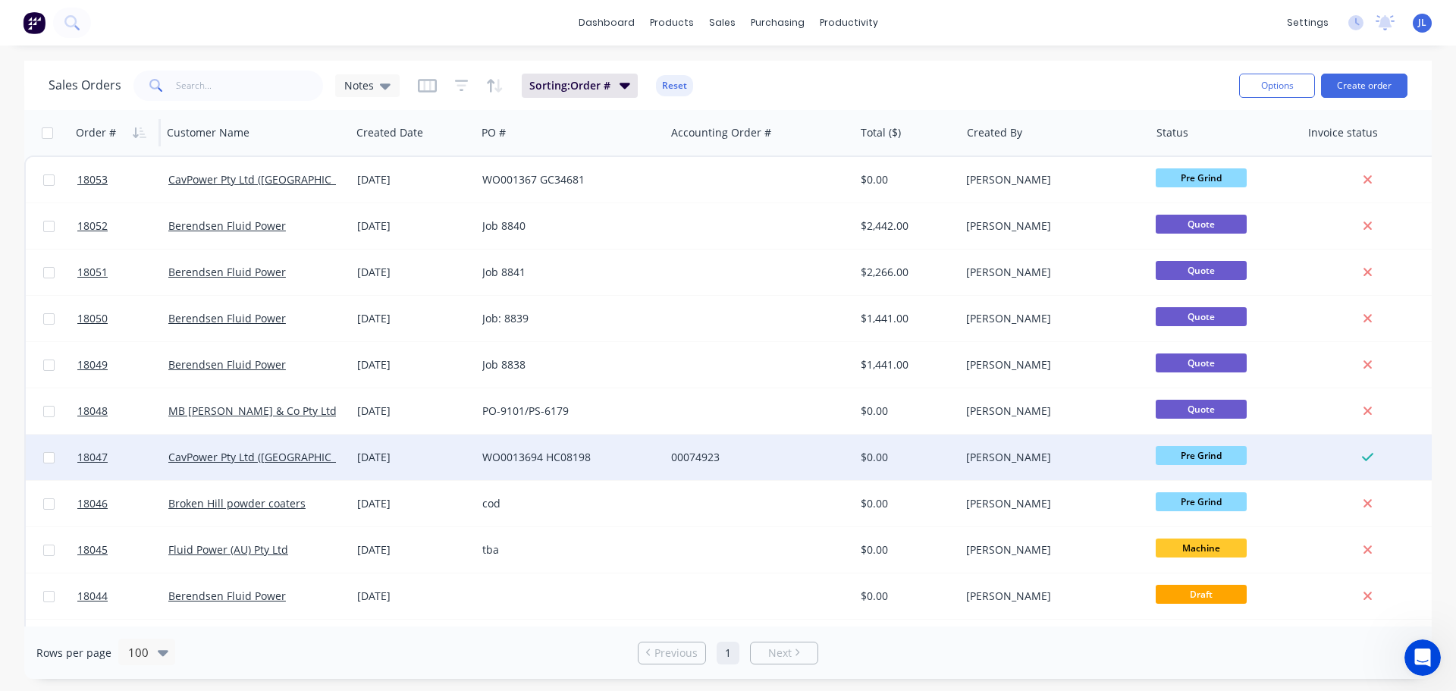
click at [770, 456] on div "00074923" at bounding box center [755, 457] width 168 height 15
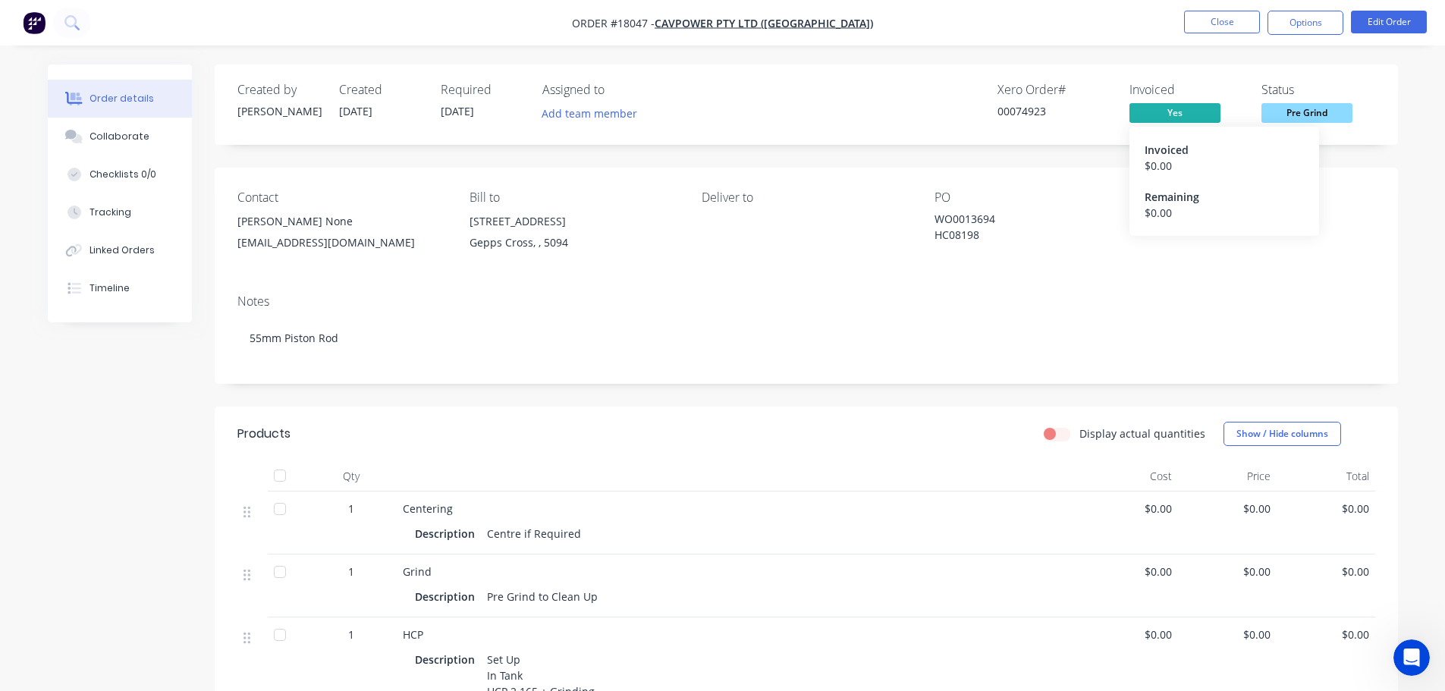
click at [1176, 108] on span "Yes" at bounding box center [1174, 112] width 91 height 19
click at [1175, 113] on span "Yes" at bounding box center [1174, 112] width 91 height 19
click at [1308, 31] on button "Options" at bounding box center [1305, 23] width 76 height 24
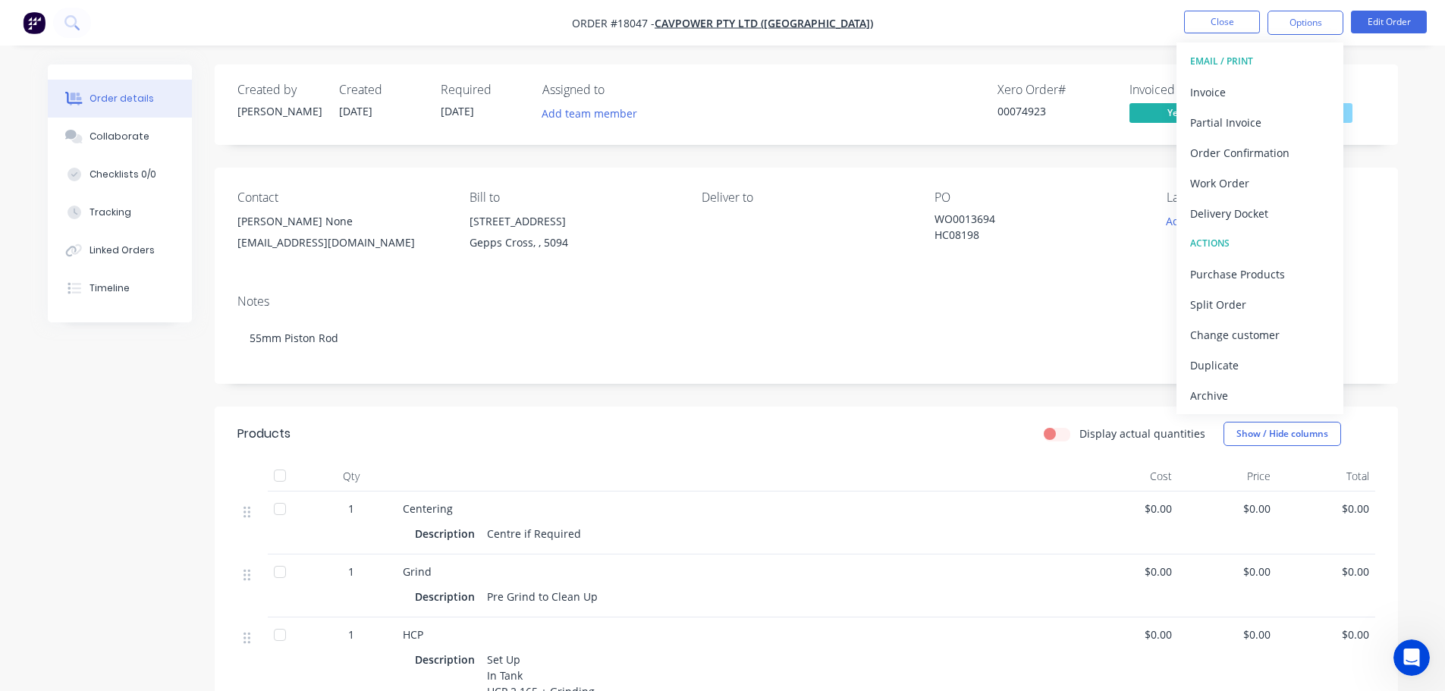
click at [87, 461] on div "Created by Paul Created 26/08/25 Required 09/09/25 Assigned to Add team member …" at bounding box center [723, 602] width 1350 height 1076
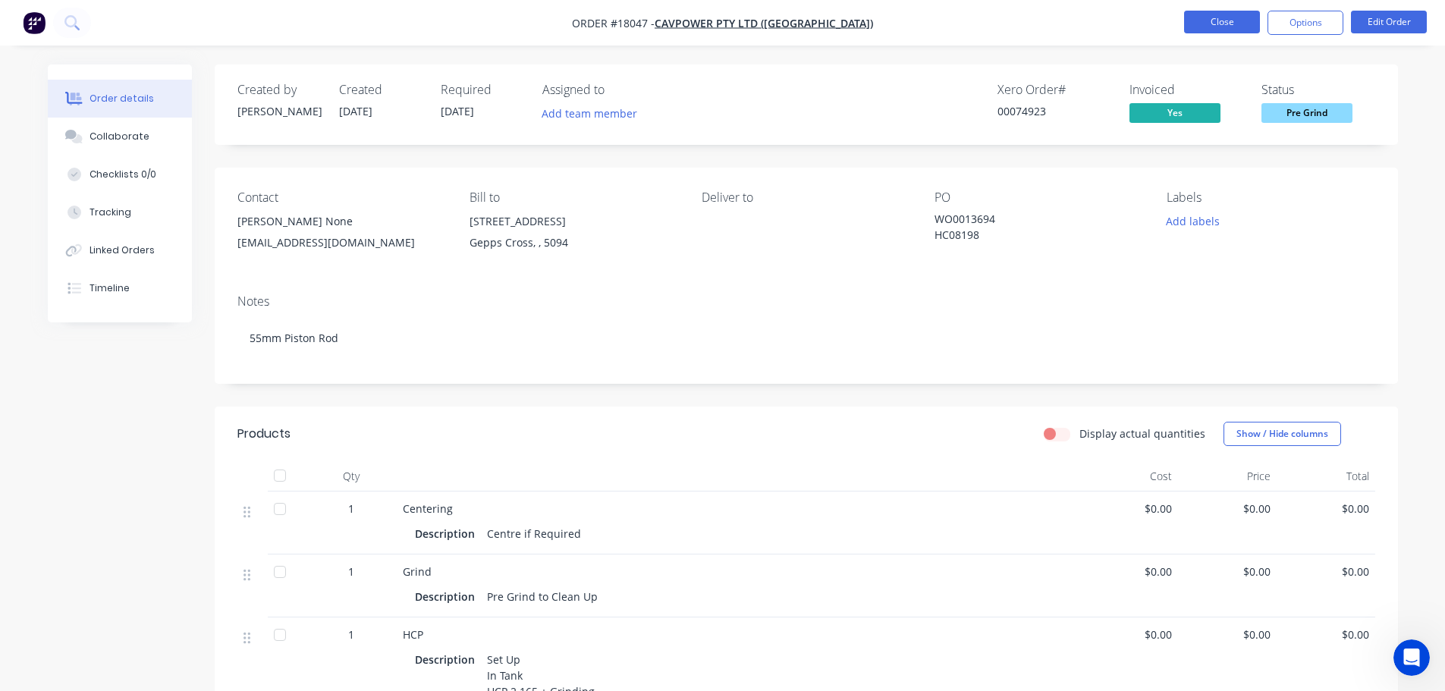
click at [1208, 26] on button "Close" at bounding box center [1222, 22] width 76 height 23
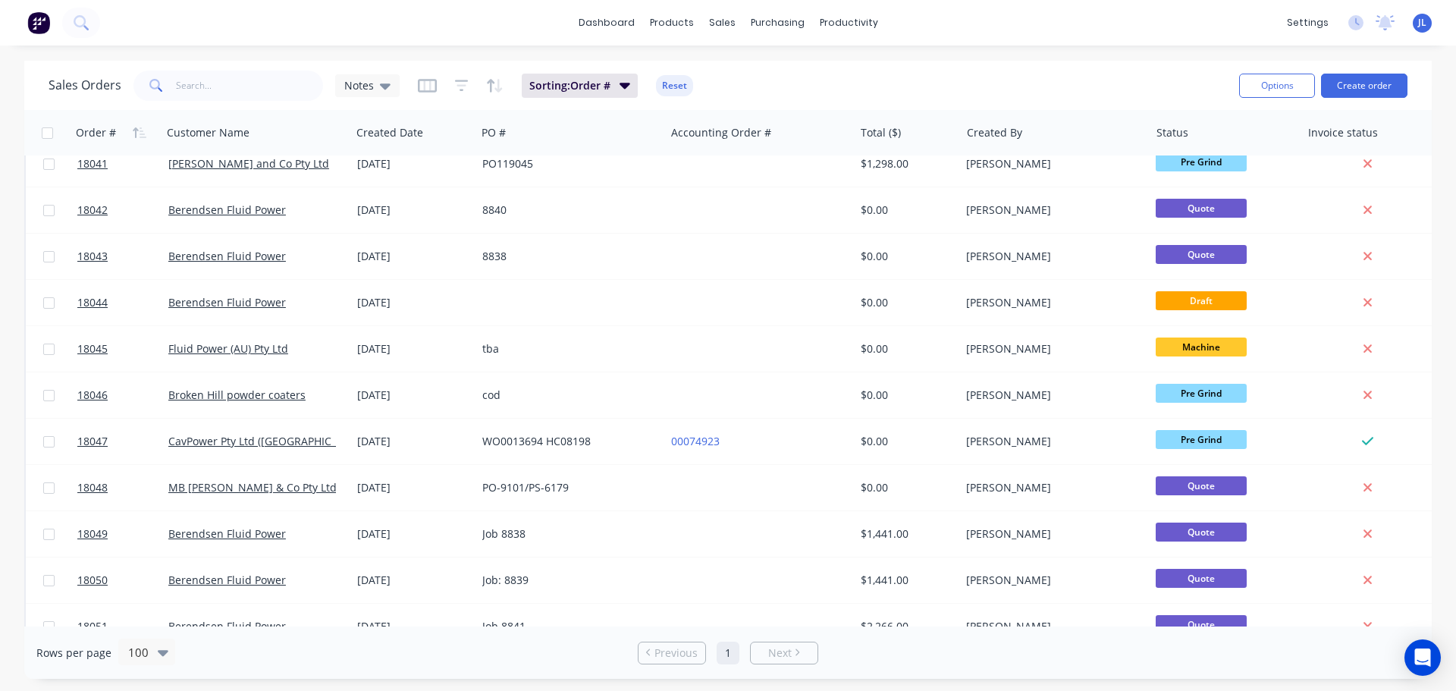
scroll to position [1943, 0]
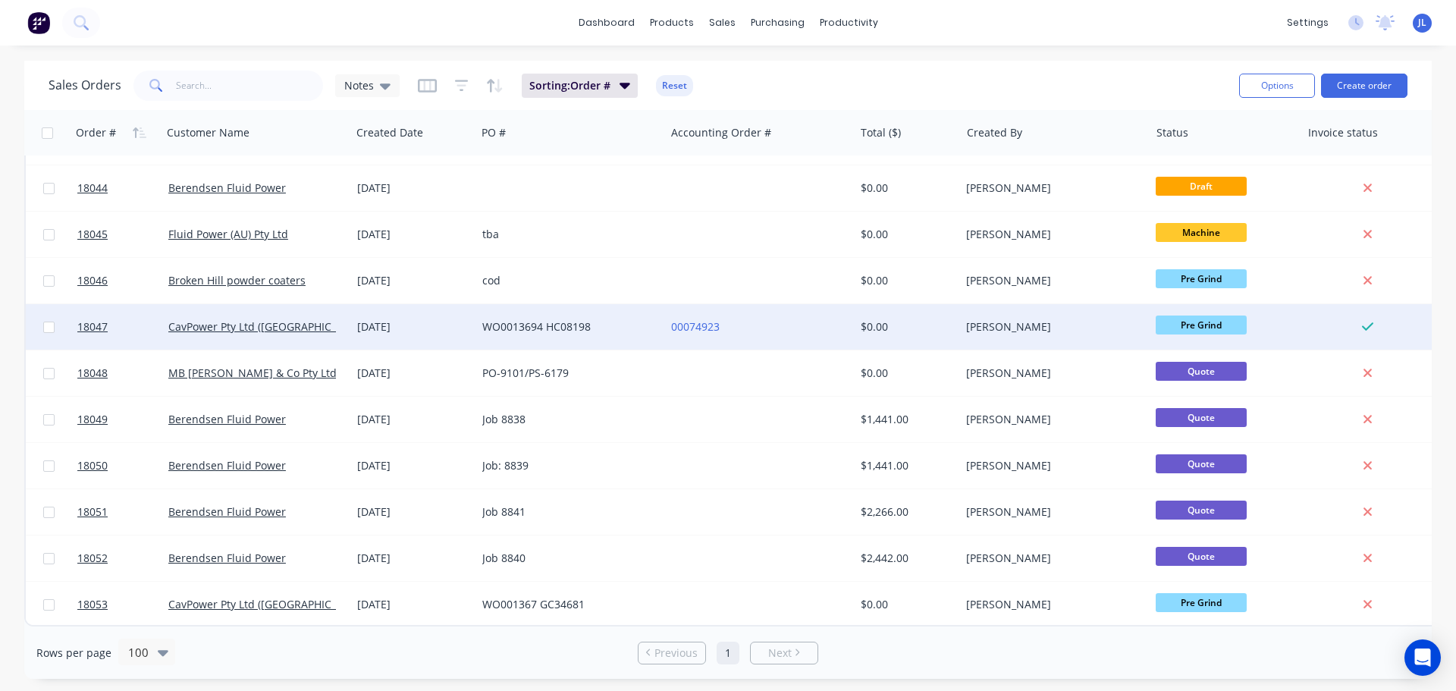
click at [624, 322] on div "WO0013694 HC08198" at bounding box center [566, 326] width 168 height 15
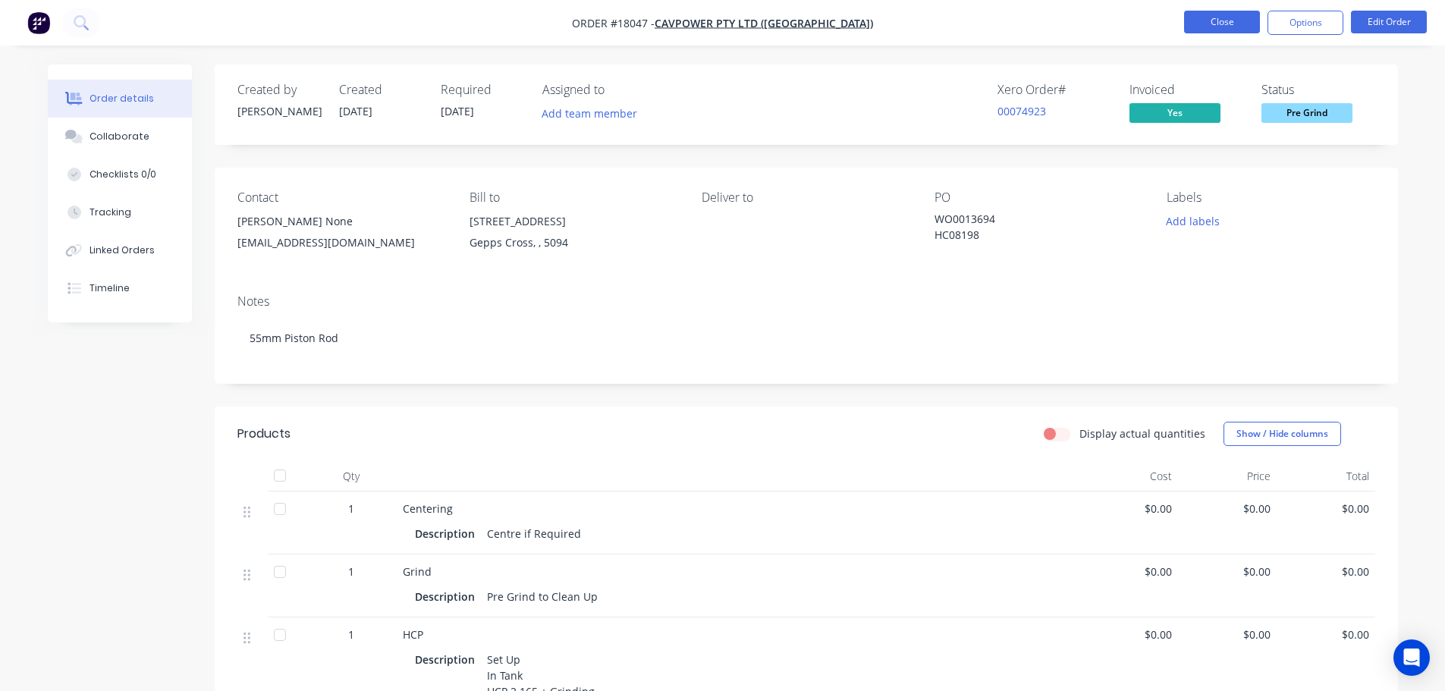
click at [1203, 24] on button "Close" at bounding box center [1222, 22] width 76 height 23
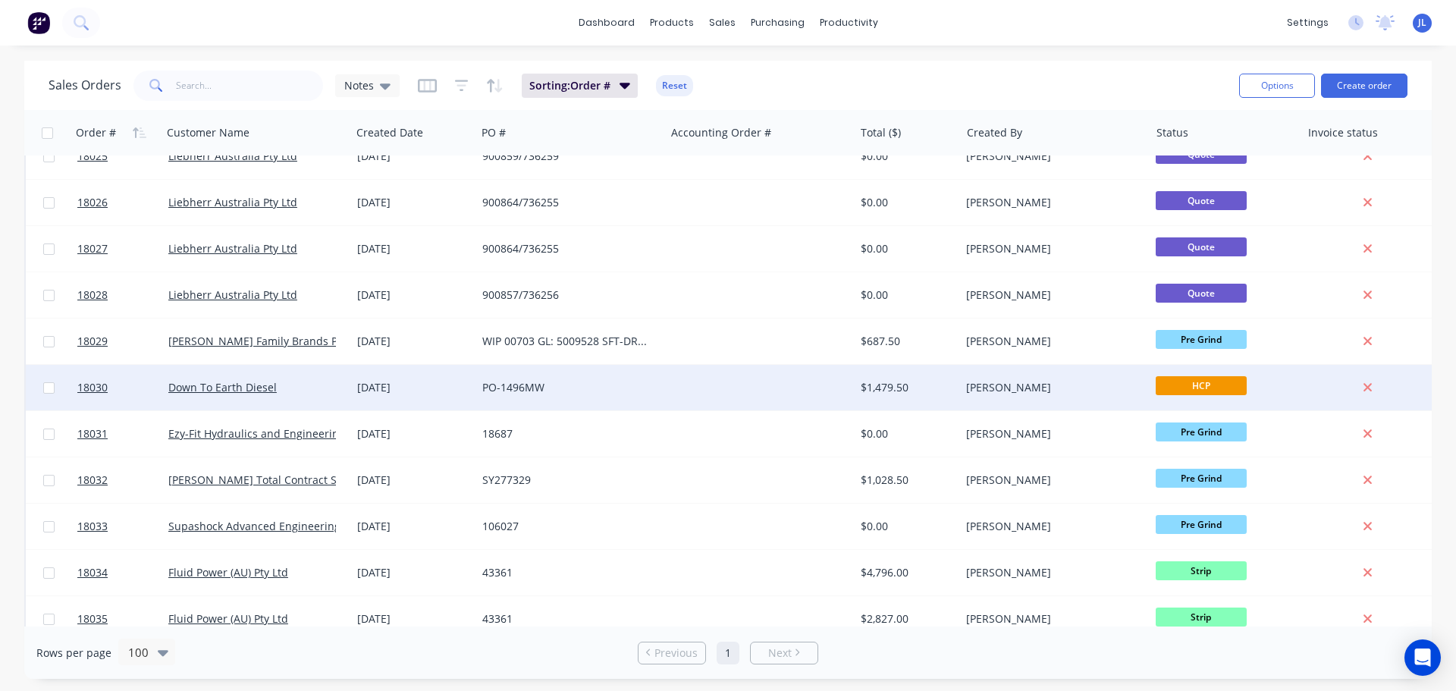
scroll to position [986, 0]
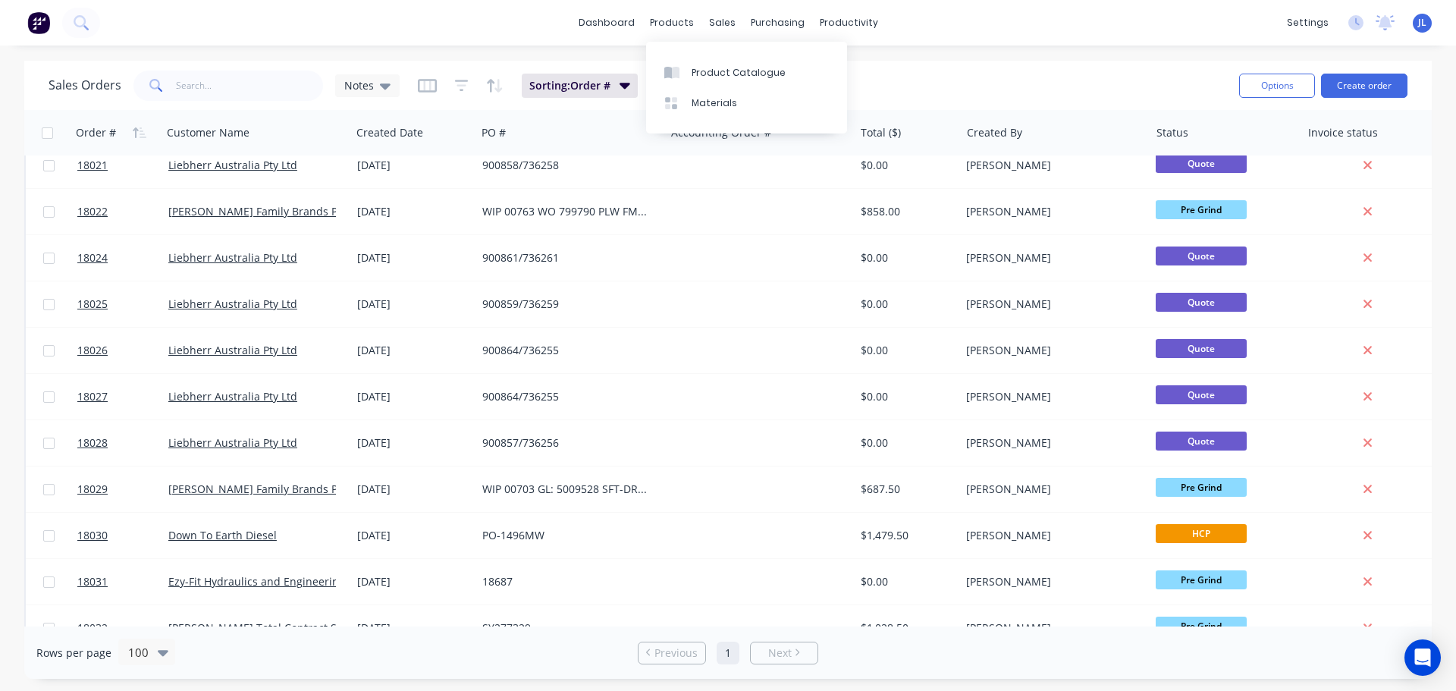
click at [685, 56] on div "Product Catalogue Materials" at bounding box center [746, 88] width 201 height 92
click at [682, 67] on div at bounding box center [675, 73] width 23 height 14
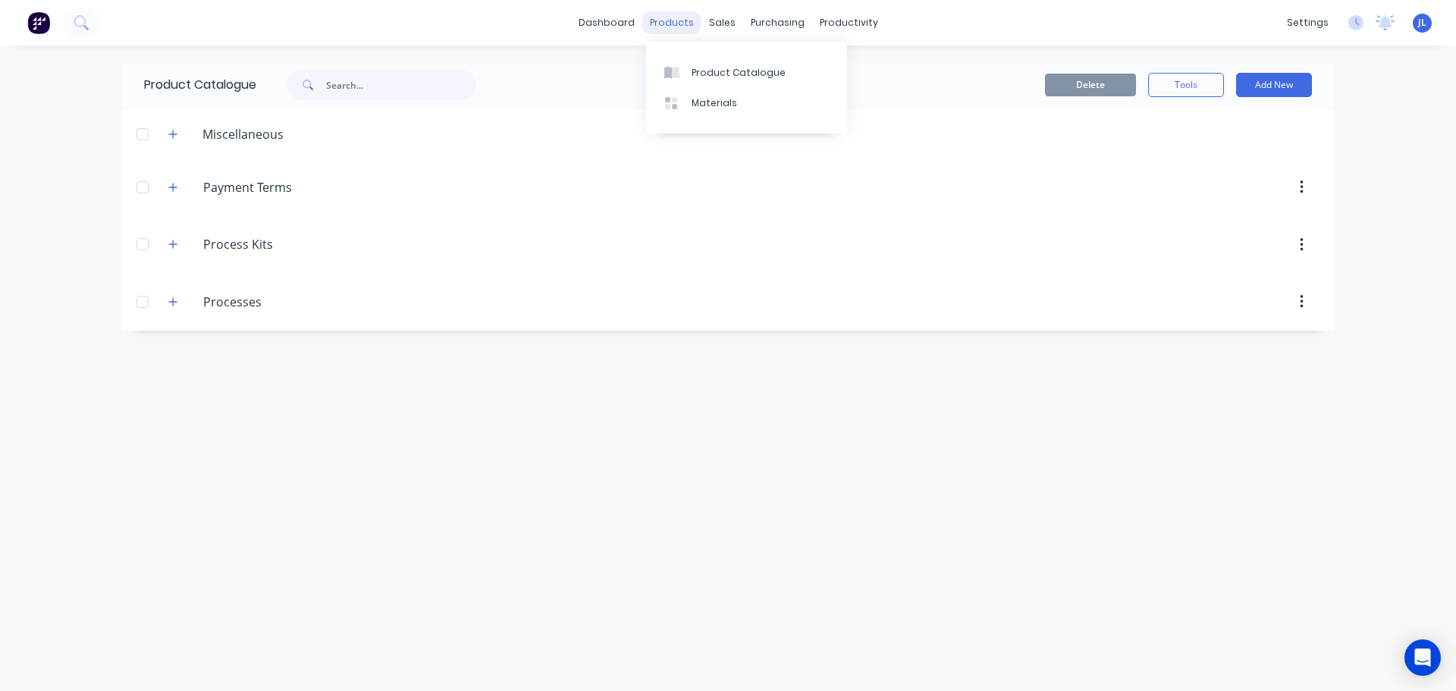
click at [683, 29] on div "products" at bounding box center [671, 22] width 59 height 23
click at [23, 27] on button at bounding box center [39, 23] width 32 height 30
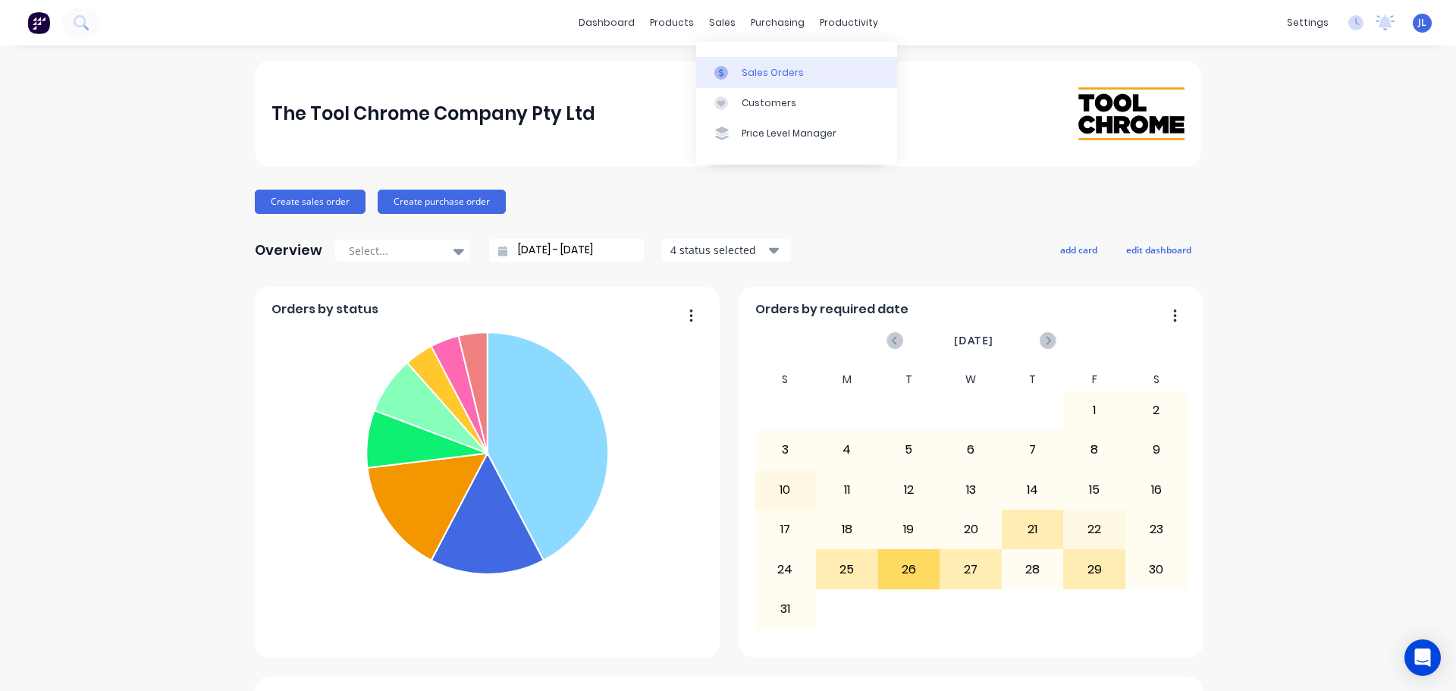
click at [729, 64] on link "Sales Orders" at bounding box center [796, 72] width 201 height 30
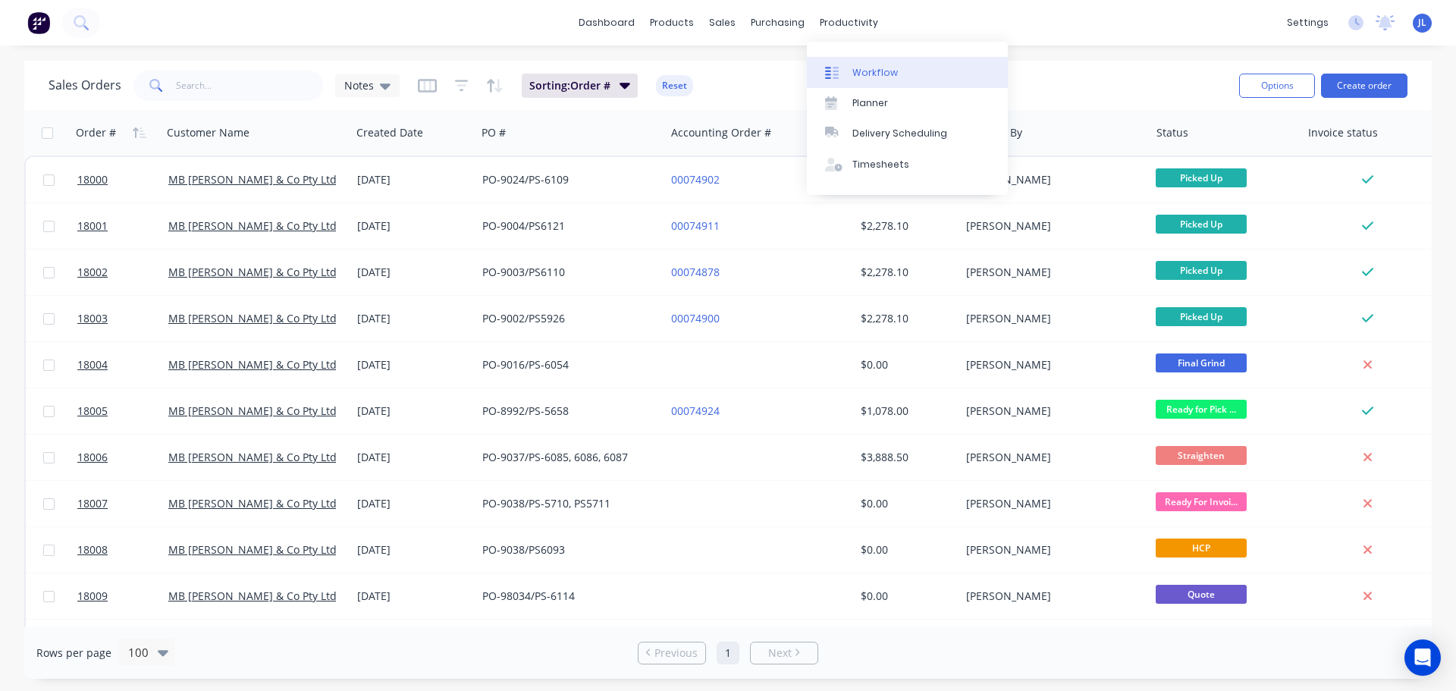
click at [848, 61] on link "Workflow" at bounding box center [907, 72] width 201 height 30
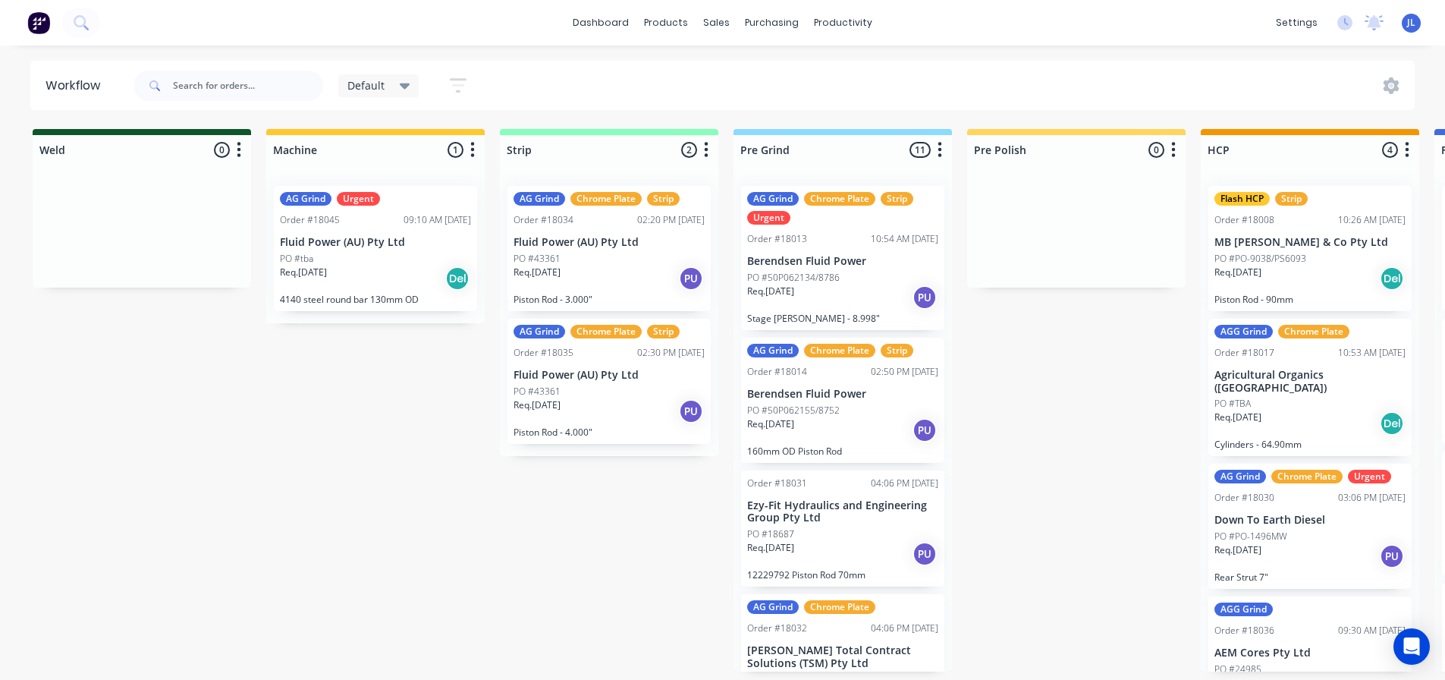
click at [463, 90] on icon "button" at bounding box center [458, 85] width 17 height 19
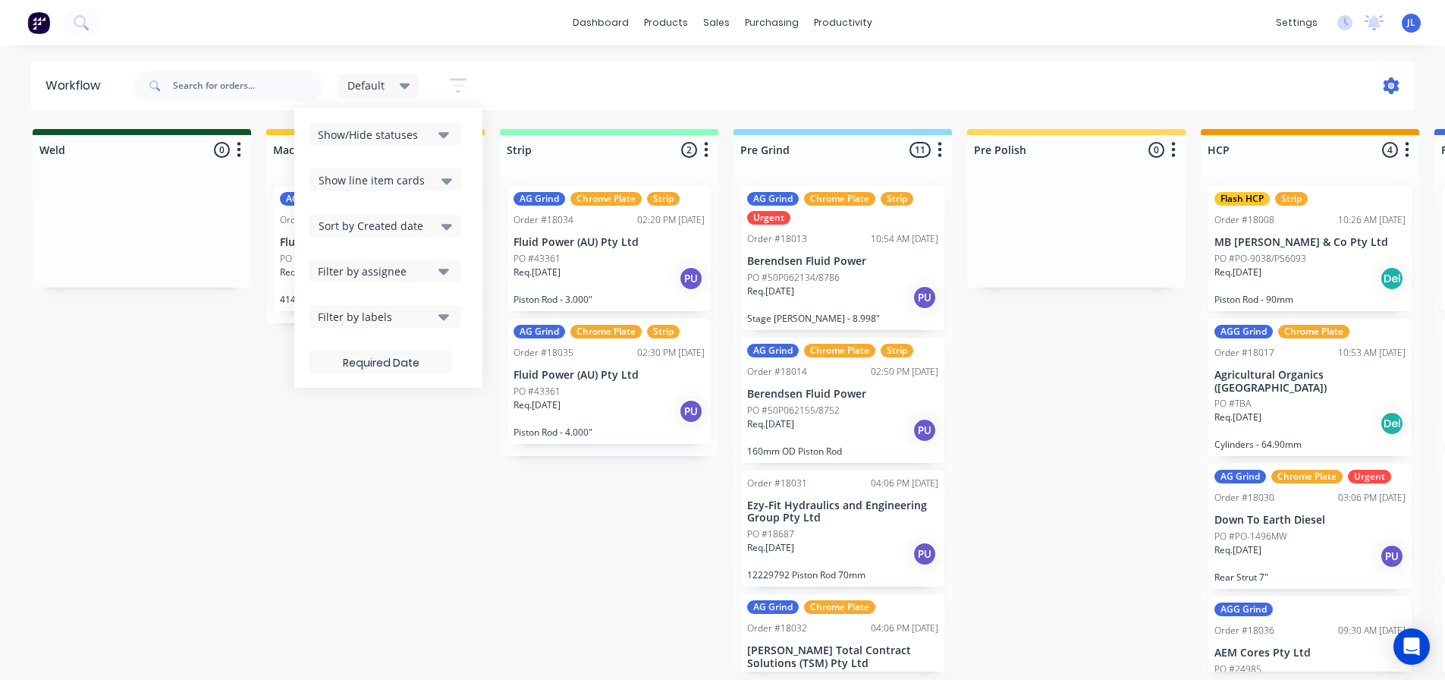
click at [1397, 89] on icon at bounding box center [1392, 85] width 16 height 17
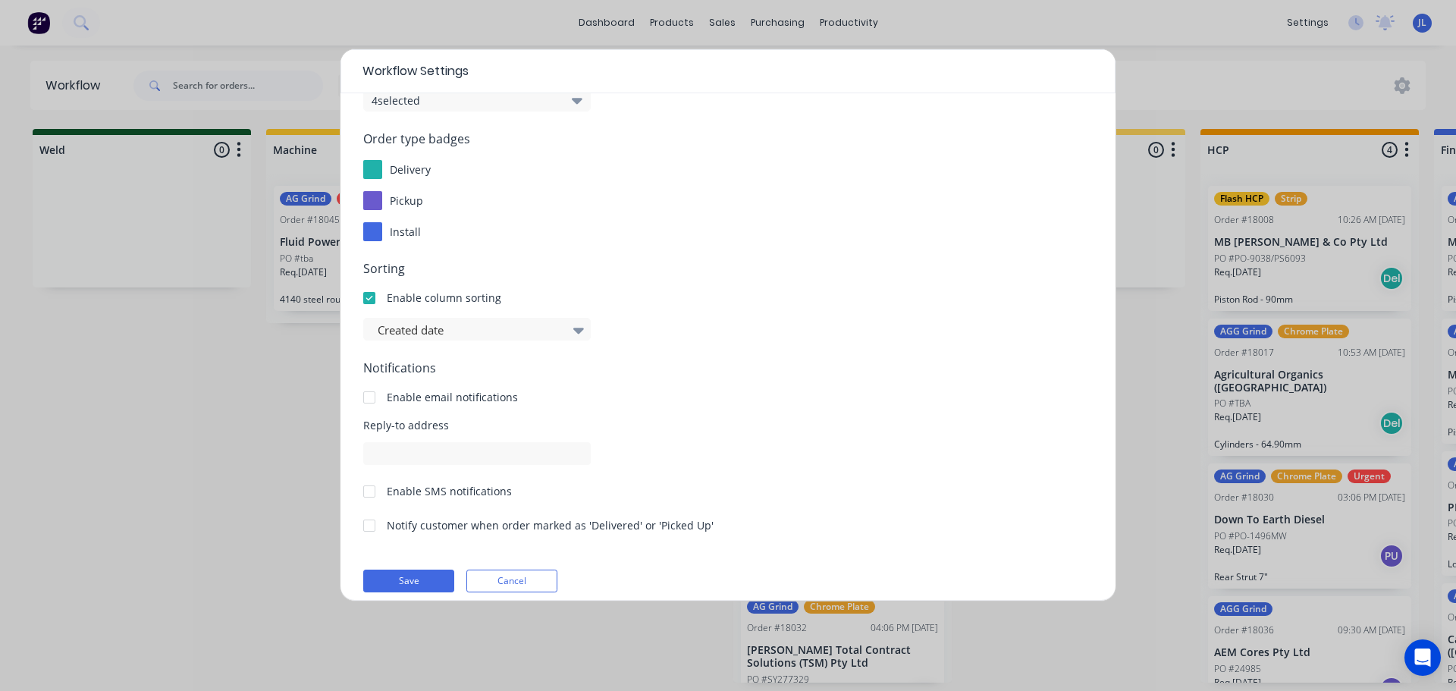
scroll to position [163, 0]
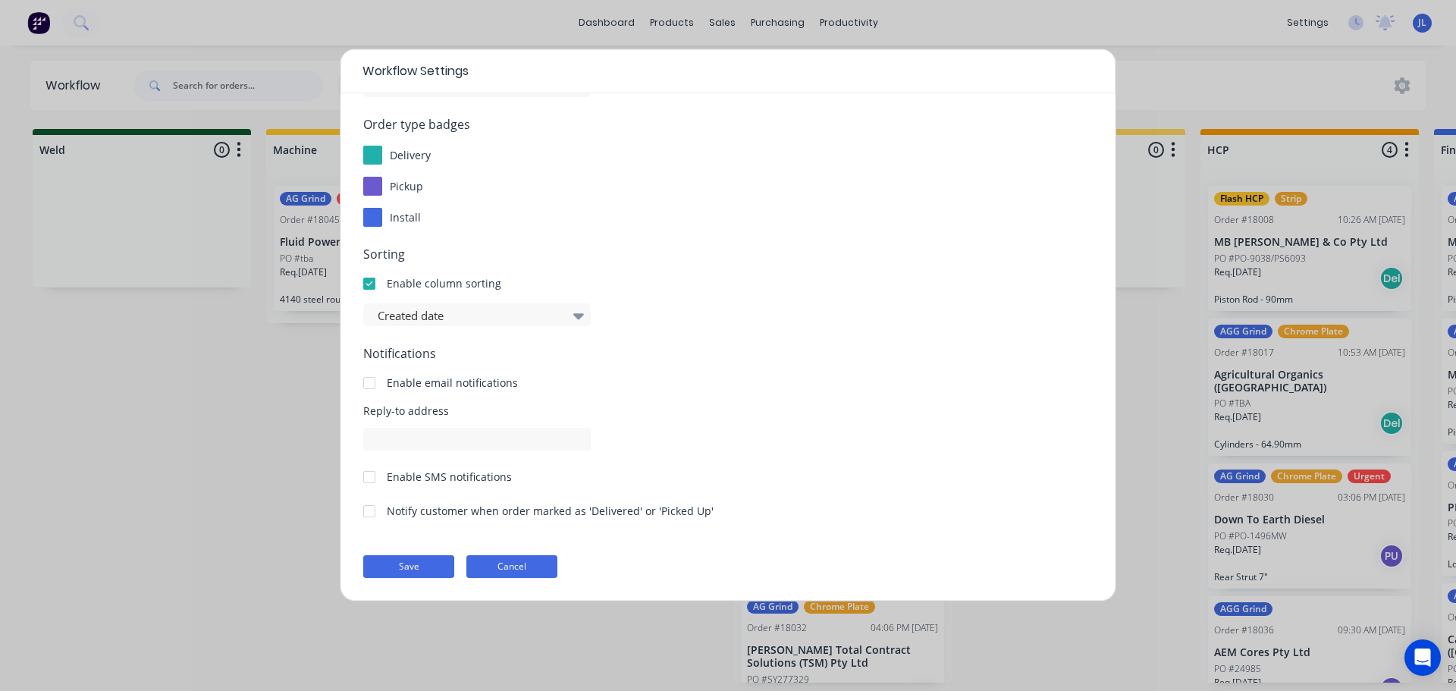
click at [512, 559] on button "Cancel" at bounding box center [511, 566] width 91 height 23
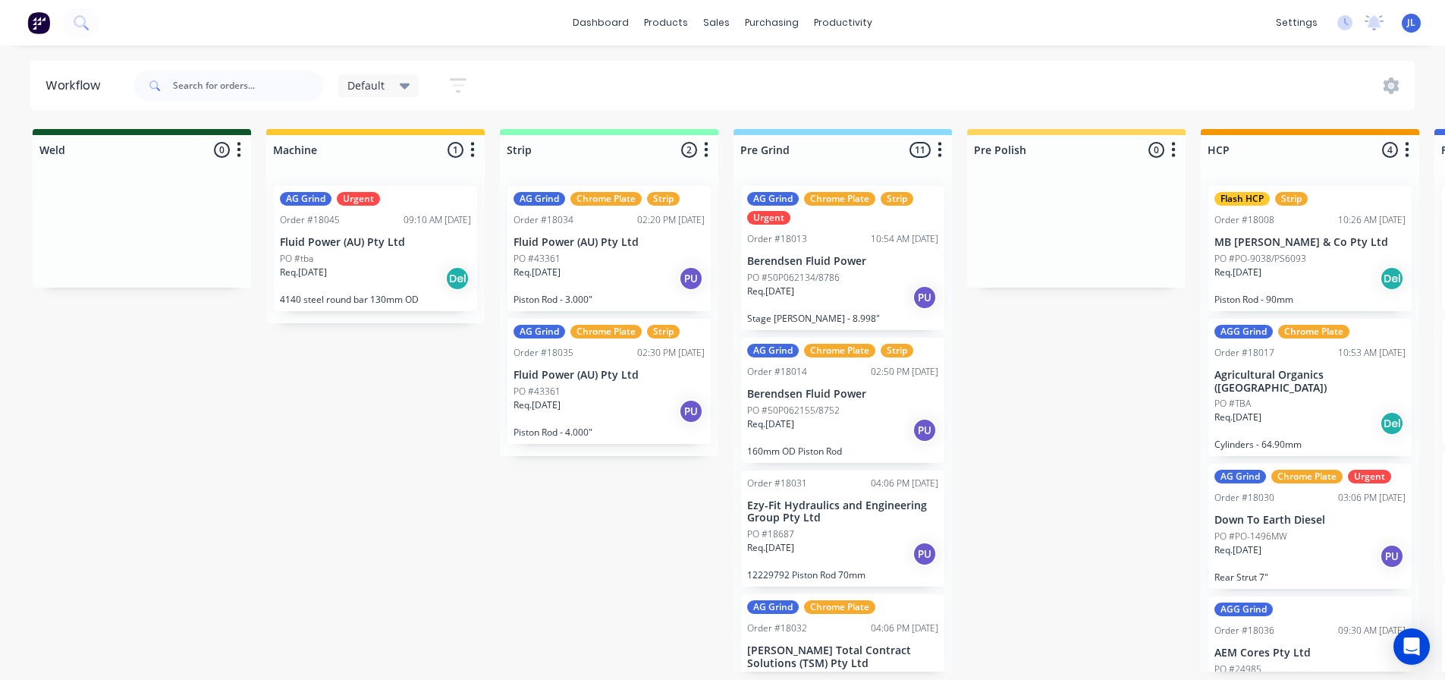
click at [715, 24] on div "sales" at bounding box center [717, 22] width 42 height 23
click at [602, 30] on link "dashboard" at bounding box center [600, 22] width 71 height 23
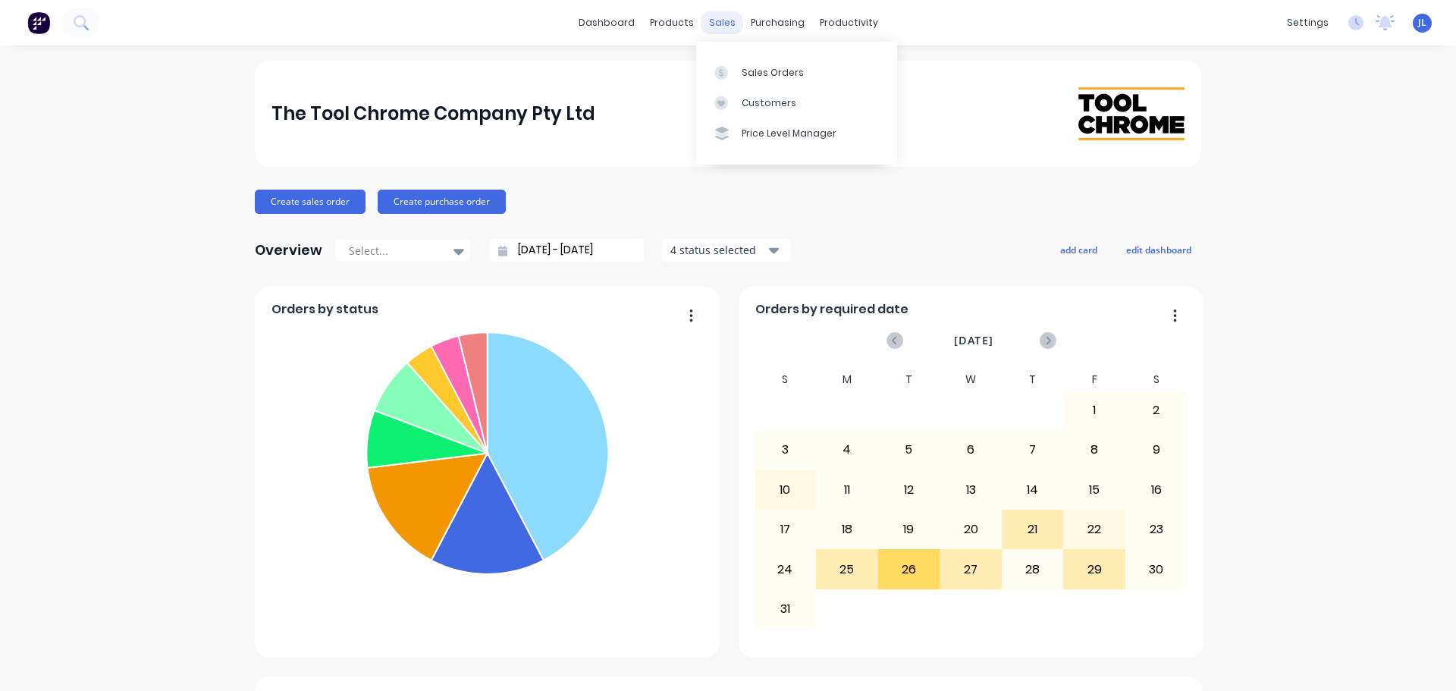
click at [718, 28] on div "sales" at bounding box center [723, 22] width 42 height 23
click at [749, 64] on link "Sales Orders" at bounding box center [796, 72] width 201 height 30
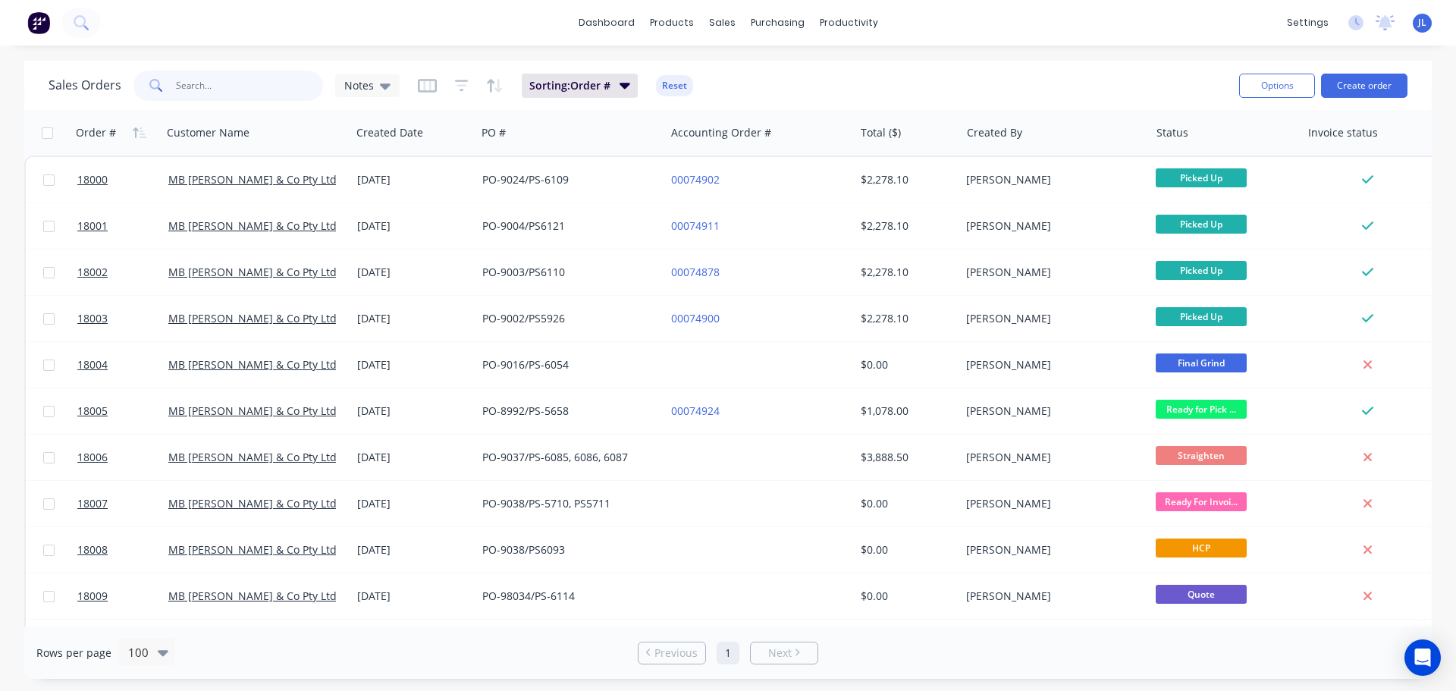
click at [228, 92] on input "text" at bounding box center [250, 86] width 148 height 30
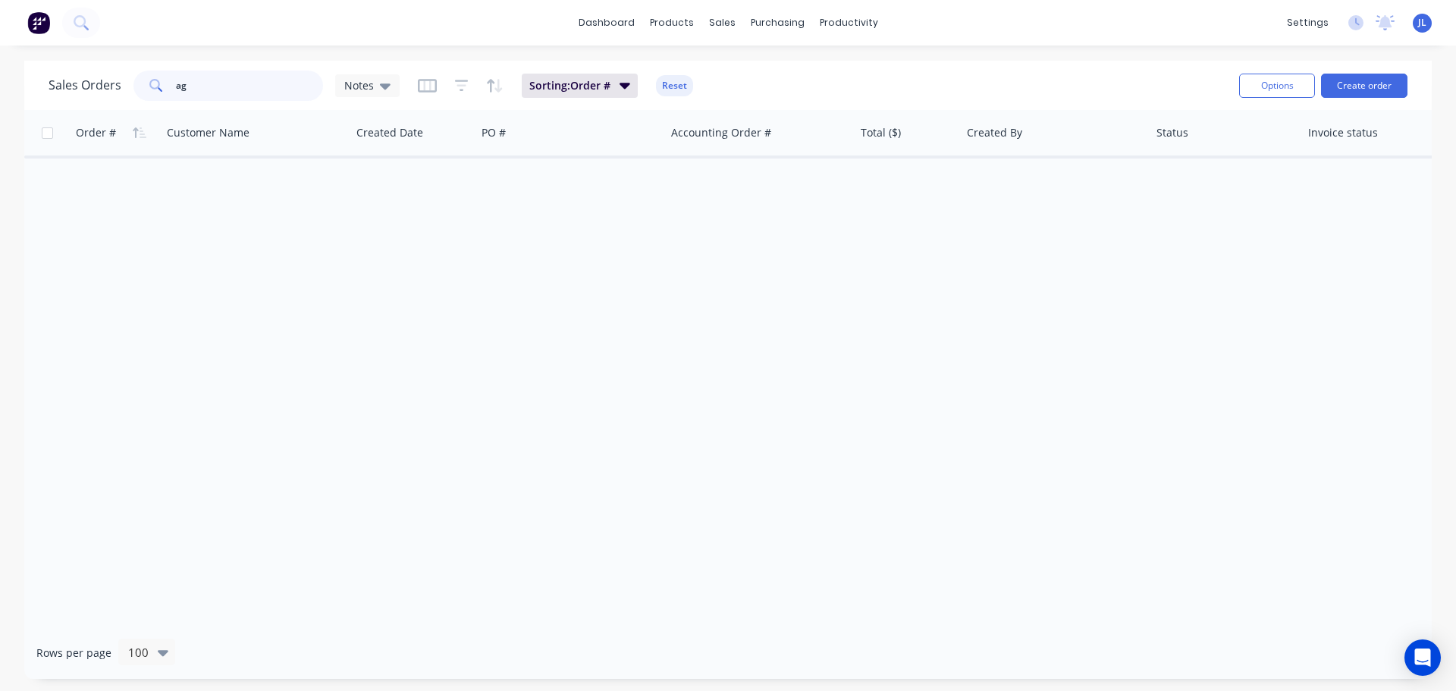
type input "a"
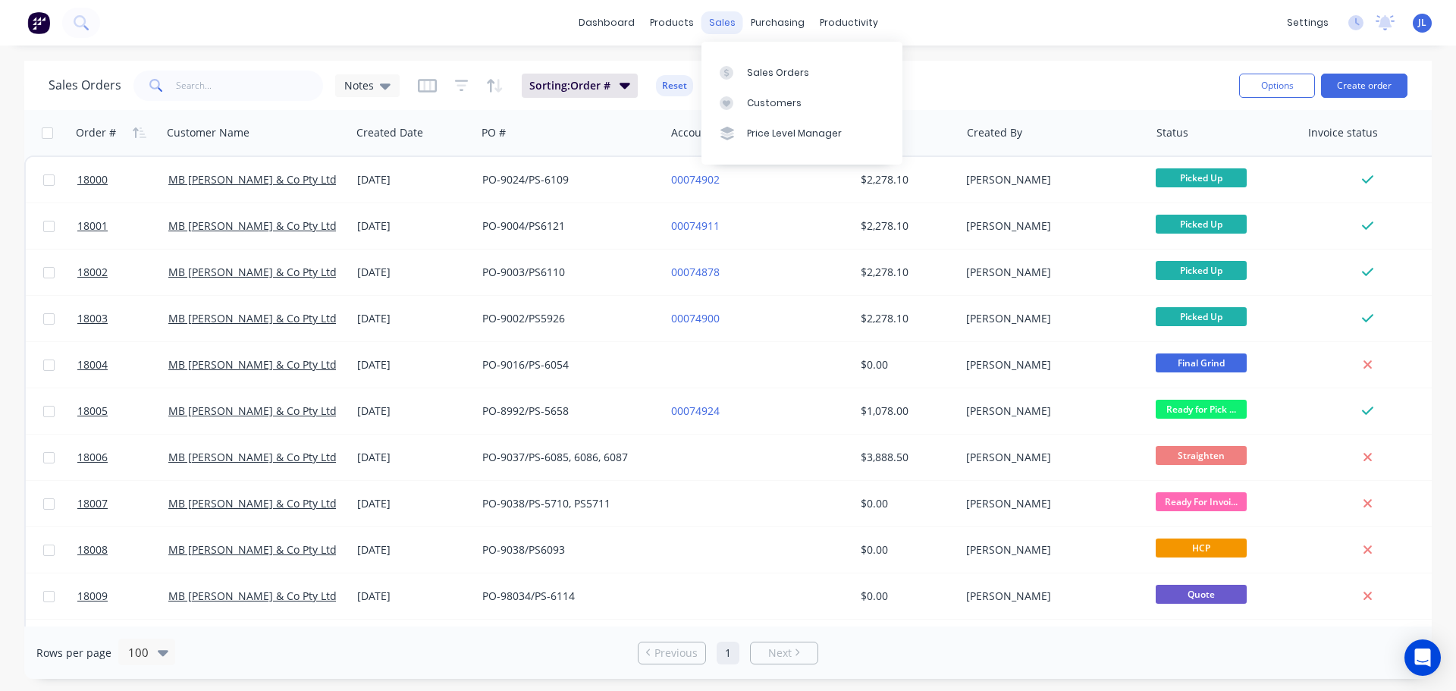
click at [727, 22] on div "sales" at bounding box center [723, 22] width 42 height 23
click at [739, 64] on link "Sales Orders" at bounding box center [802, 72] width 201 height 30
click at [426, 86] on icon "button" at bounding box center [427, 85] width 19 height 15
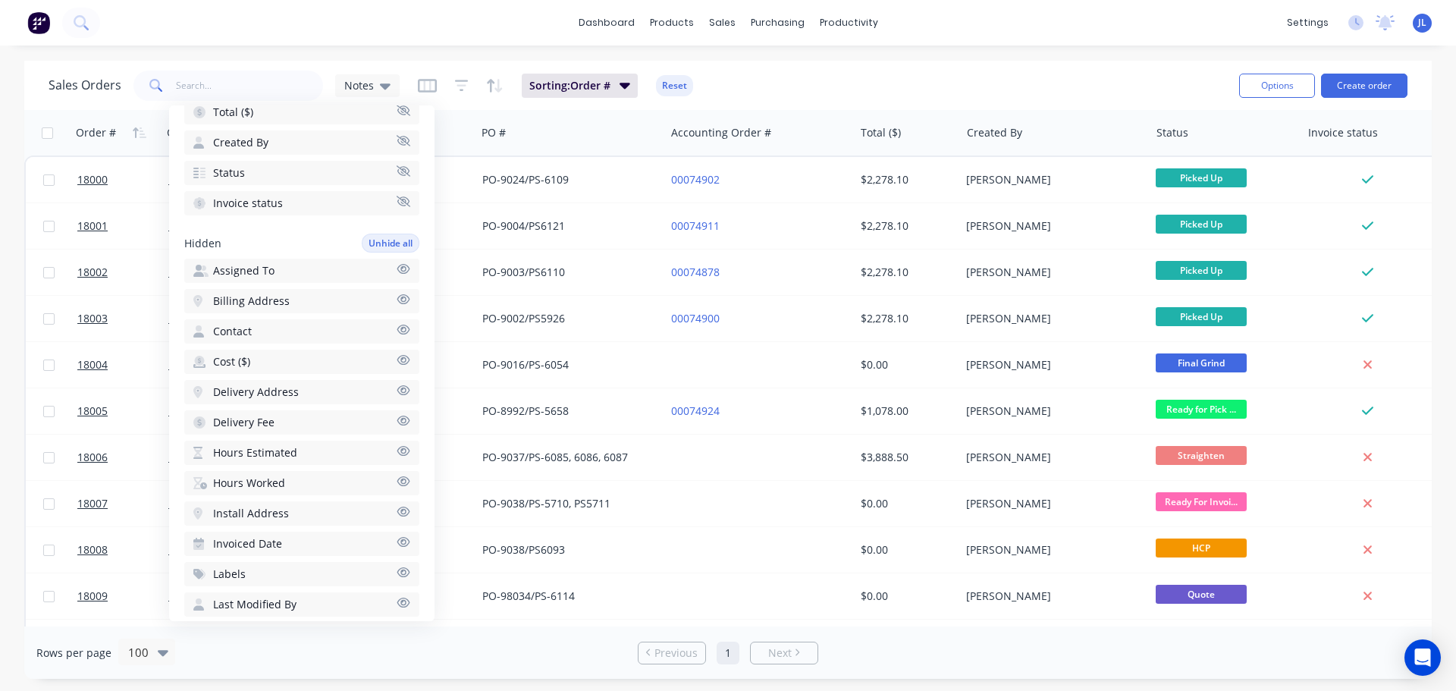
scroll to position [379, 0]
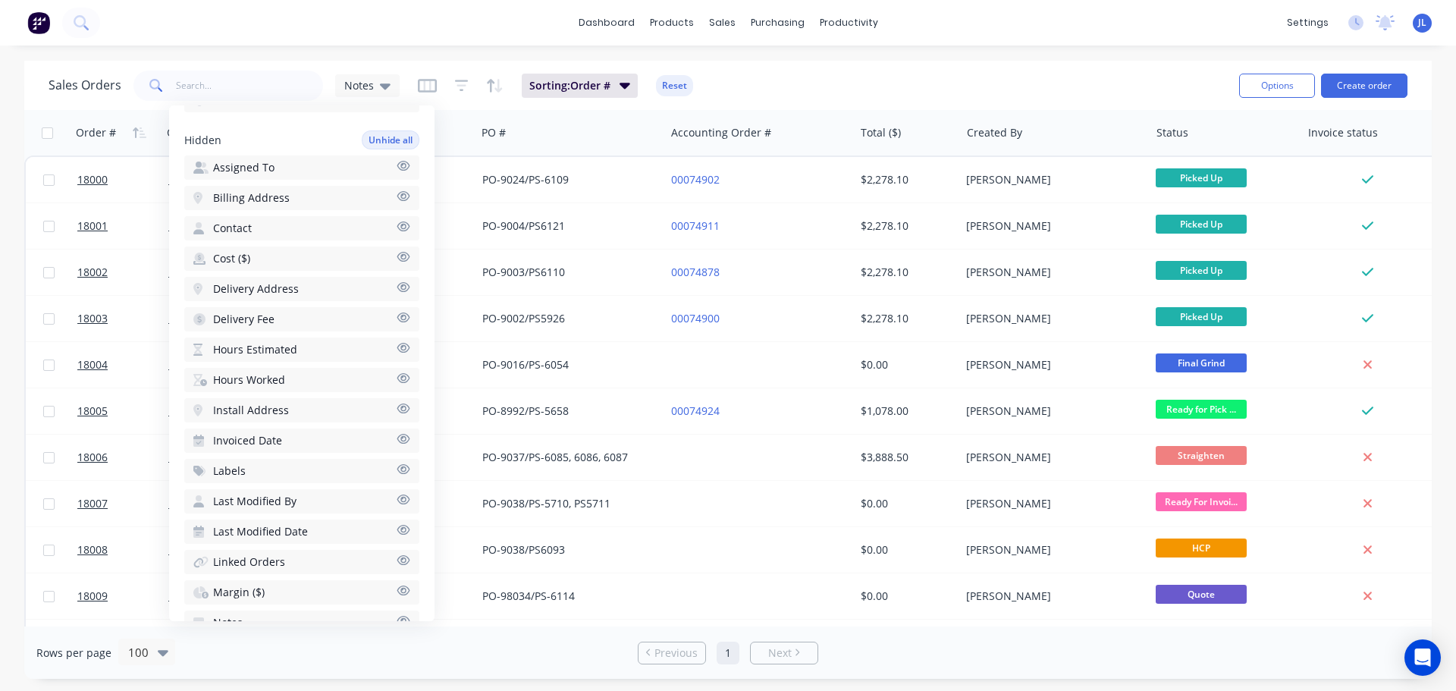
click at [397, 466] on icon "button" at bounding box center [404, 468] width 14 height 11
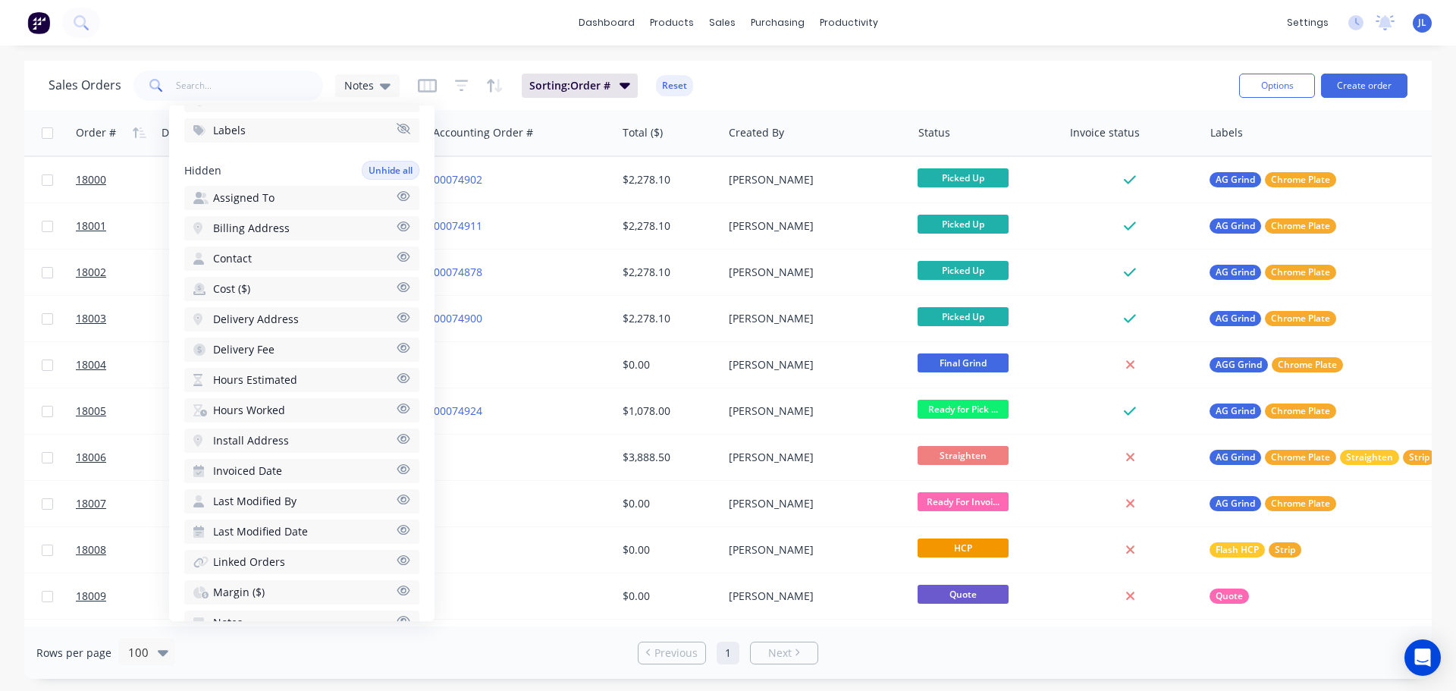
scroll to position [0, 269]
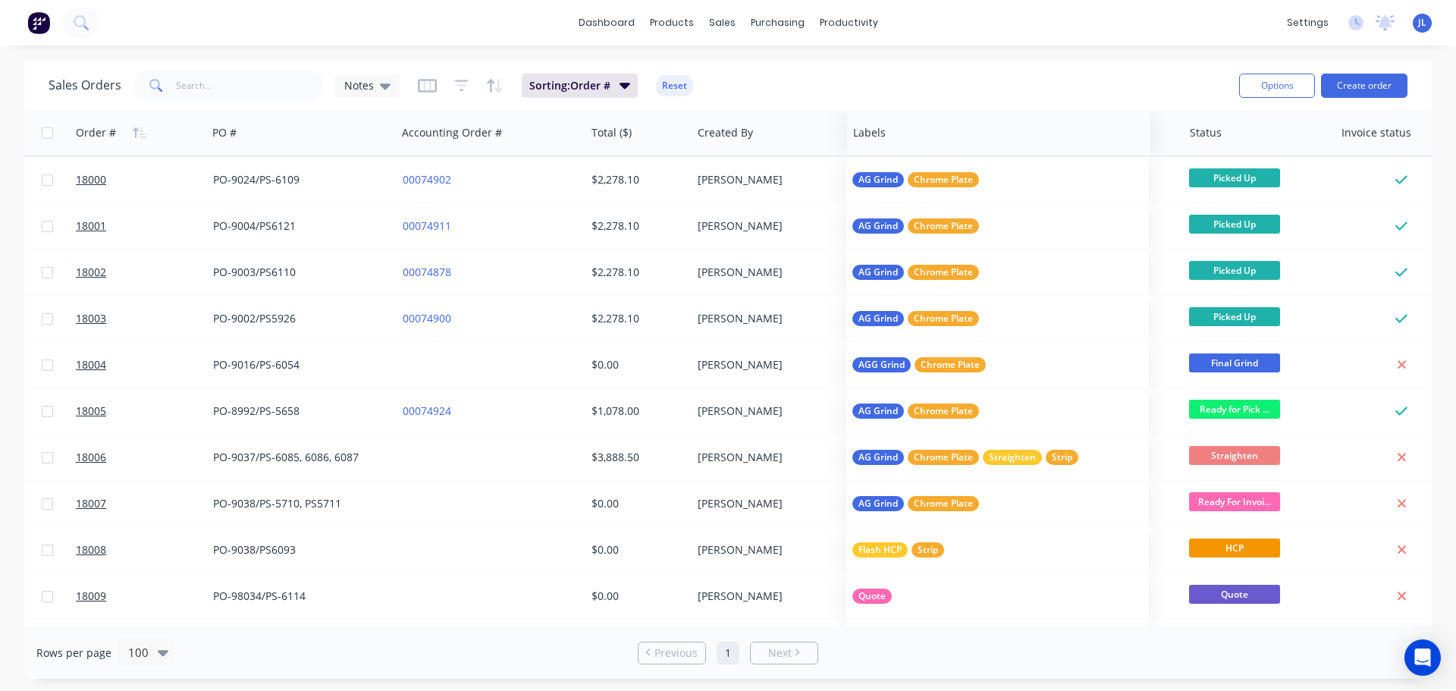
drag, startPoint x: 1201, startPoint y: 135, endPoint x: 875, endPoint y: 128, distance: 326.2
click at [875, 128] on div at bounding box center [991, 133] width 277 height 30
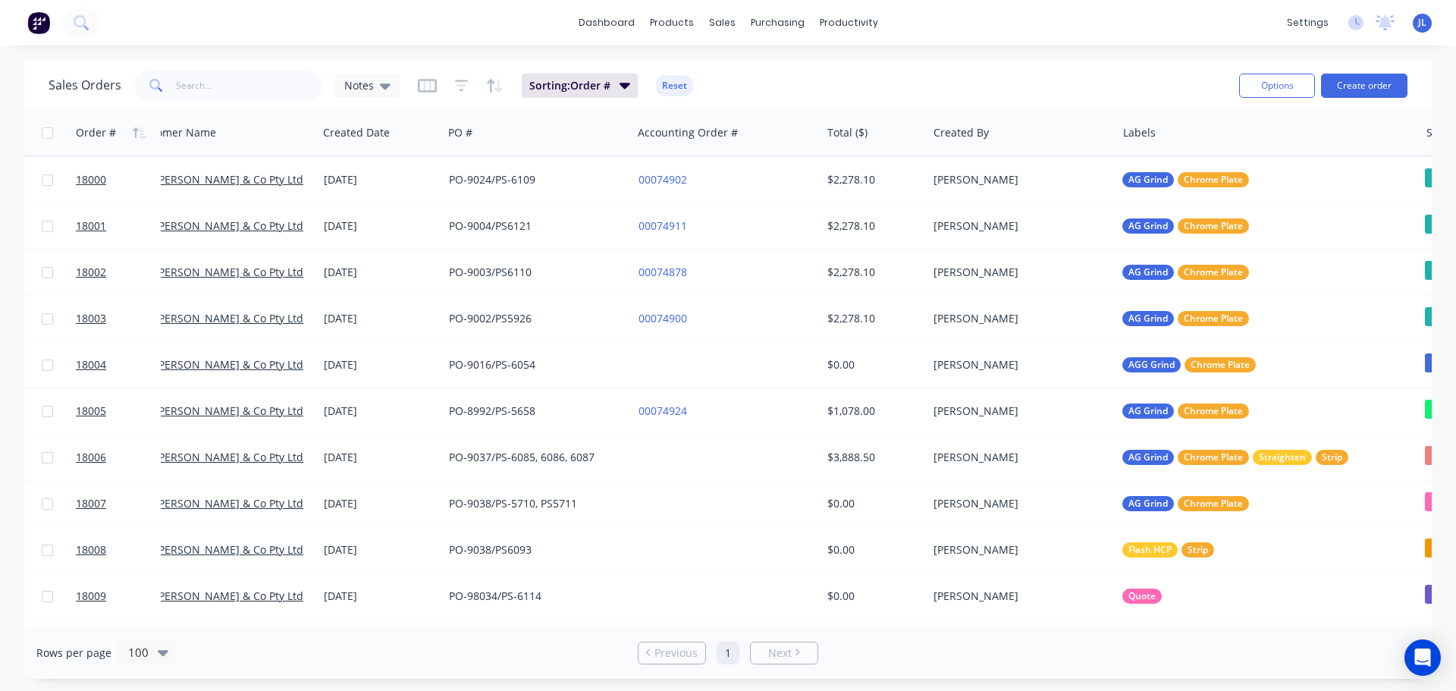
scroll to position [0, 0]
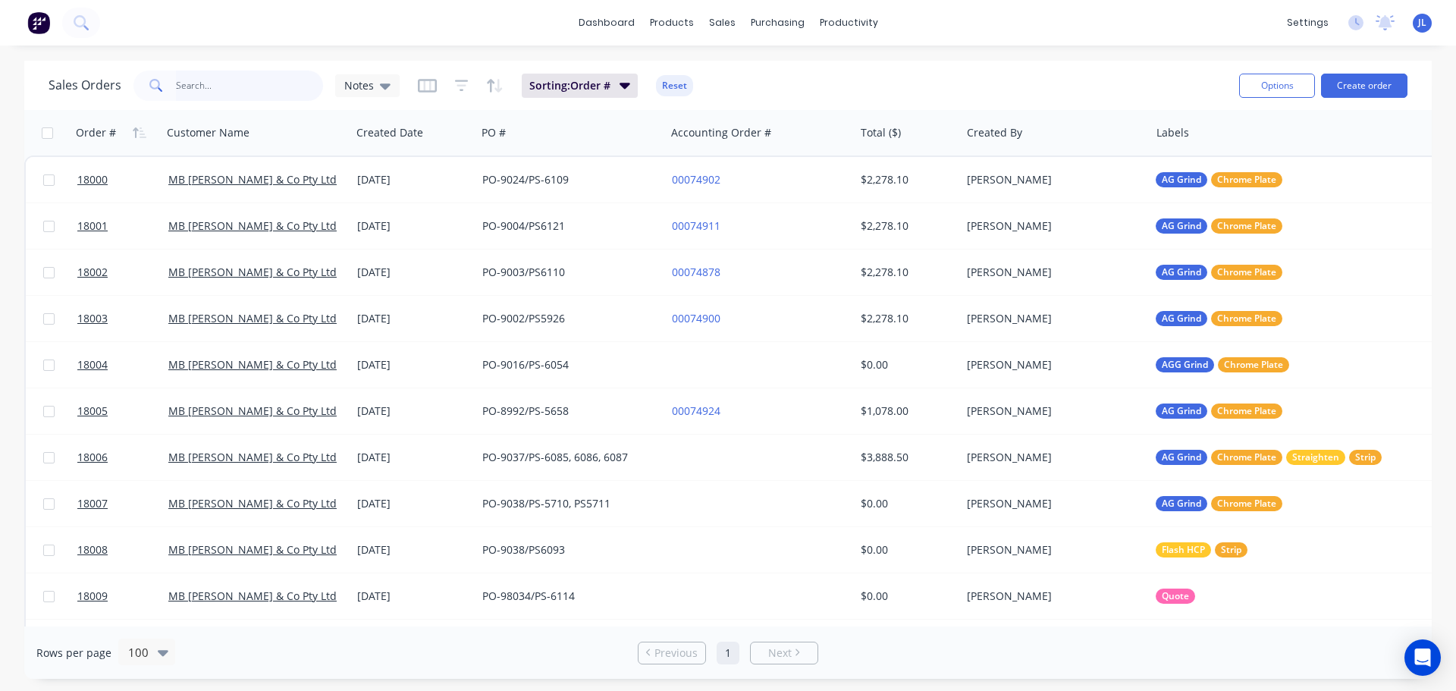
click at [216, 86] on input "text" at bounding box center [250, 86] width 148 height 30
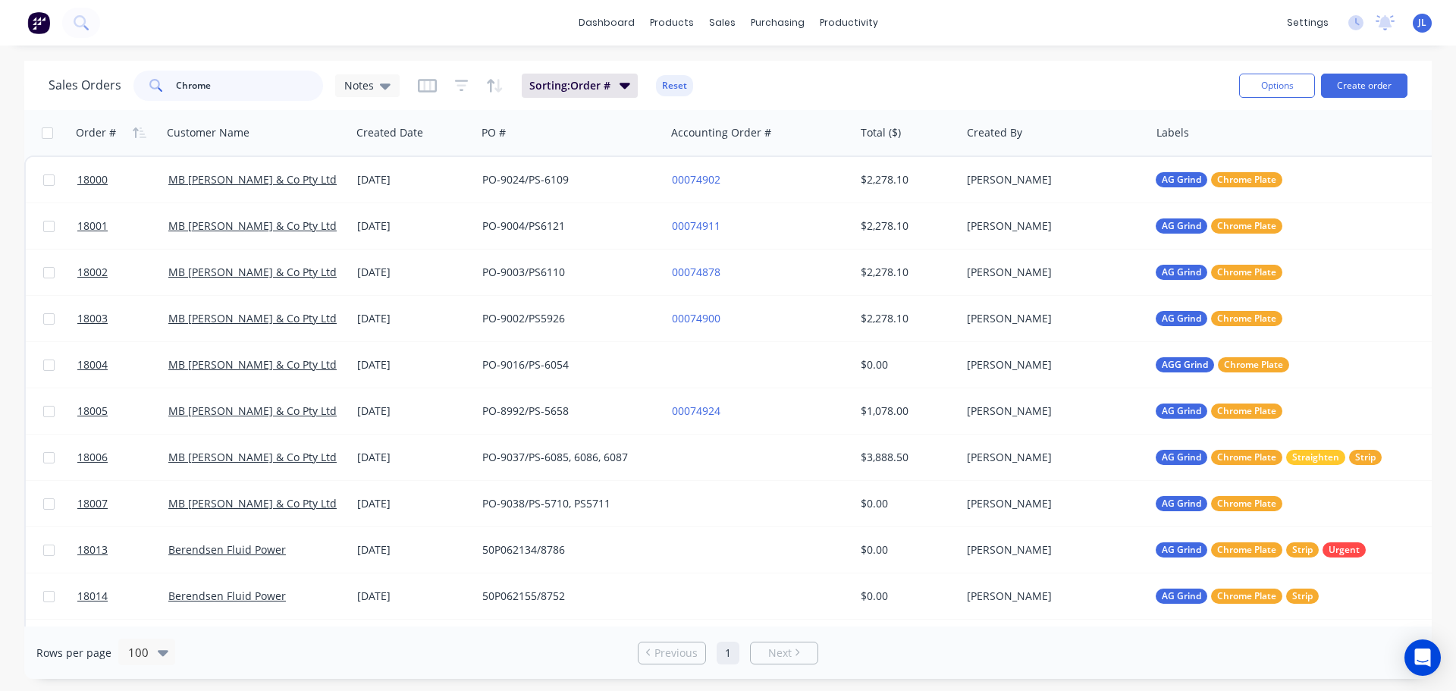
drag, startPoint x: 221, startPoint y: 86, endPoint x: 126, endPoint y: 87, distance: 95.6
click at [126, 87] on div "Sales Orders Chrome Notes" at bounding box center [224, 86] width 351 height 30
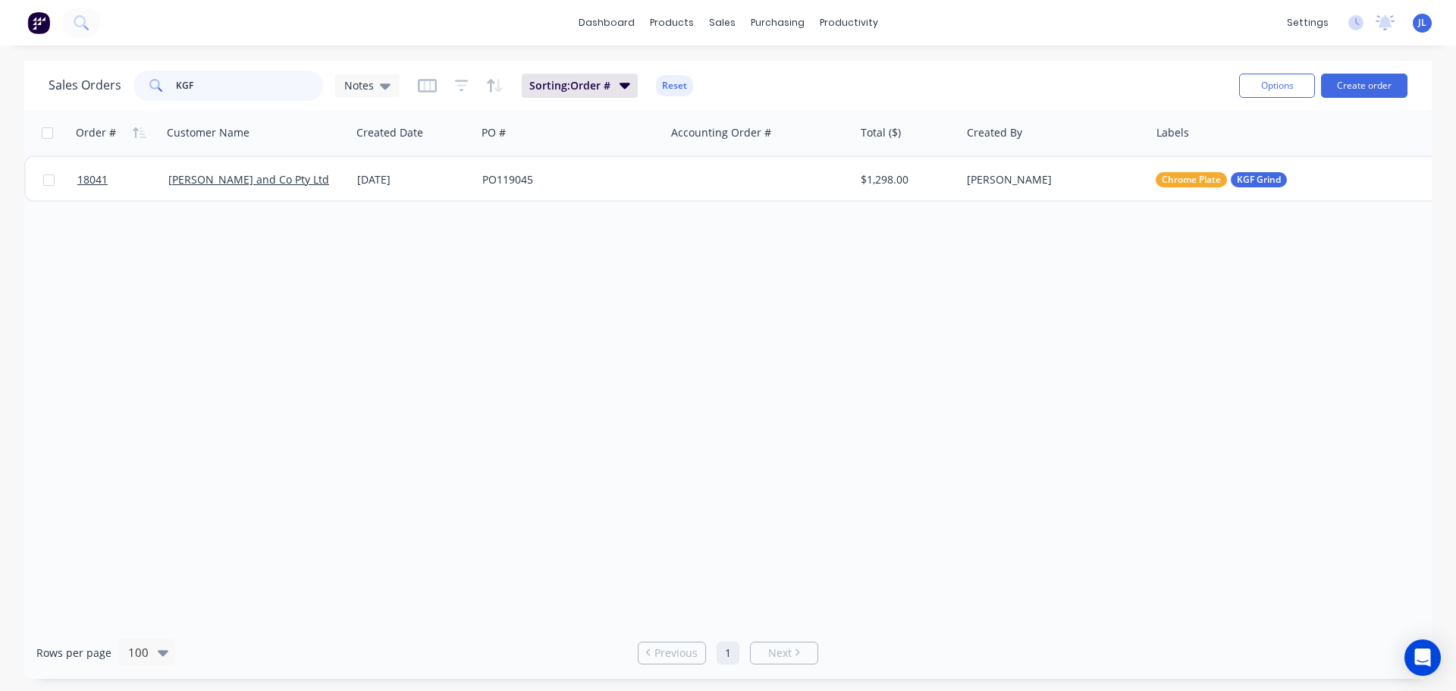
click at [201, 87] on input "KGF" at bounding box center [250, 86] width 148 height 30
type input "K"
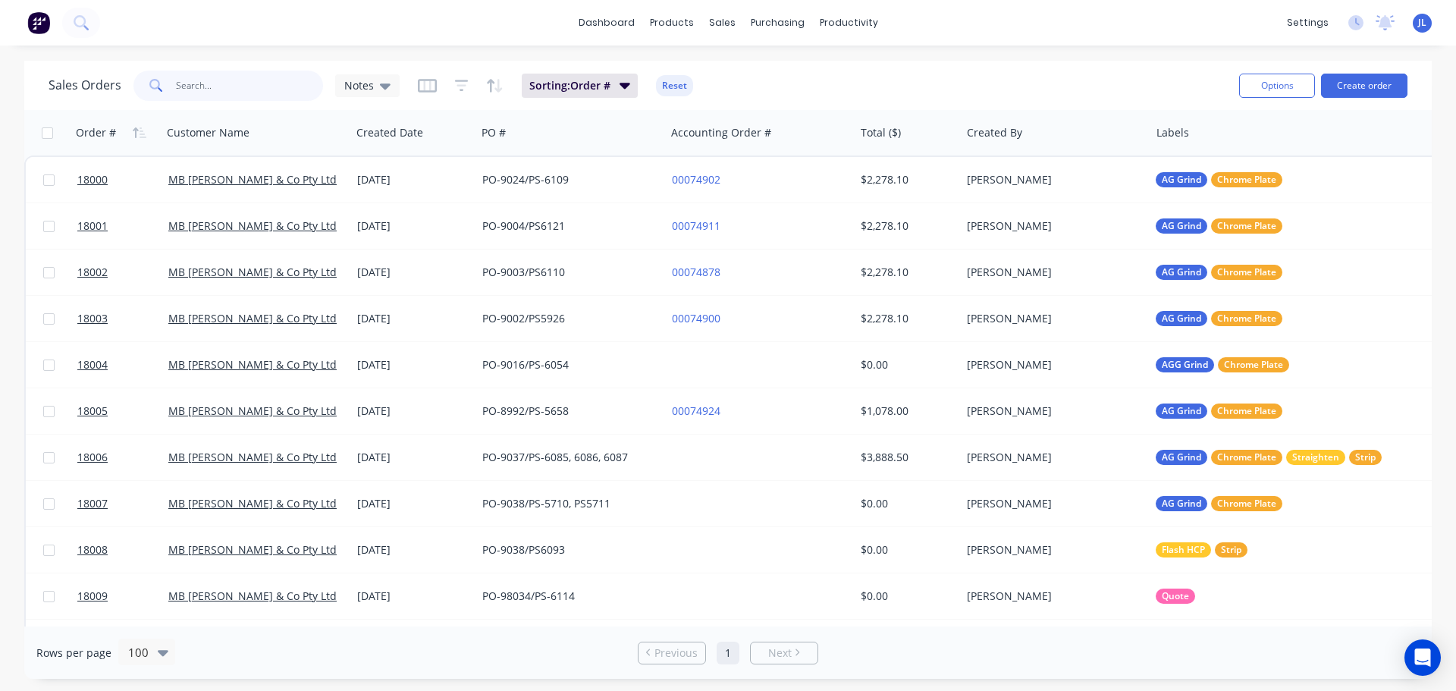
click at [224, 90] on input "text" at bounding box center [250, 86] width 148 height 30
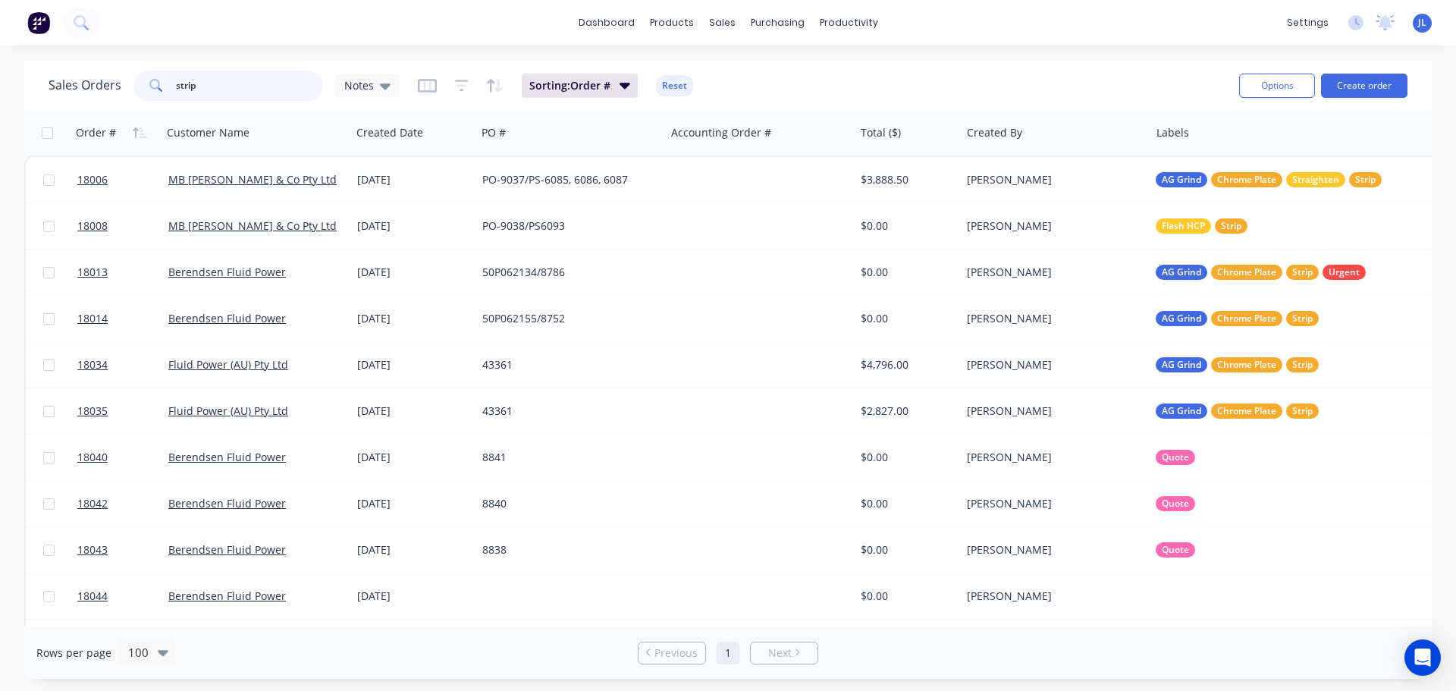
click at [221, 85] on input "strip" at bounding box center [250, 86] width 148 height 30
type input "s"
